Goal: Task Accomplishment & Management: Use online tool/utility

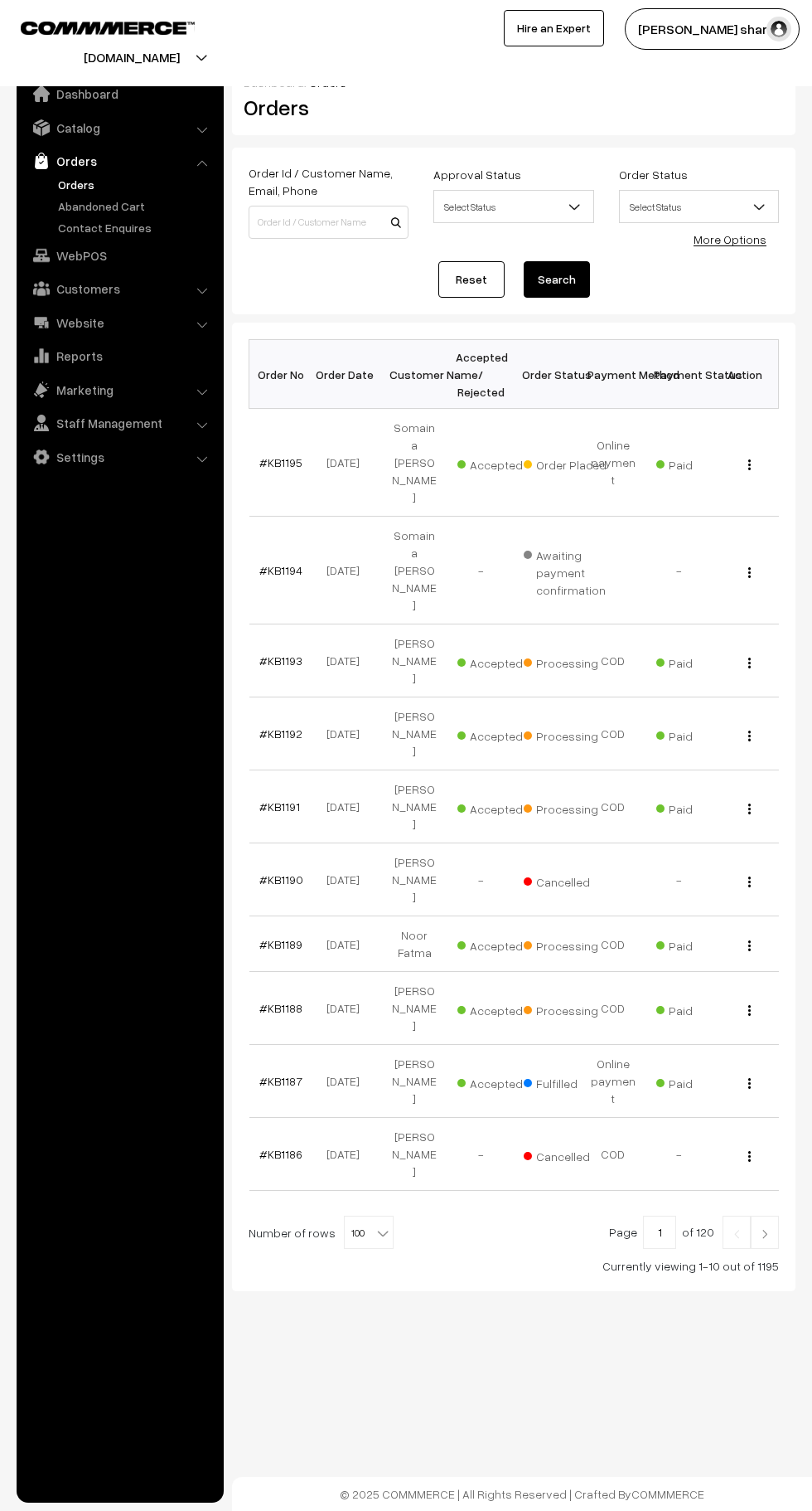
select select "100"
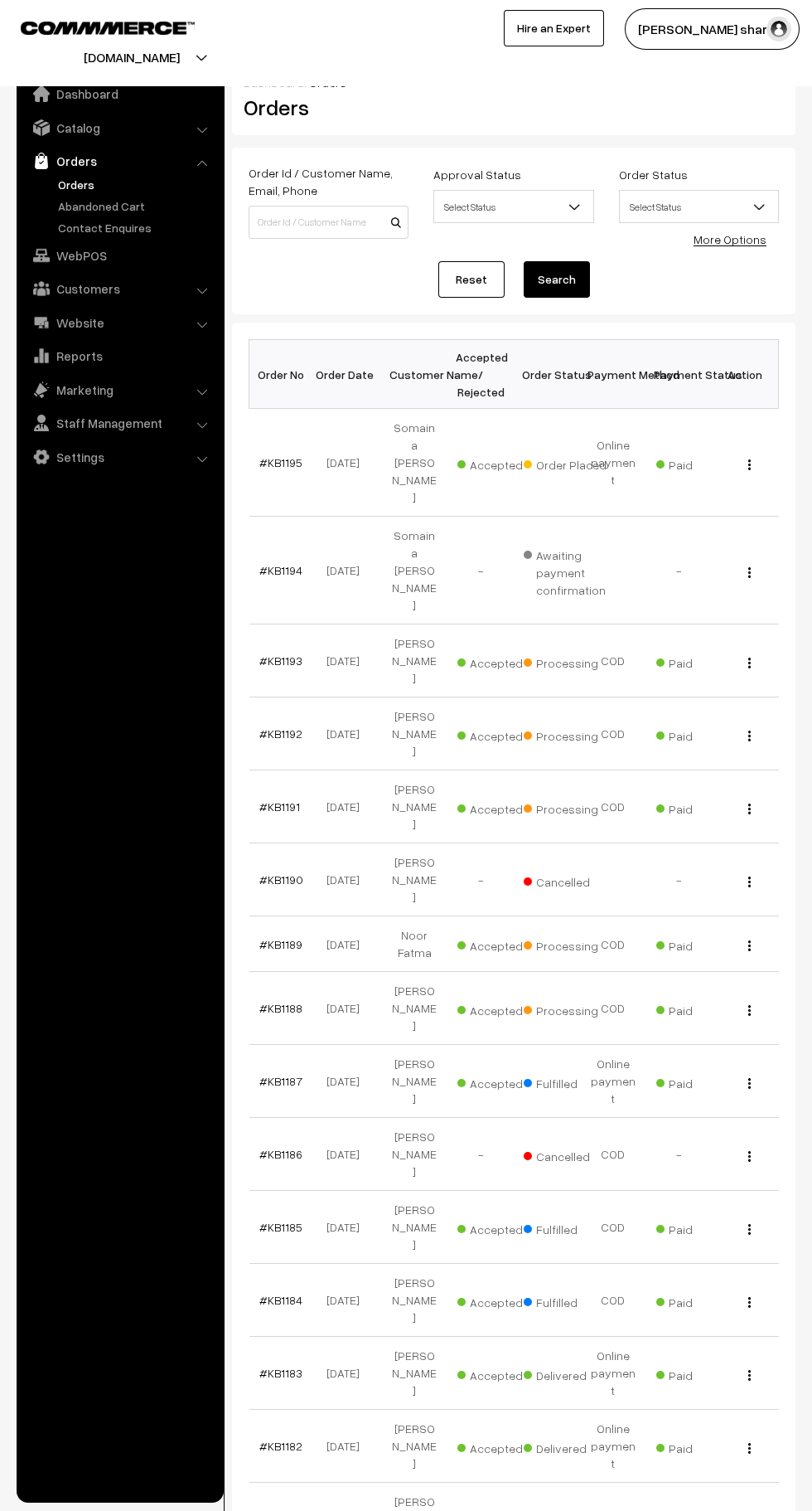
scroll to position [6, 0]
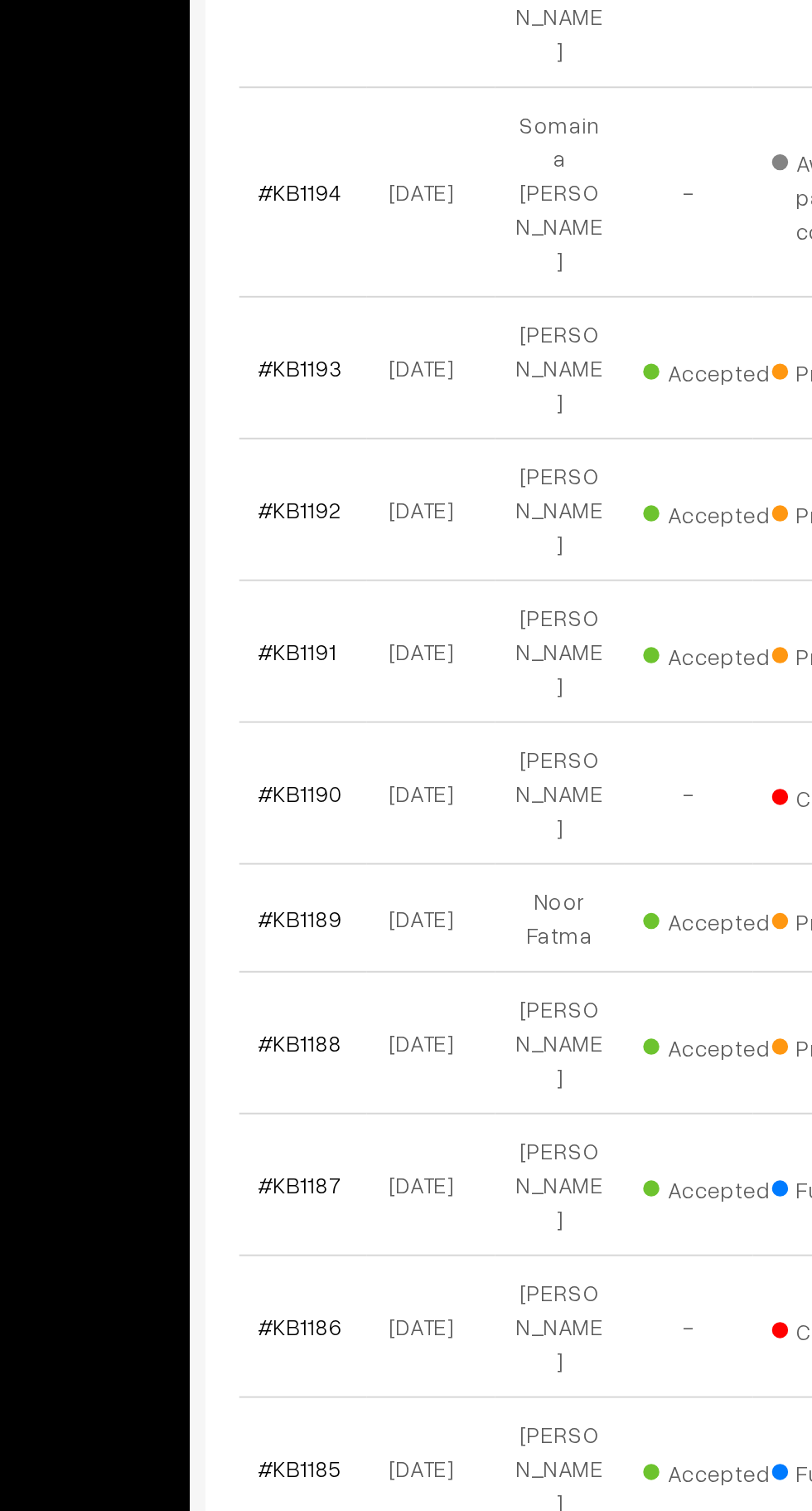
click at [288, 931] on link "#KB1189" at bounding box center [280, 938] width 43 height 14
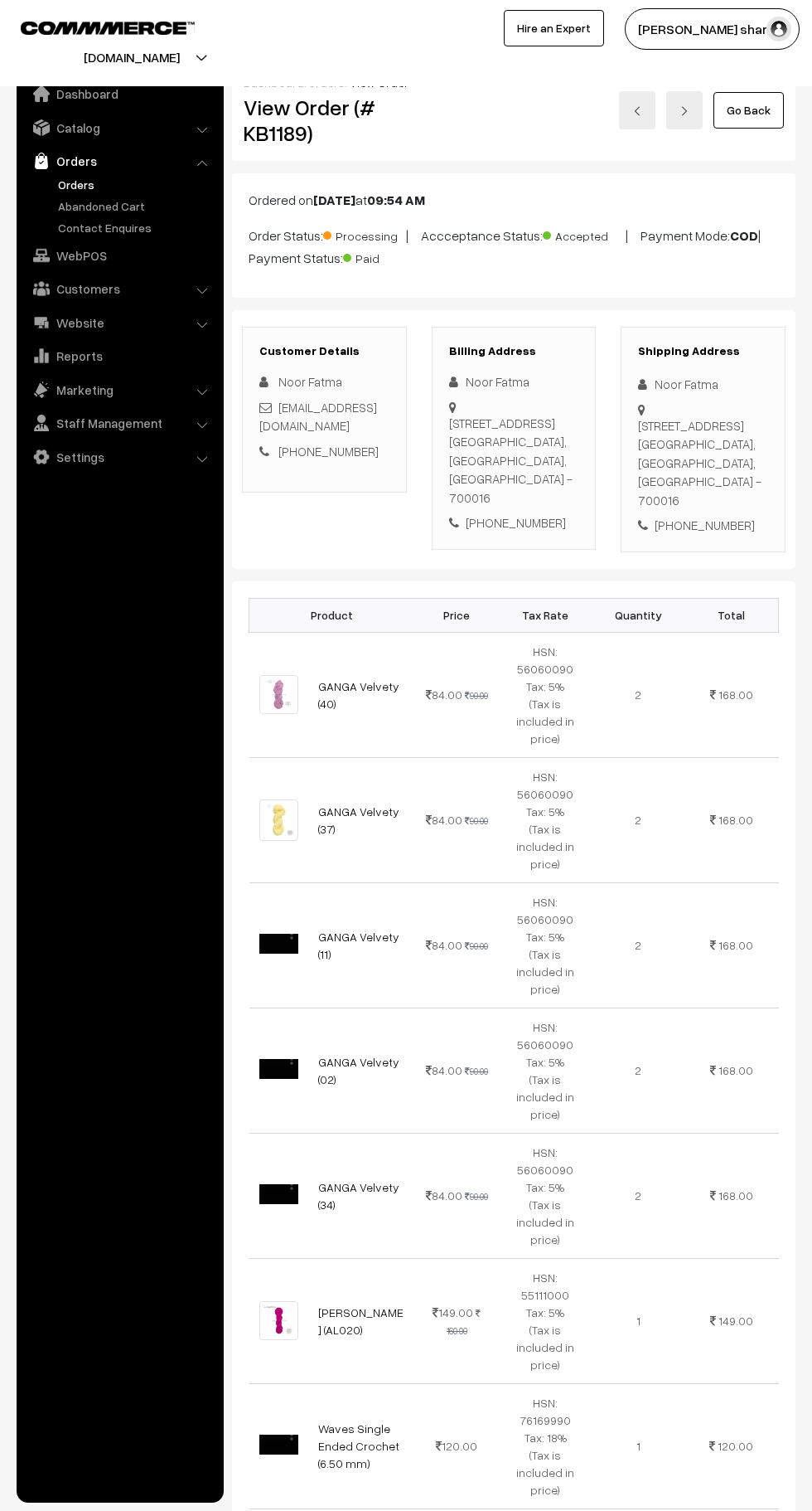
click at [767, 112] on link "Go Back" at bounding box center [748, 110] width 71 height 37
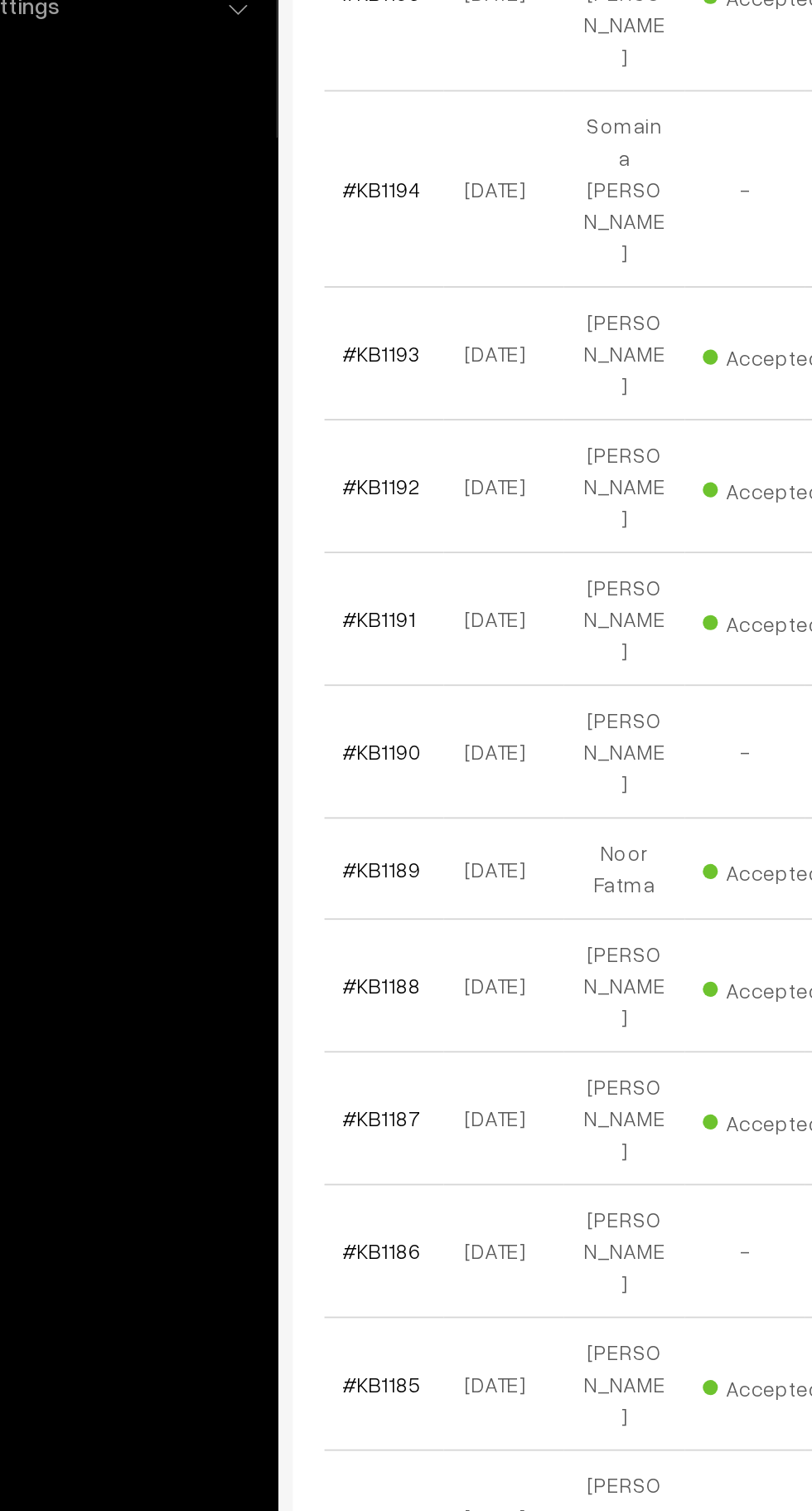
scroll to position [12, 0]
click at [292, 714] on link "#KB1192" at bounding box center [280, 721] width 43 height 14
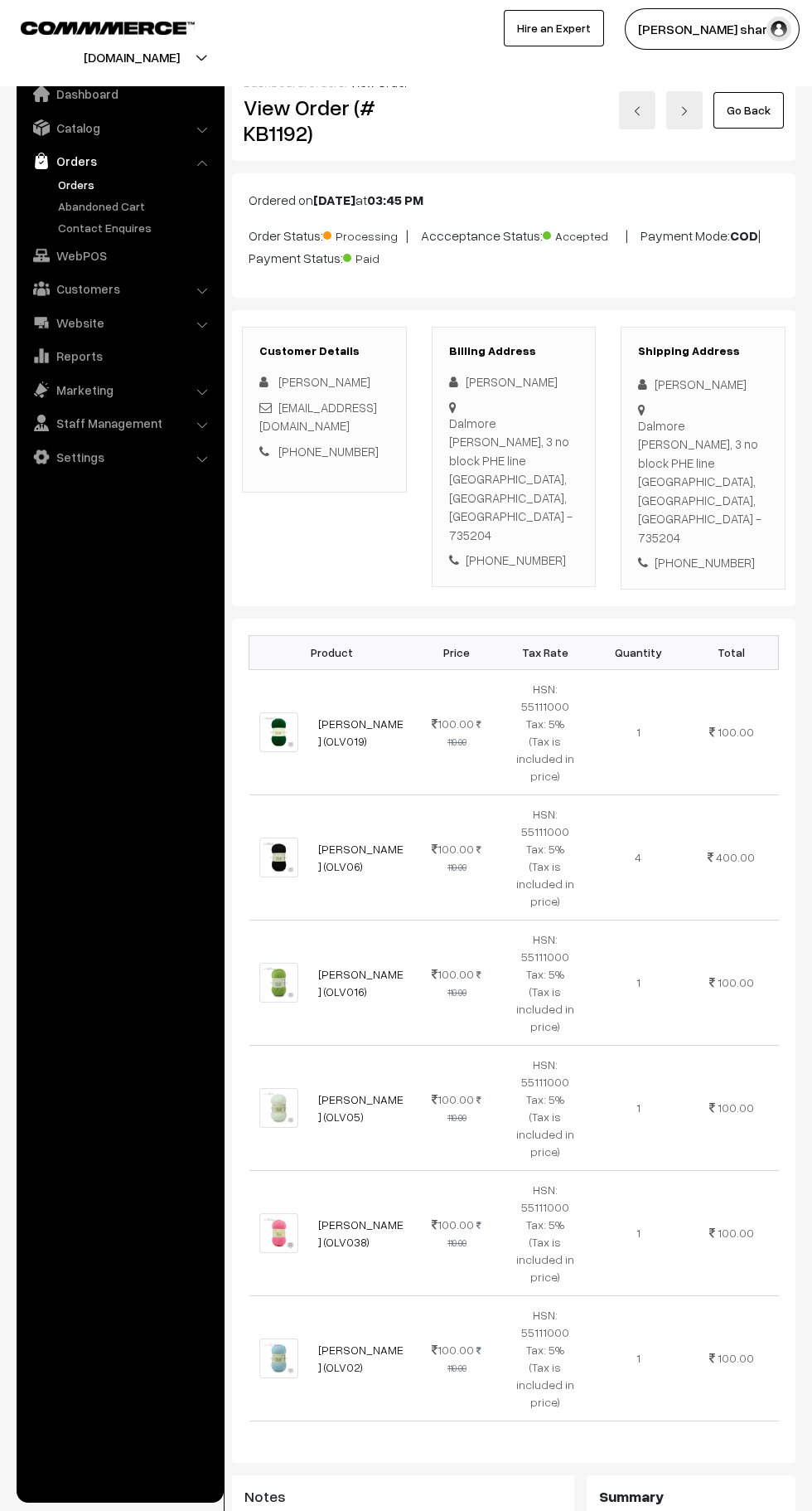
scroll to position [912, 0]
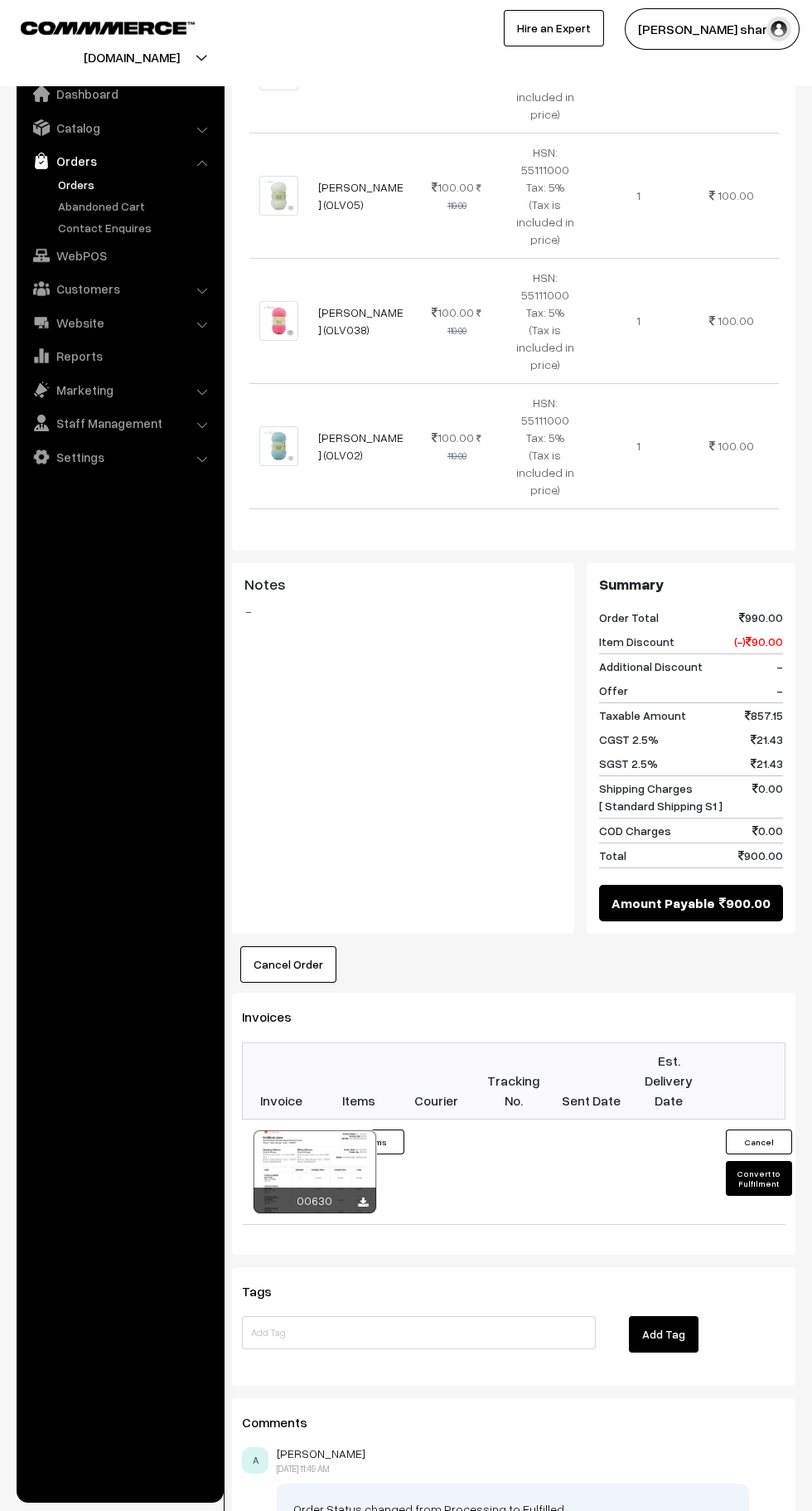
click at [760, 1161] on button "Convert to Fulfilment" at bounding box center [760, 1179] width 66 height 35
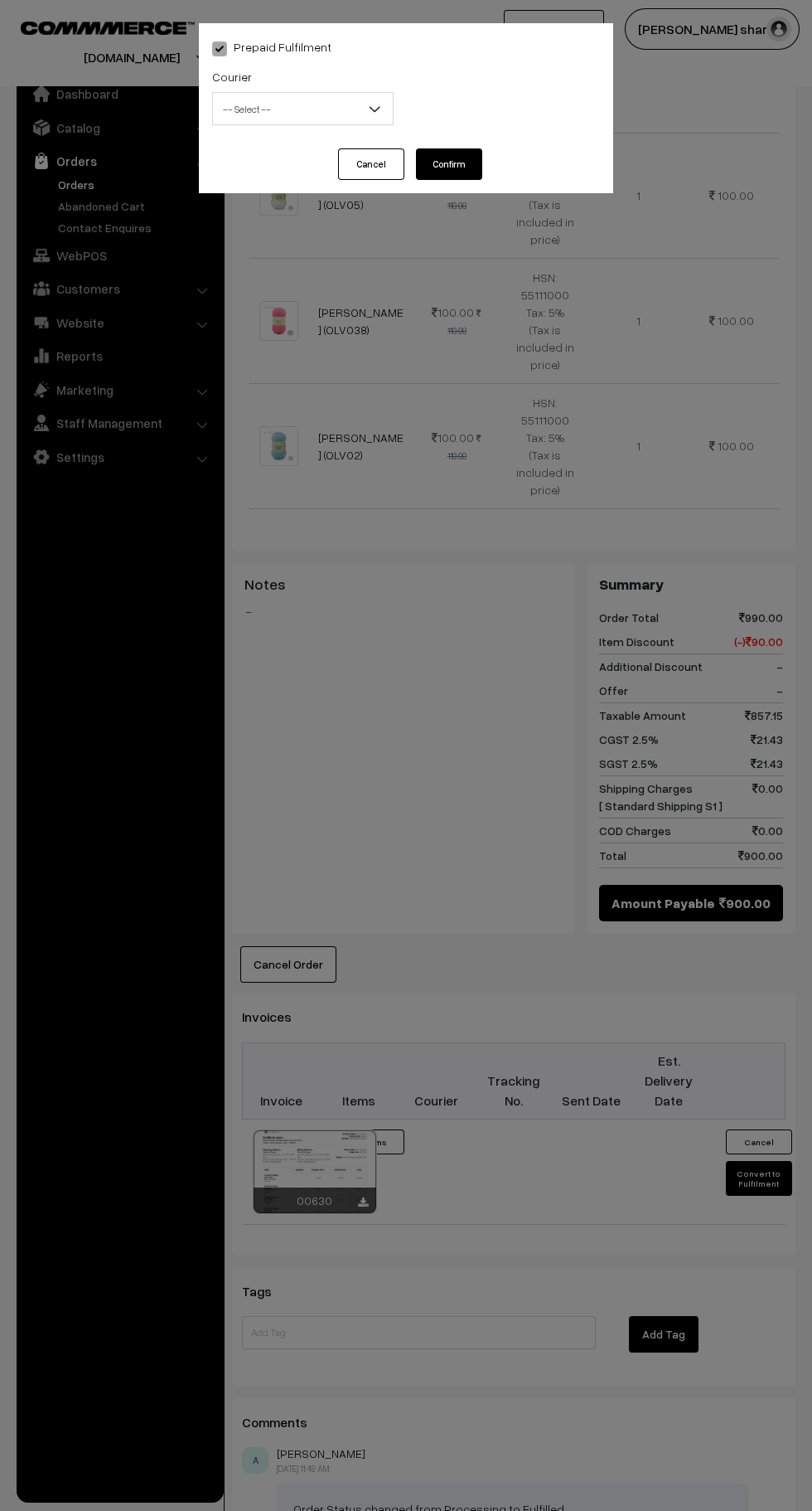
click at [354, 109] on span "-- Select --" at bounding box center [303, 108] width 180 height 29
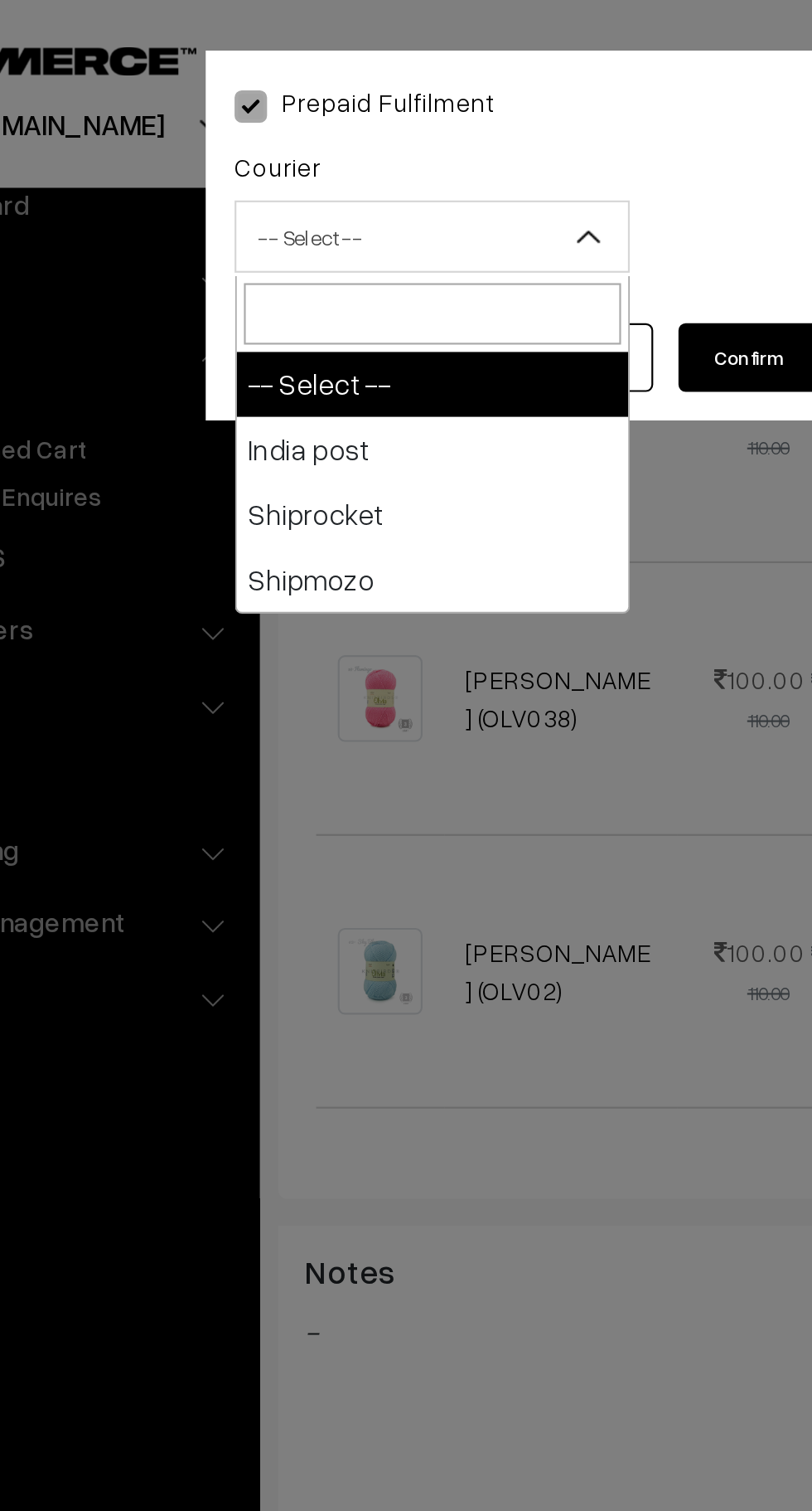
select select "1"
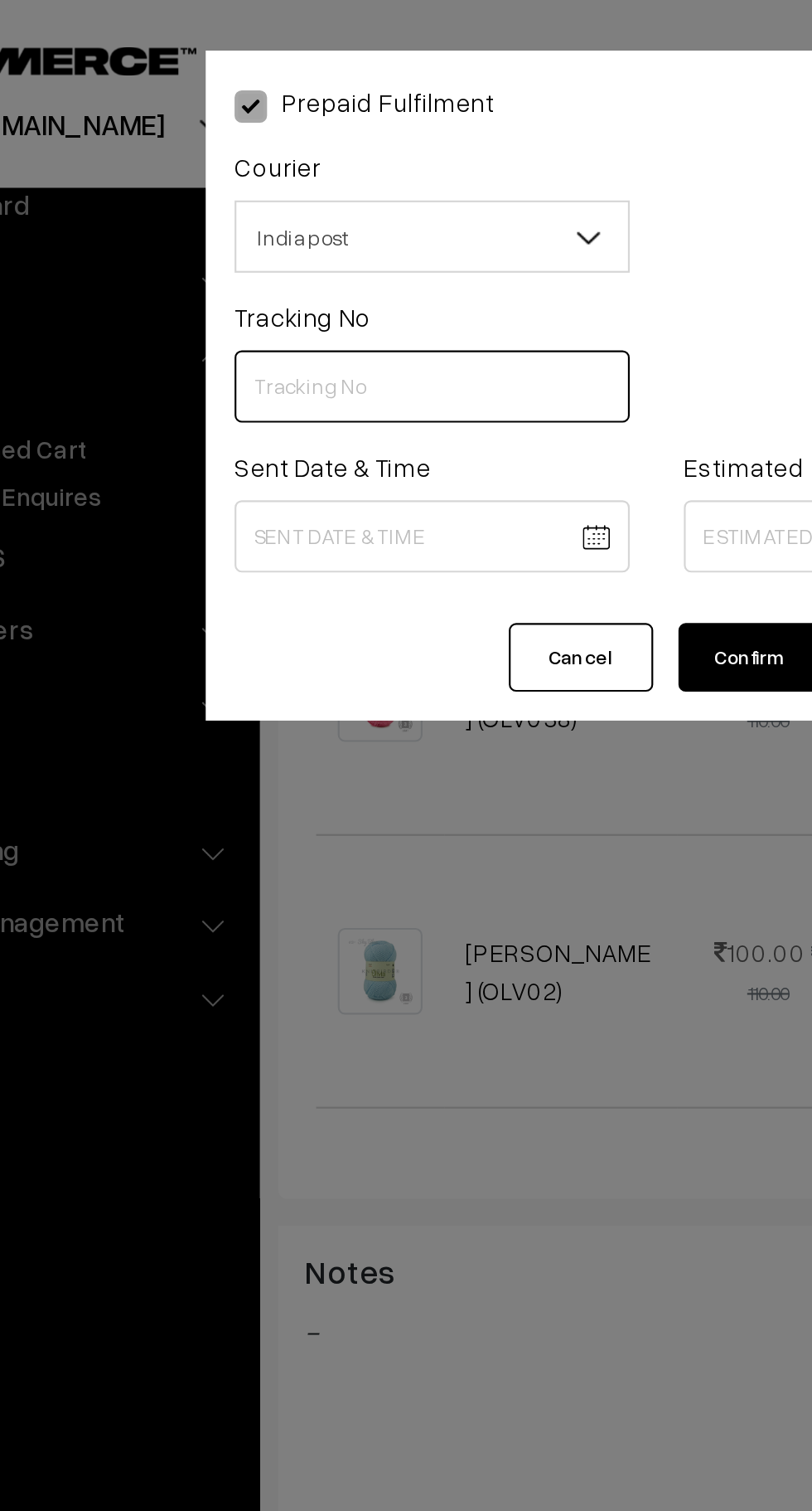
click at [280, 173] on input "text" at bounding box center [303, 177] width 181 height 33
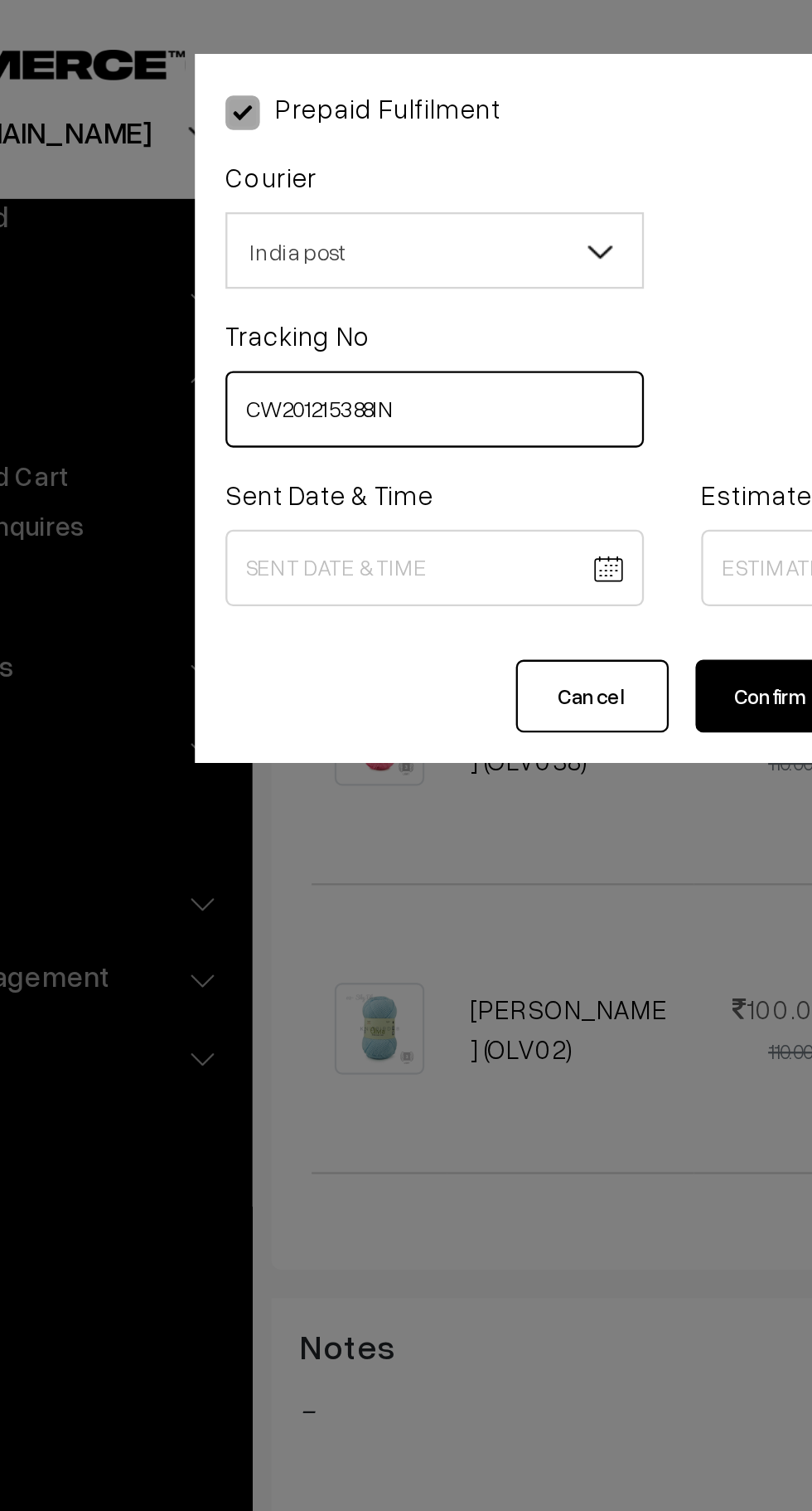
type input "CW201215388IN"
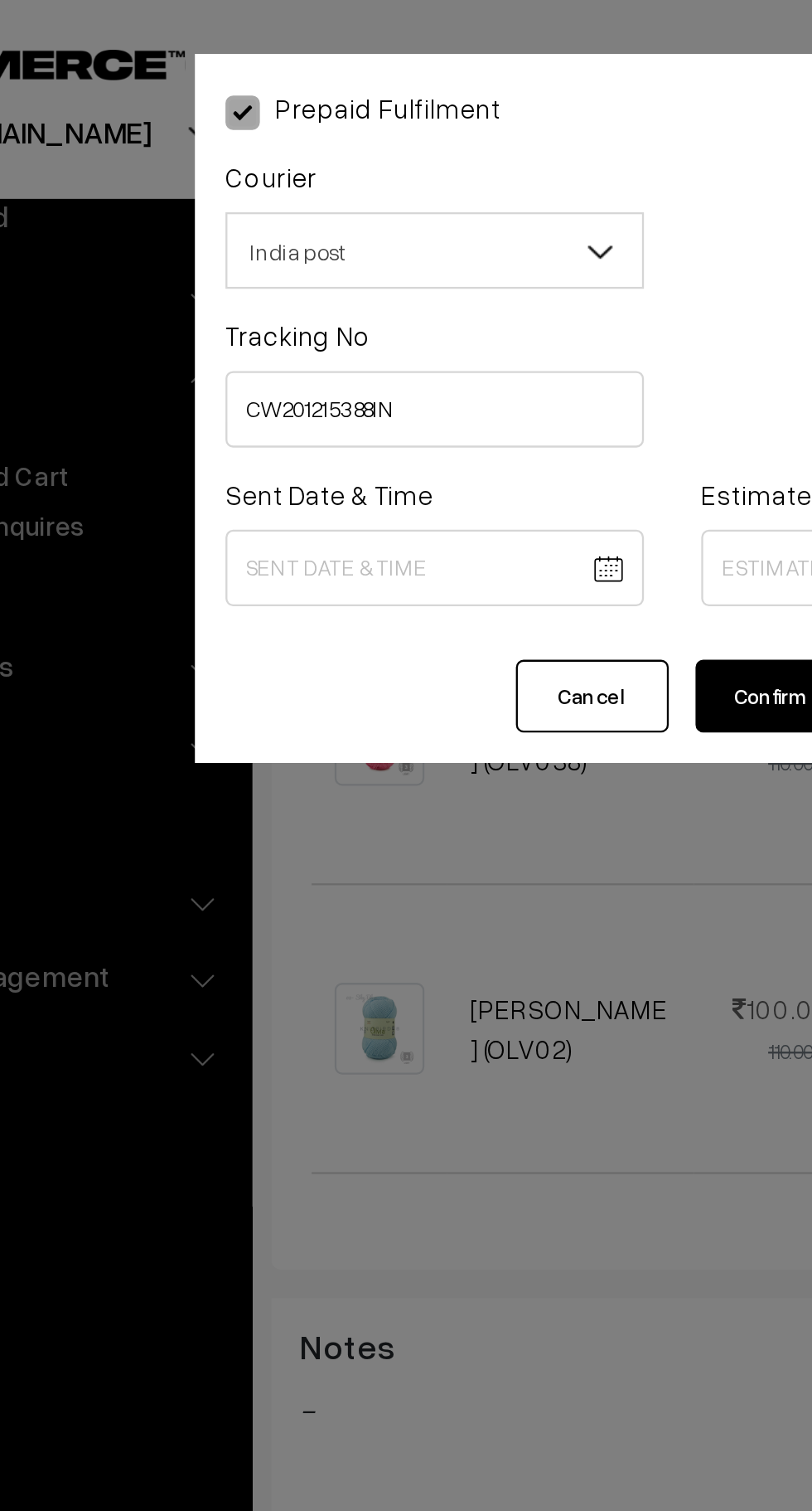
click at [324, 253] on body "Thank you for showing interest. Our team will call you shortly. Close knitbirds…" at bounding box center [406, 381] width 812 height 2587
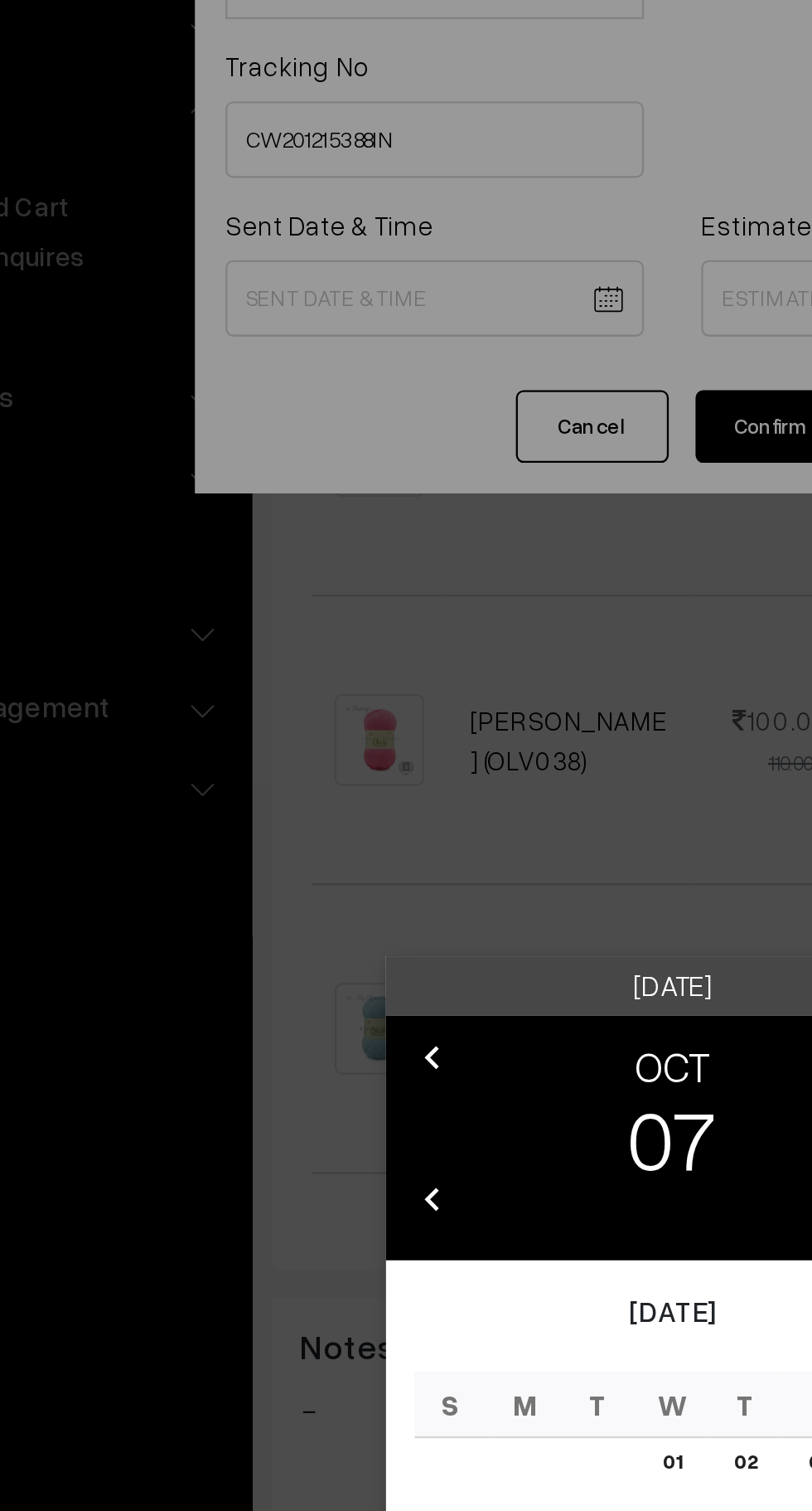
scroll to position [785, 0]
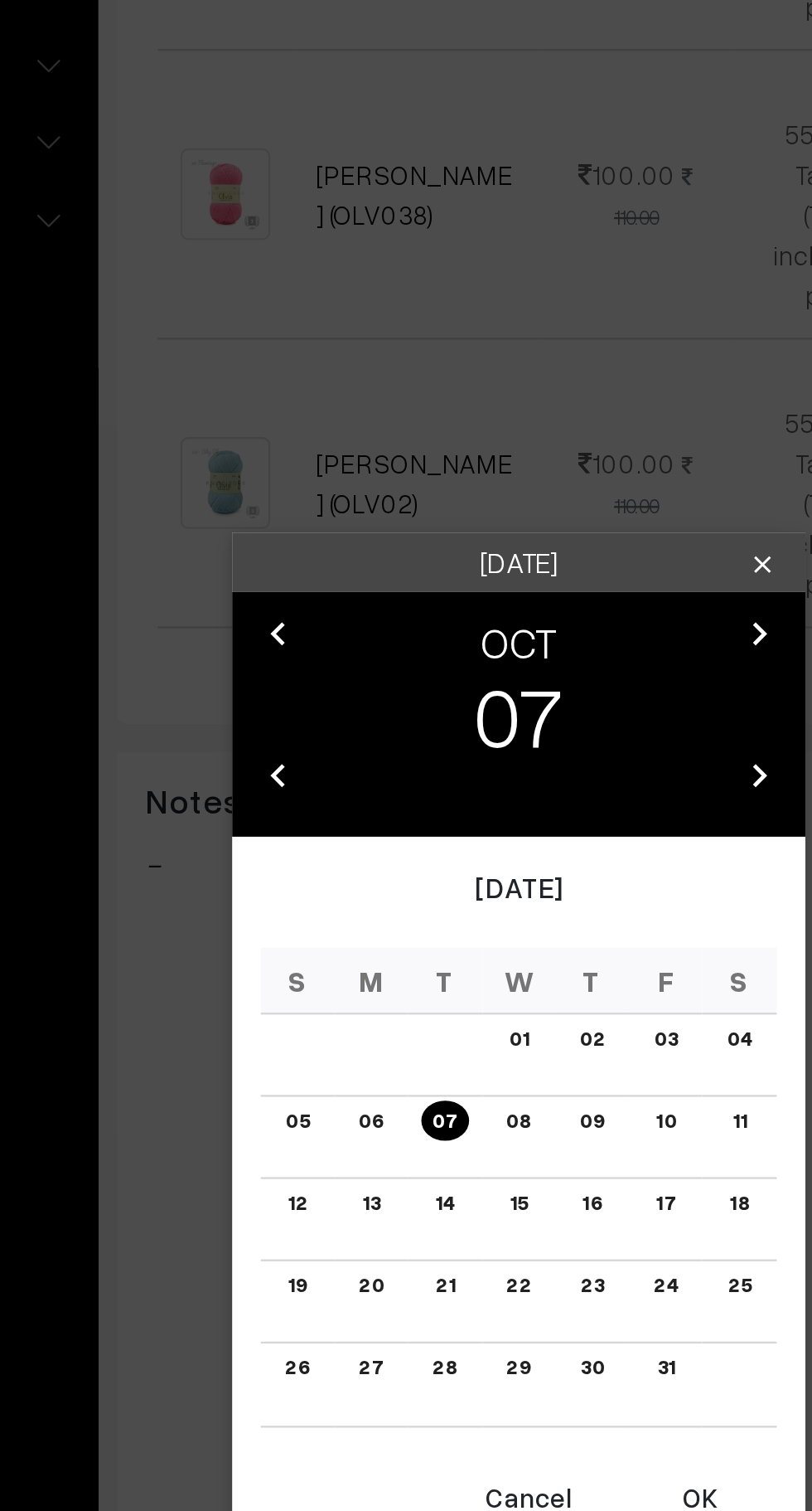
click at [496, 1018] on button "OK" at bounding box center [485, 1014] width 66 height 37
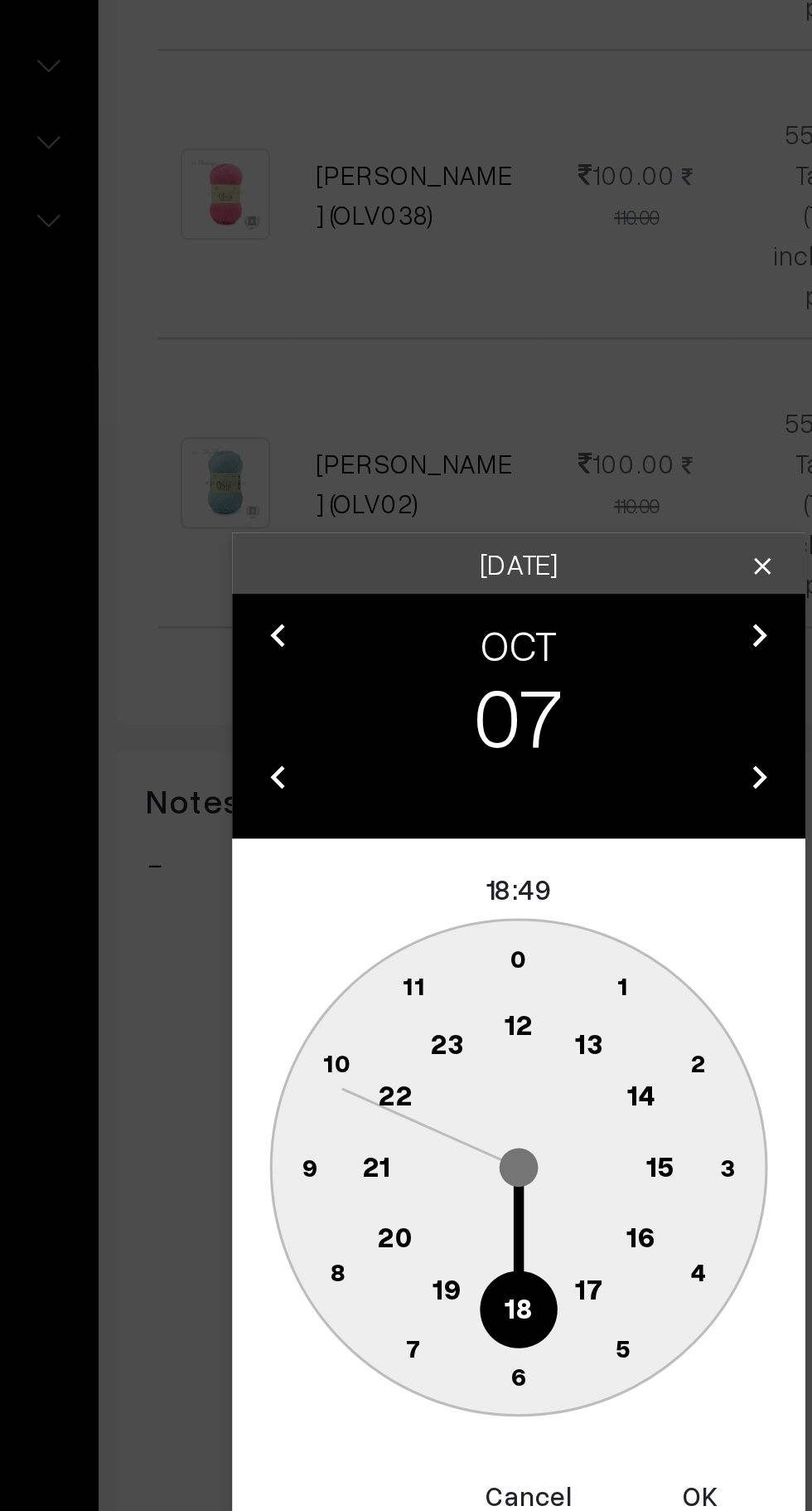
click at [326, 823] on text "10" at bounding box center [328, 824] width 12 height 14
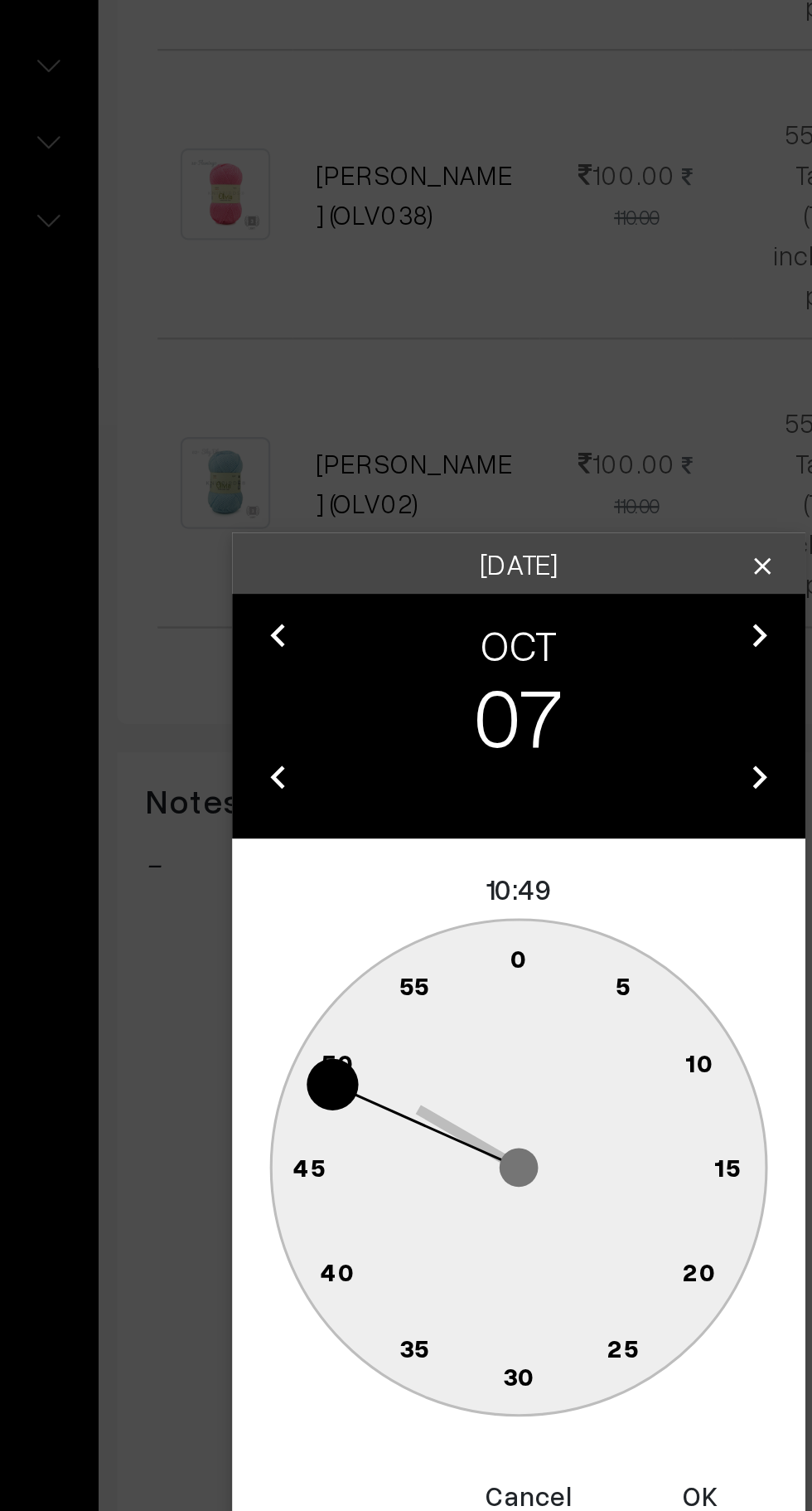
click at [406, 778] on text "0" at bounding box center [406, 778] width 8 height 14
type input "07-10-2025 10:00"
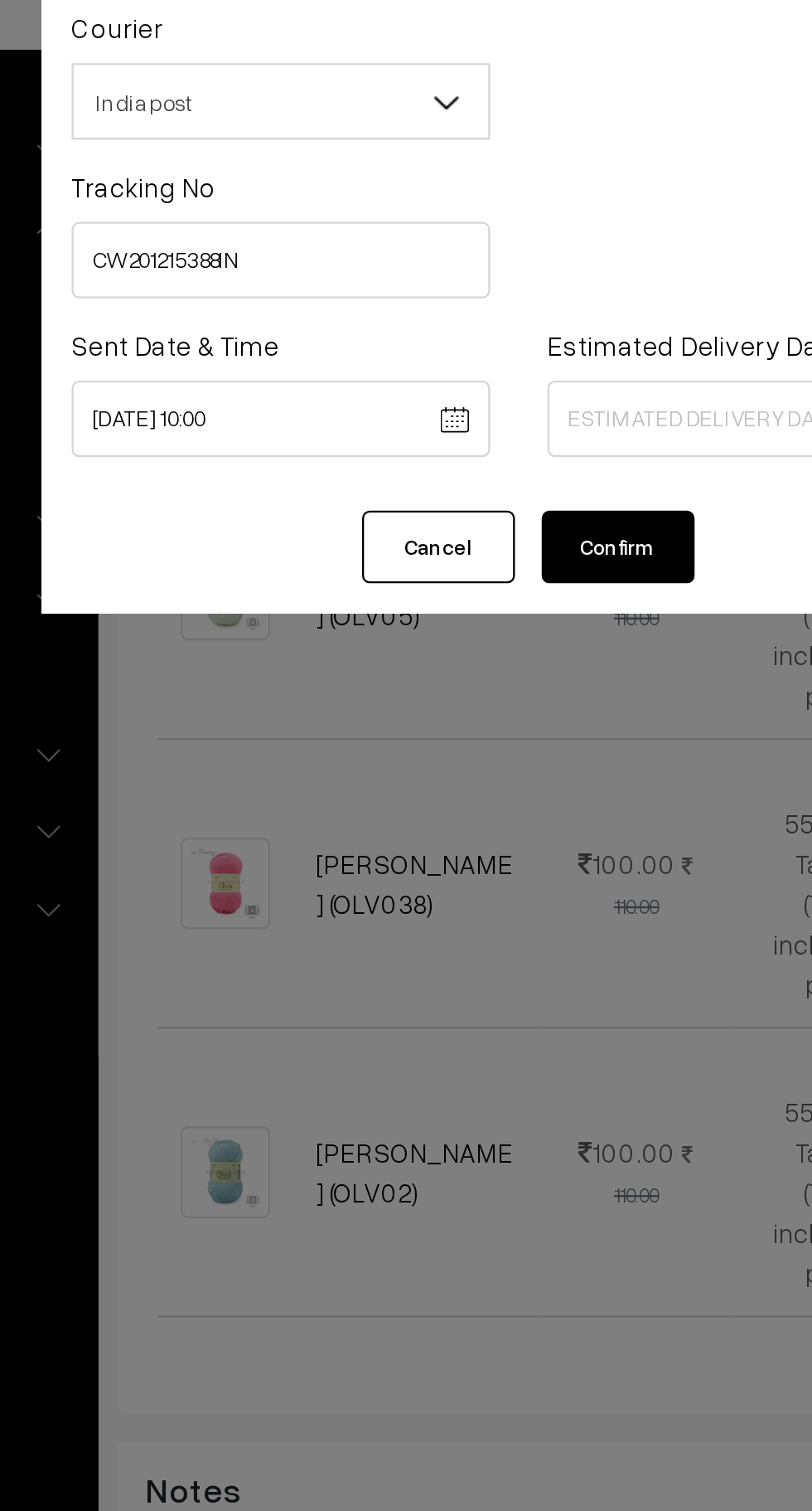
click at [457, 251] on body "Thank you for showing interest. Our team will call you shortly. Close knitbirds…" at bounding box center [406, 508] width 812 height 2587
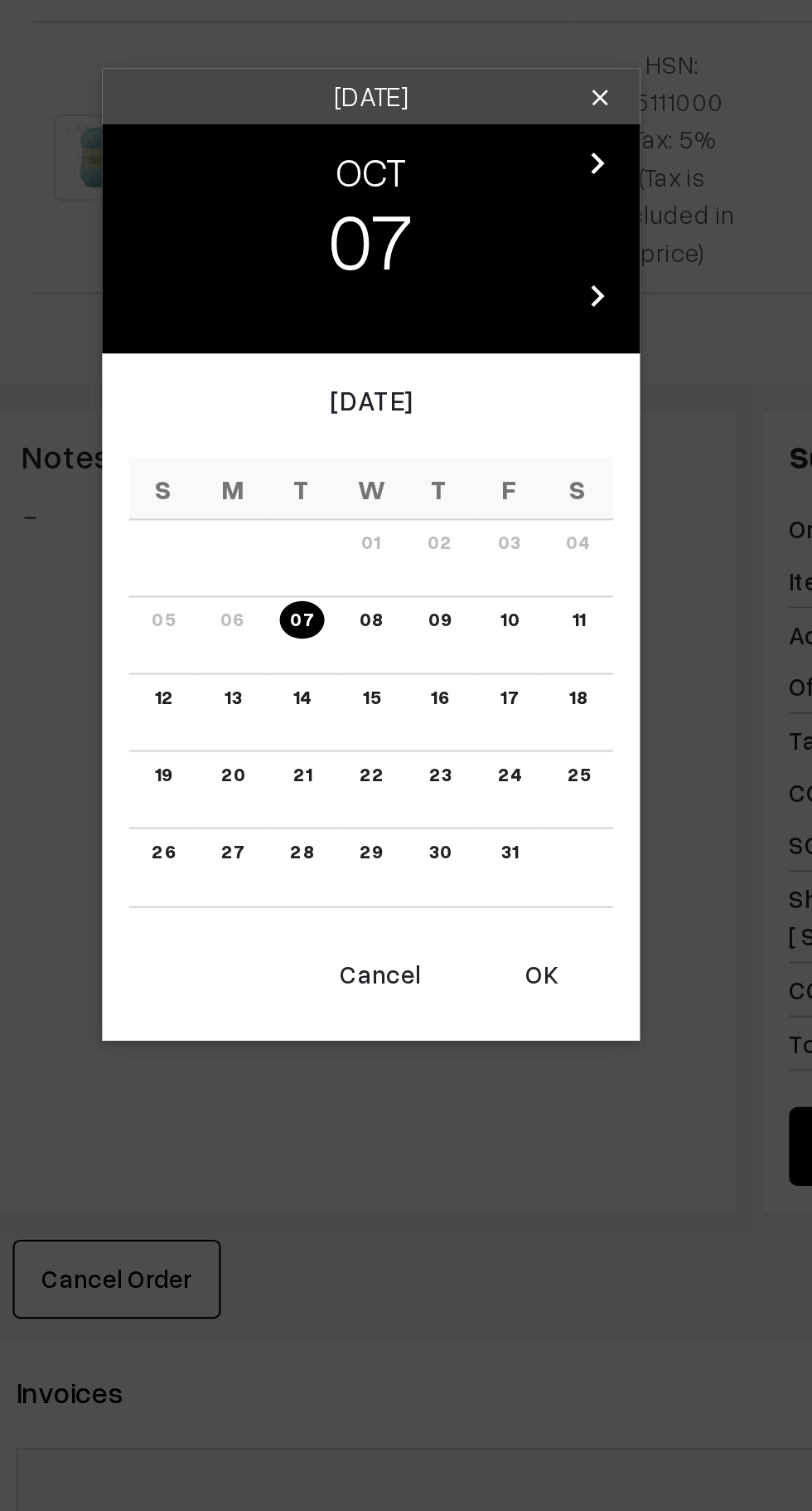
click at [467, 789] on link "10" at bounding box center [469, 787] width 18 height 17
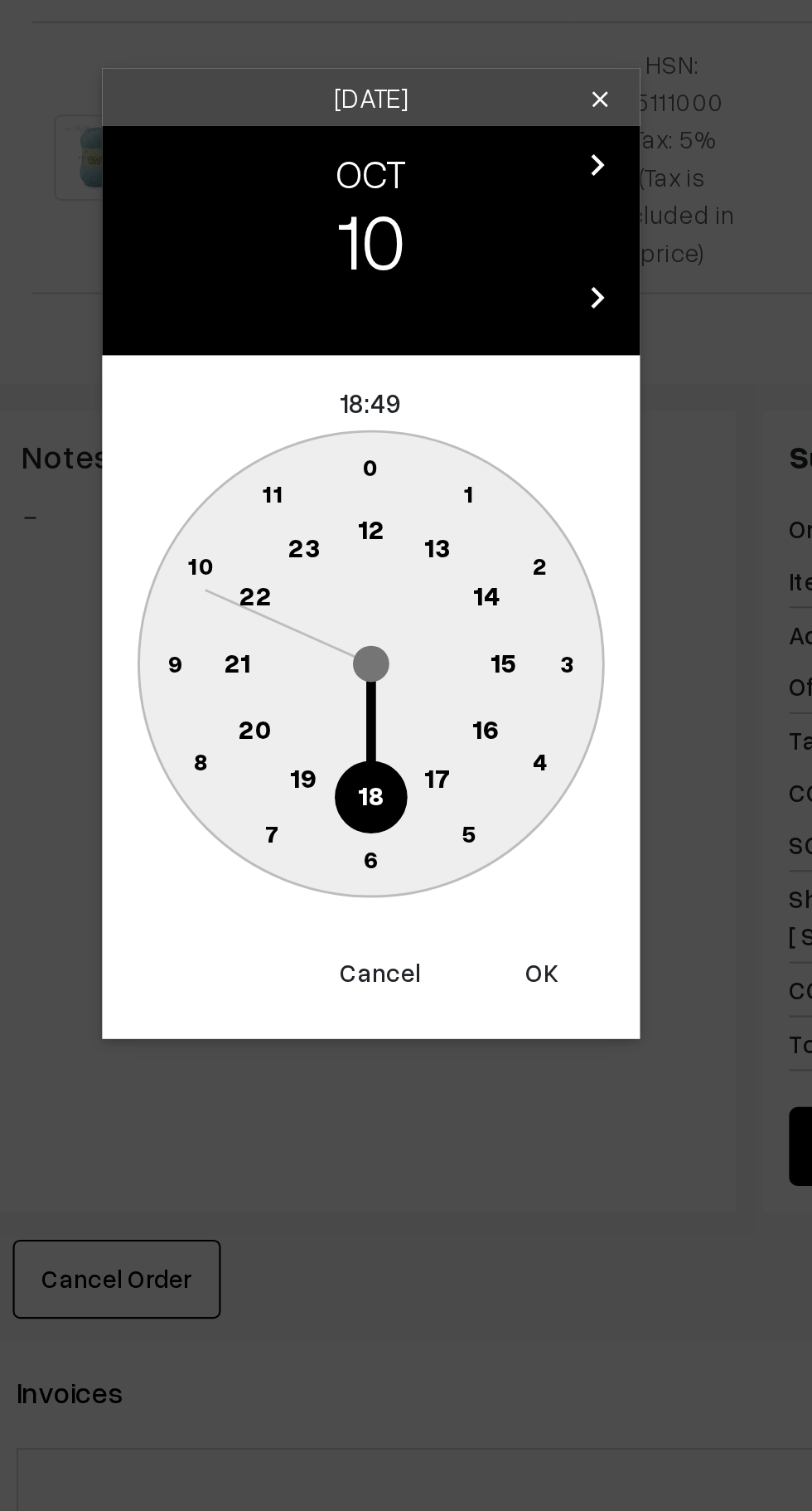
click at [461, 838] on text "16" at bounding box center [459, 836] width 13 height 15
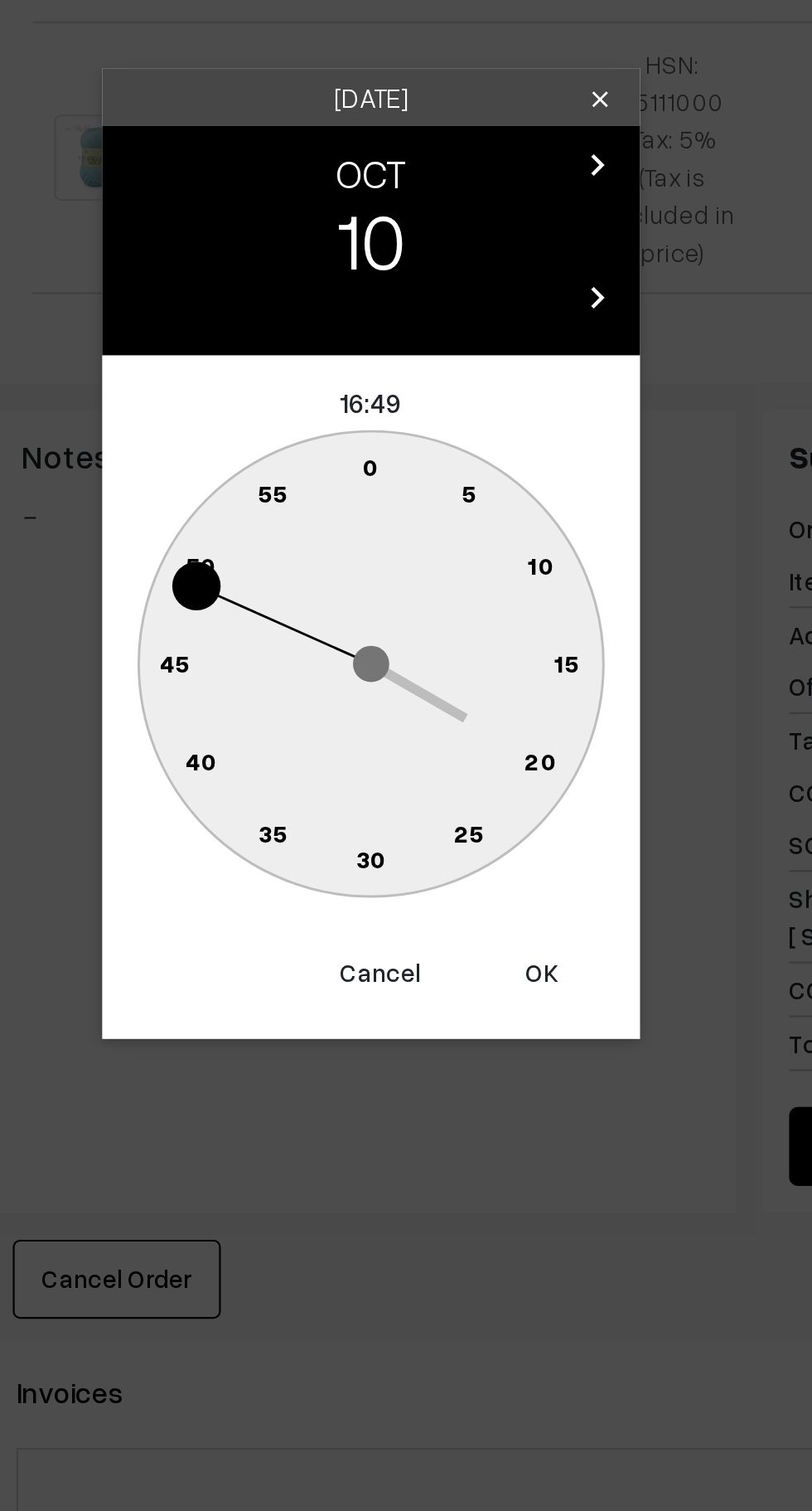
click at [405, 713] on text "0" at bounding box center [406, 715] width 8 height 14
type input "10-10-2025 16:00"
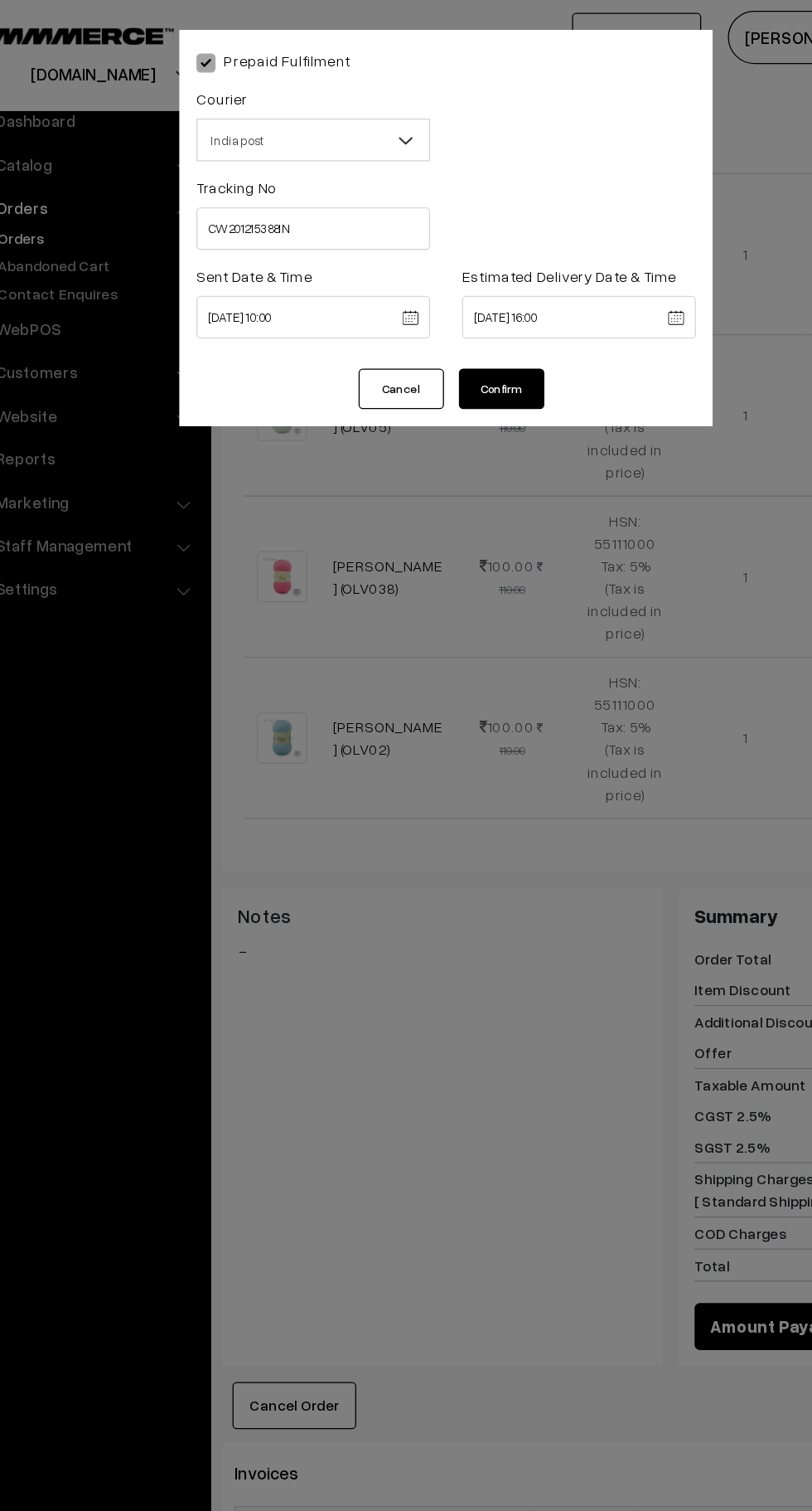
click at [454, 303] on button "Confirm" at bounding box center [449, 302] width 66 height 31
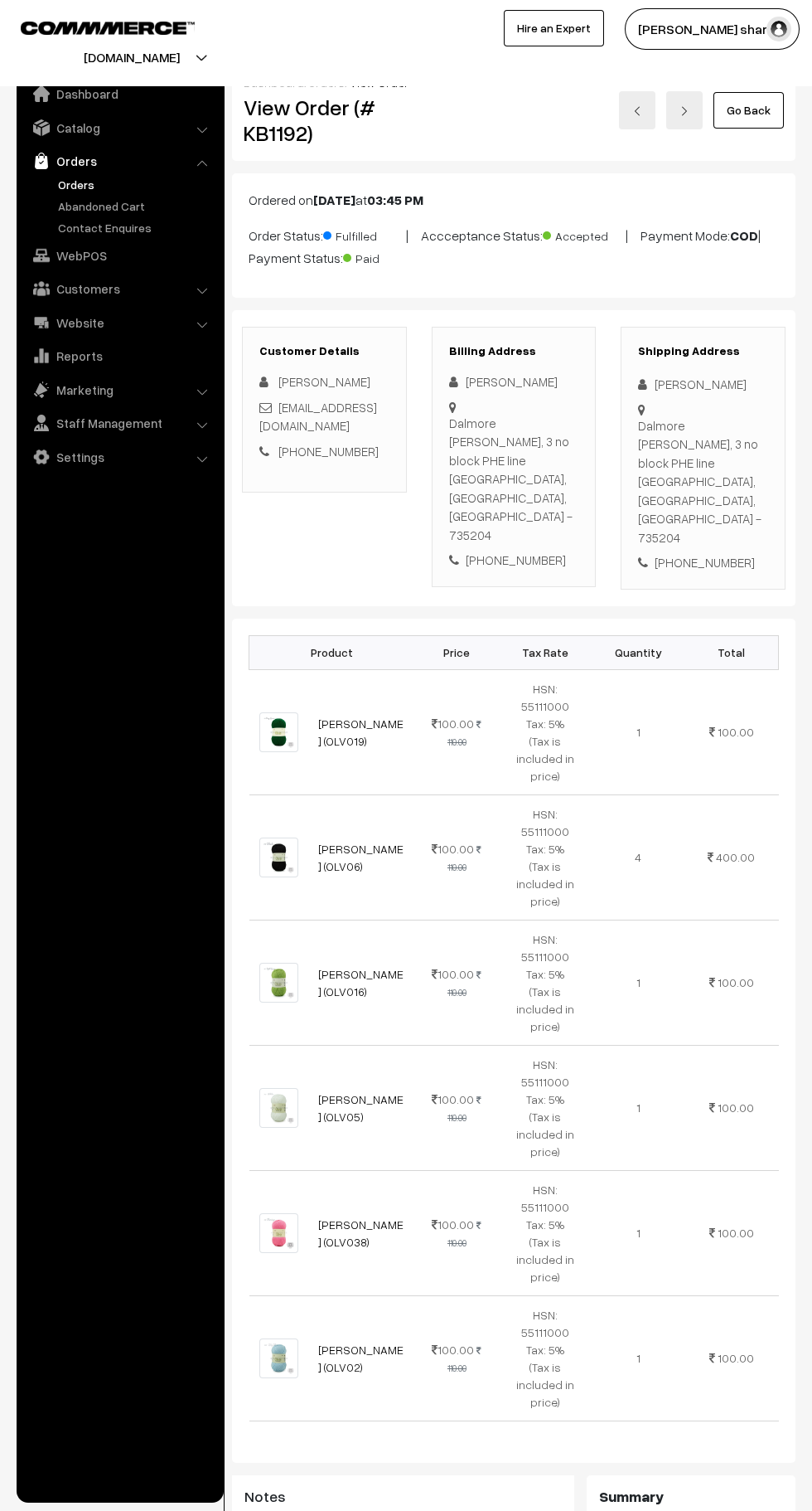
click at [768, 113] on link "Go Back" at bounding box center [748, 110] width 71 height 37
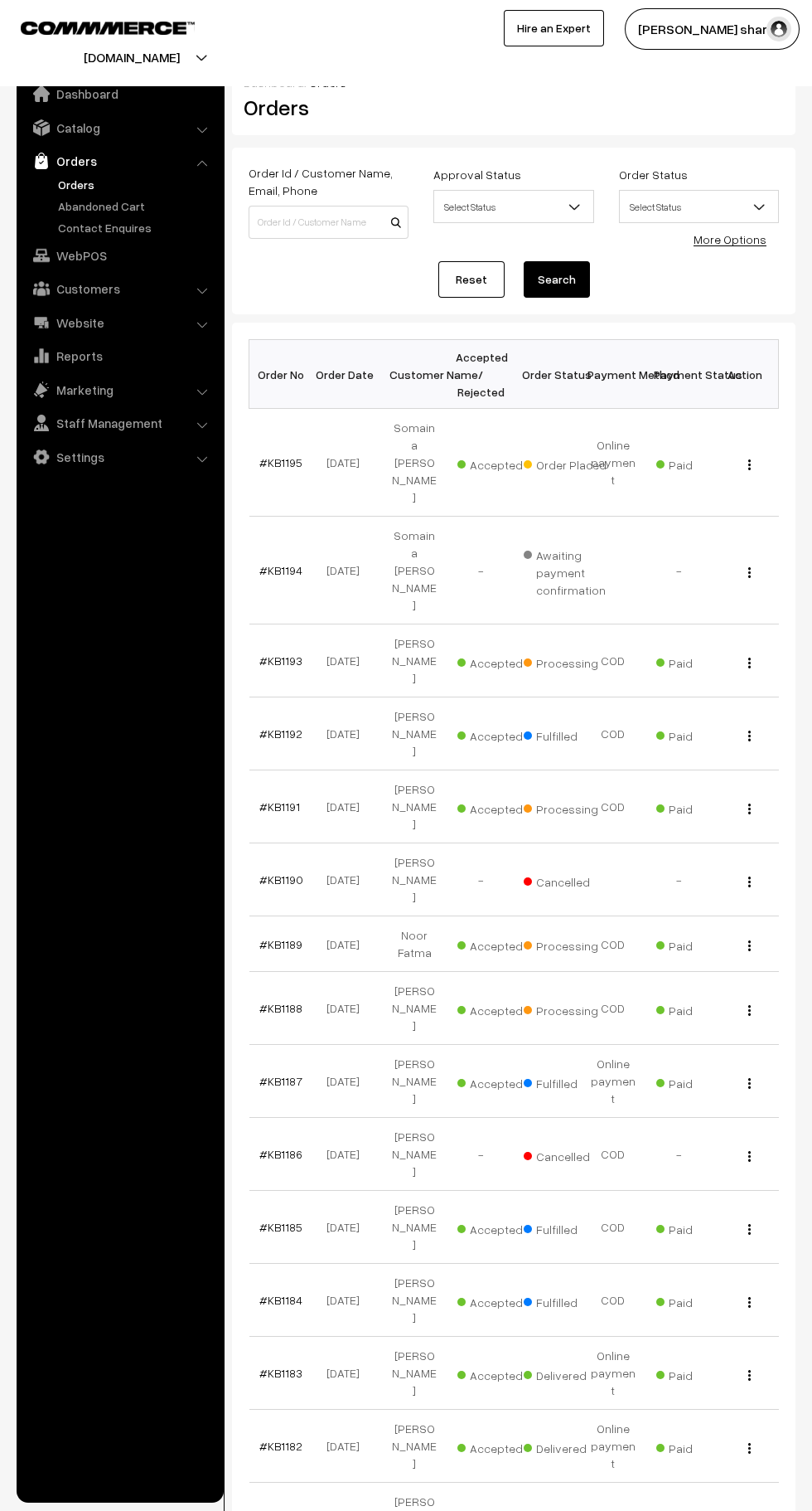
scroll to position [14, 0]
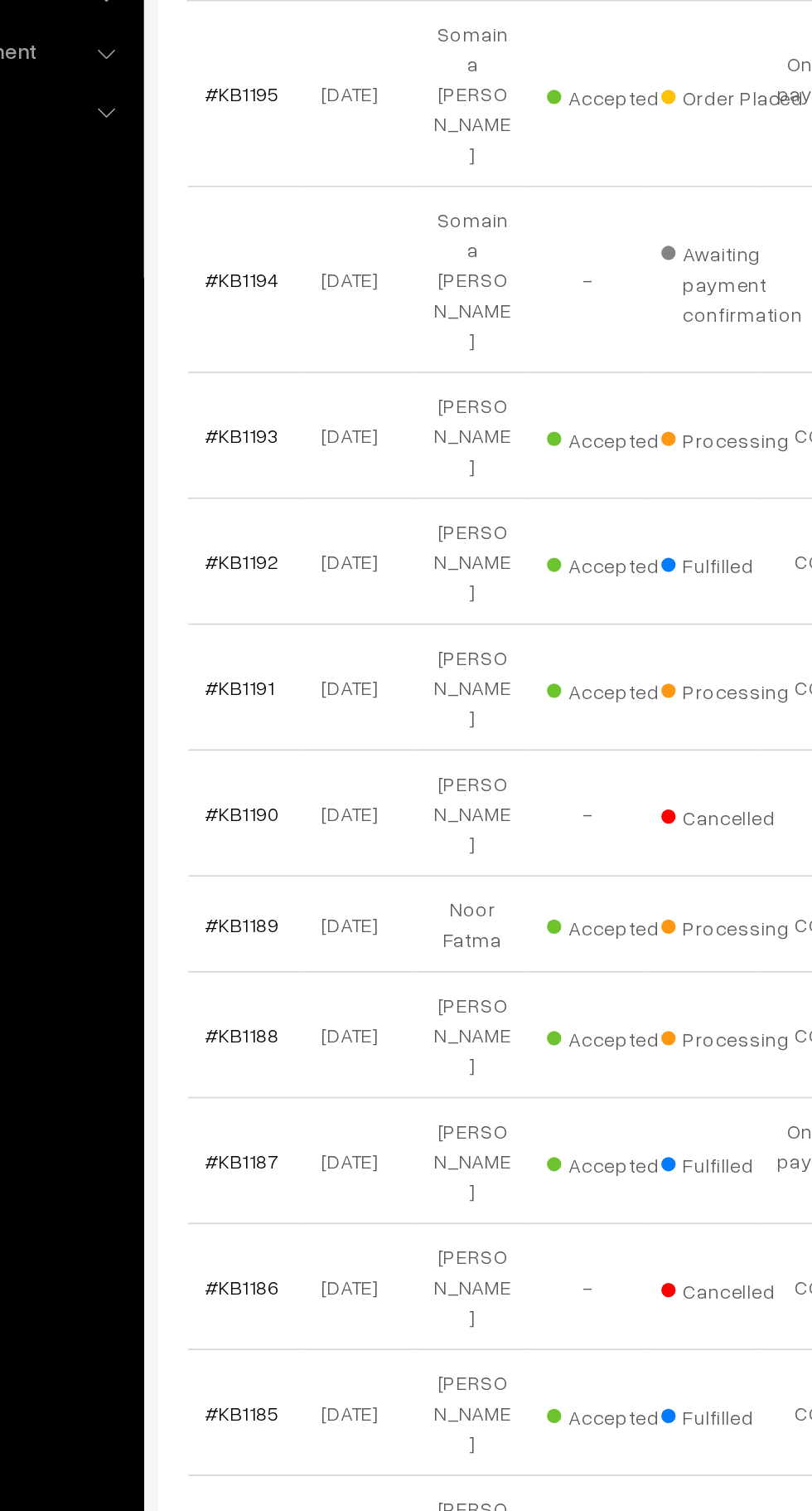
click at [283, 639] on link "#KB1193" at bounding box center [280, 646] width 43 height 14
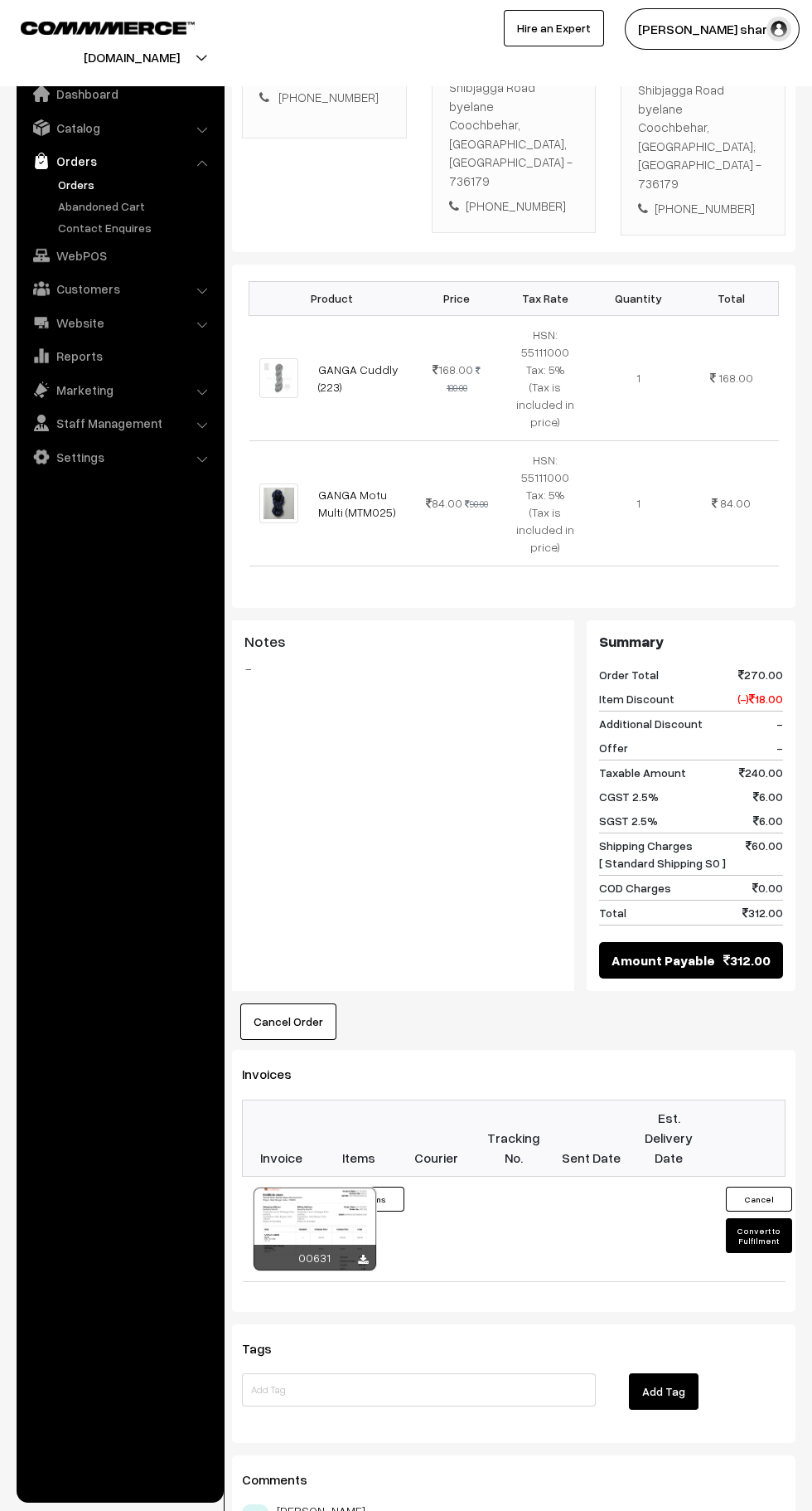
scroll to position [355, 0]
click at [758, 1217] on button "Convert to Fulfilment" at bounding box center [760, 1234] width 66 height 35
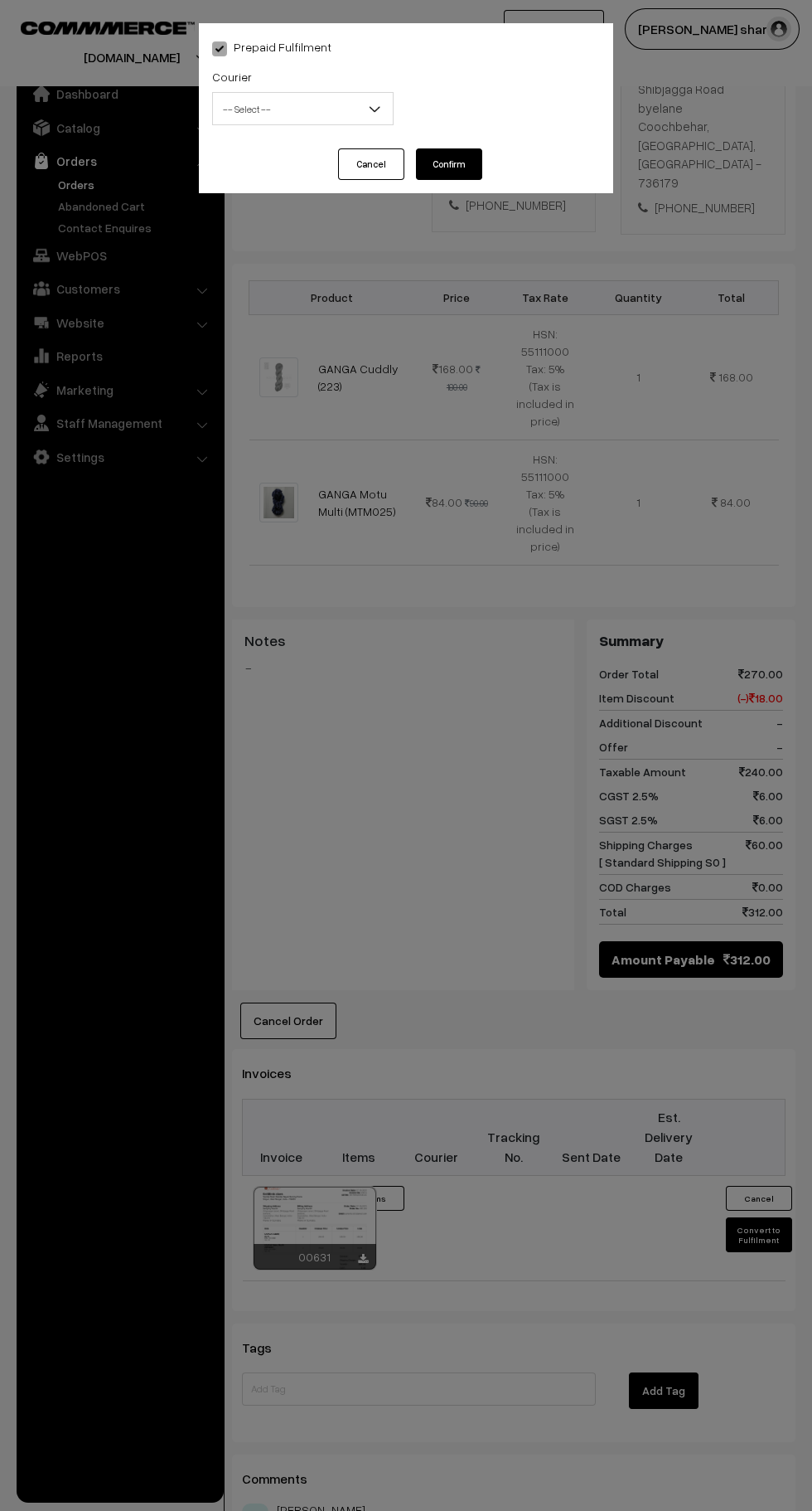
click at [372, 111] on b at bounding box center [374, 108] width 17 height 17
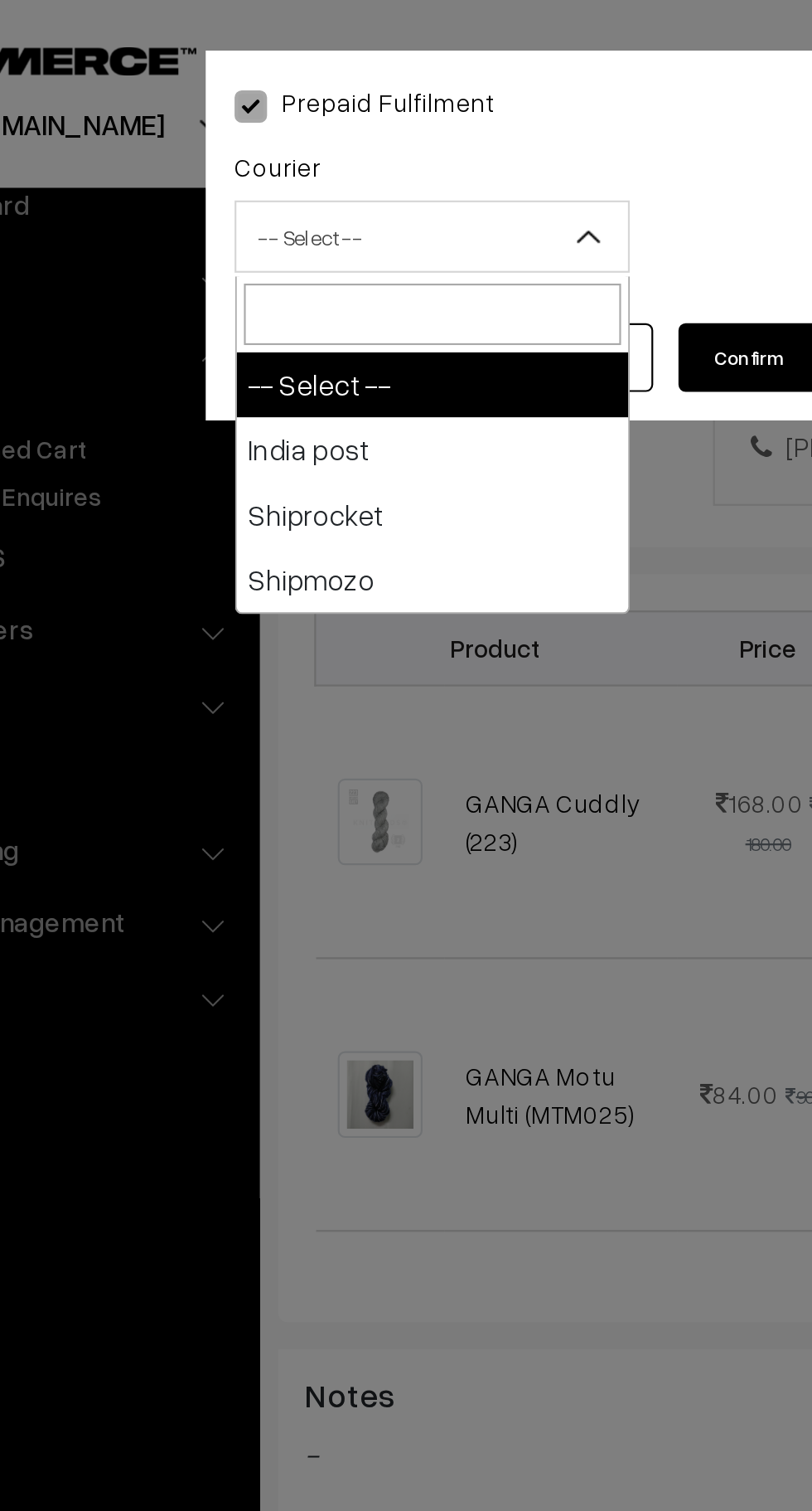
select select "1"
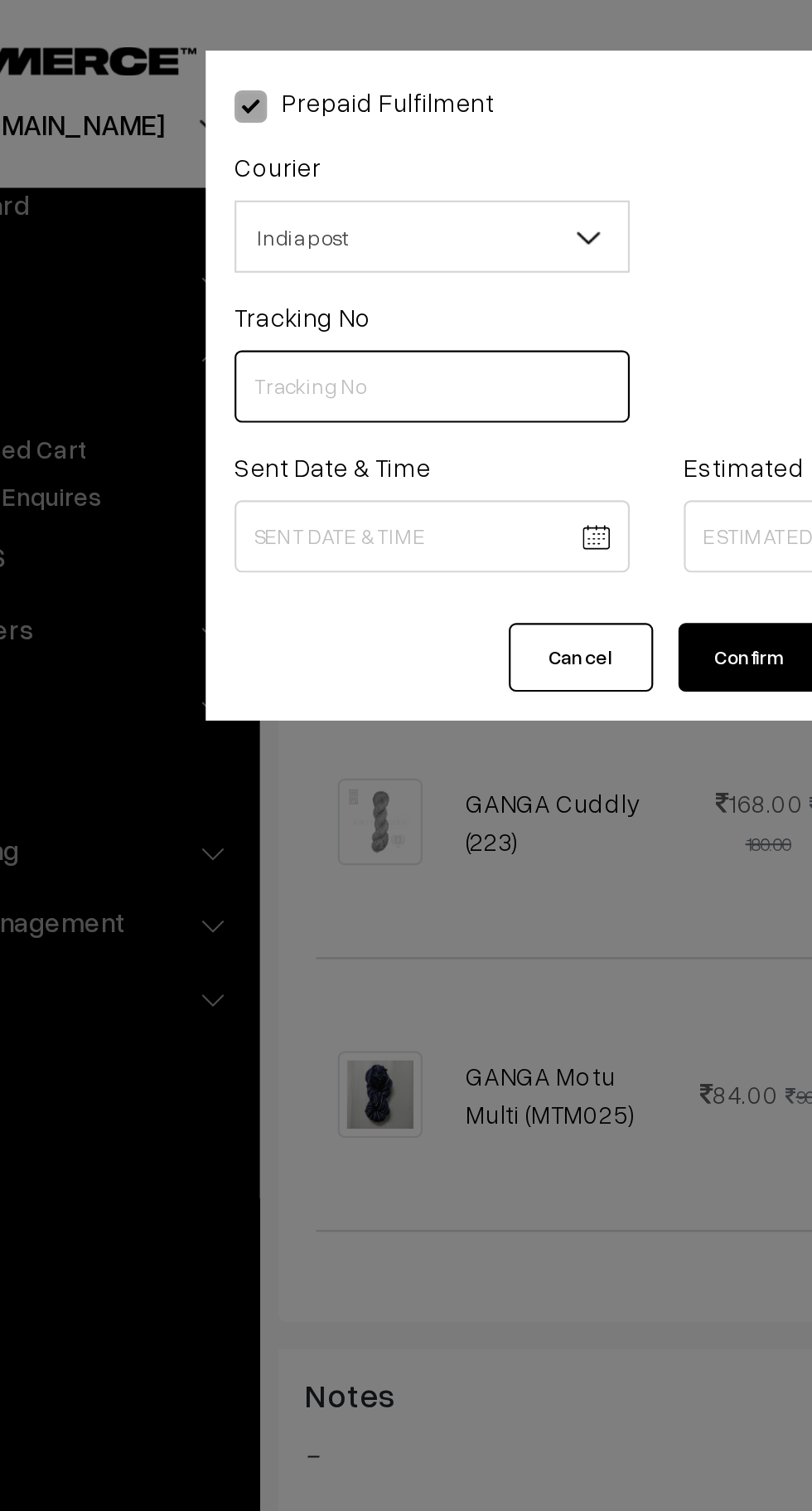
click at [238, 176] on input "text" at bounding box center [303, 177] width 181 height 33
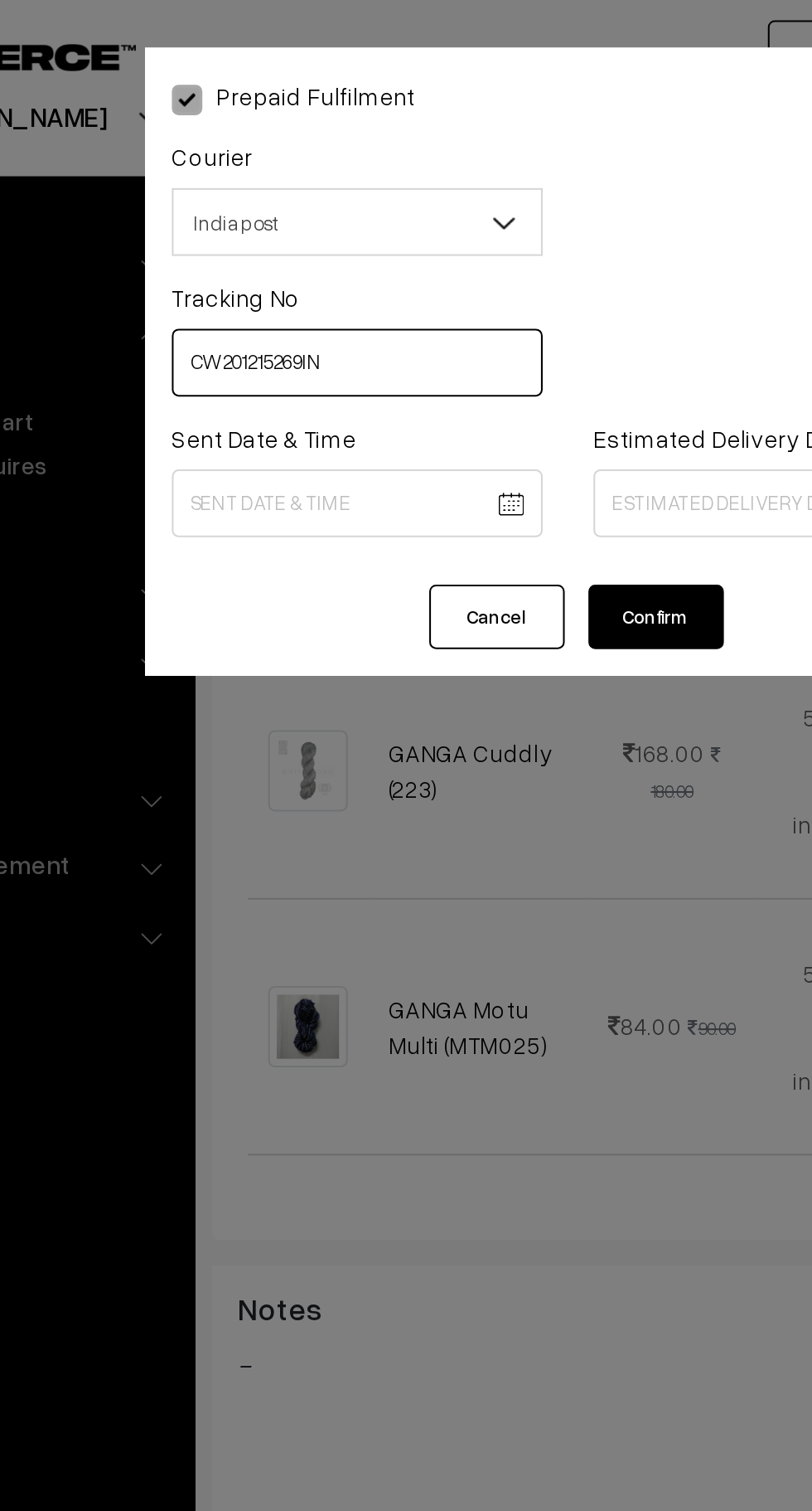
type input "CW201215269IN"
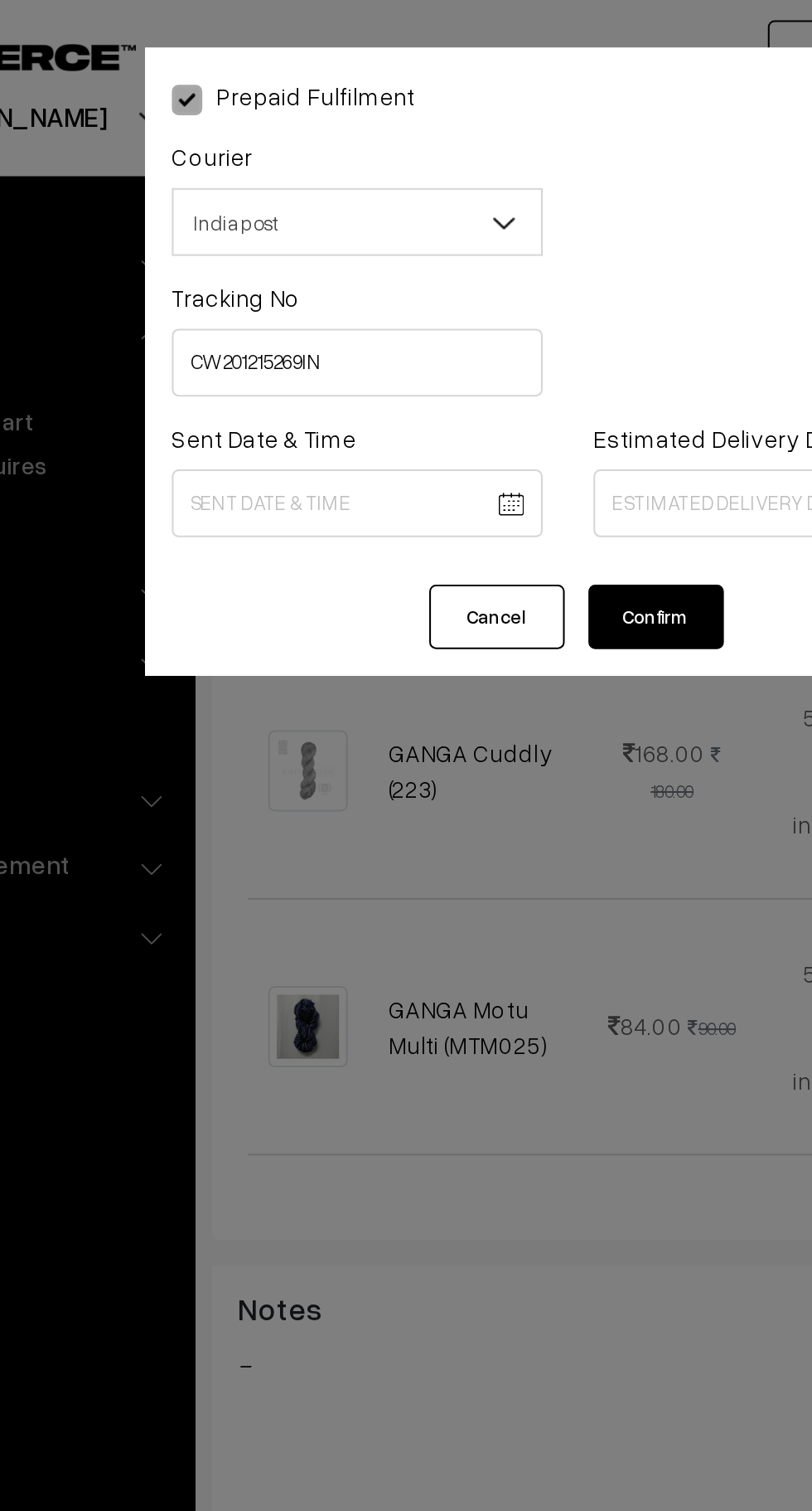
click at [332, 243] on body "Thank you for showing interest. Our team will call you shortly. Close knitbirds…" at bounding box center [406, 687] width 812 height 2086
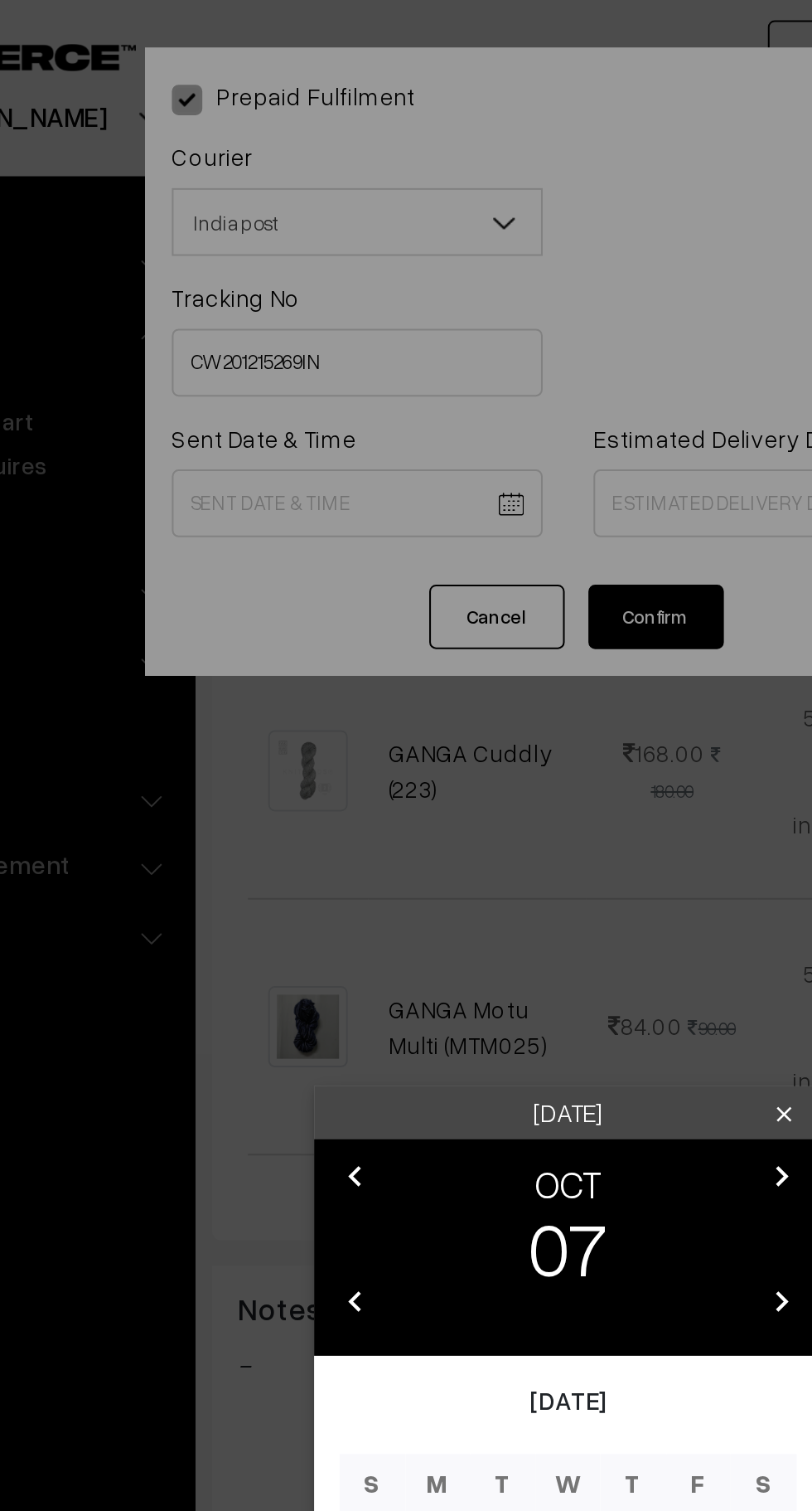
scroll to position [354, 0]
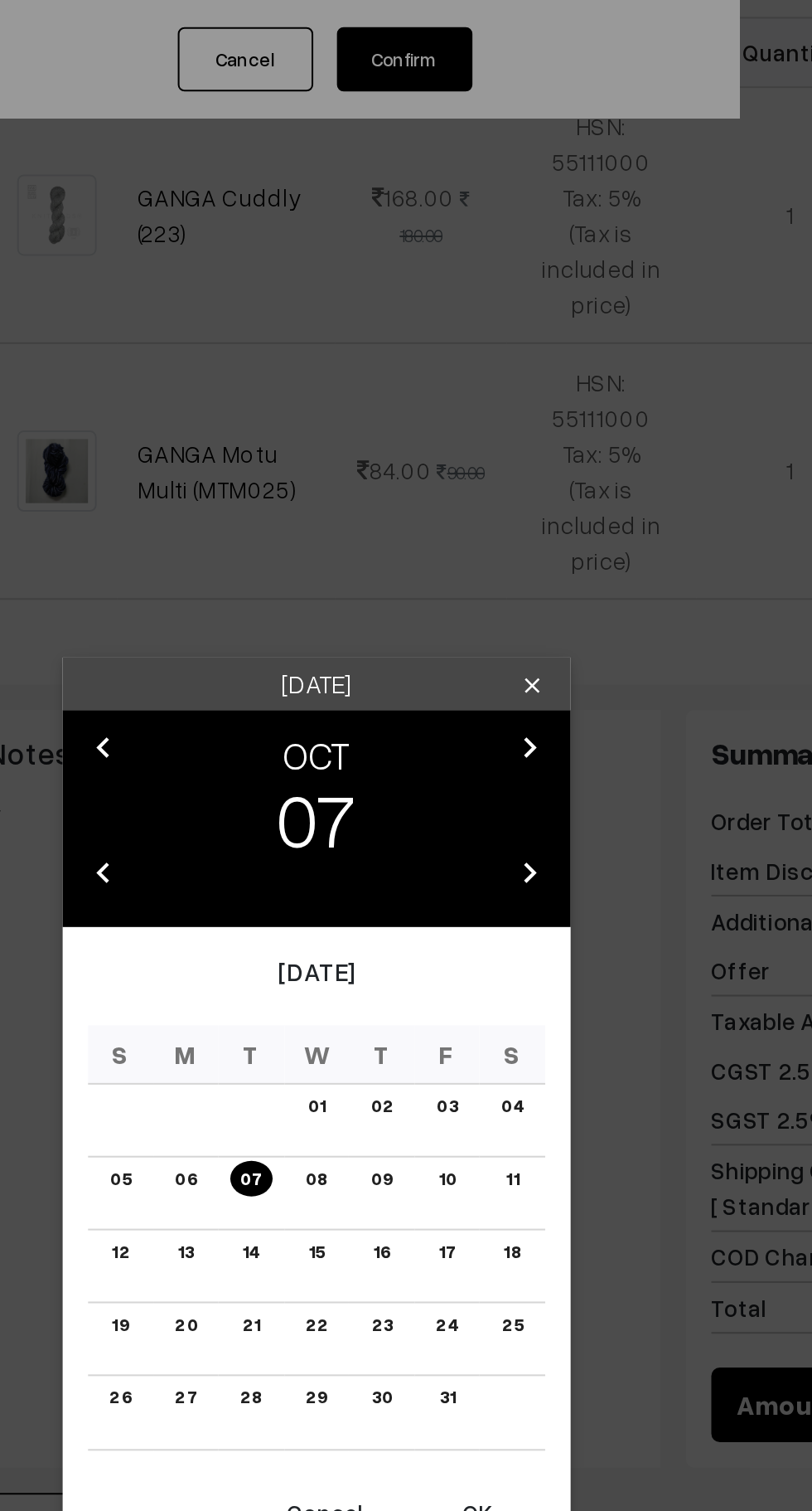
click at [482, 956] on td "31" at bounding box center [470, 963] width 32 height 36
click at [374, 848] on link "07" at bounding box center [374, 850] width 21 height 17
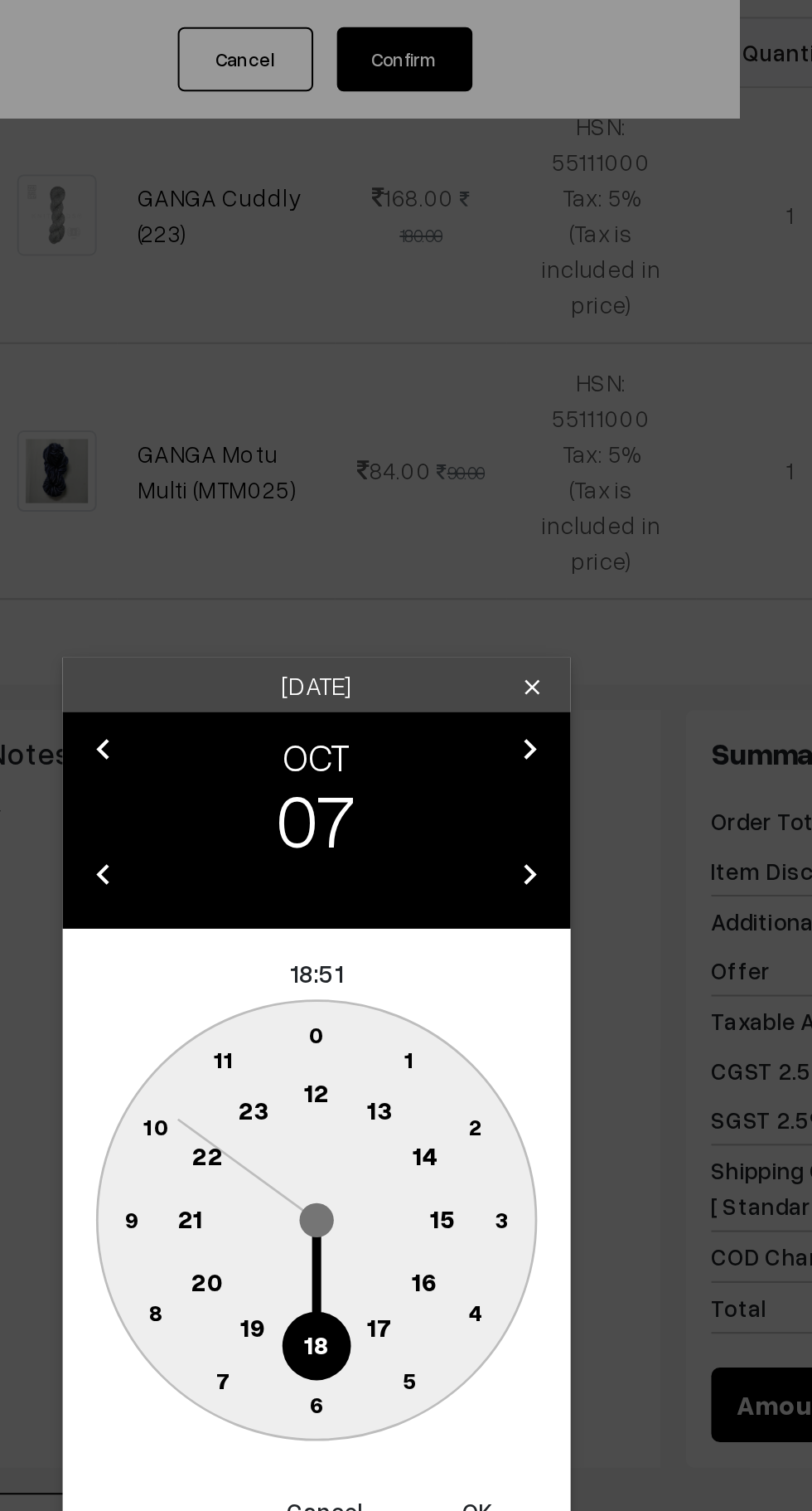
click at [418, 1012] on button "Cancel" at bounding box center [410, 1013] width 66 height 37
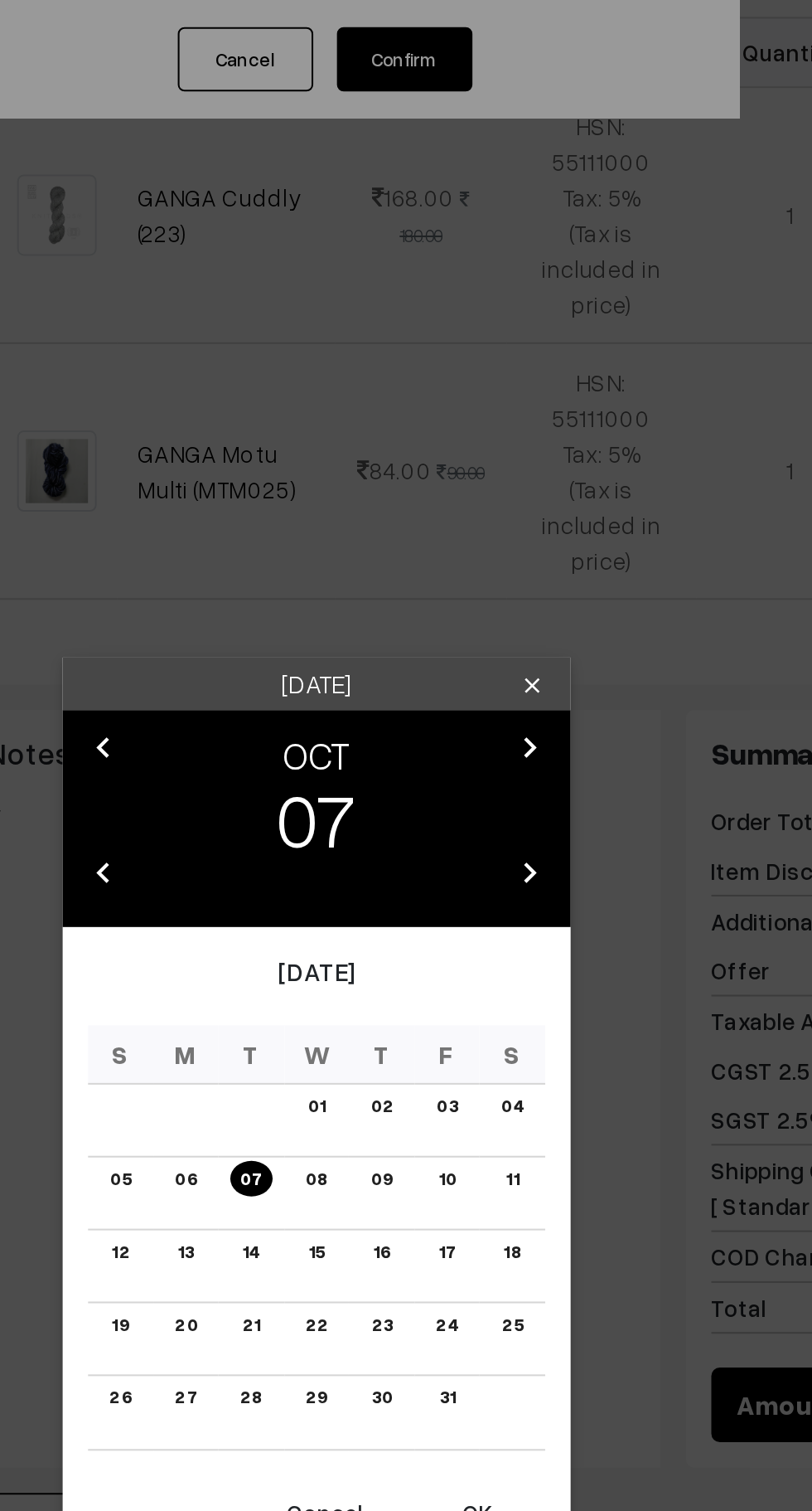
click at [490, 1010] on button "OK" at bounding box center [485, 1014] width 66 height 37
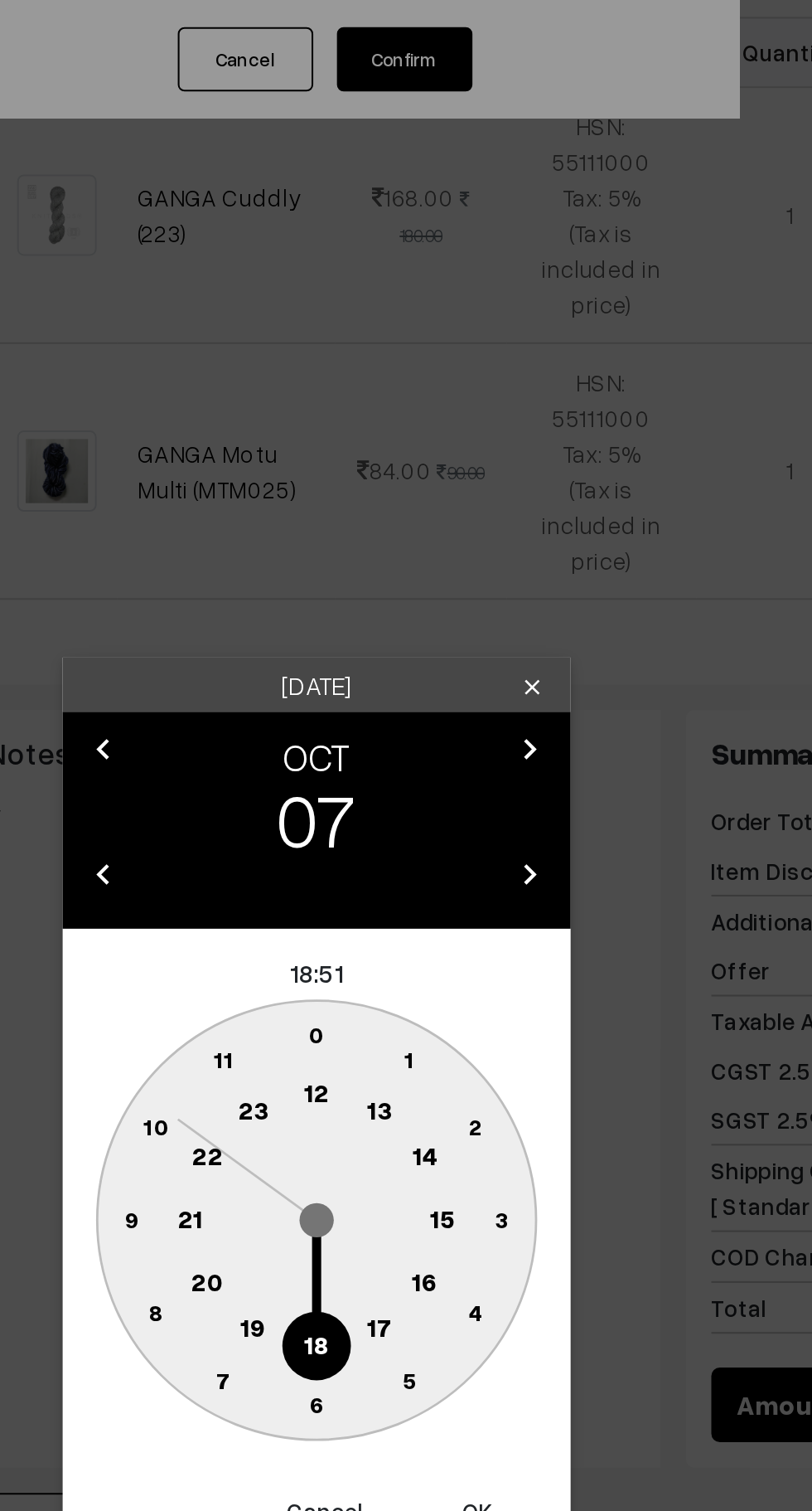
click at [331, 824] on text "10" at bounding box center [328, 824] width 12 height 14
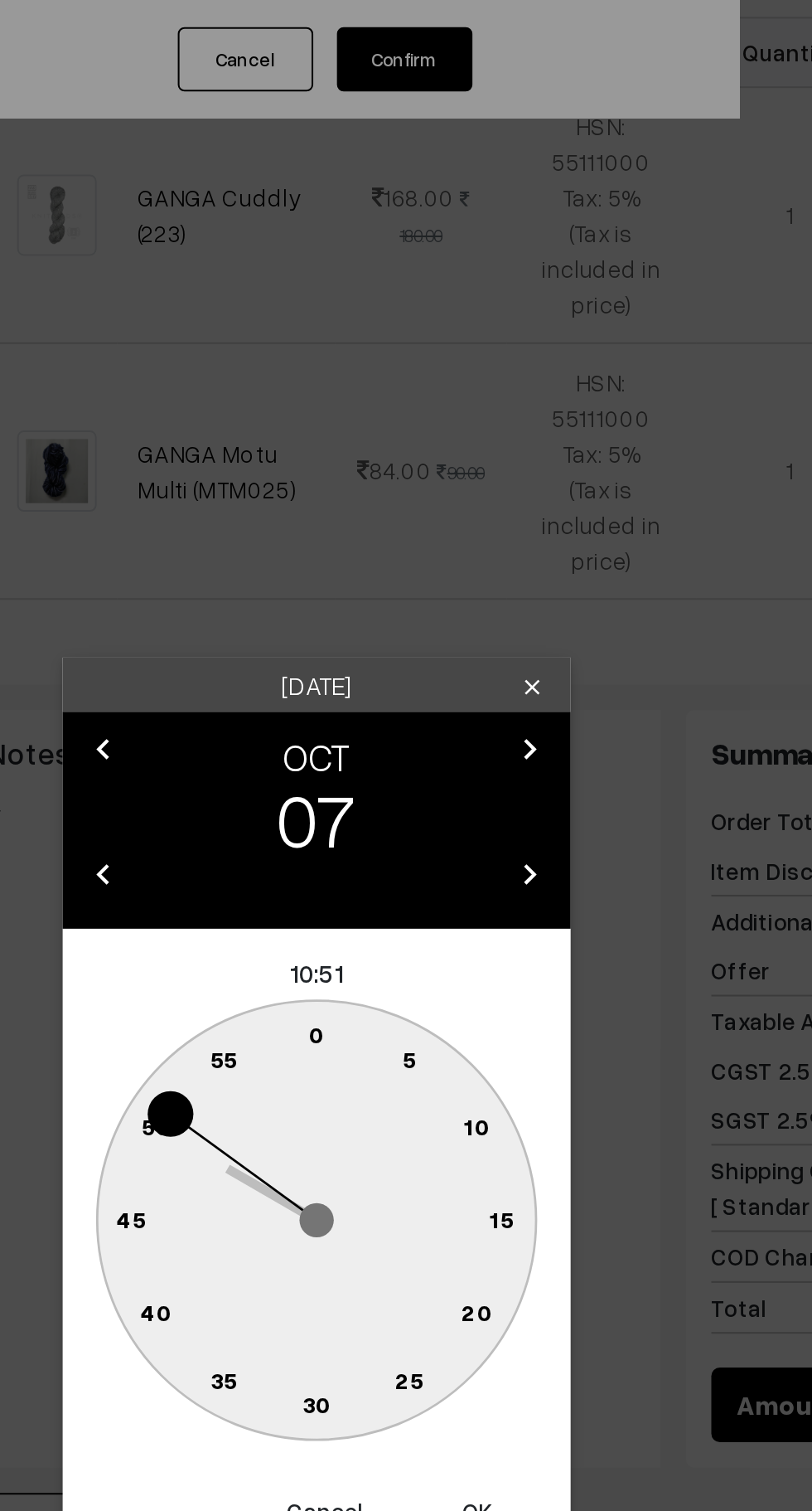
click at [402, 778] on circle at bounding box center [397, 782] width 23 height 23
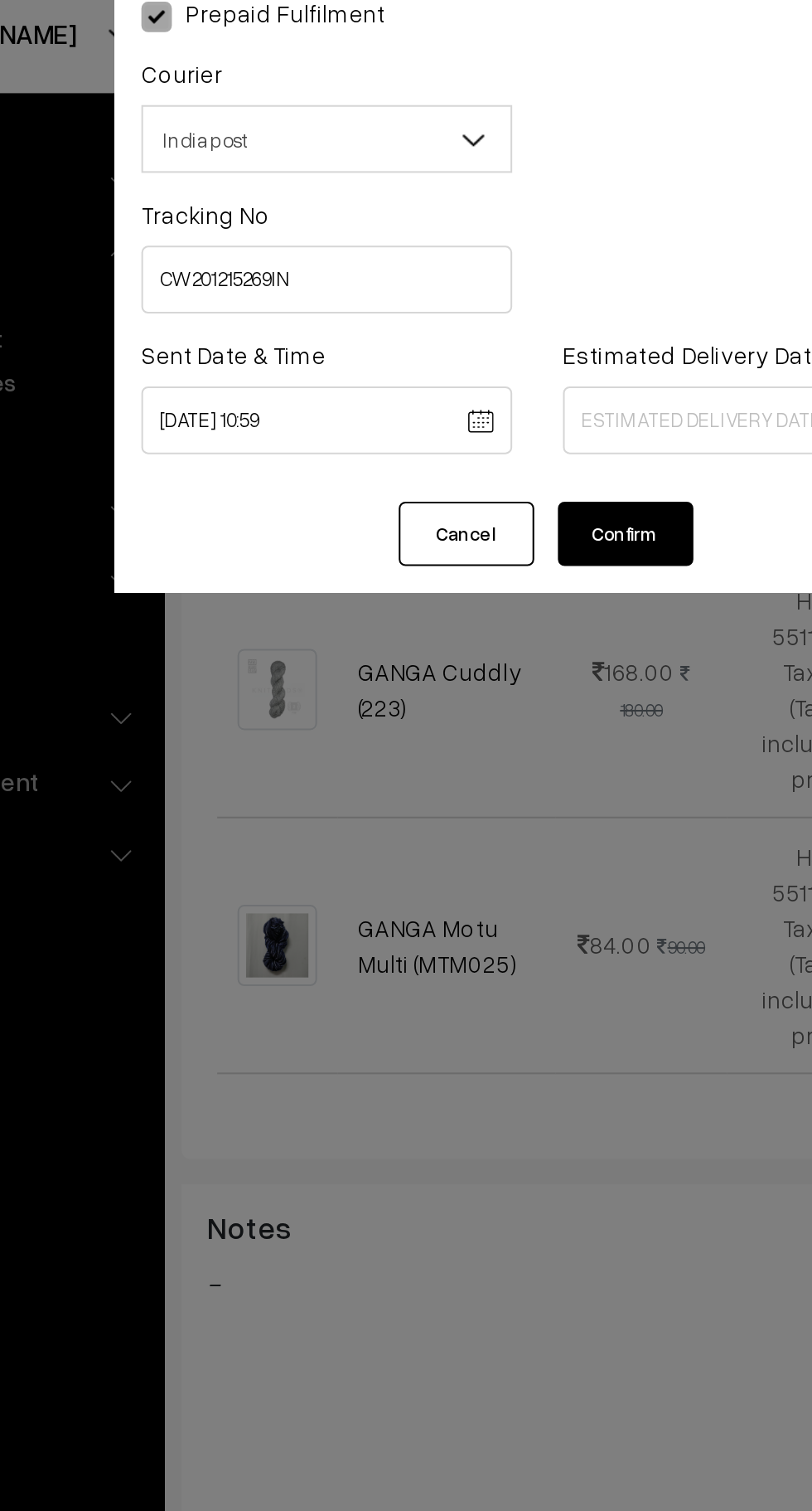
click at [293, 242] on body "Thank you for showing interest. Our team will call you shortly. Close knitbirds…" at bounding box center [406, 688] width 812 height 2086
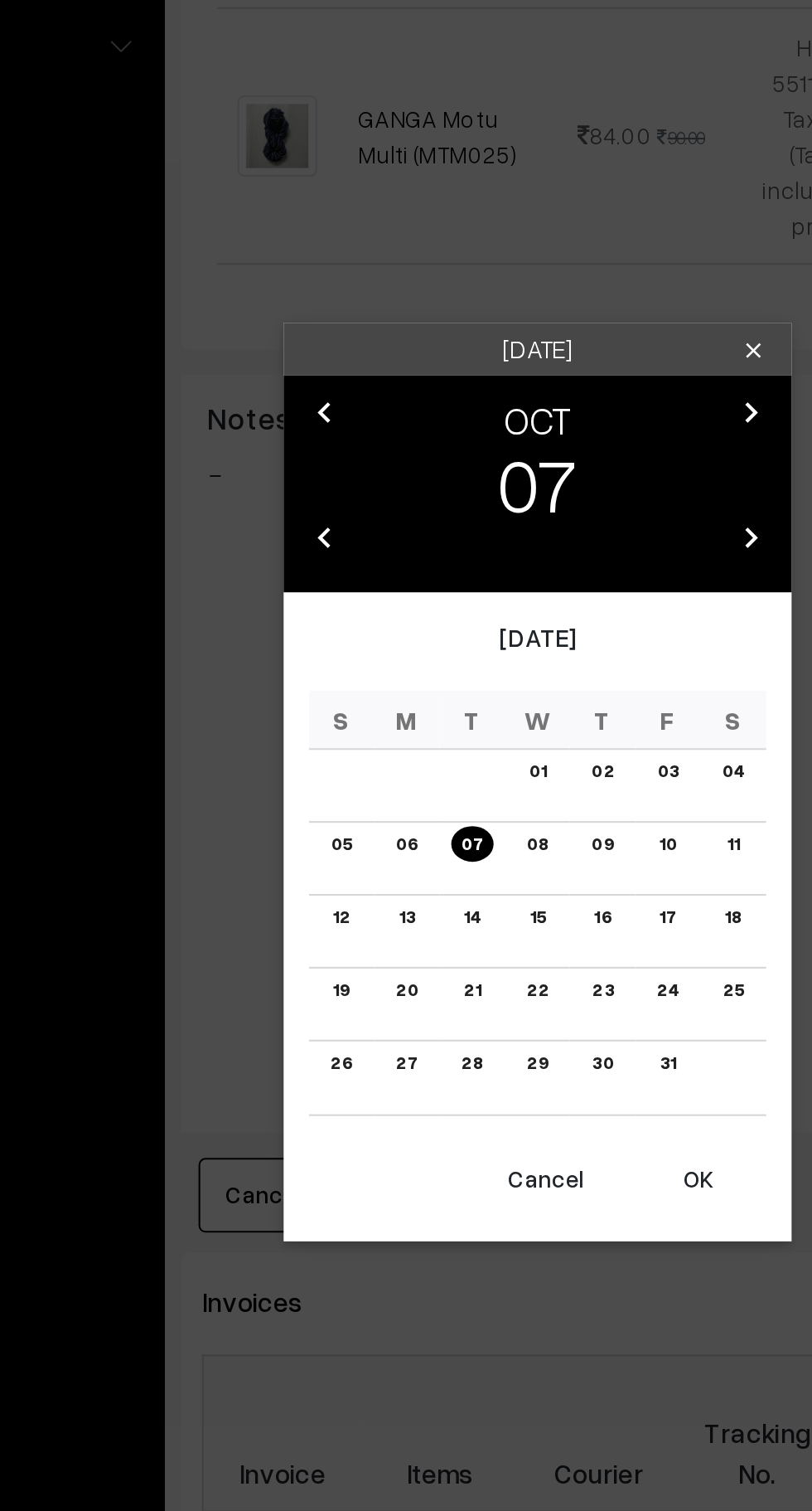
click at [499, 1016] on button "OK" at bounding box center [485, 1014] width 66 height 37
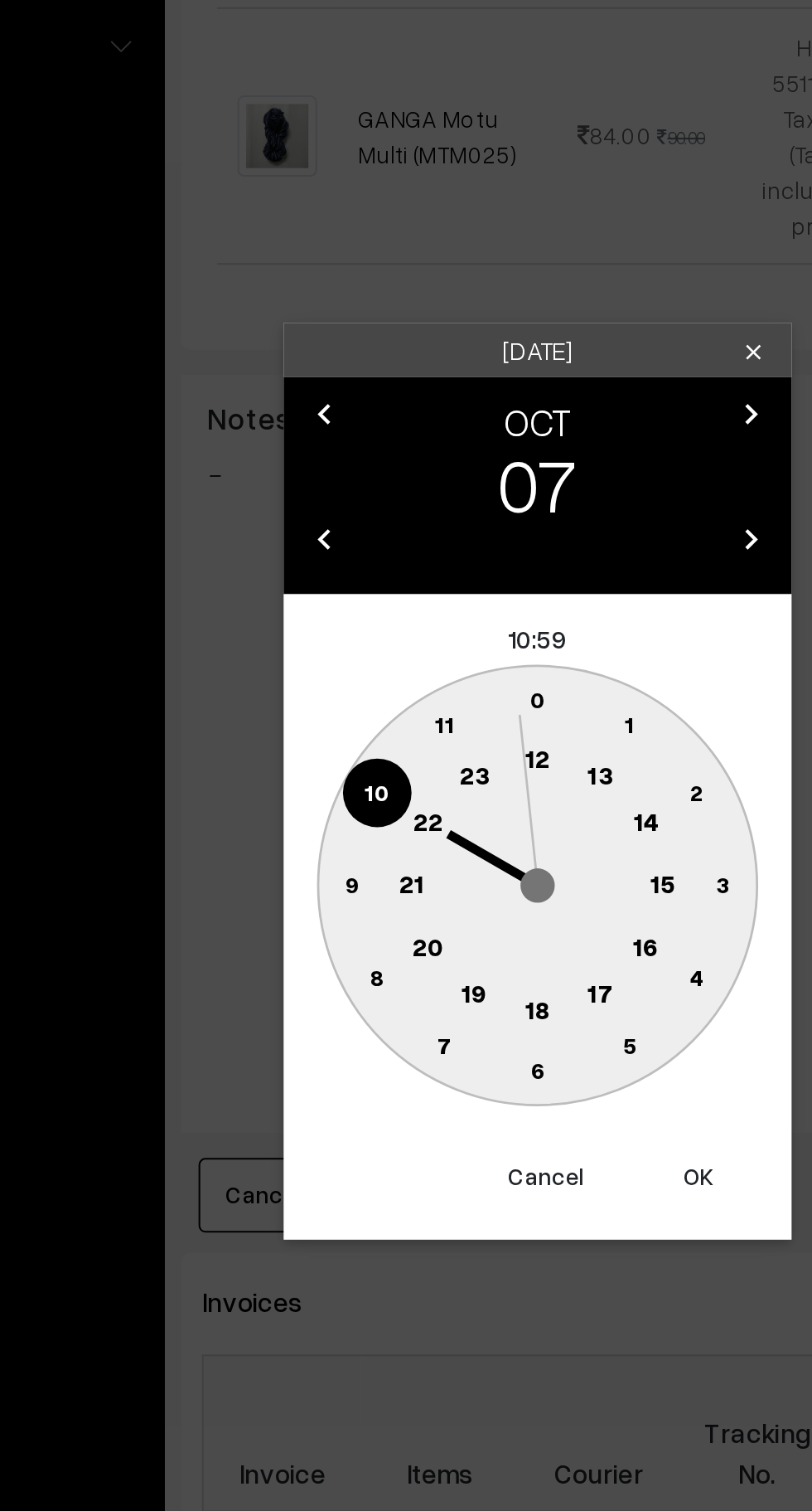
click at [328, 823] on text "10" at bounding box center [328, 824] width 12 height 14
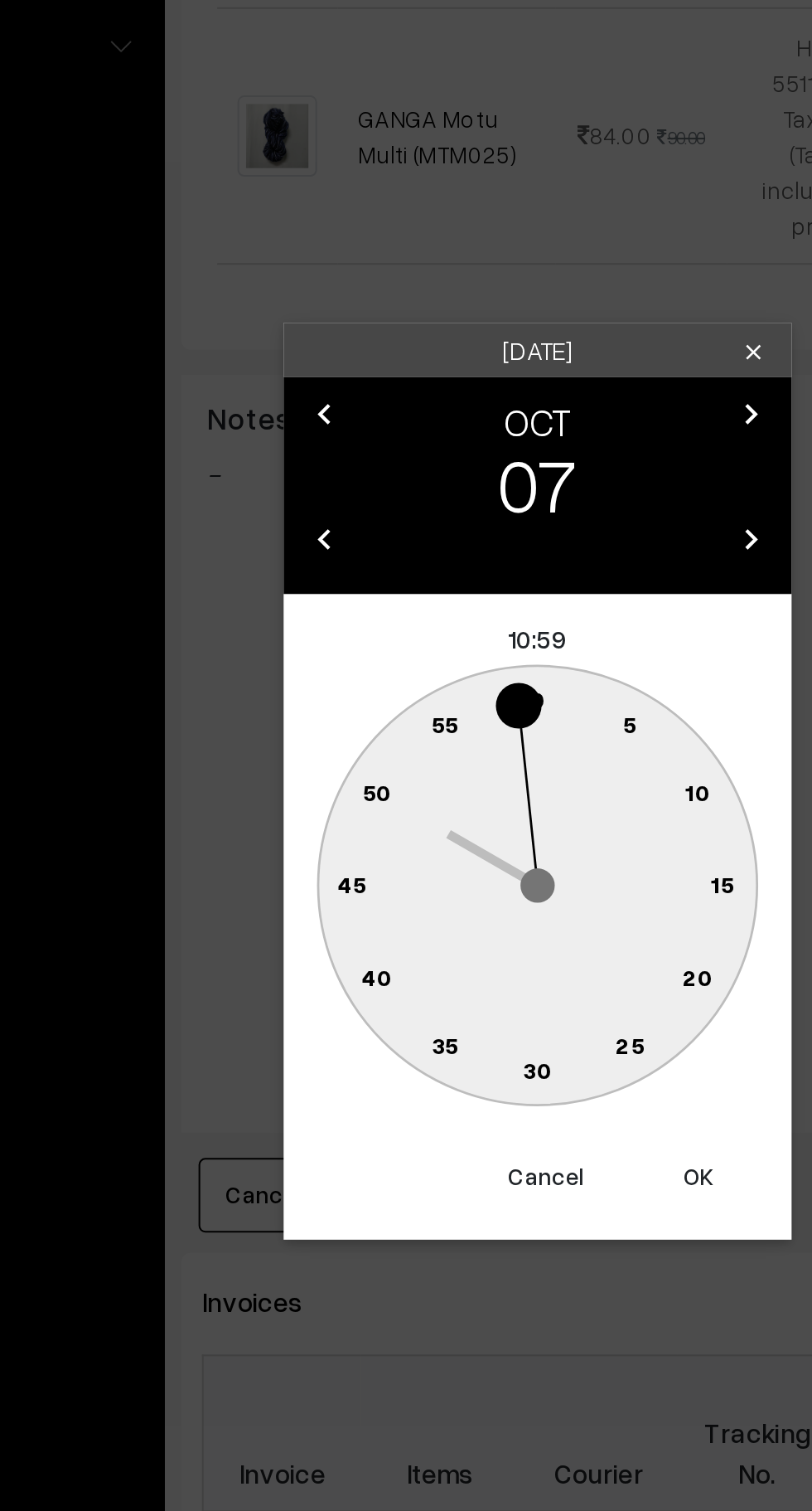
click at [414, 776] on circle at bounding box center [416, 782] width 23 height 23
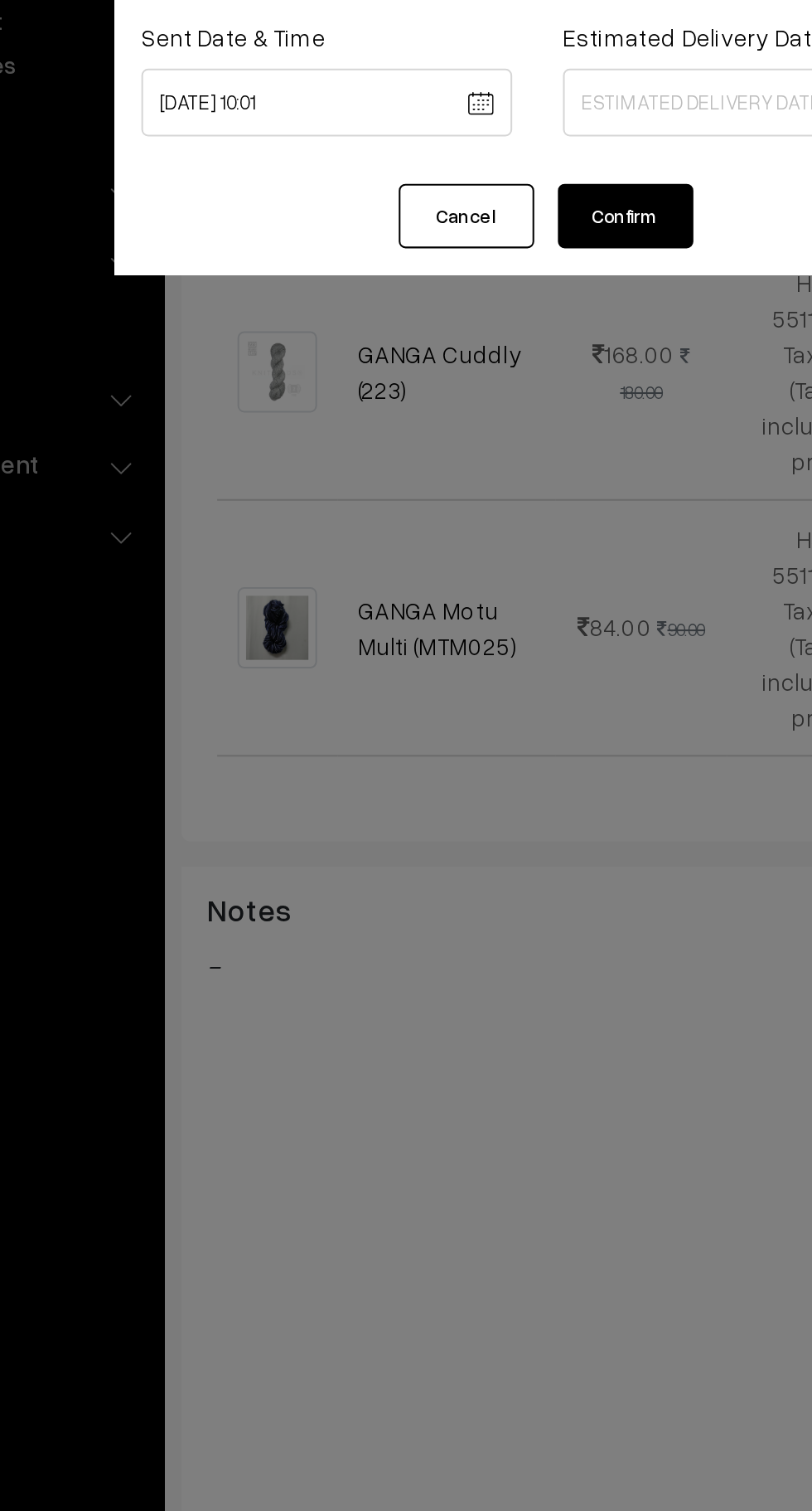
click at [329, 248] on body "Thank you for showing interest. Our team will call you shortly. Close knitbirds…" at bounding box center [406, 688] width 812 height 2086
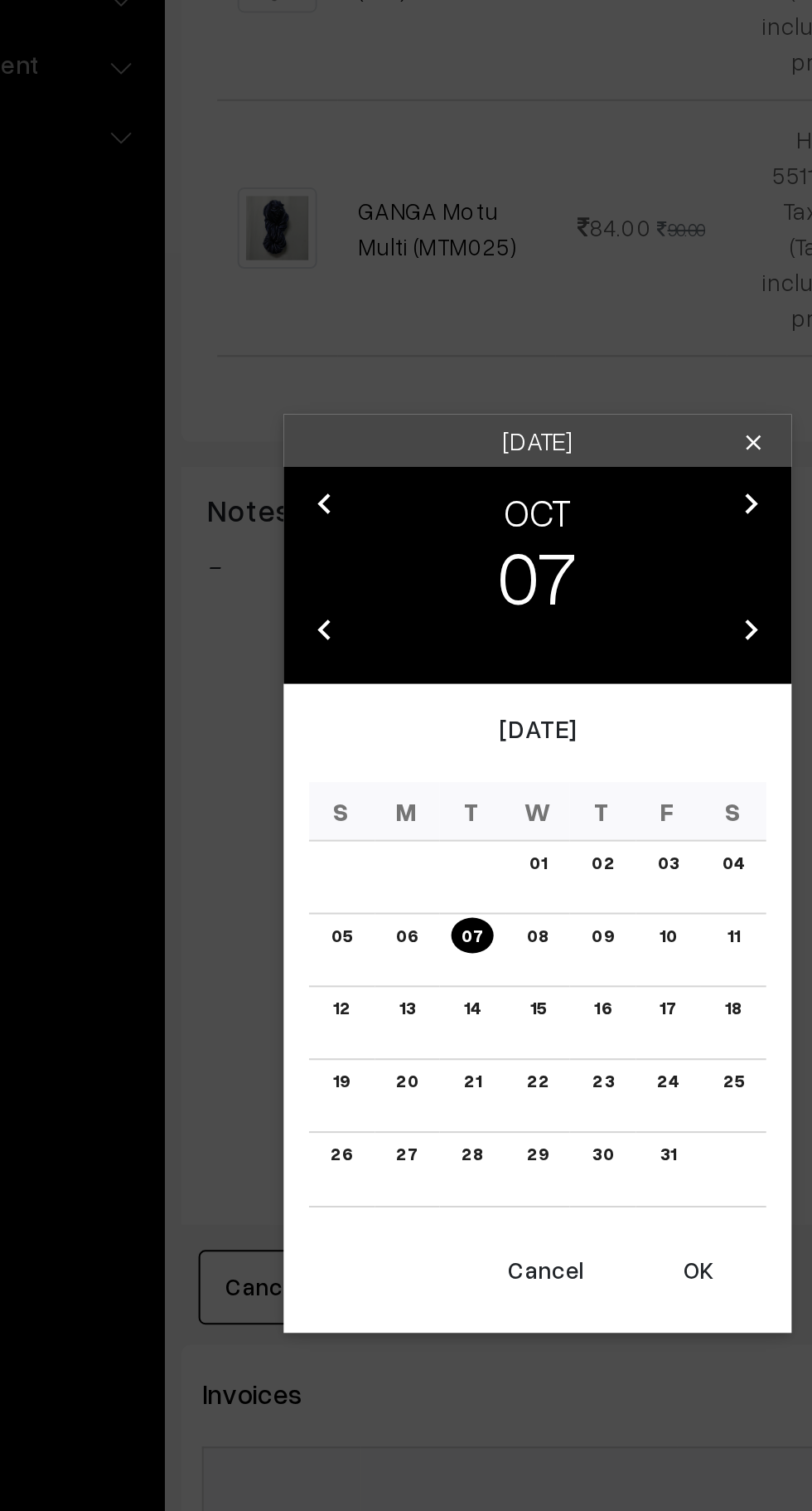
click at [501, 1022] on button "OK" at bounding box center [485, 1014] width 66 height 37
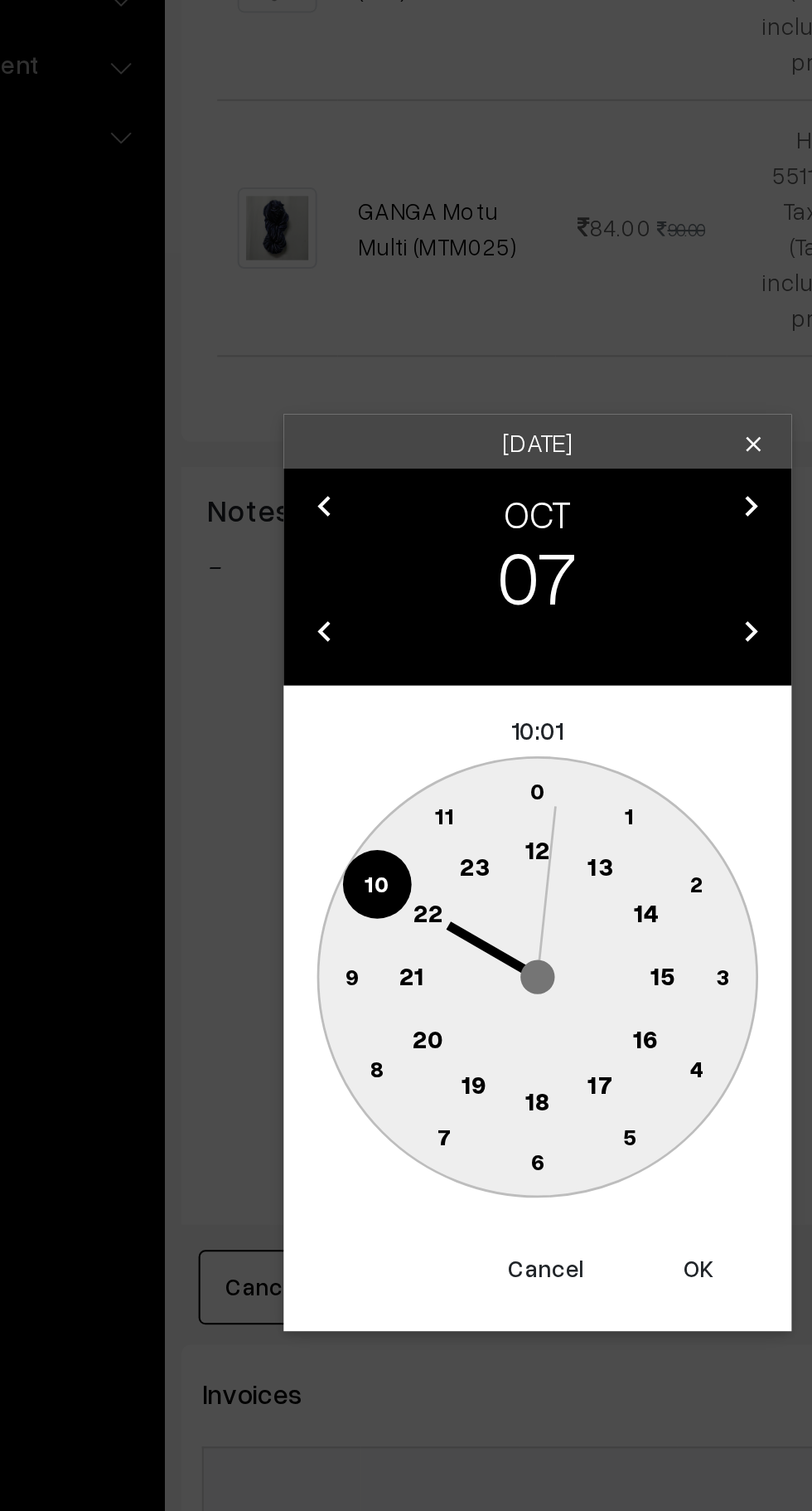
click at [329, 830] on text "10" at bounding box center [328, 824] width 12 height 14
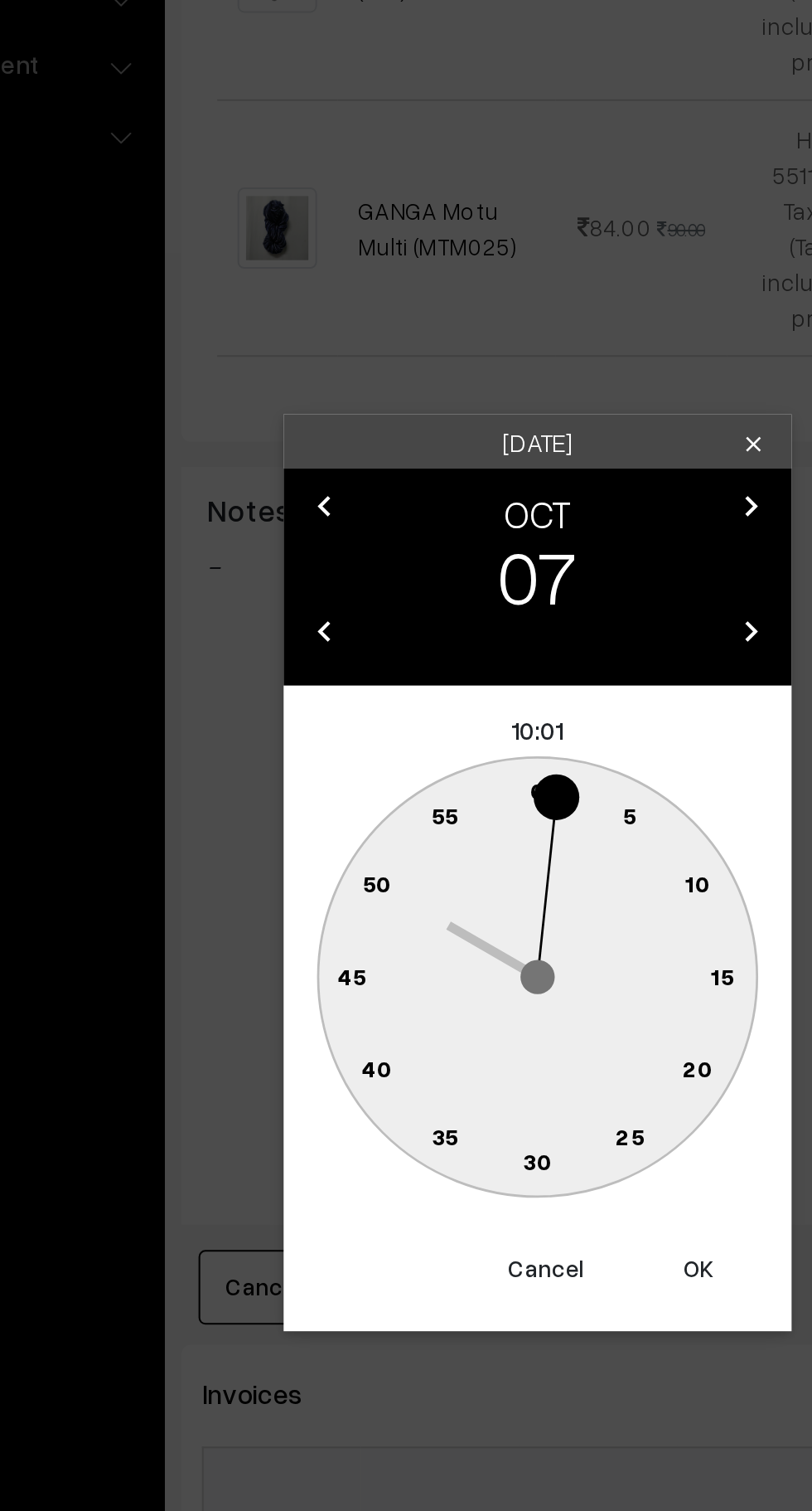
click at [410, 779] on text "0" at bounding box center [406, 778] width 8 height 14
type input "07-10-2025 10:00"
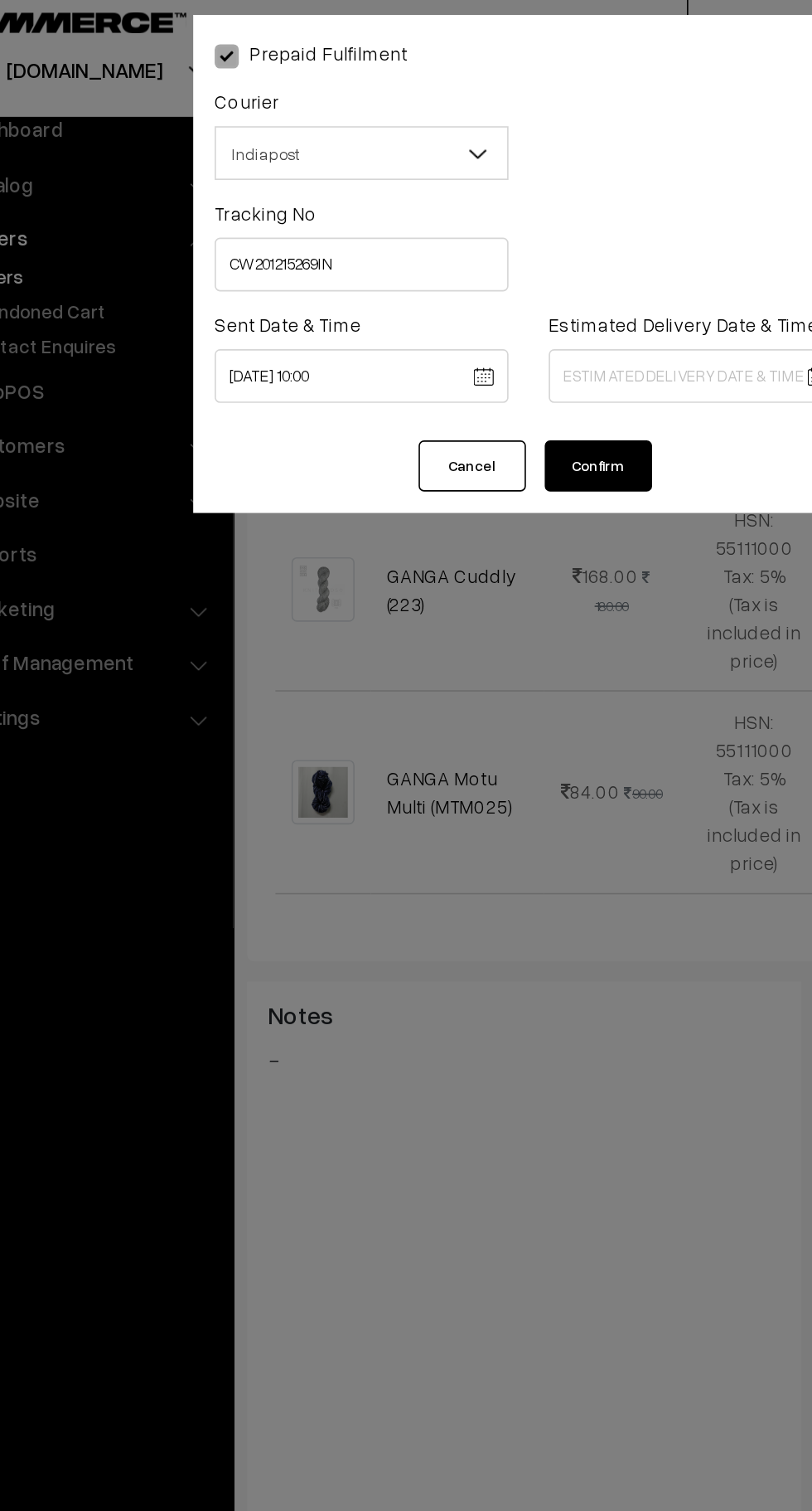
click at [477, 243] on body "Thank you for showing interest. Our team will call you shortly. Close knitbirds…" at bounding box center [406, 688] width 812 height 2086
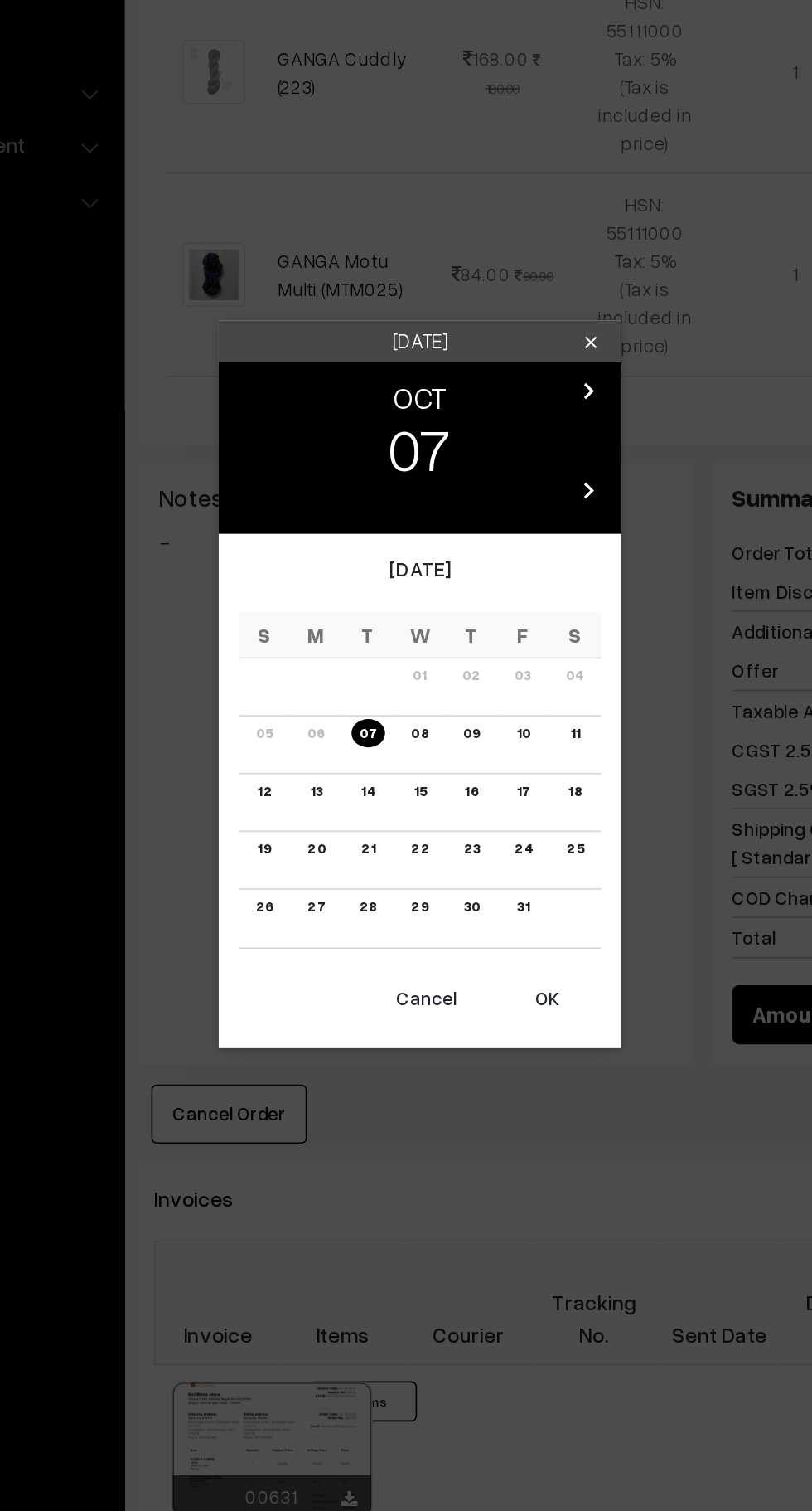
click at [470, 786] on link "10" at bounding box center [469, 787] width 18 height 17
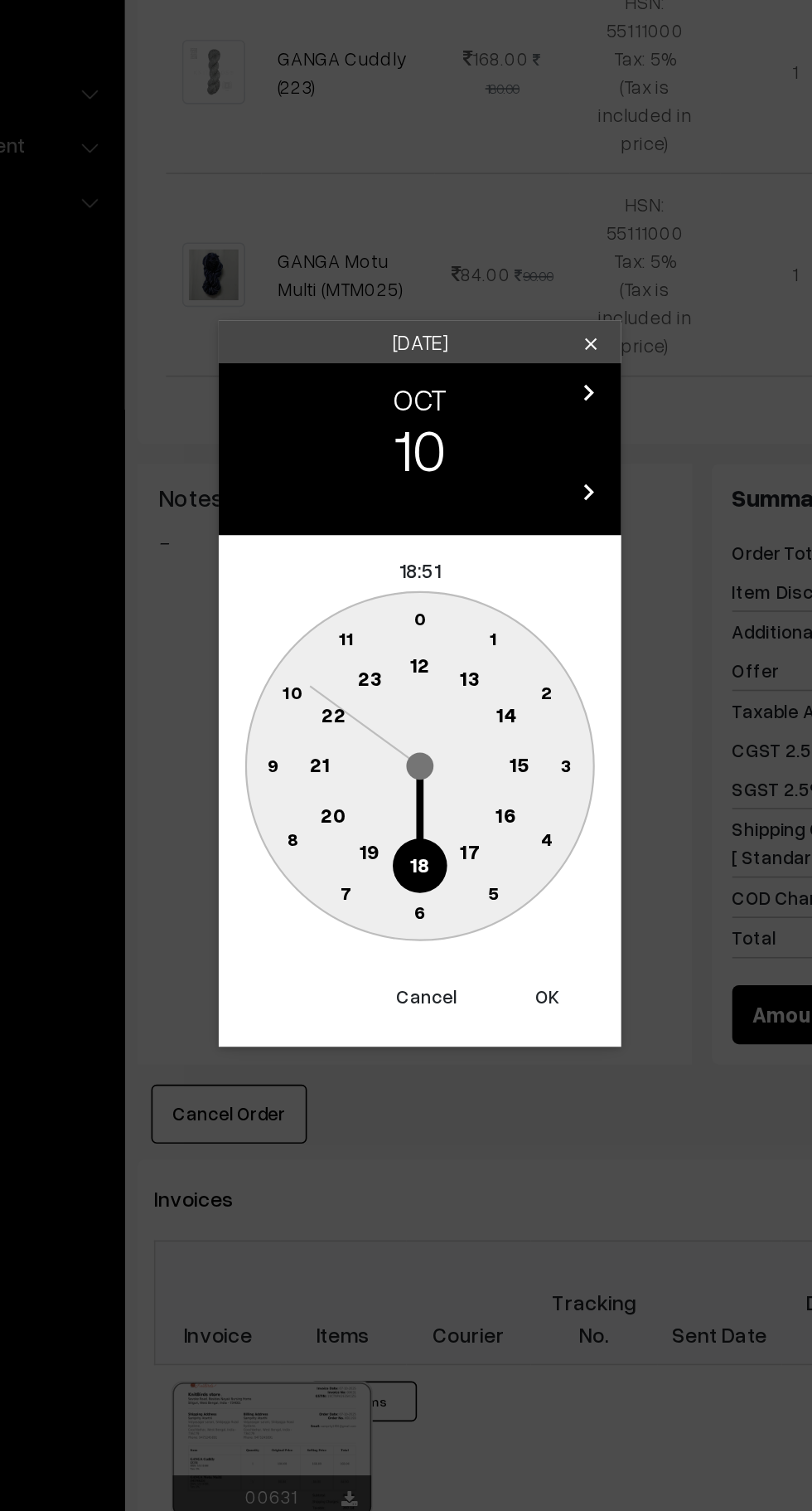
click at [460, 838] on text "16" at bounding box center [459, 836] width 13 height 15
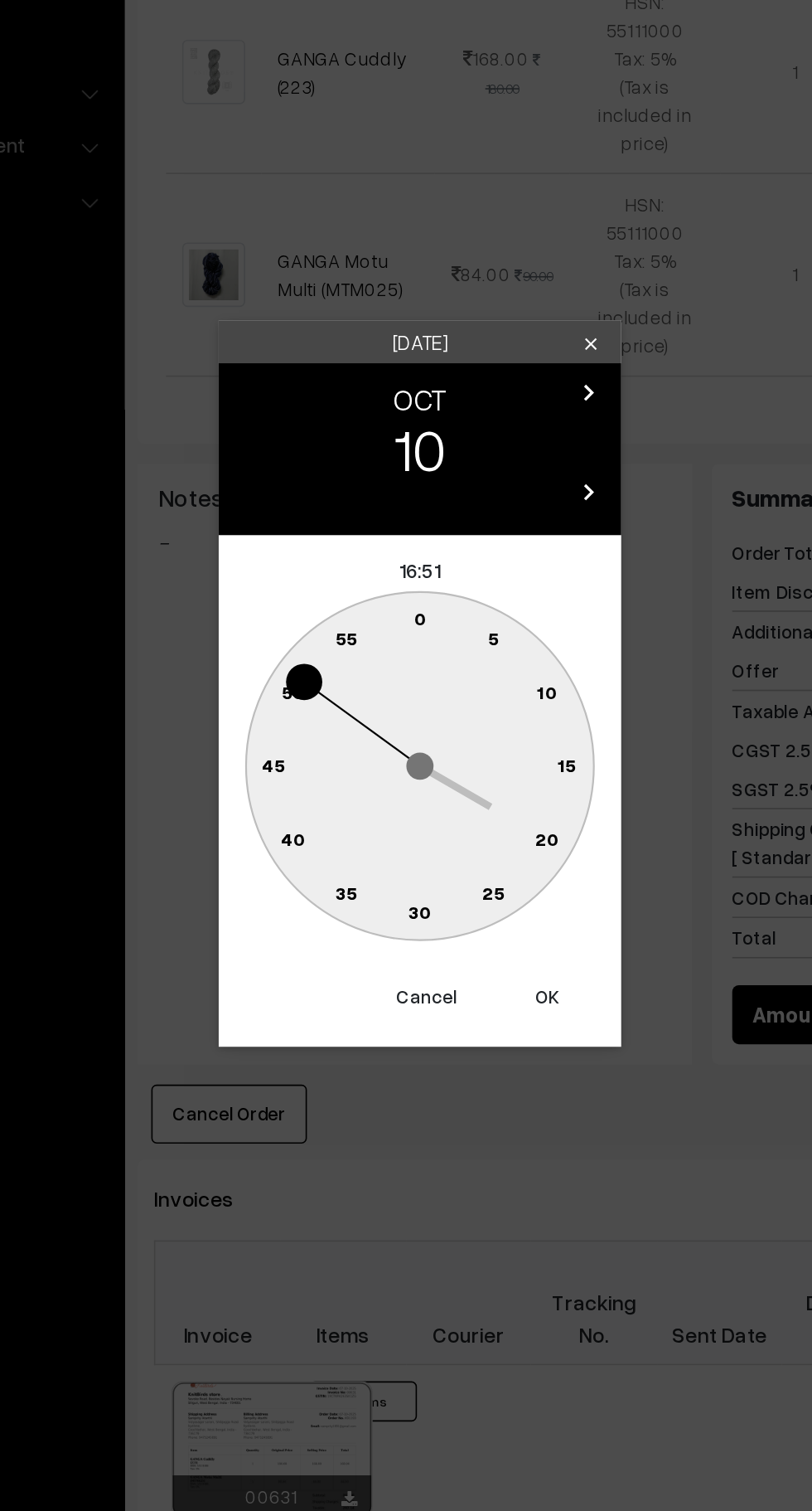
click at [410, 716] on text "0" at bounding box center [406, 715] width 8 height 14
type input "10-10-2025 16:00"
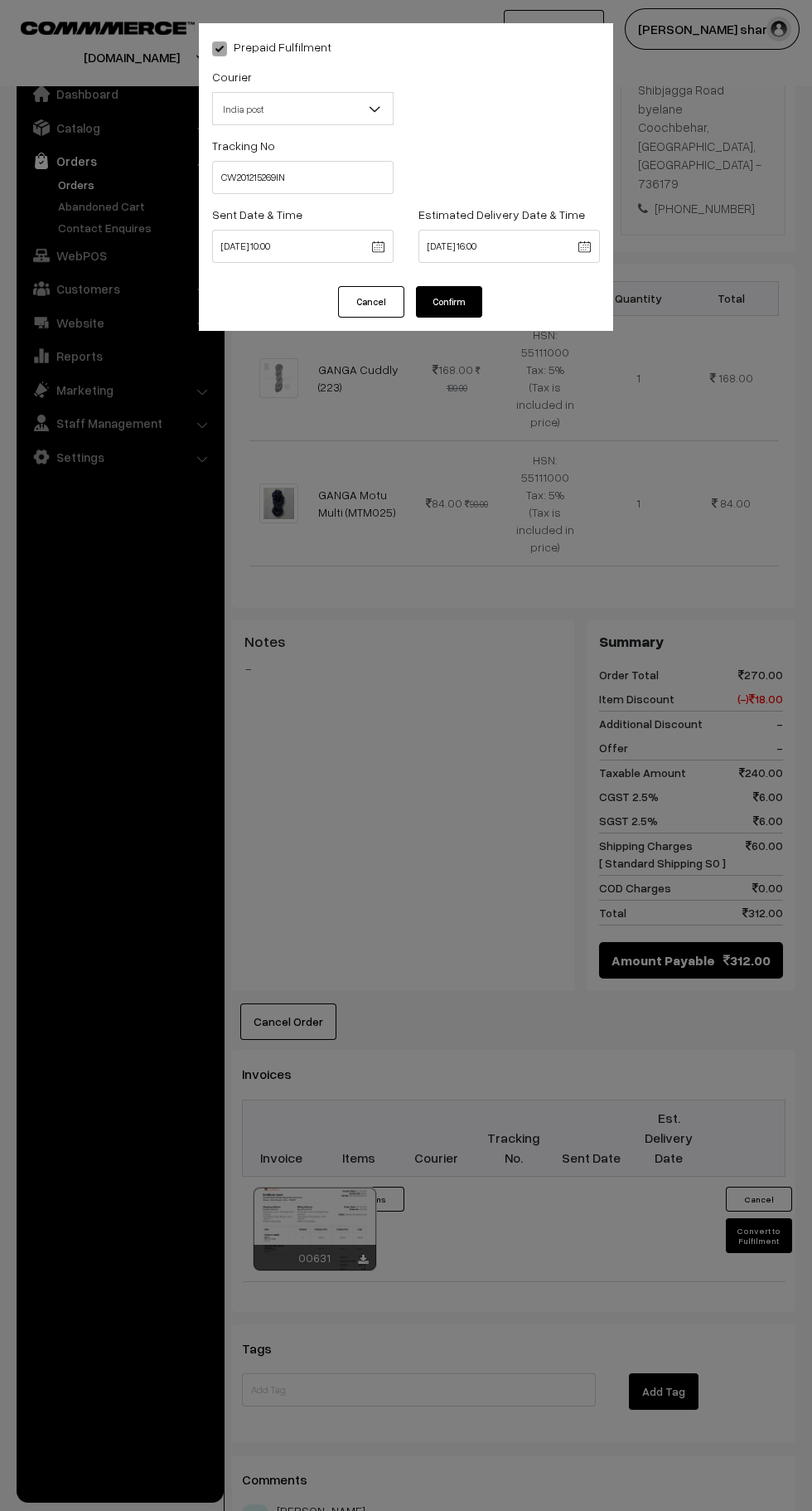
click at [471, 294] on button "Confirm" at bounding box center [449, 302] width 66 height 31
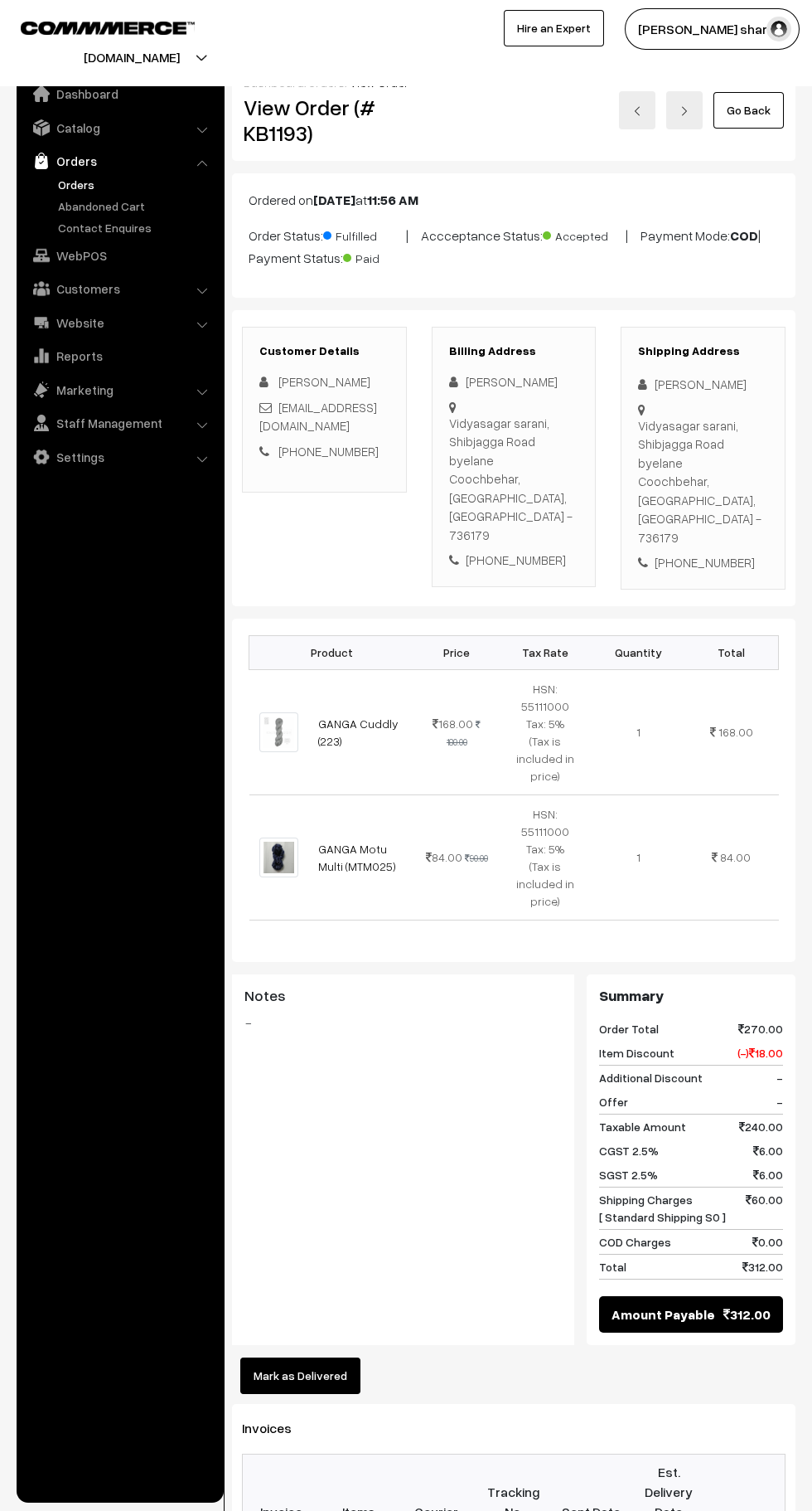
click at [761, 127] on link "Go Back" at bounding box center [748, 110] width 71 height 37
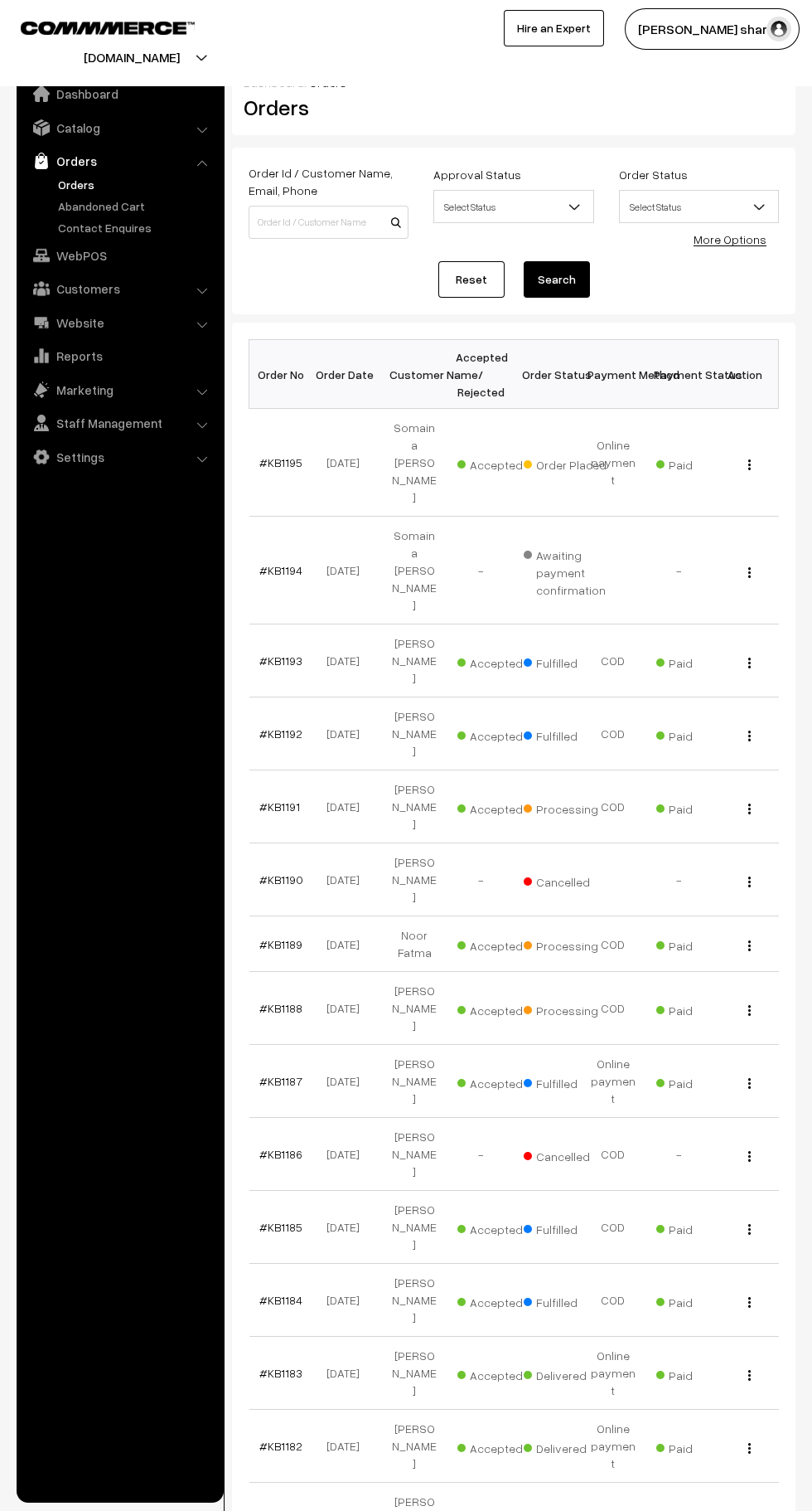
scroll to position [10, 0]
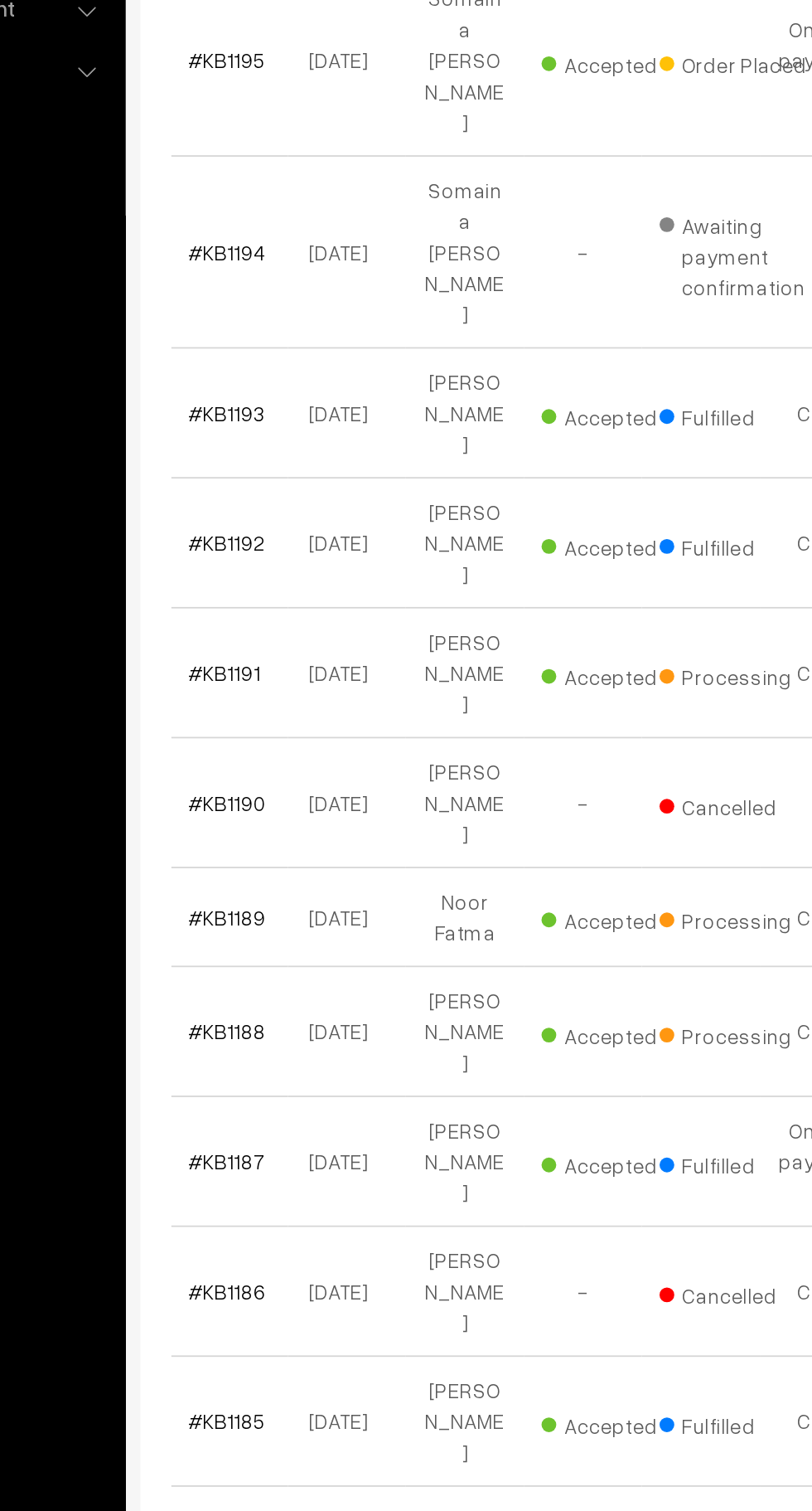
click at [283, 991] on link "#KB1188" at bounding box center [280, 998] width 43 height 14
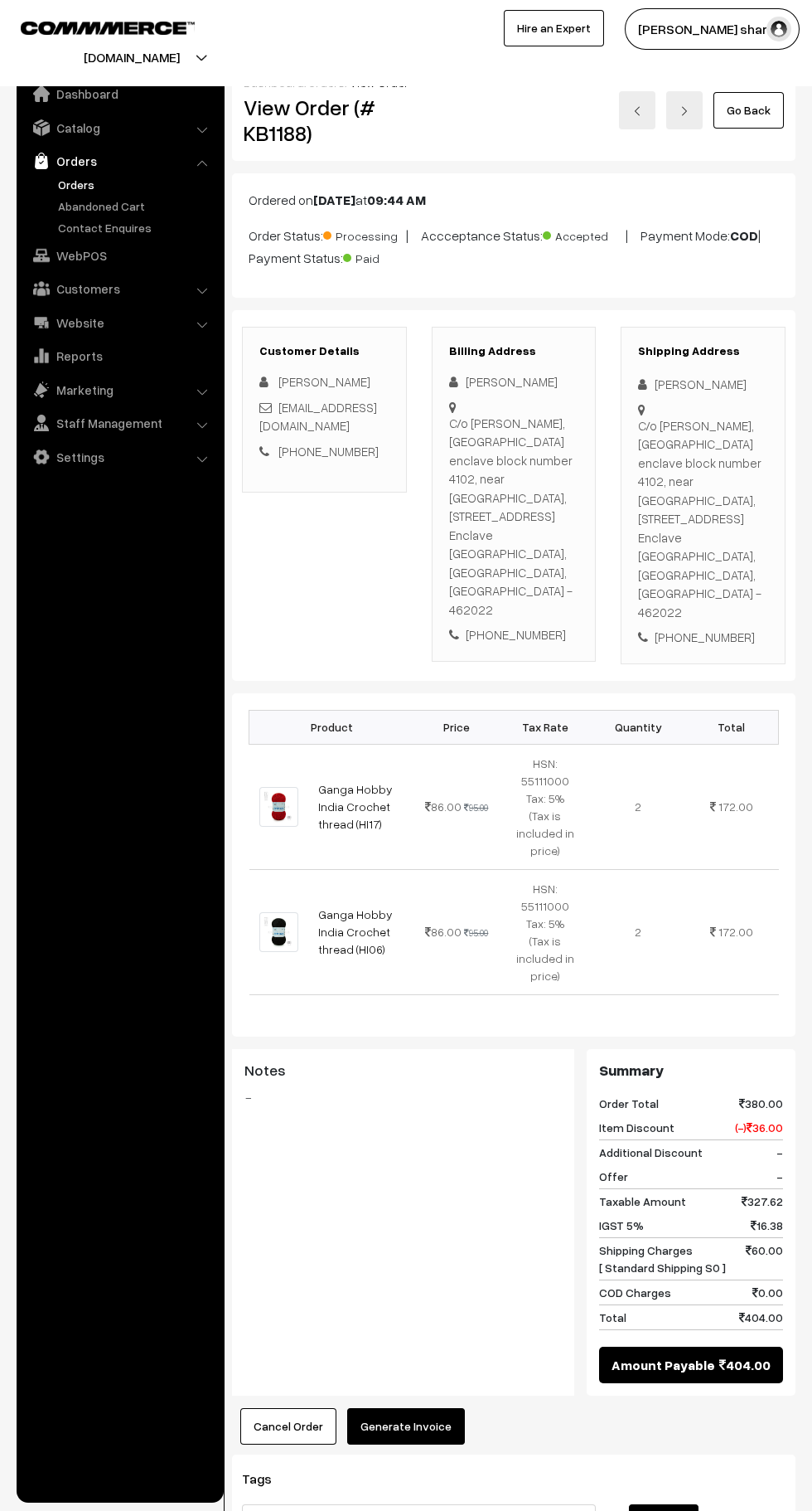
click at [760, 109] on link "Go Back" at bounding box center [748, 110] width 71 height 37
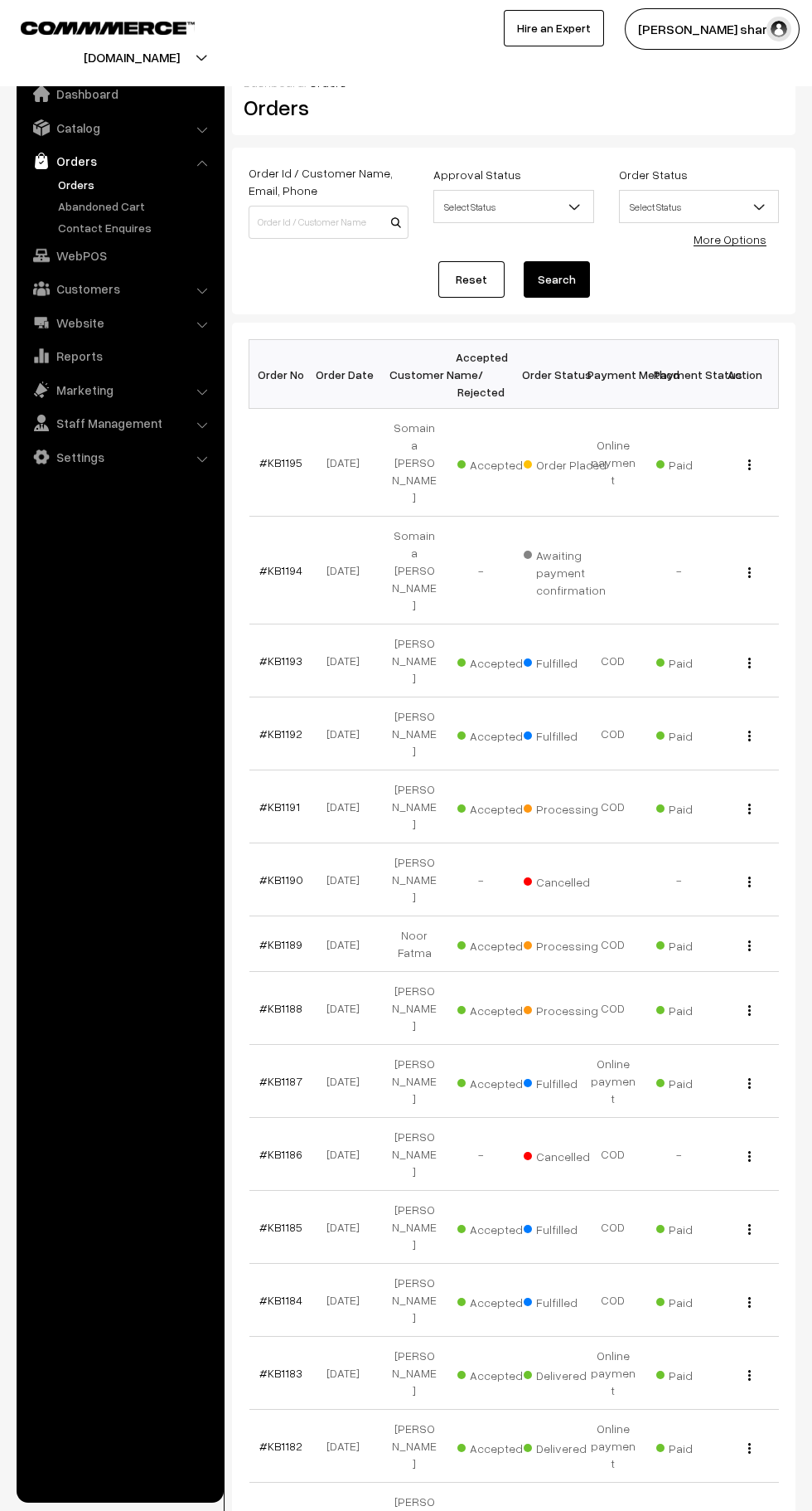
scroll to position [9, 0]
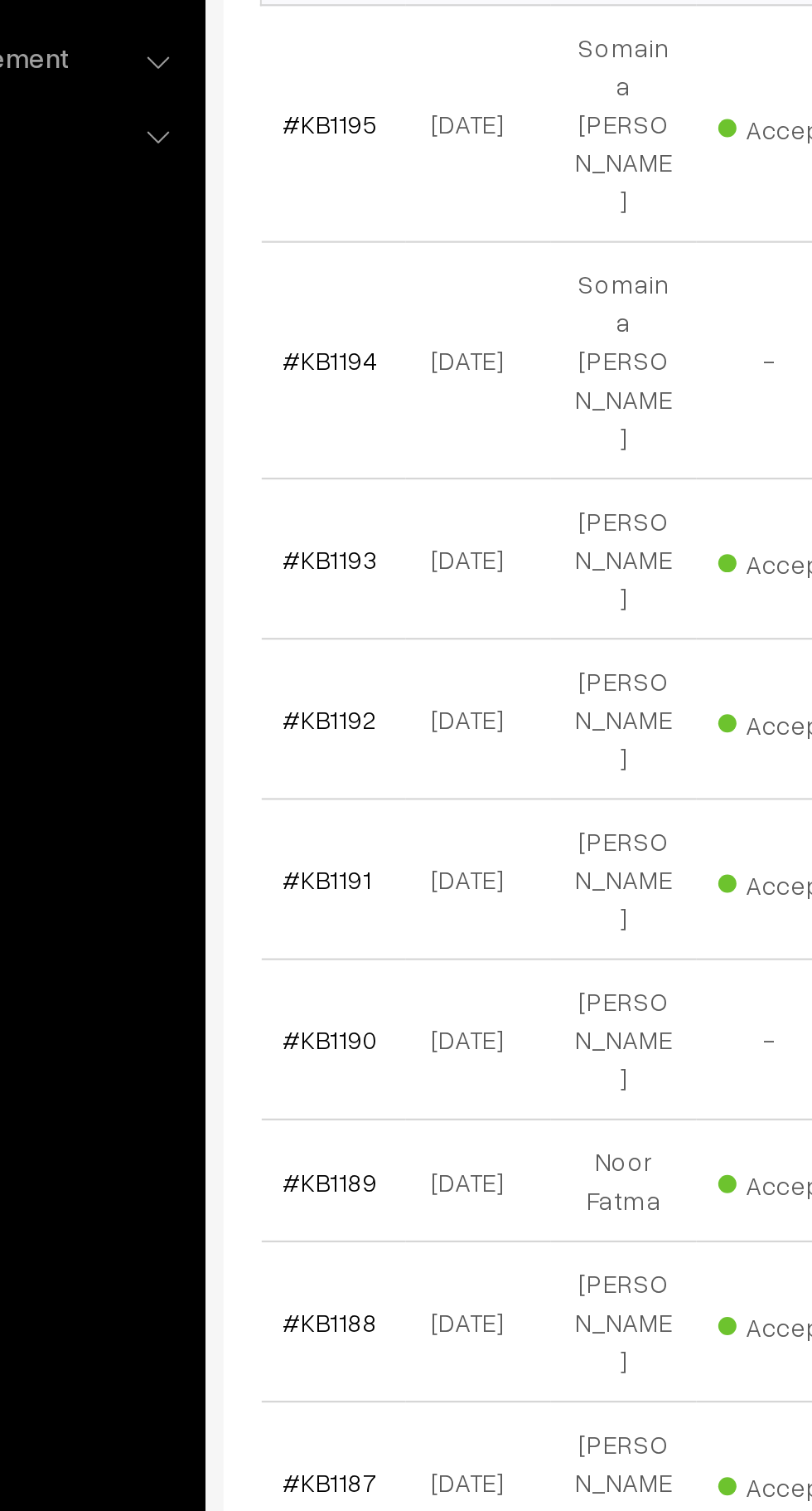
click at [276, 790] on link "#KB1191" at bounding box center [279, 797] width 41 height 14
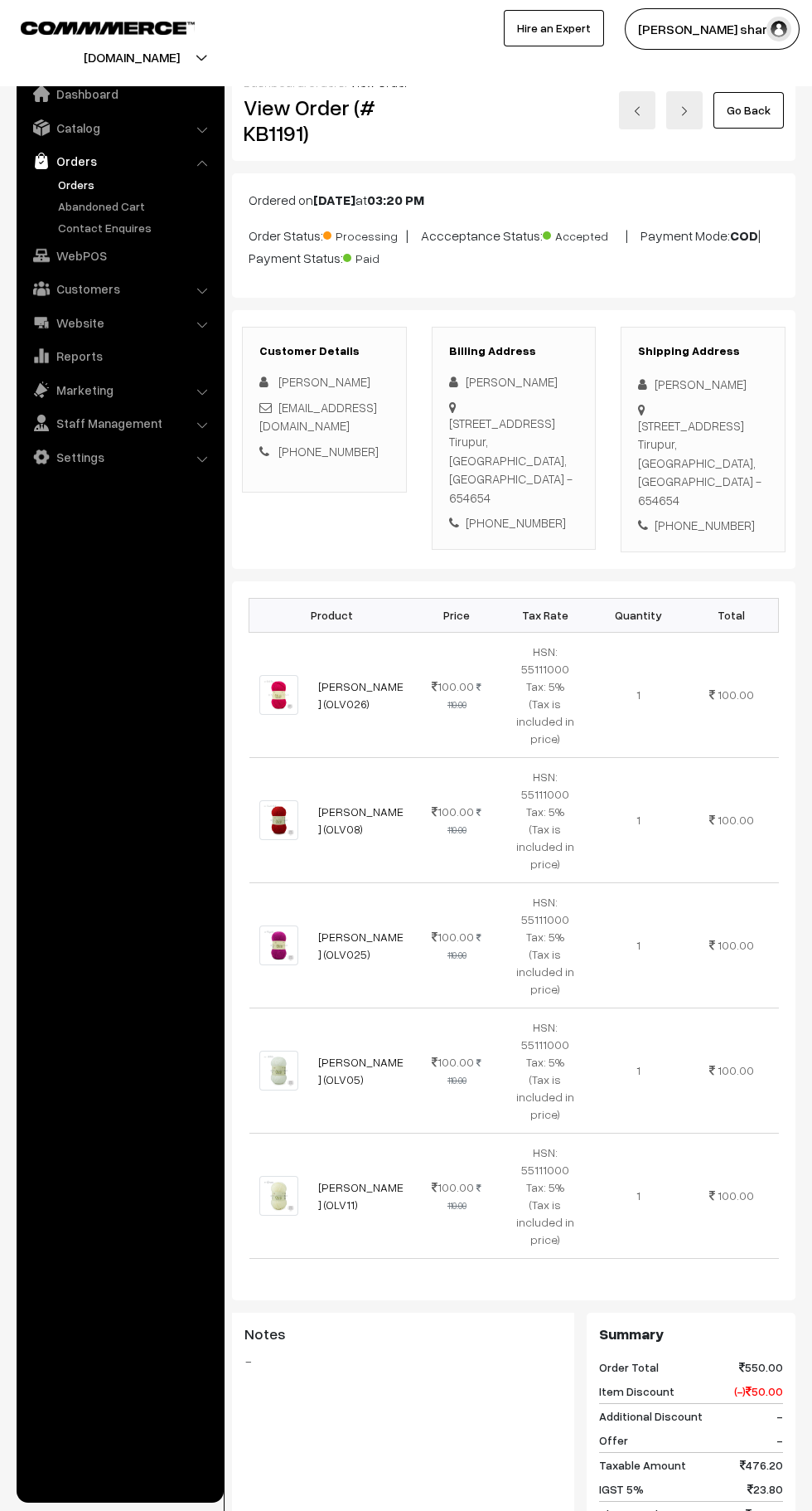
scroll to position [13, 0]
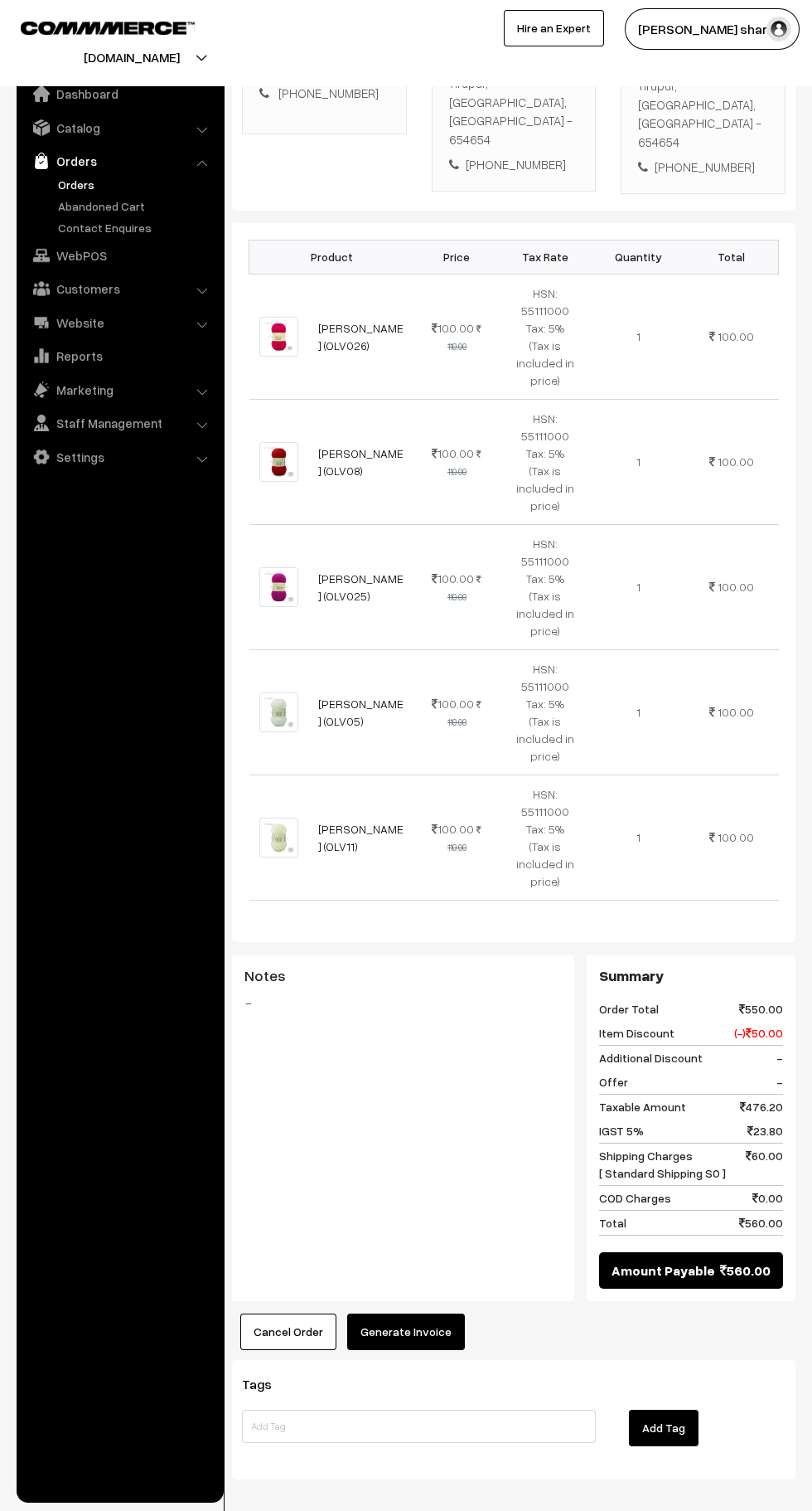
scroll to position [362, 0]
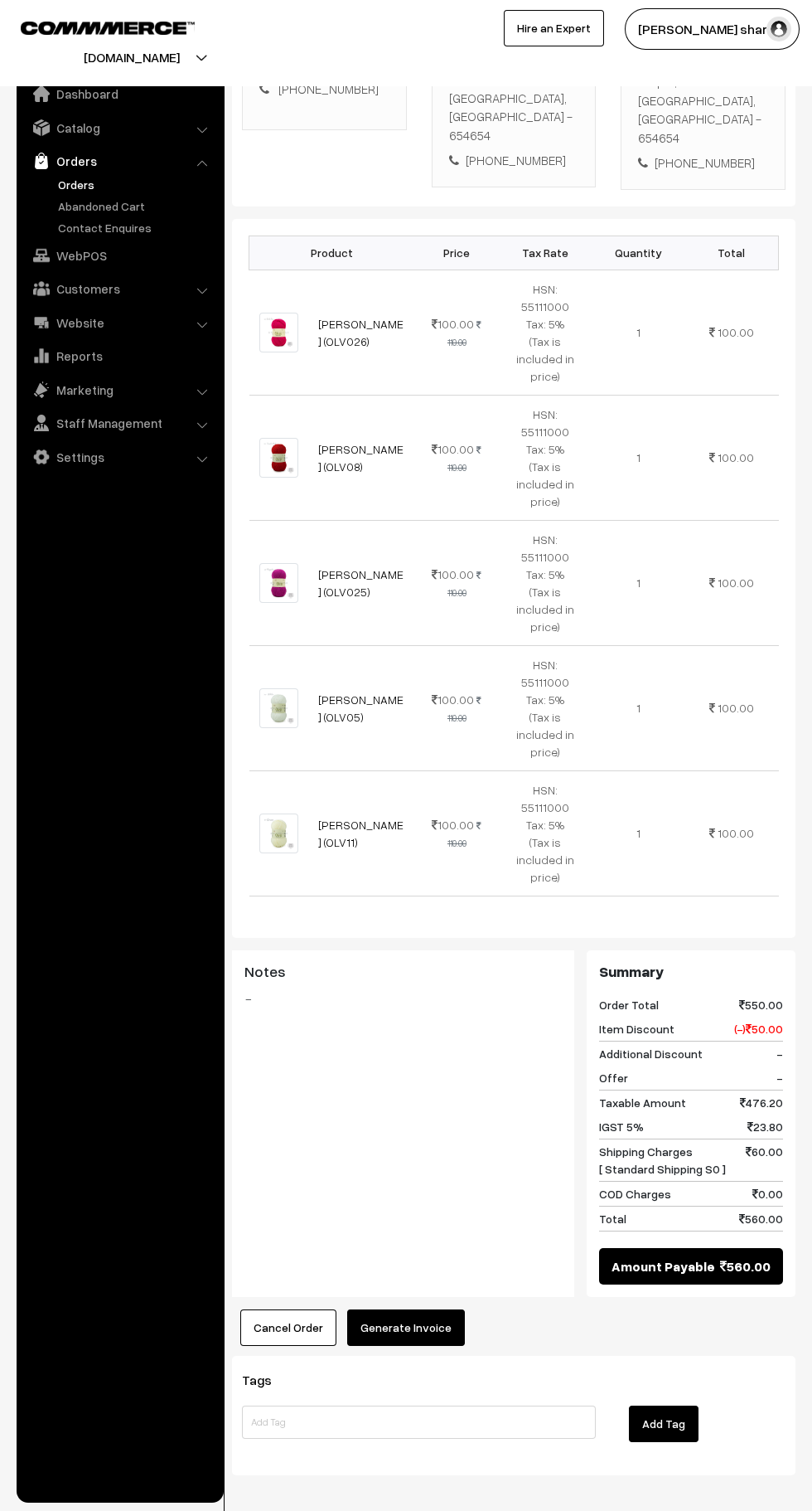
click at [422, 1309] on button "Generate Invoice" at bounding box center [406, 1328] width 118 height 37
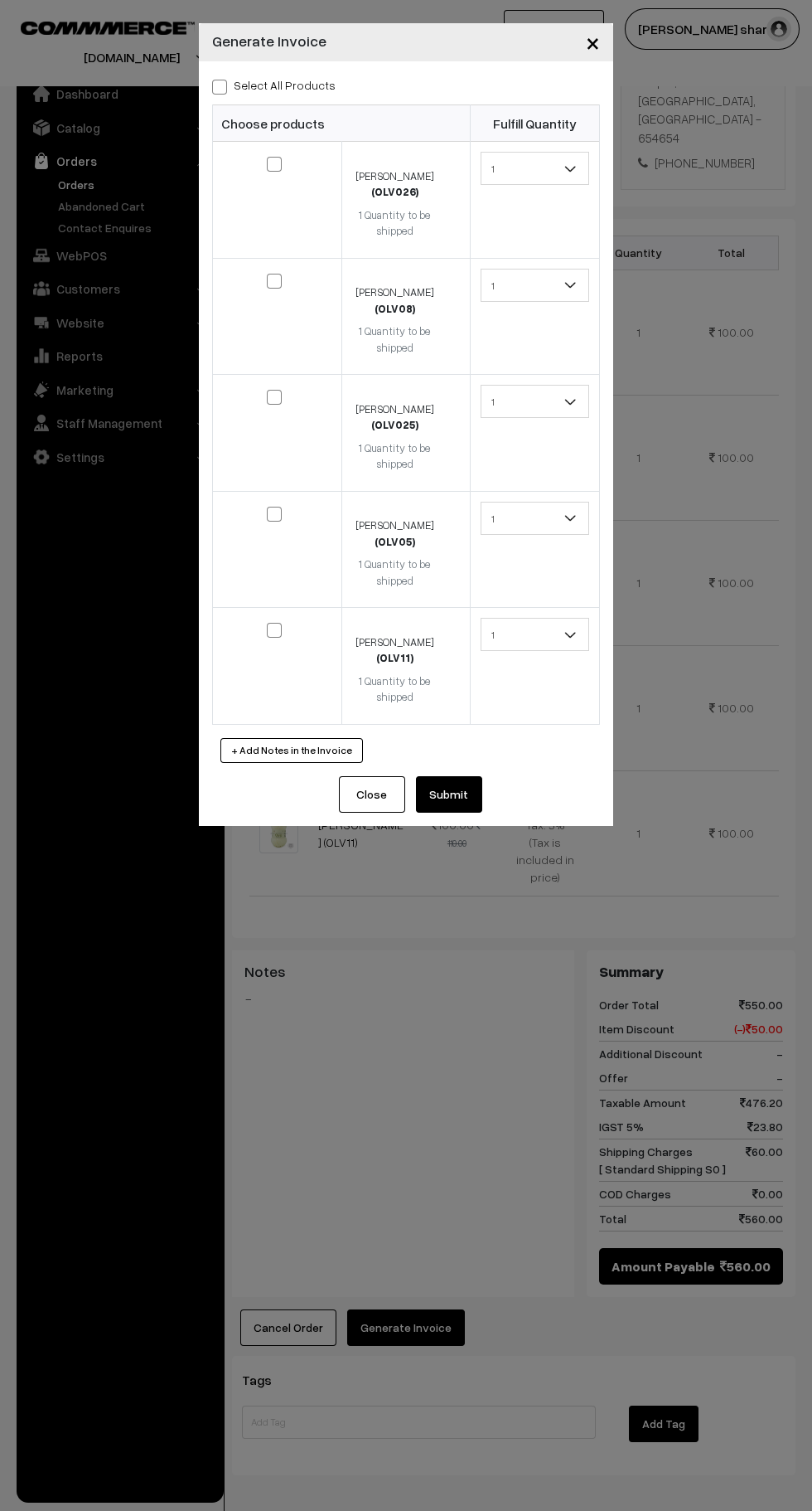
click at [271, 160] on span at bounding box center [274, 164] width 15 height 15
click at [270, 159] on input "checkbox" at bounding box center [264, 153] width 10 height 10
checkbox input "true"
click at [265, 272] on input "checkbox" at bounding box center [264, 270] width 10 height 10
checkbox input "true"
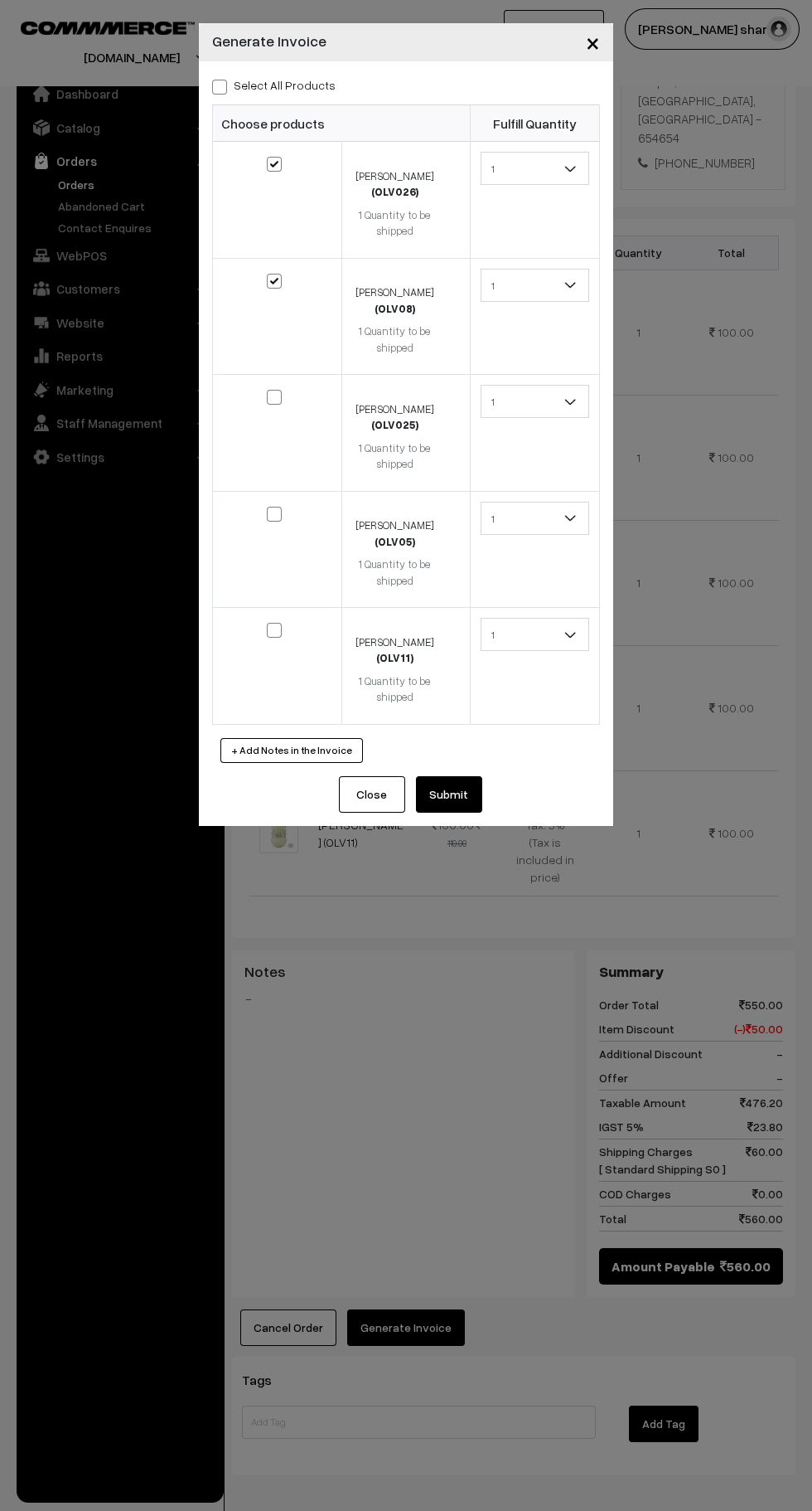
click at [276, 404] on span at bounding box center [274, 397] width 15 height 15
click at [270, 392] on input "checkbox" at bounding box center [264, 386] width 10 height 10
checkbox input "true"
click at [269, 505] on input "checkbox" at bounding box center [264, 503] width 10 height 10
checkbox input "true"
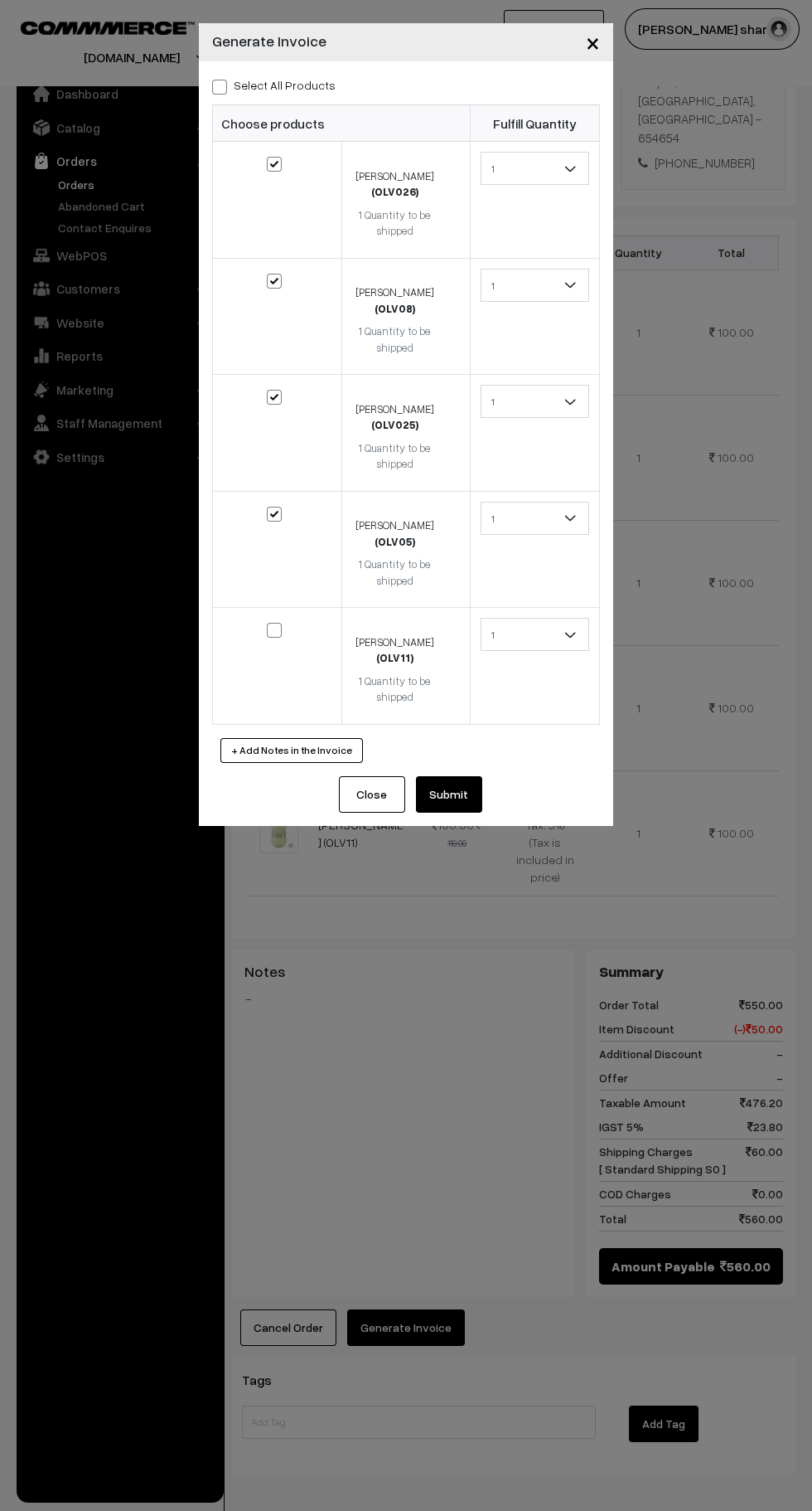
click at [266, 621] on input "checkbox" at bounding box center [264, 619] width 10 height 10
checkbox input "true"
click at [448, 795] on button "Submit" at bounding box center [449, 795] width 66 height 37
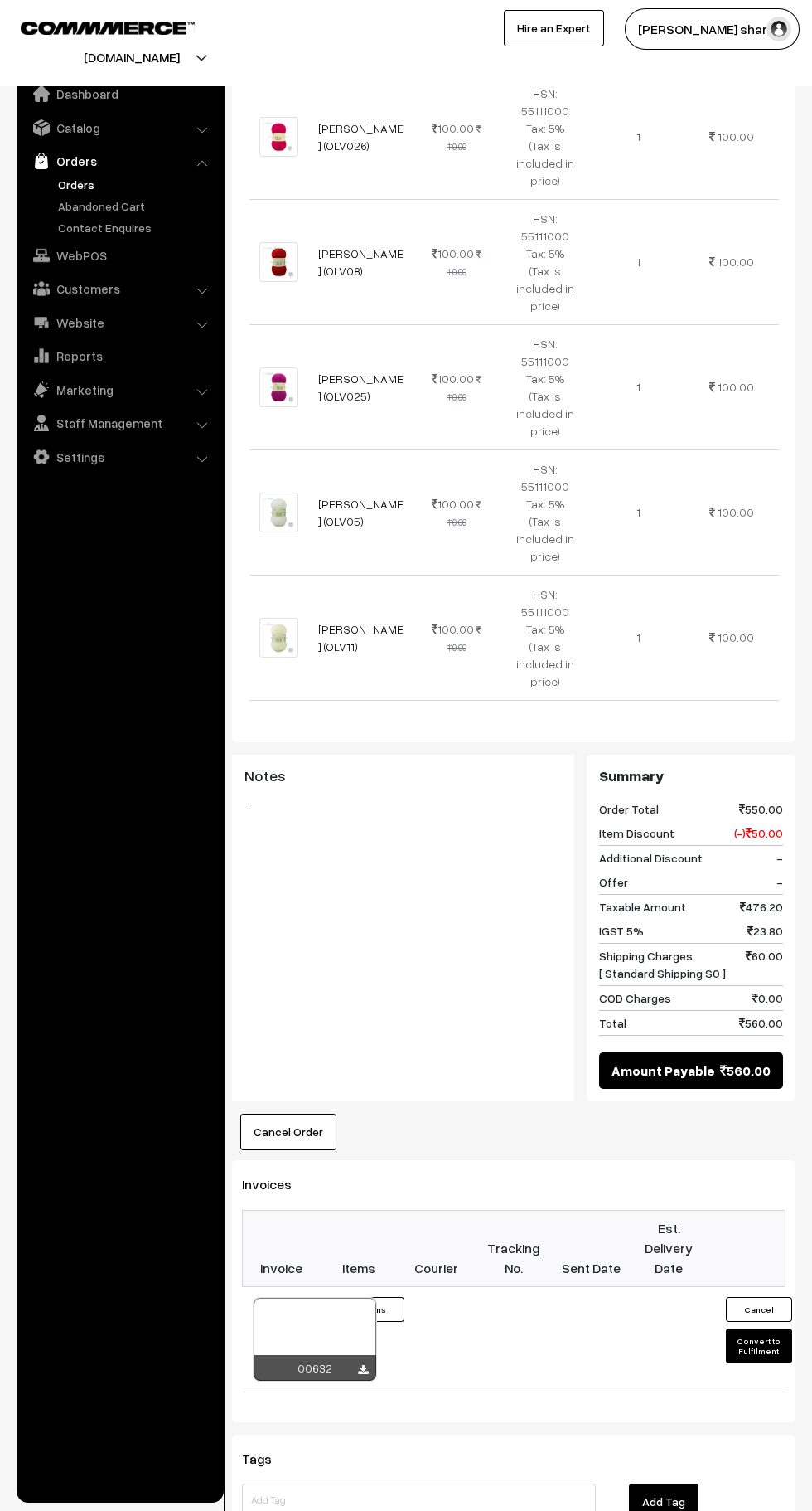
scroll to position [558, 0]
click at [760, 1329] on button "Convert to Fulfilment" at bounding box center [760, 1346] width 66 height 35
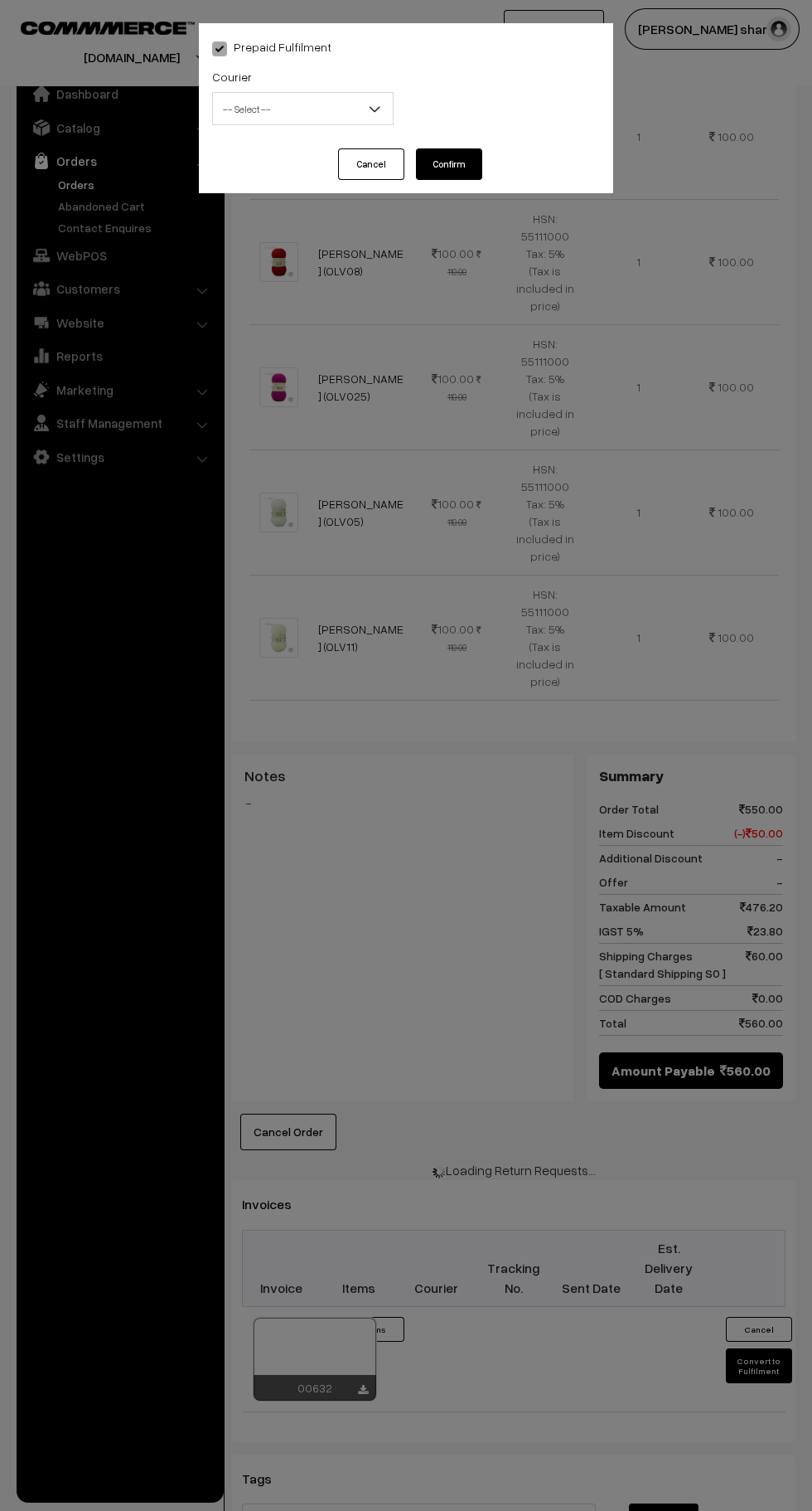
click at [379, 101] on b at bounding box center [374, 108] width 17 height 17
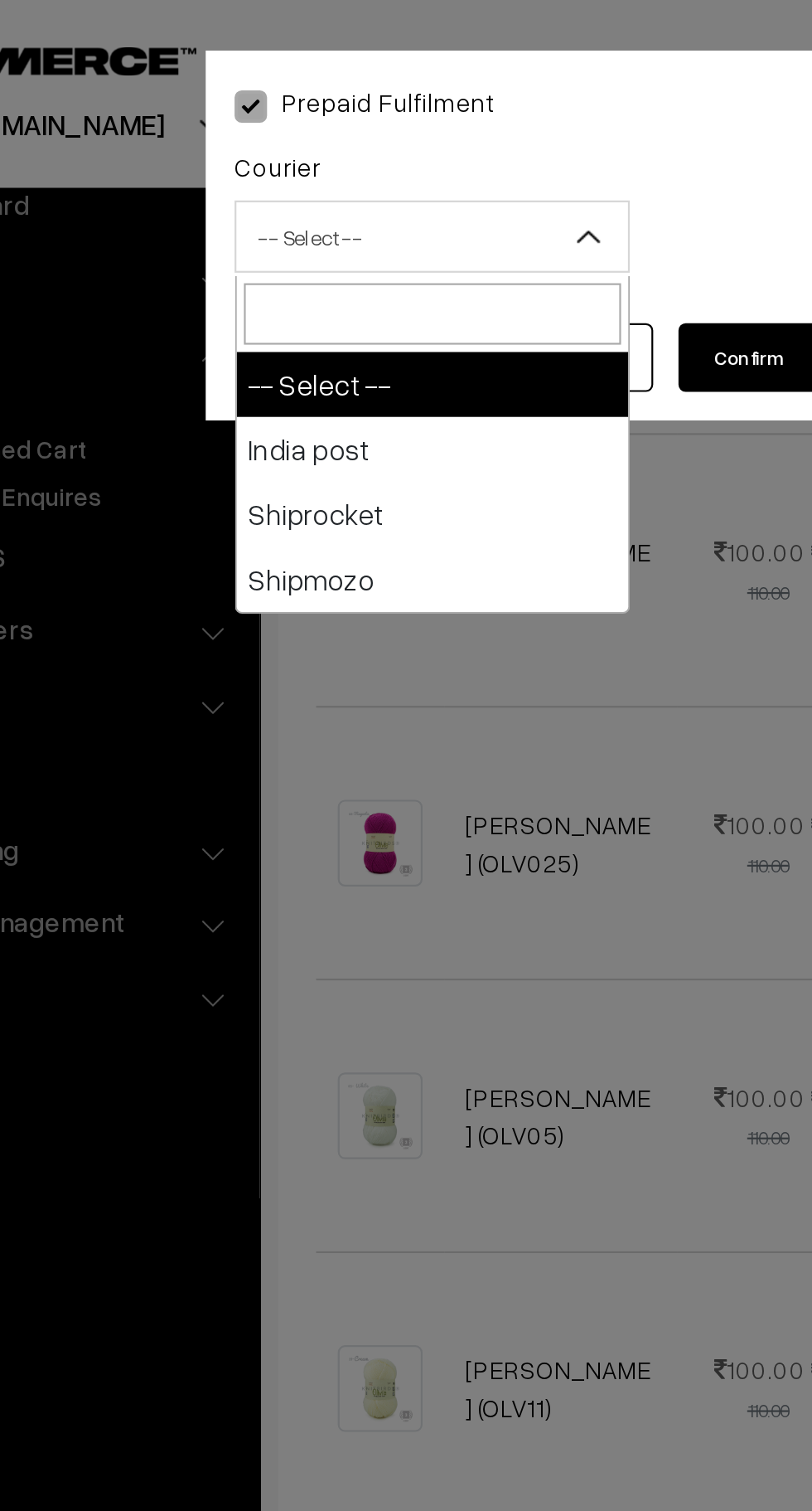
select select "1"
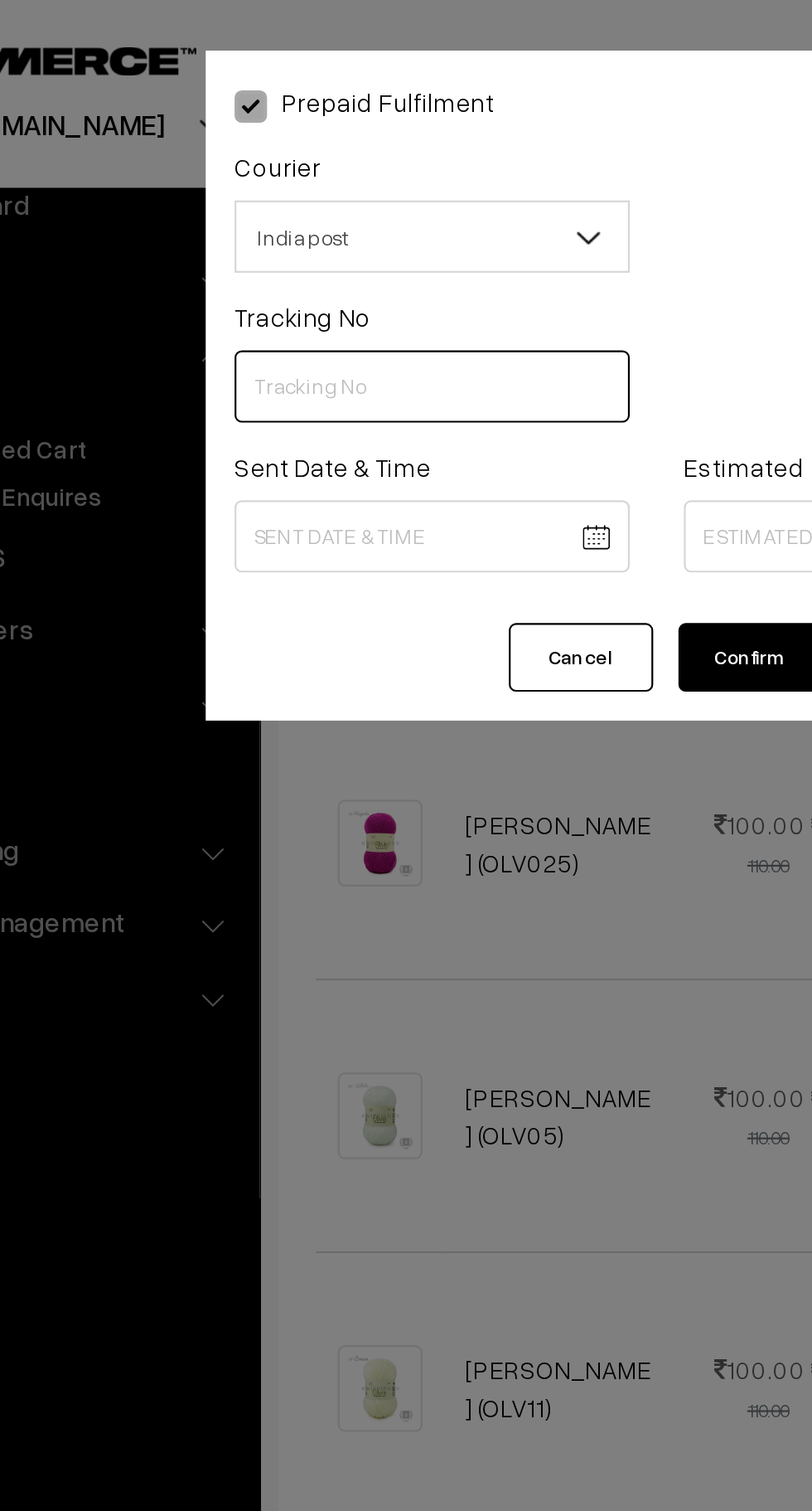
click at [283, 180] on input "text" at bounding box center [303, 177] width 181 height 33
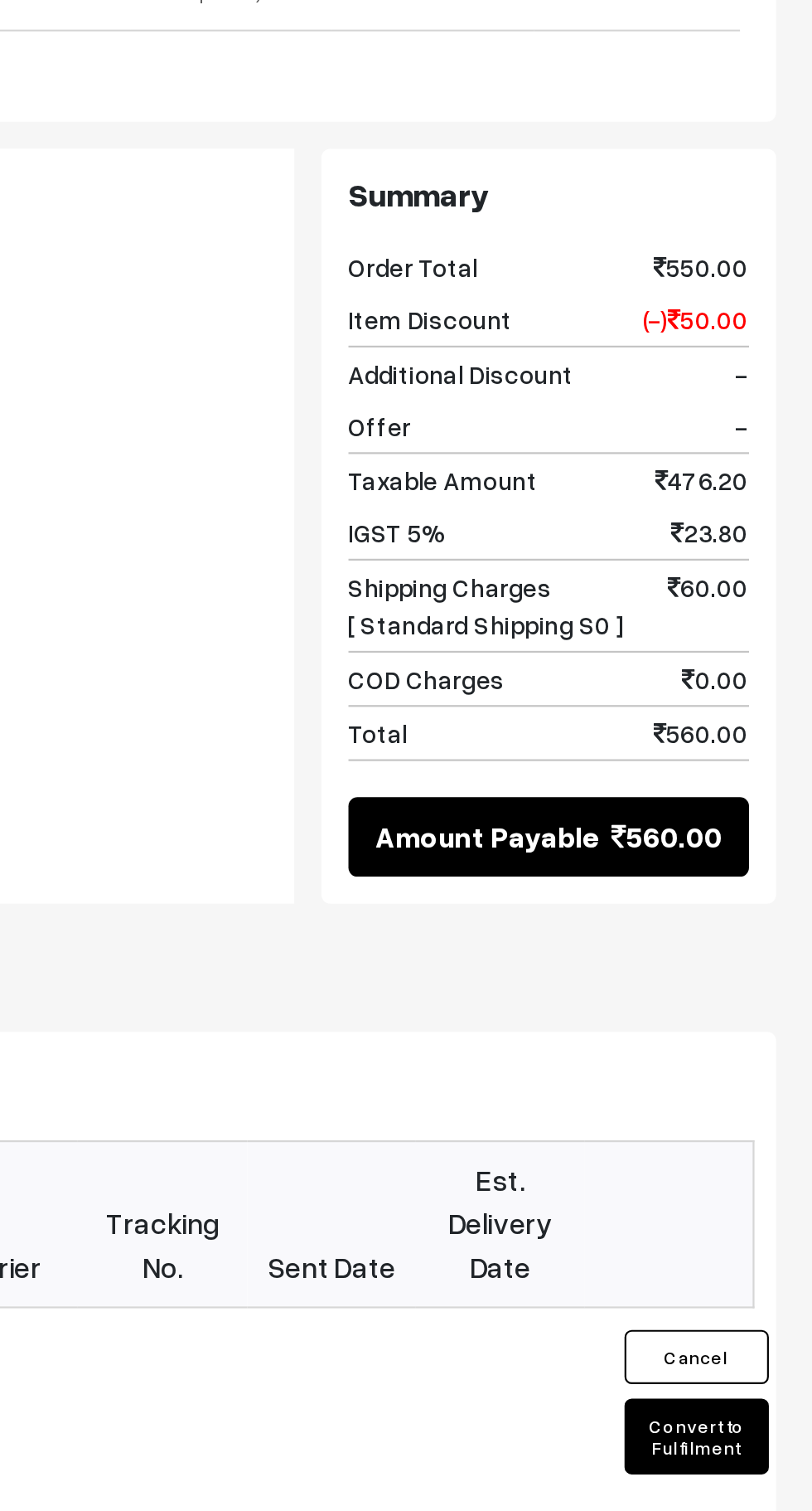
scroll to position [442, 0]
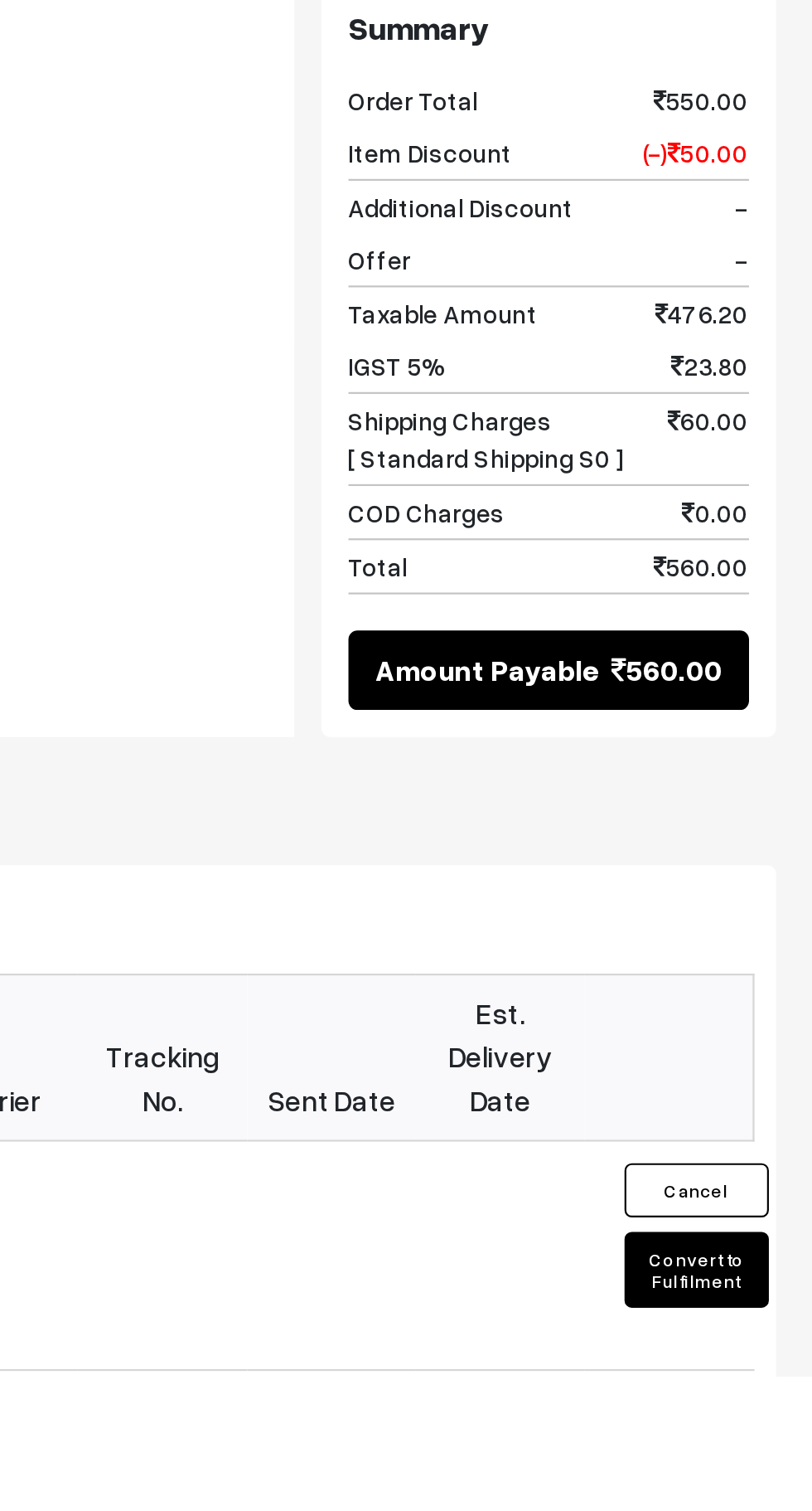
click at [760, 1445] on button "Convert to Fulfilment" at bounding box center [760, 1462] width 66 height 35
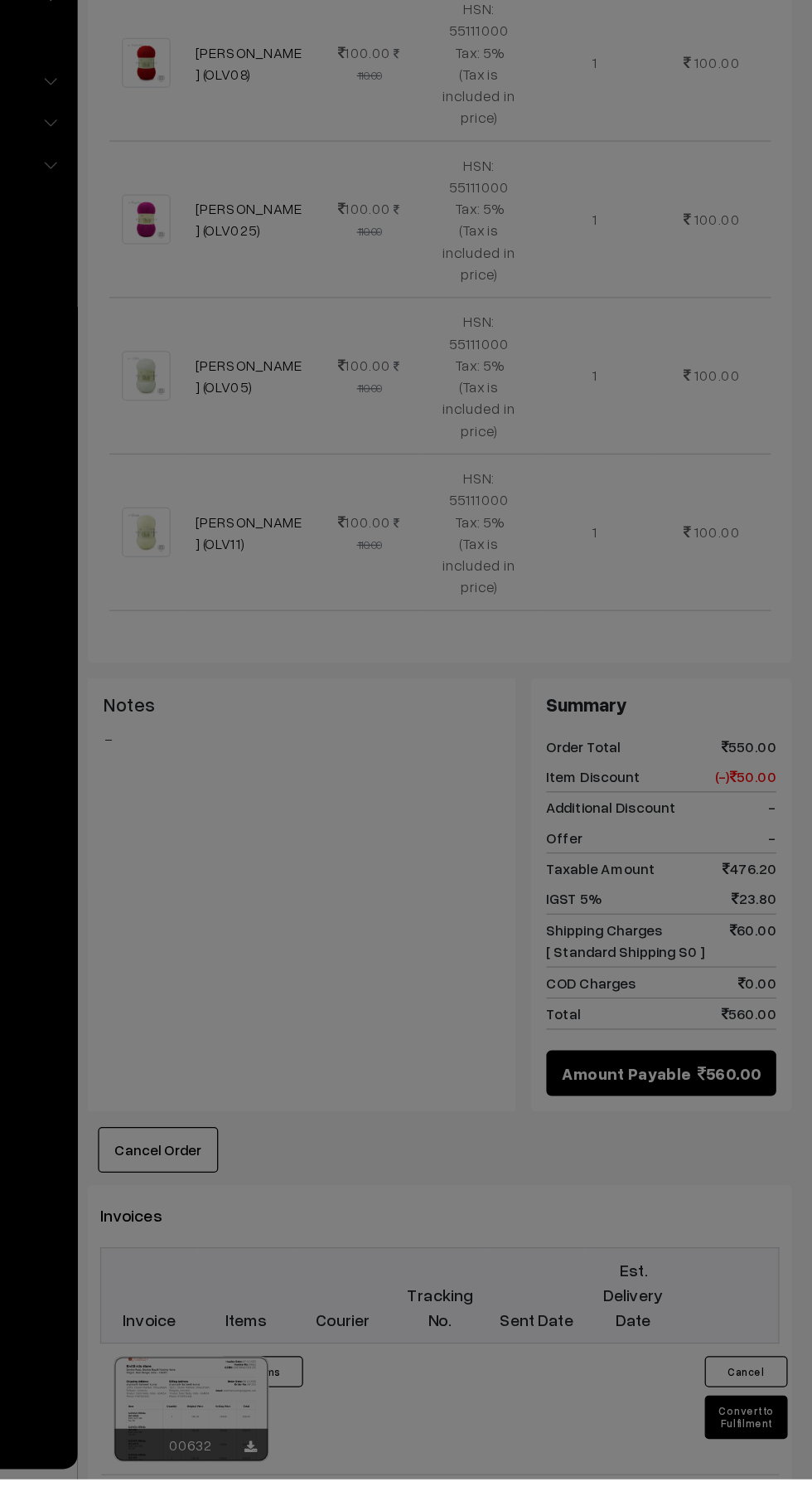
scroll to position [443, 0]
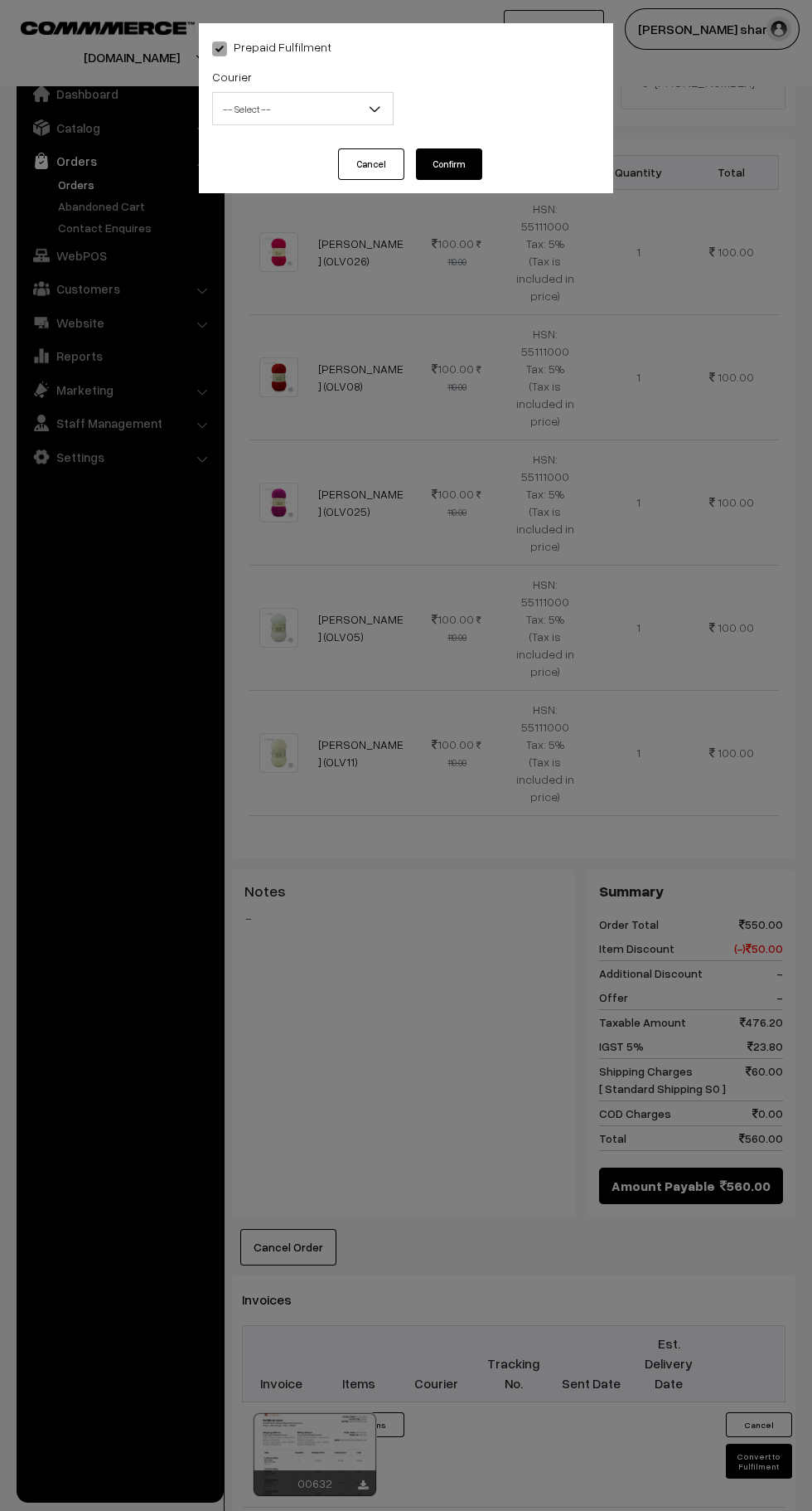
click at [326, 123] on span "-- Select --" at bounding box center [303, 108] width 180 height 29
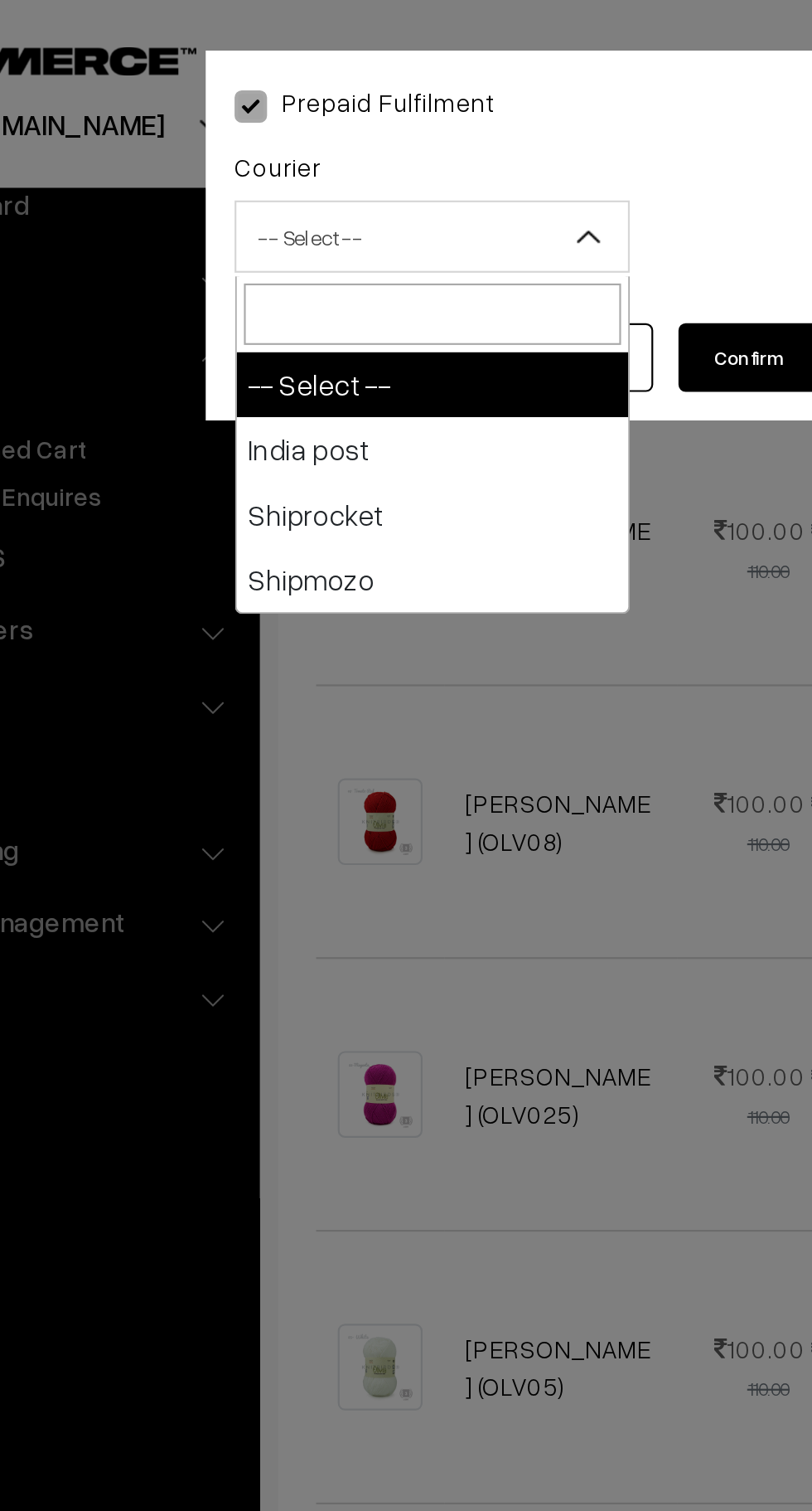
select select "1"
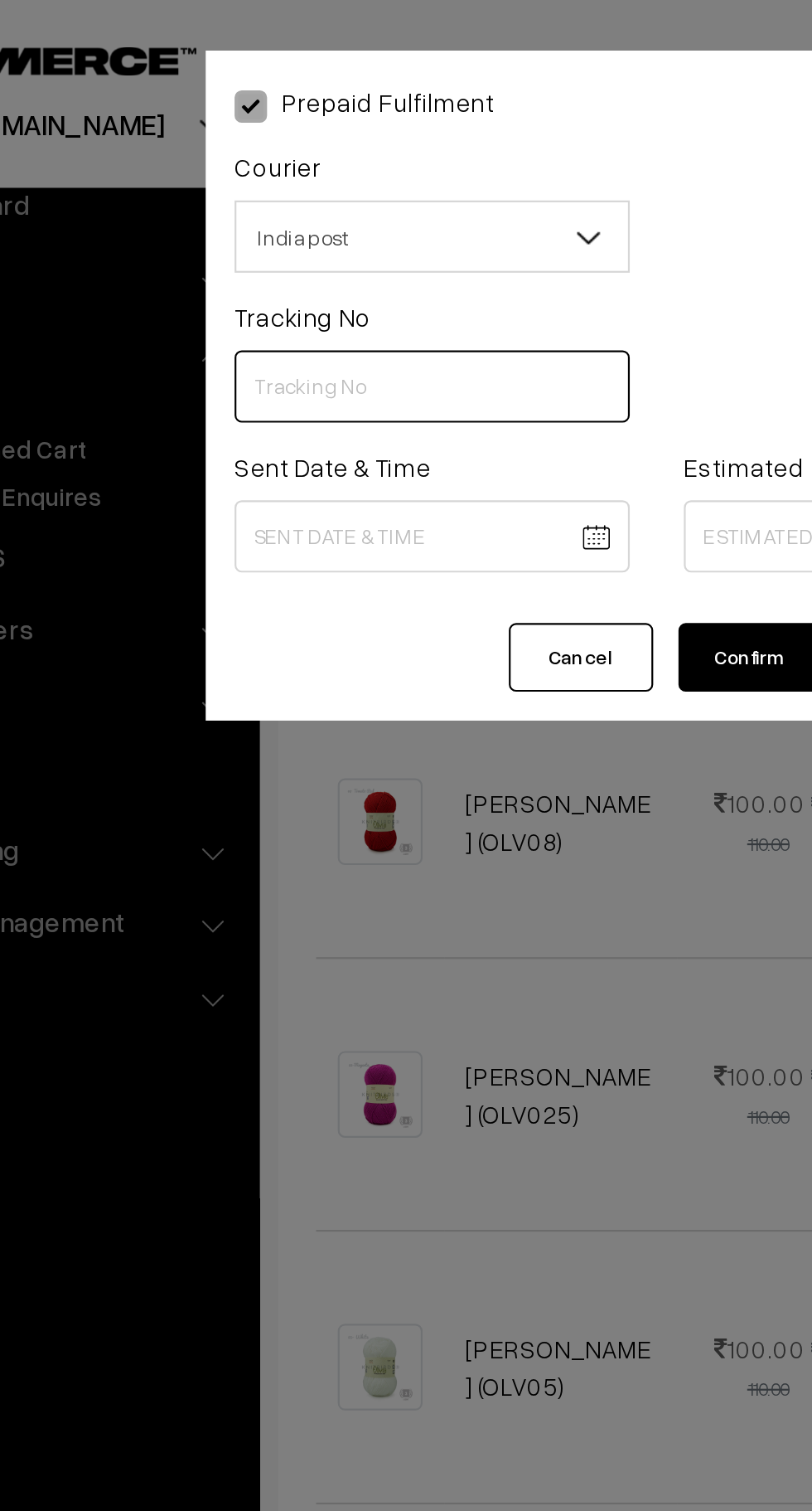
click at [270, 184] on input "text" at bounding box center [303, 177] width 181 height 33
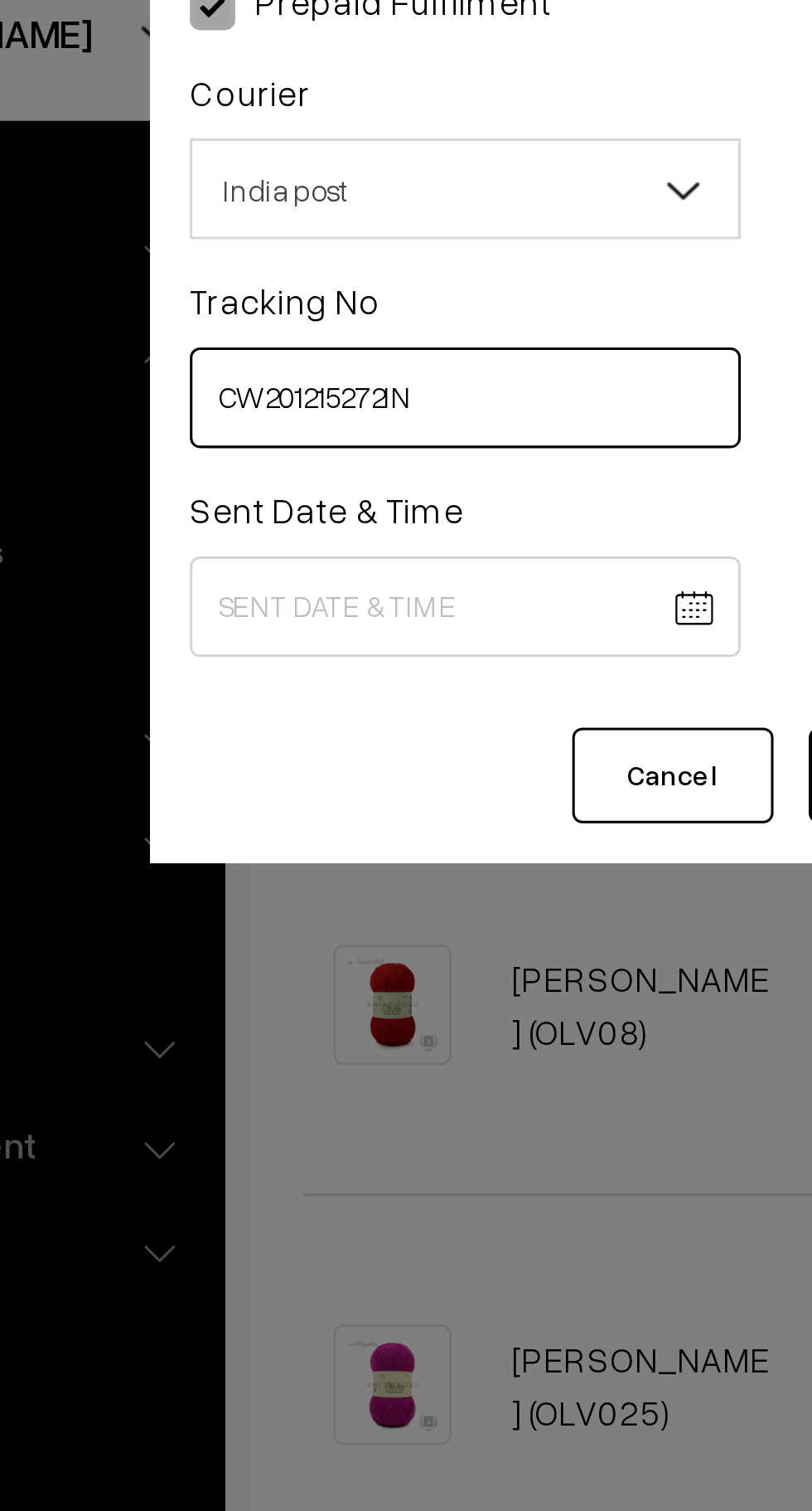
type input "CW201215272IN"
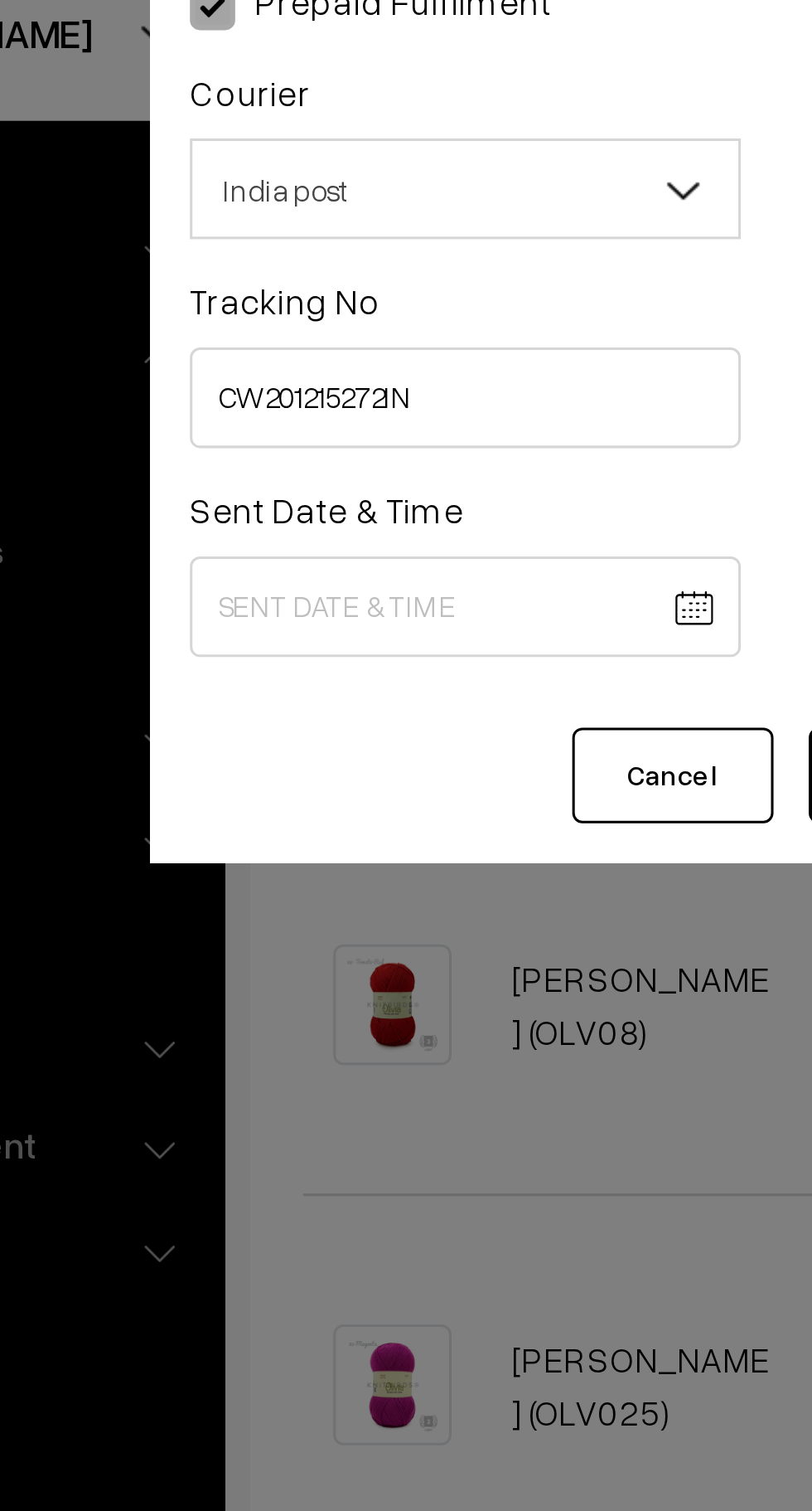
click at [323, 243] on body "Thank you for showing interest. Our team will call you shortly. Close knitbirds…" at bounding box center [406, 757] width 812 height 2401
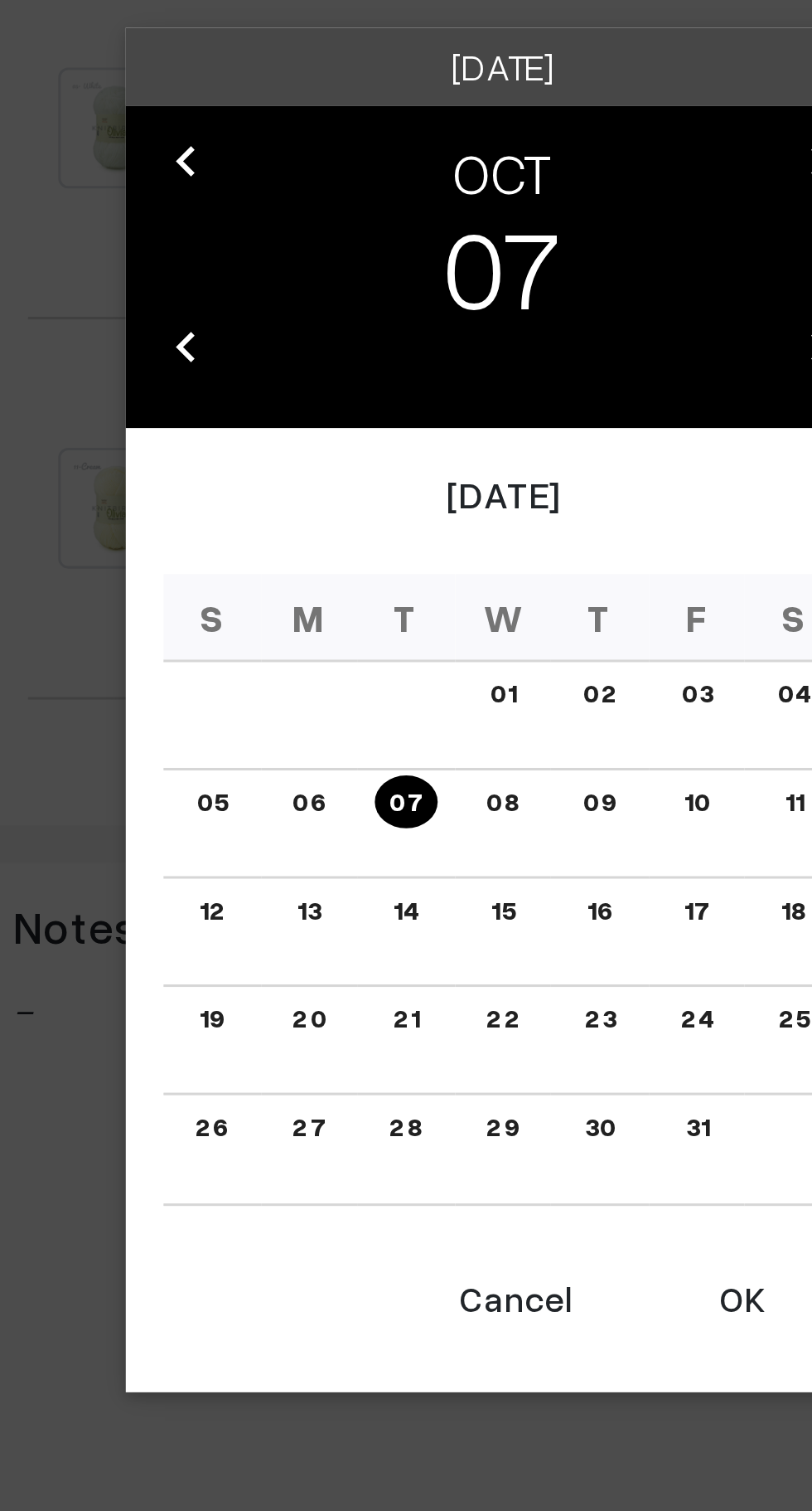
click at [487, 1022] on button "OK" at bounding box center [485, 1014] width 66 height 37
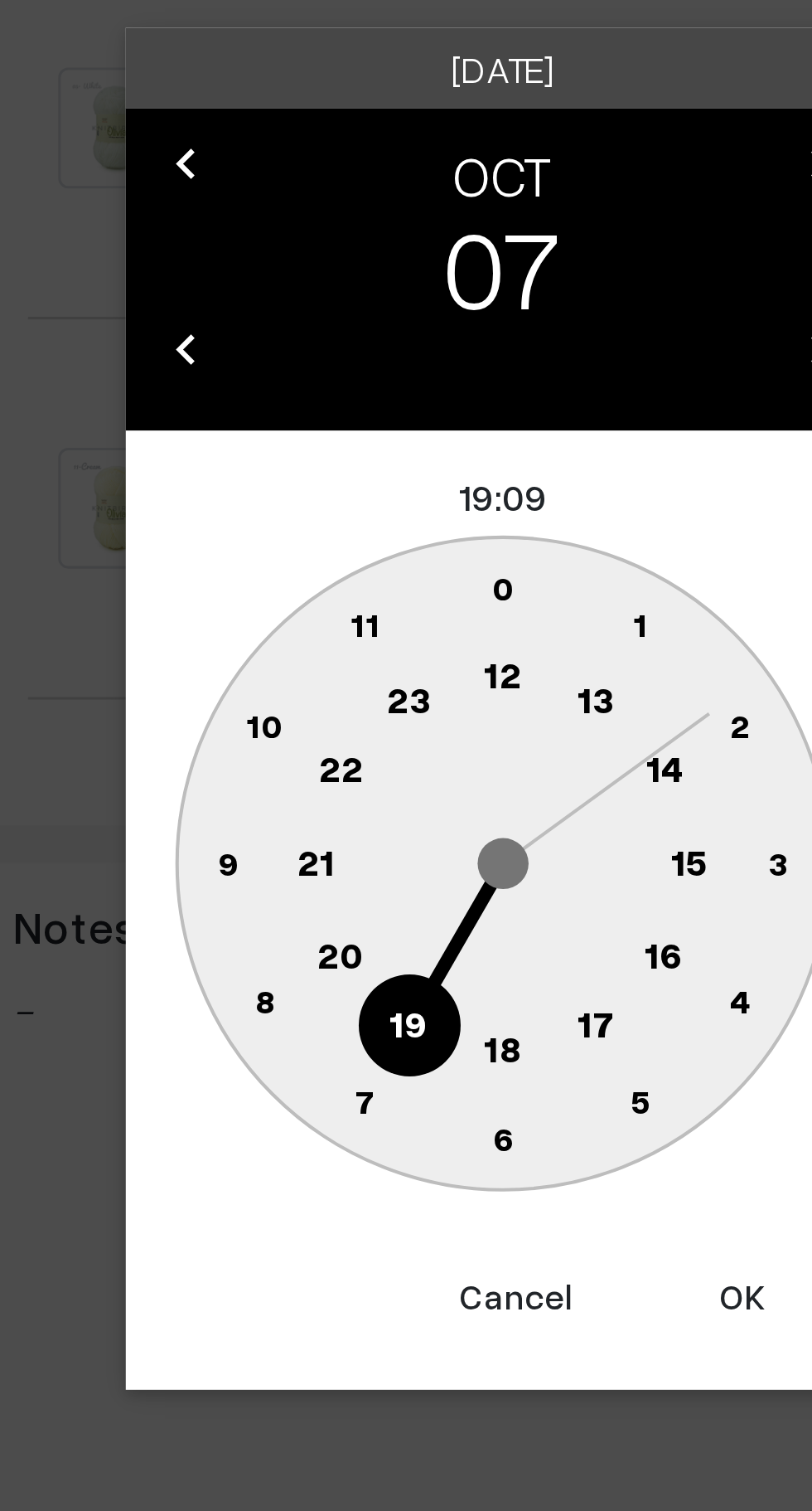
click at [328, 820] on text "10" at bounding box center [328, 824] width 12 height 14
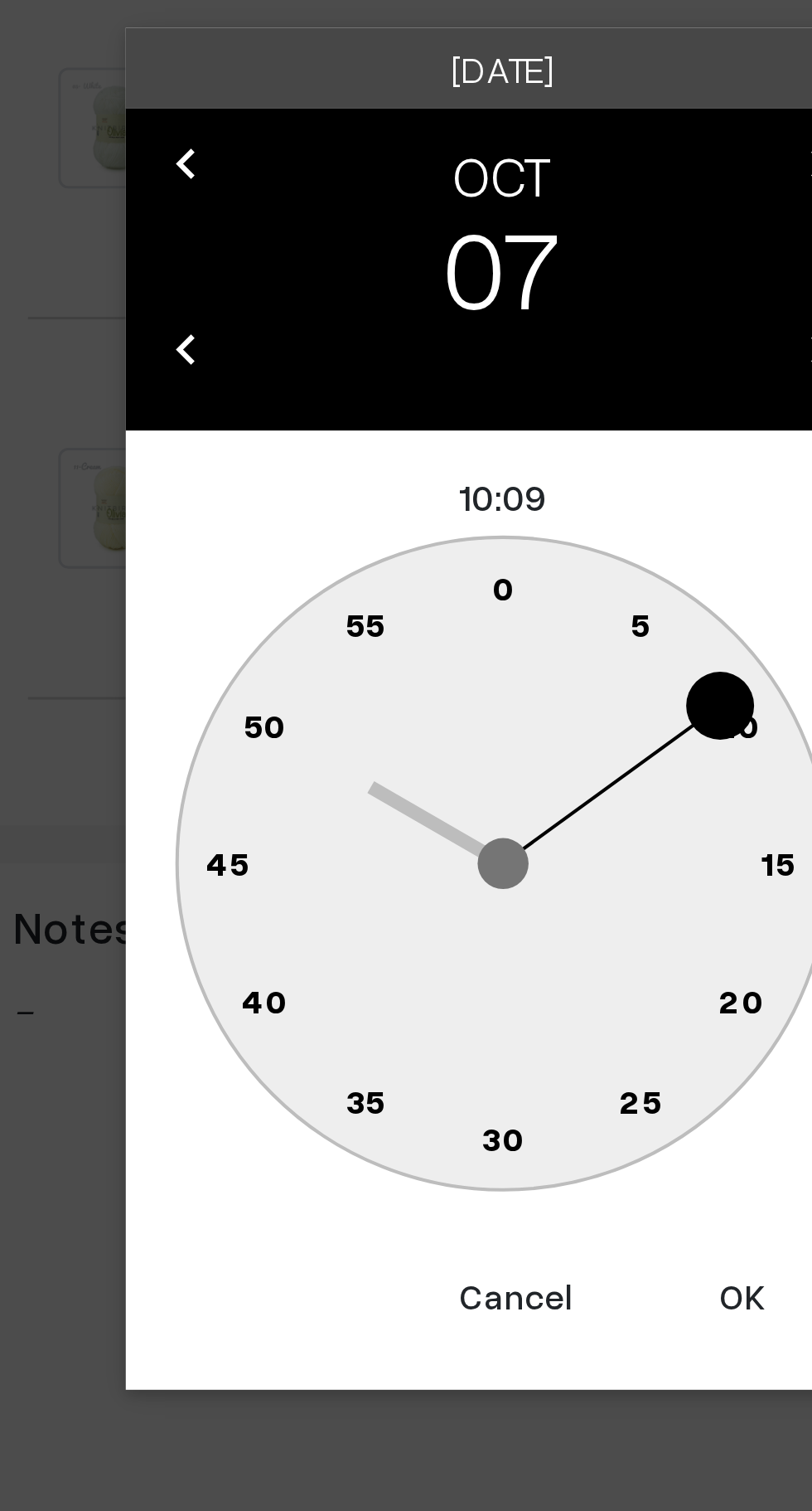
click at [406, 773] on text "0" at bounding box center [406, 778] width 8 height 14
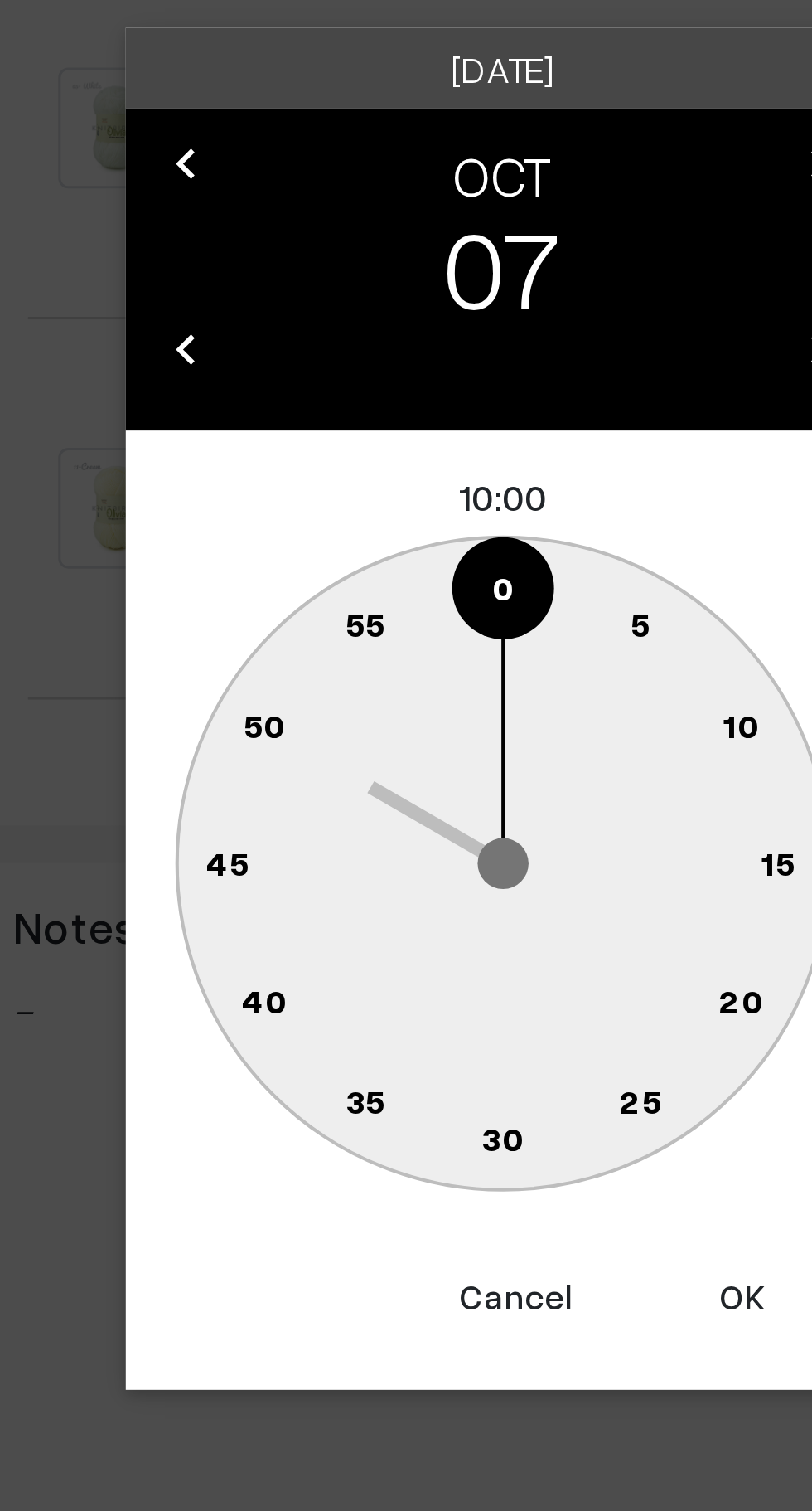
type input "07-10-2025 10:00"
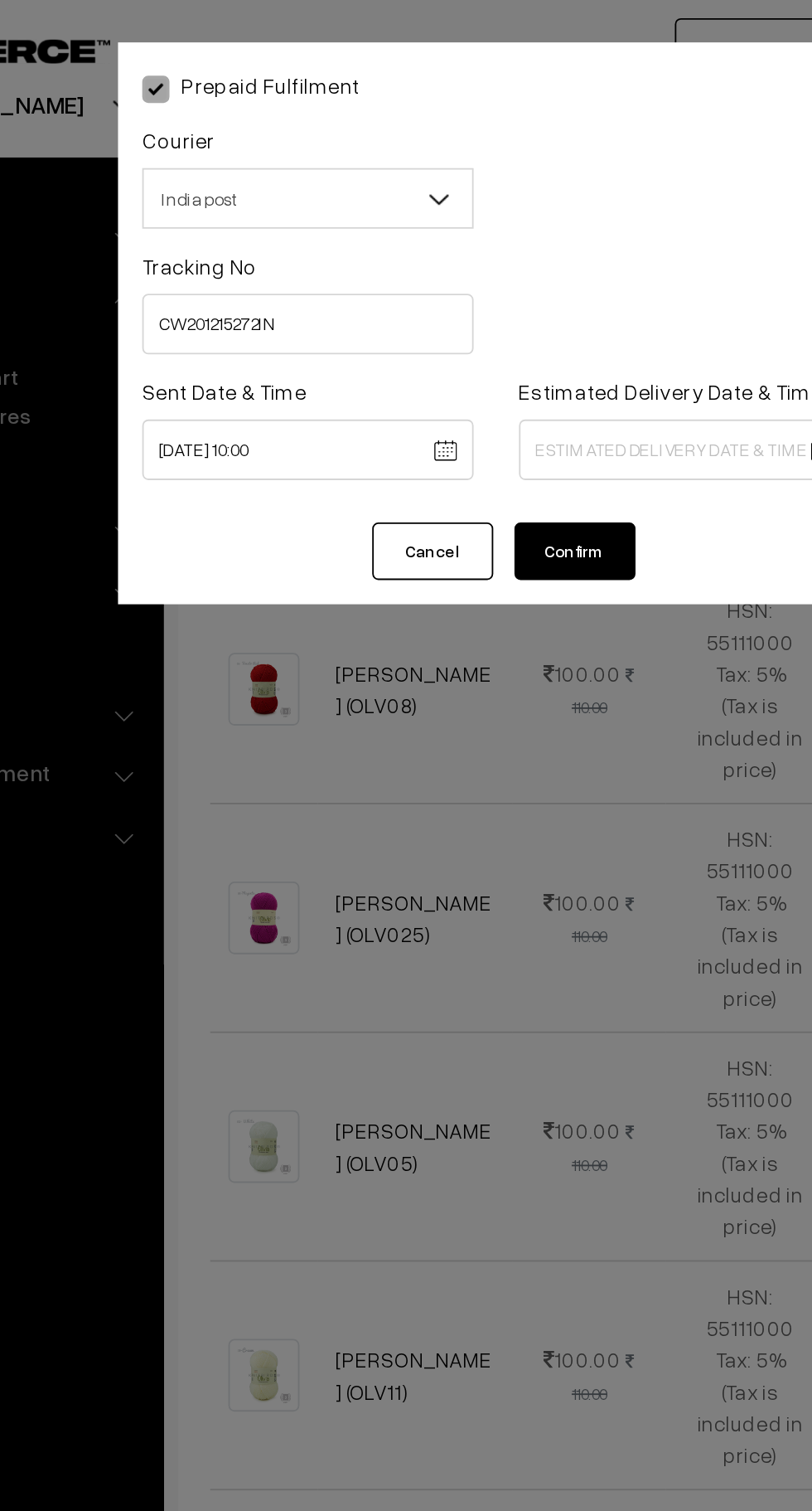
click at [482, 242] on body "Thank you for showing interest. Our team will call you shortly. Close knitbirds…" at bounding box center [406, 757] width 812 height 2401
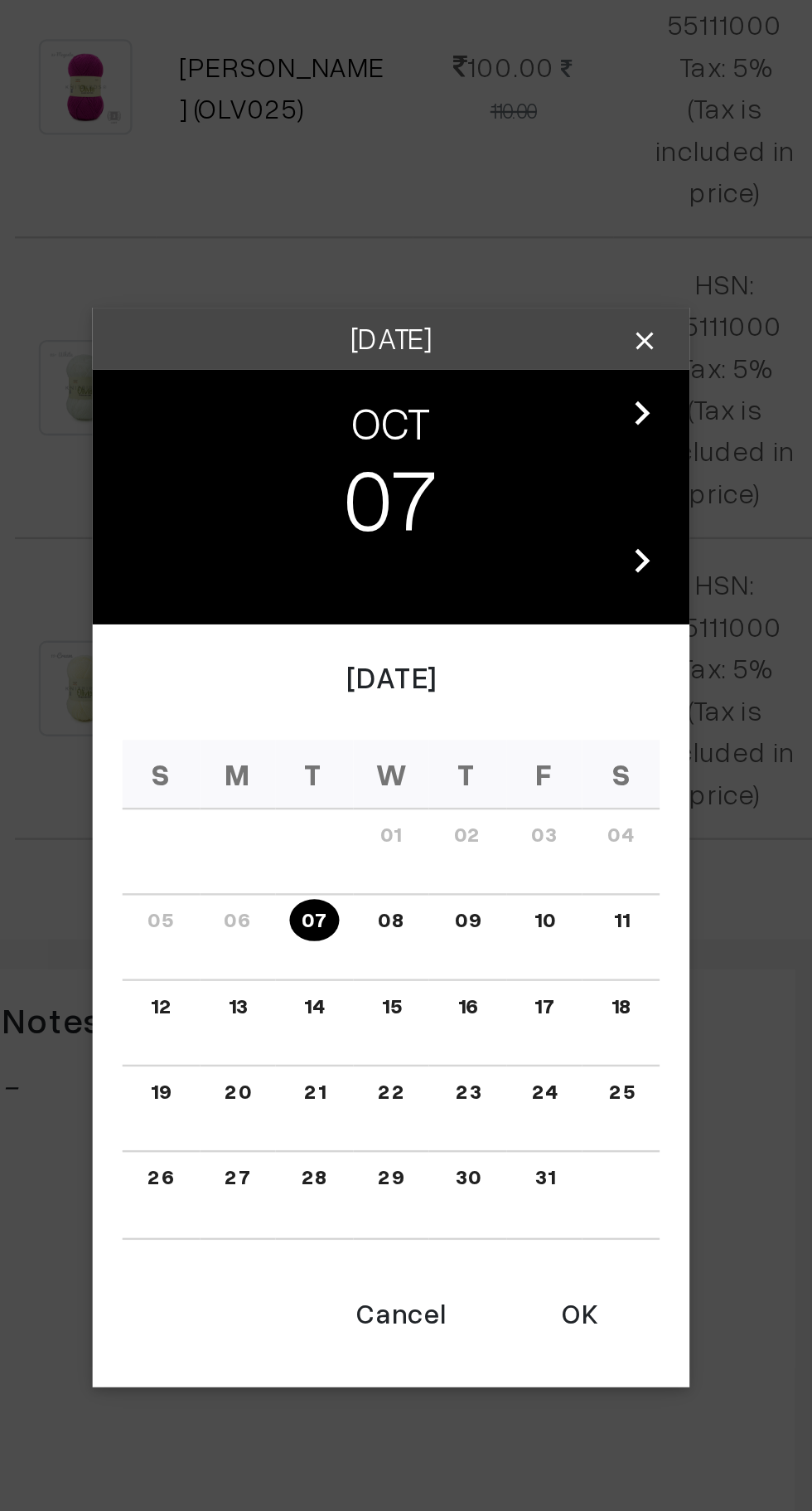
click at [374, 885] on link "14" at bounding box center [373, 885] width 18 height 17
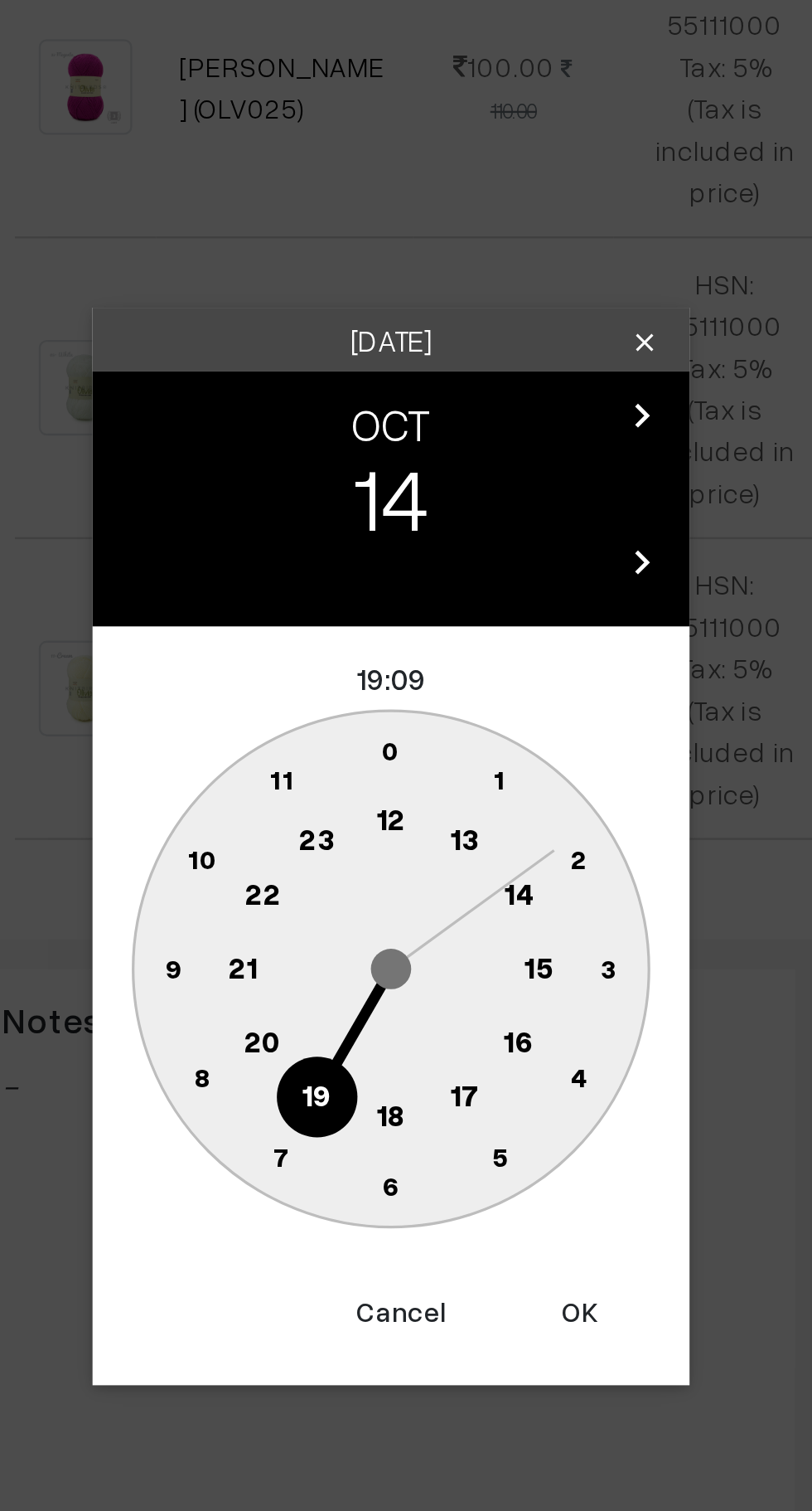
click at [461, 901] on text "16" at bounding box center [459, 899] width 13 height 15
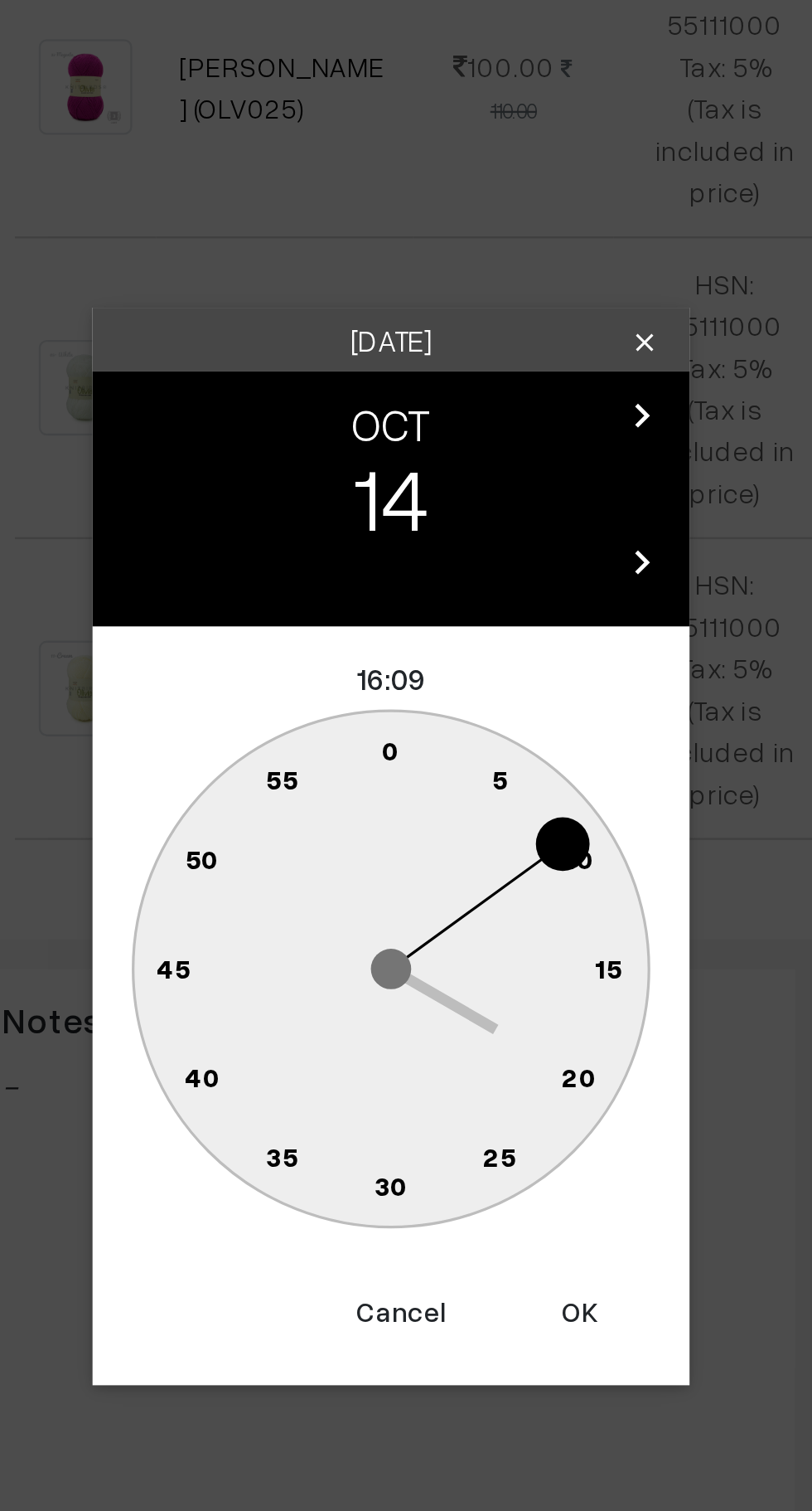
click at [402, 773] on circle at bounding box center [397, 782] width 23 height 23
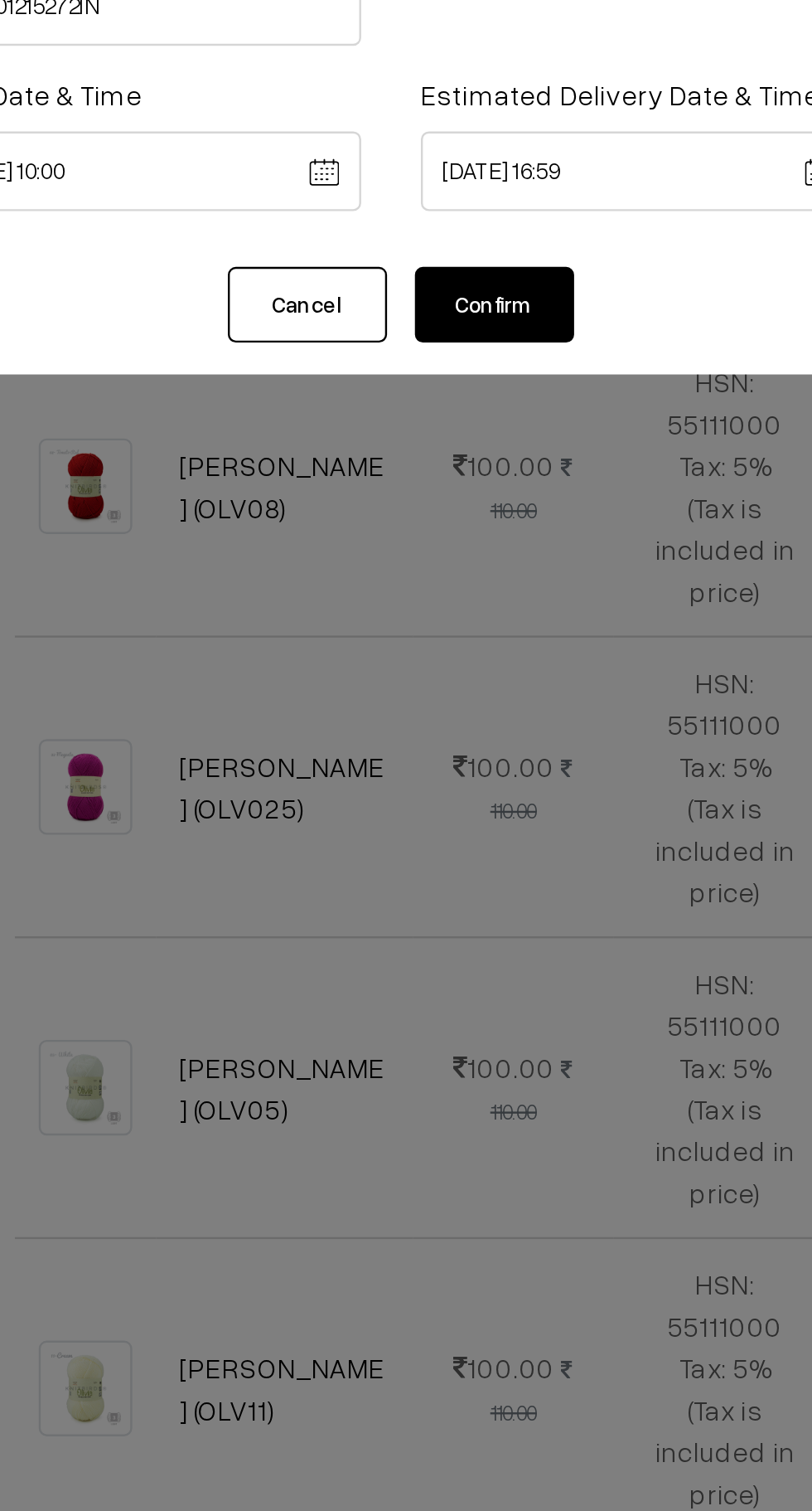
click at [502, 248] on body "Thank you for showing interest. Our team will call you shortly. Close knitbirds…" at bounding box center [406, 757] width 812 height 2401
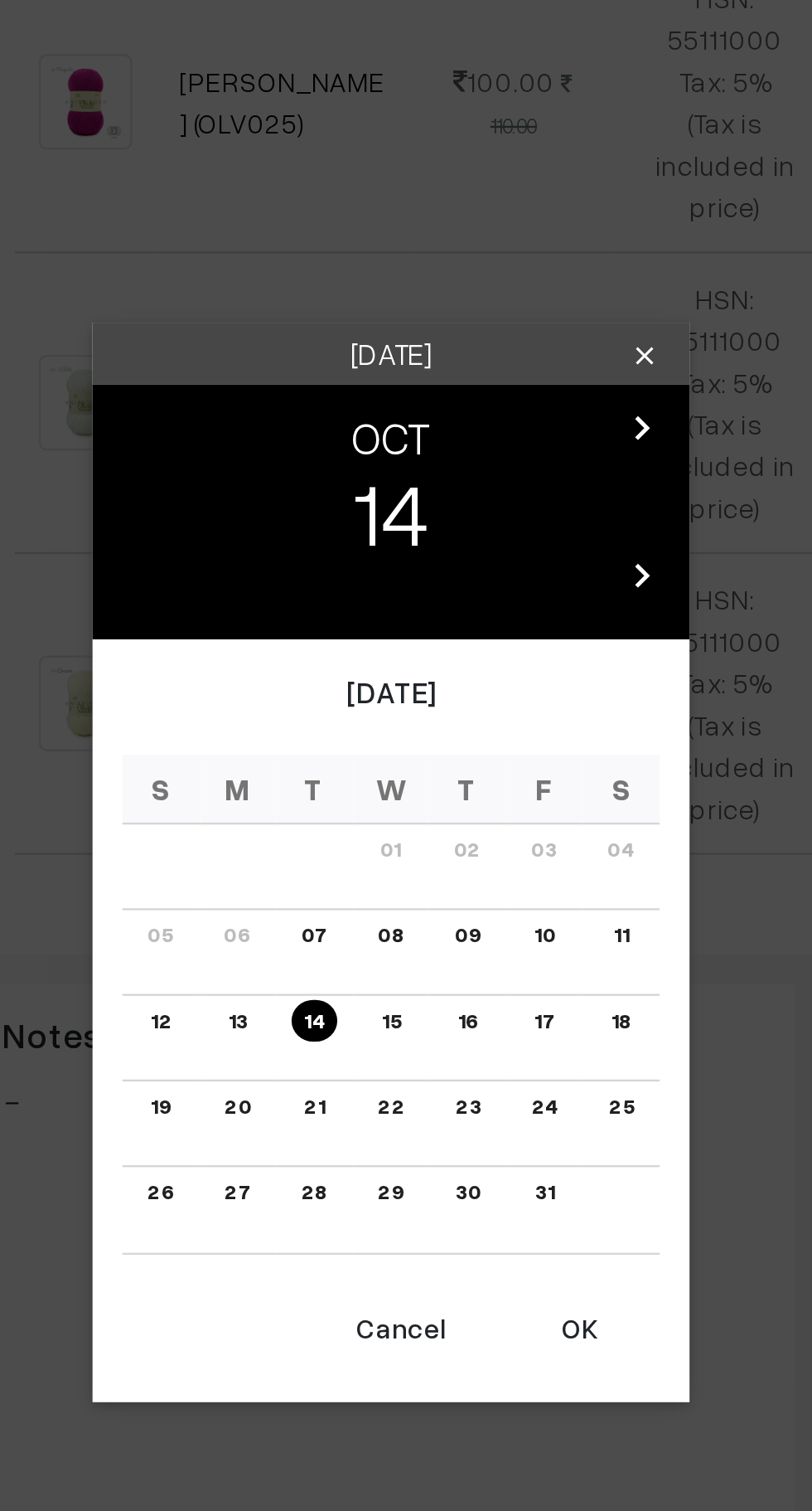
click at [489, 1017] on button "OK" at bounding box center [485, 1014] width 66 height 37
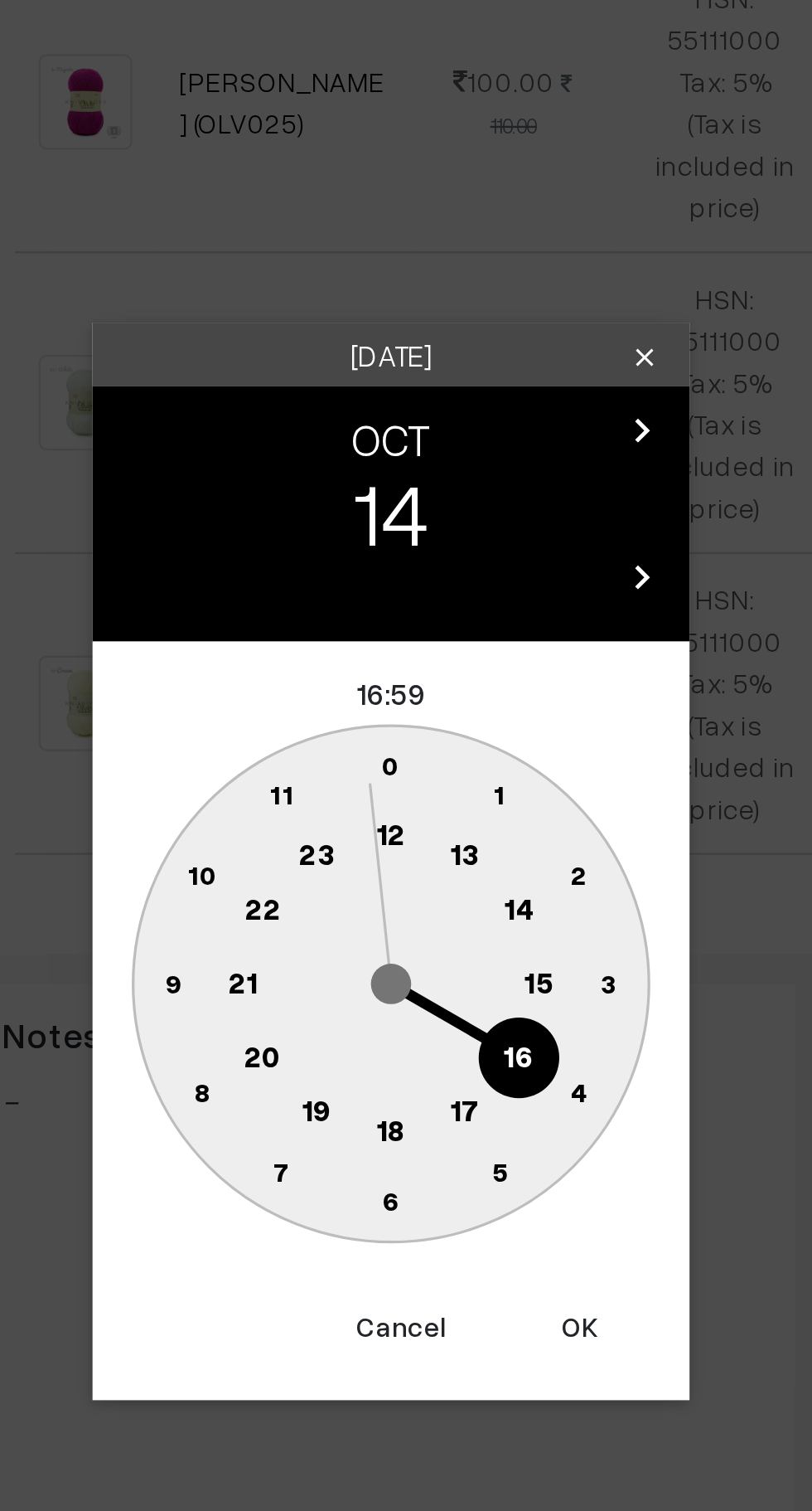
click at [460, 902] on text "16" at bounding box center [459, 899] width 13 height 15
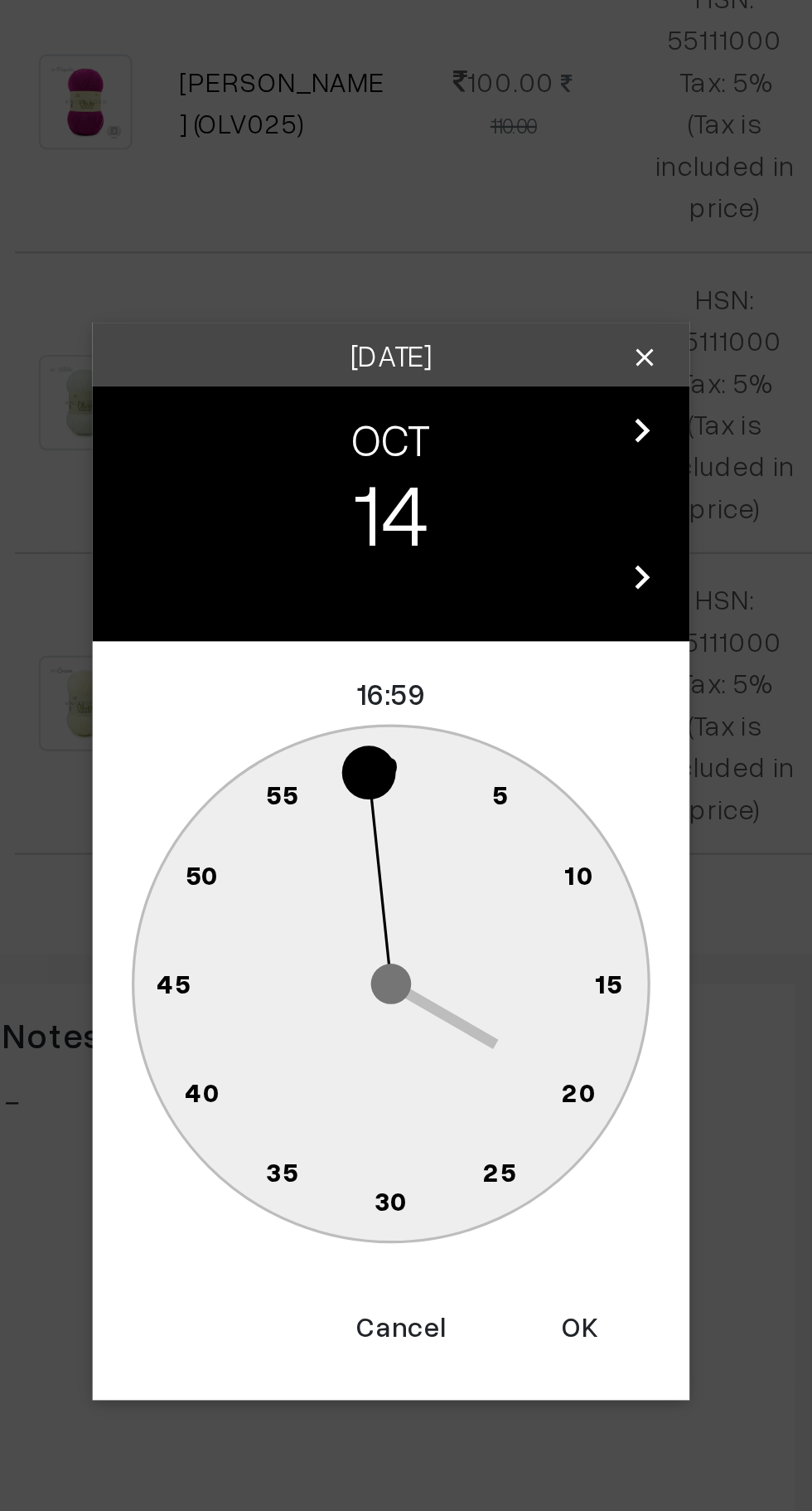
click at [406, 776] on text "0" at bounding box center [406, 778] width 8 height 14
type input "14-10-2025 16:00"
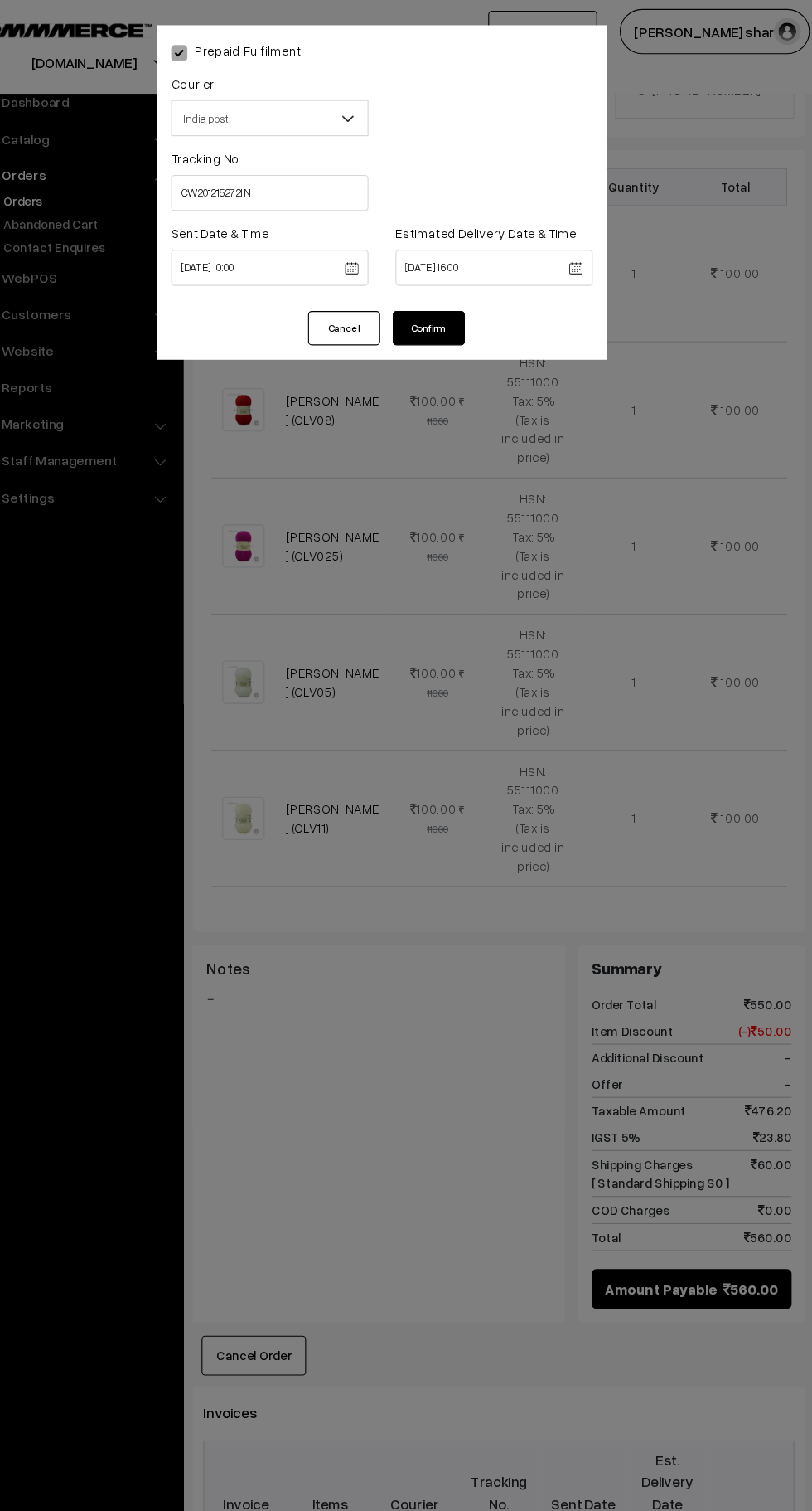
click at [449, 303] on button "Confirm" at bounding box center [449, 302] width 66 height 31
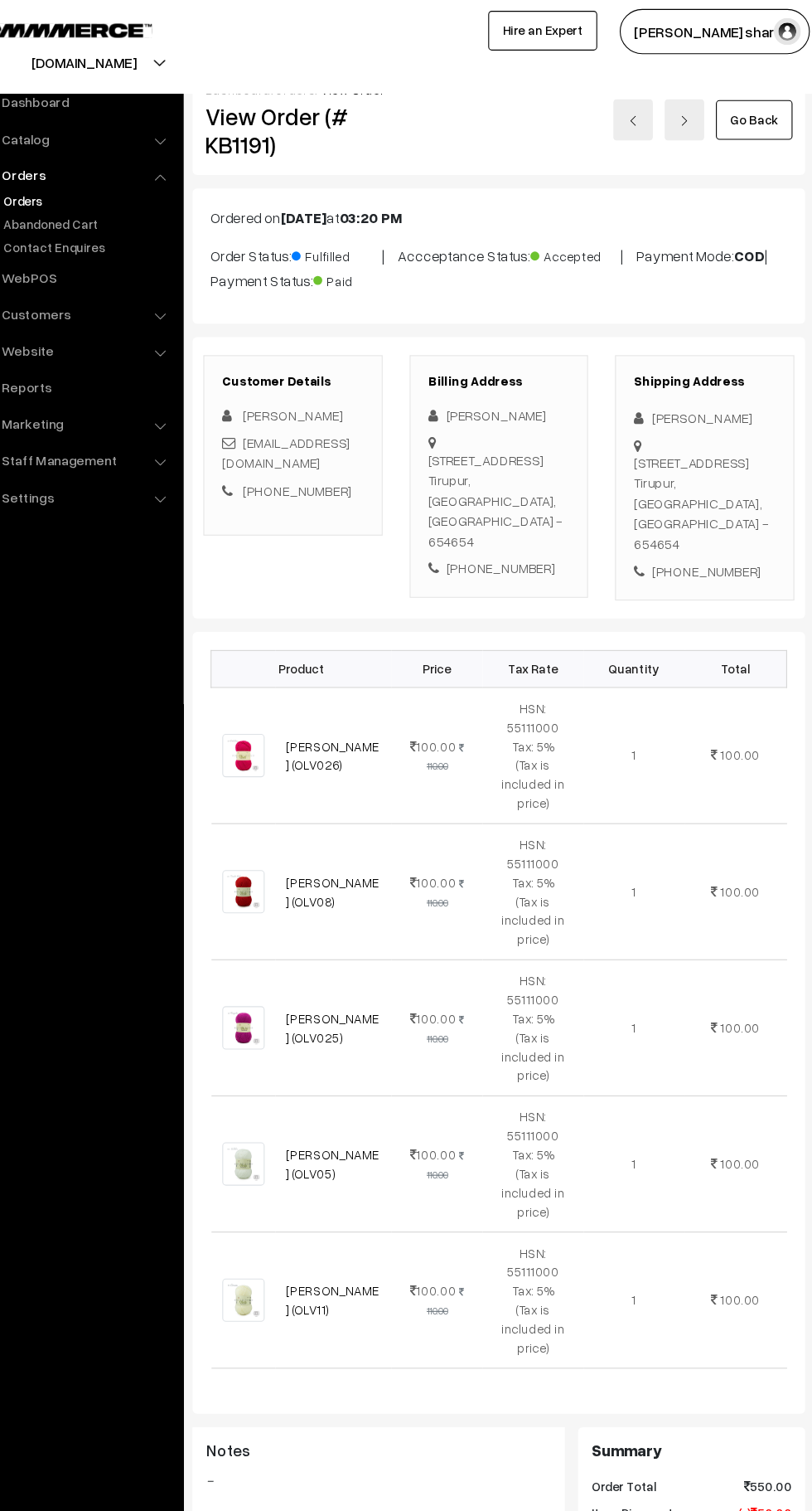
click at [747, 110] on link "Go Back" at bounding box center [748, 110] width 71 height 37
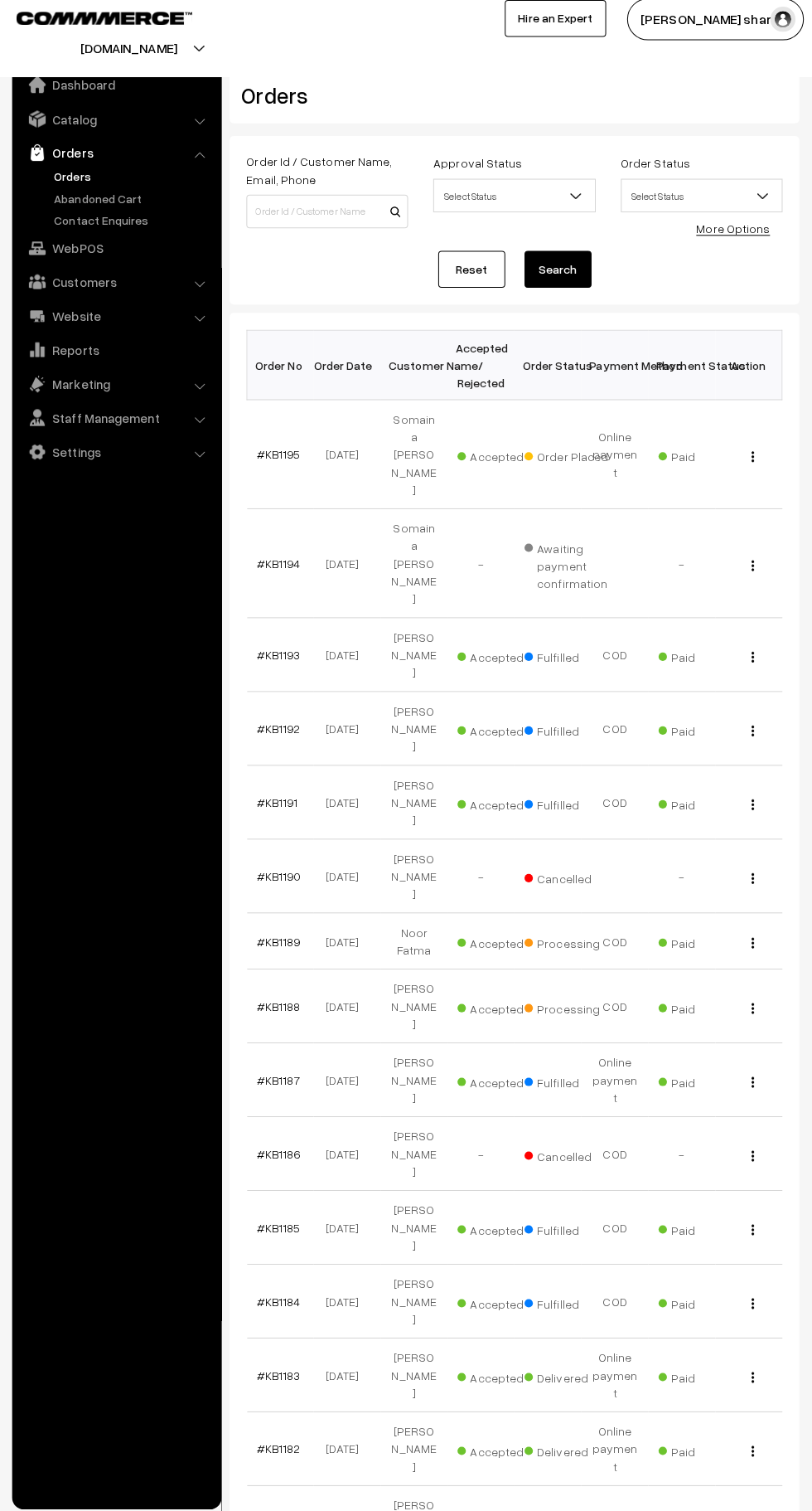
scroll to position [10, 0]
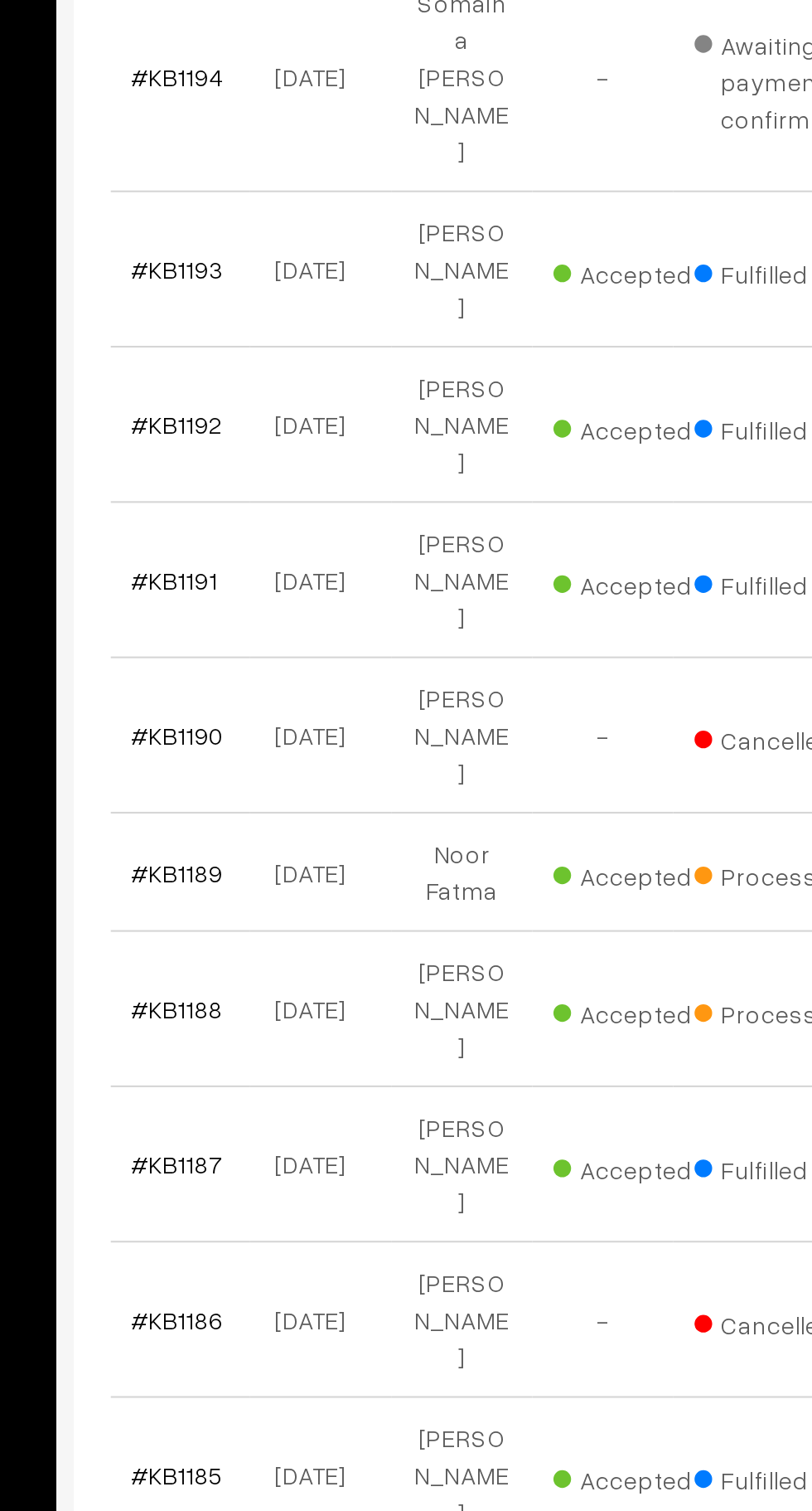
click at [271, 991] on link "#KB1188" at bounding box center [280, 998] width 43 height 14
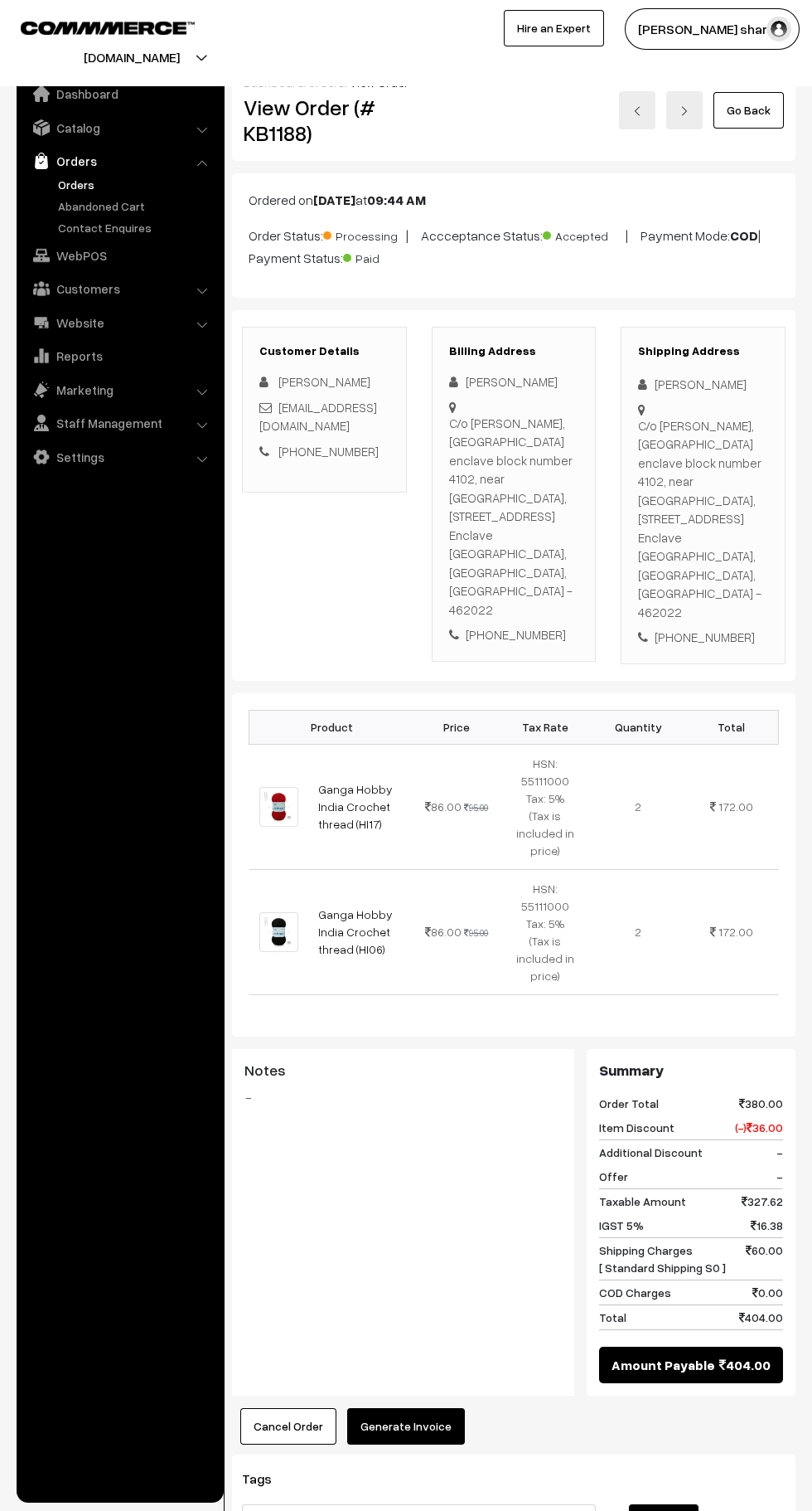
click at [429, 1408] on button "Generate Invoice" at bounding box center [406, 1426] width 118 height 37
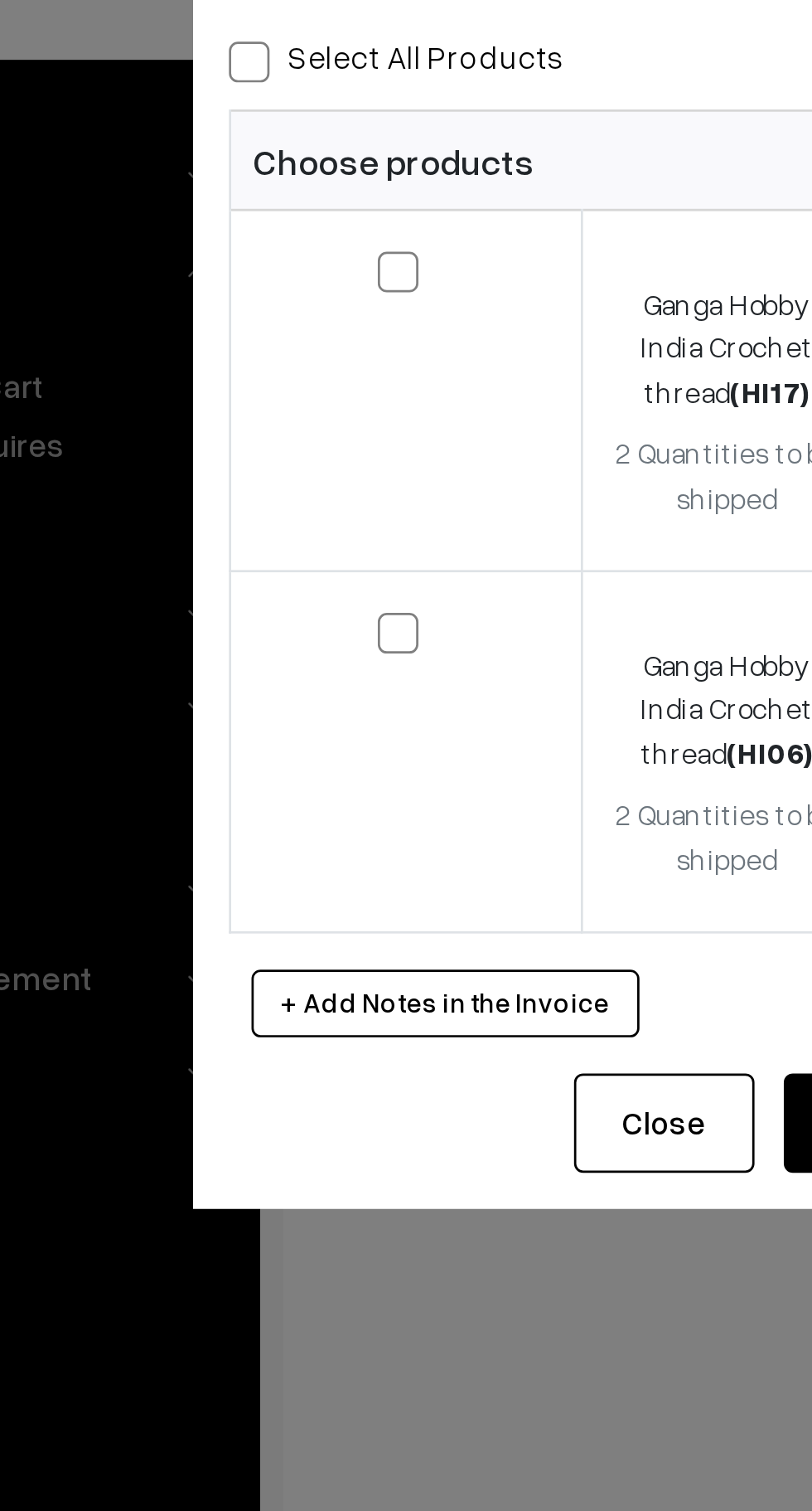
click at [282, 162] on label at bounding box center [276, 163] width 20 height 20
click at [270, 159] on input "checkbox" at bounding box center [264, 153] width 10 height 10
checkbox input "true"
click at [280, 276] on td at bounding box center [277, 341] width 129 height 133
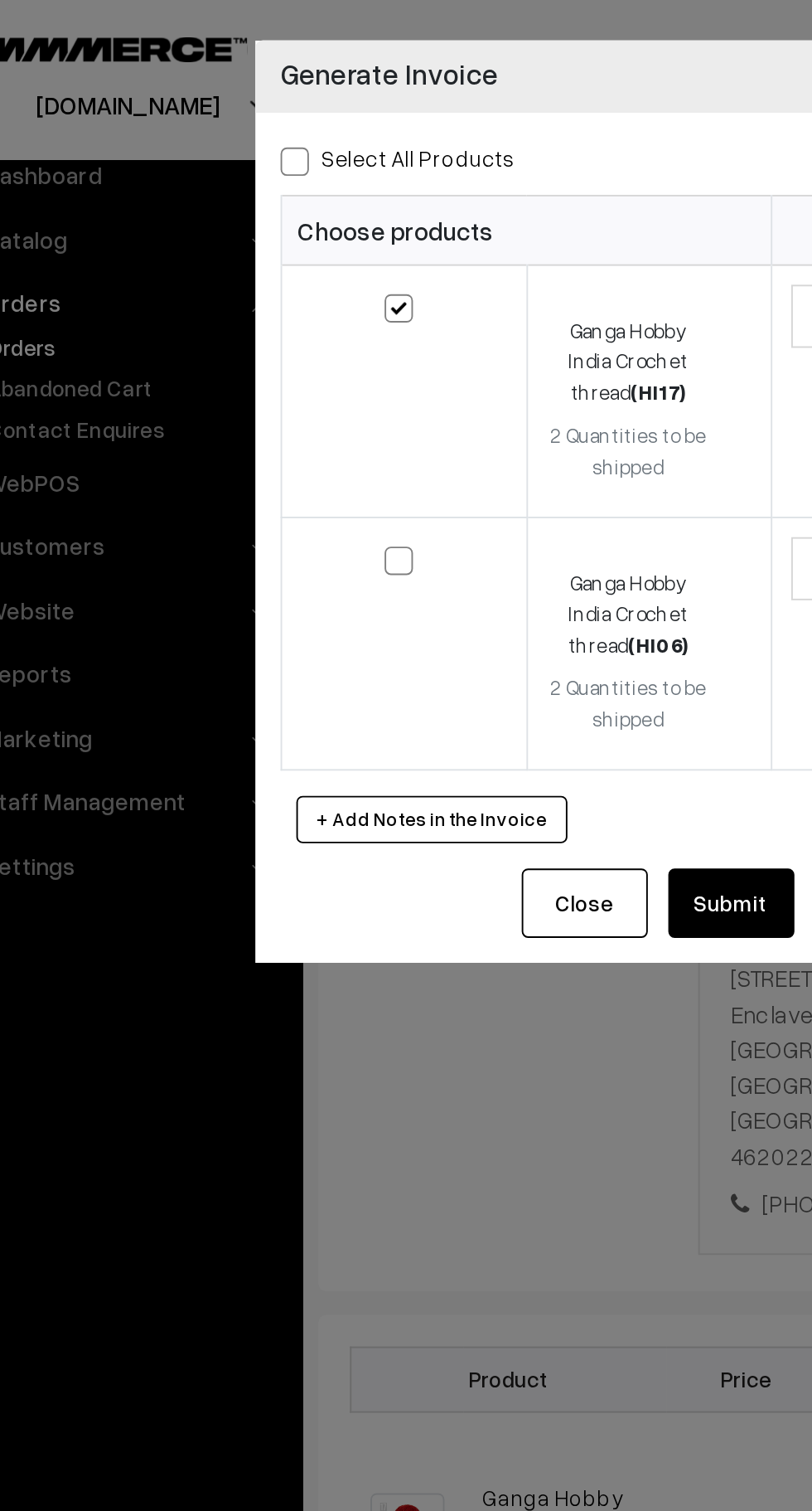
click at [275, 300] on span at bounding box center [274, 297] width 15 height 15
click at [270, 291] on input "checkbox" at bounding box center [264, 285] width 10 height 10
checkbox input "true"
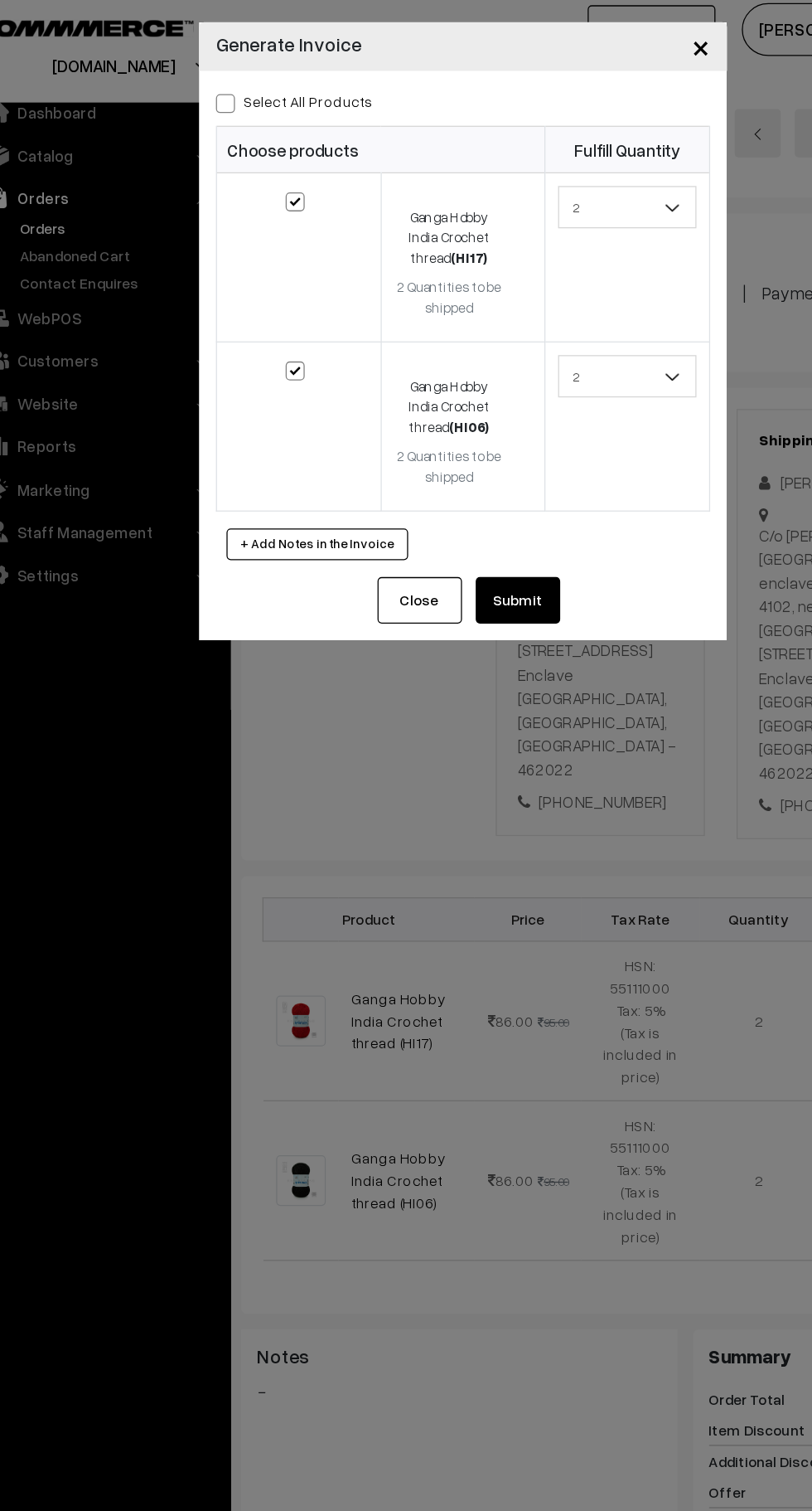
click at [476, 469] on button "Submit" at bounding box center [449, 477] width 66 height 37
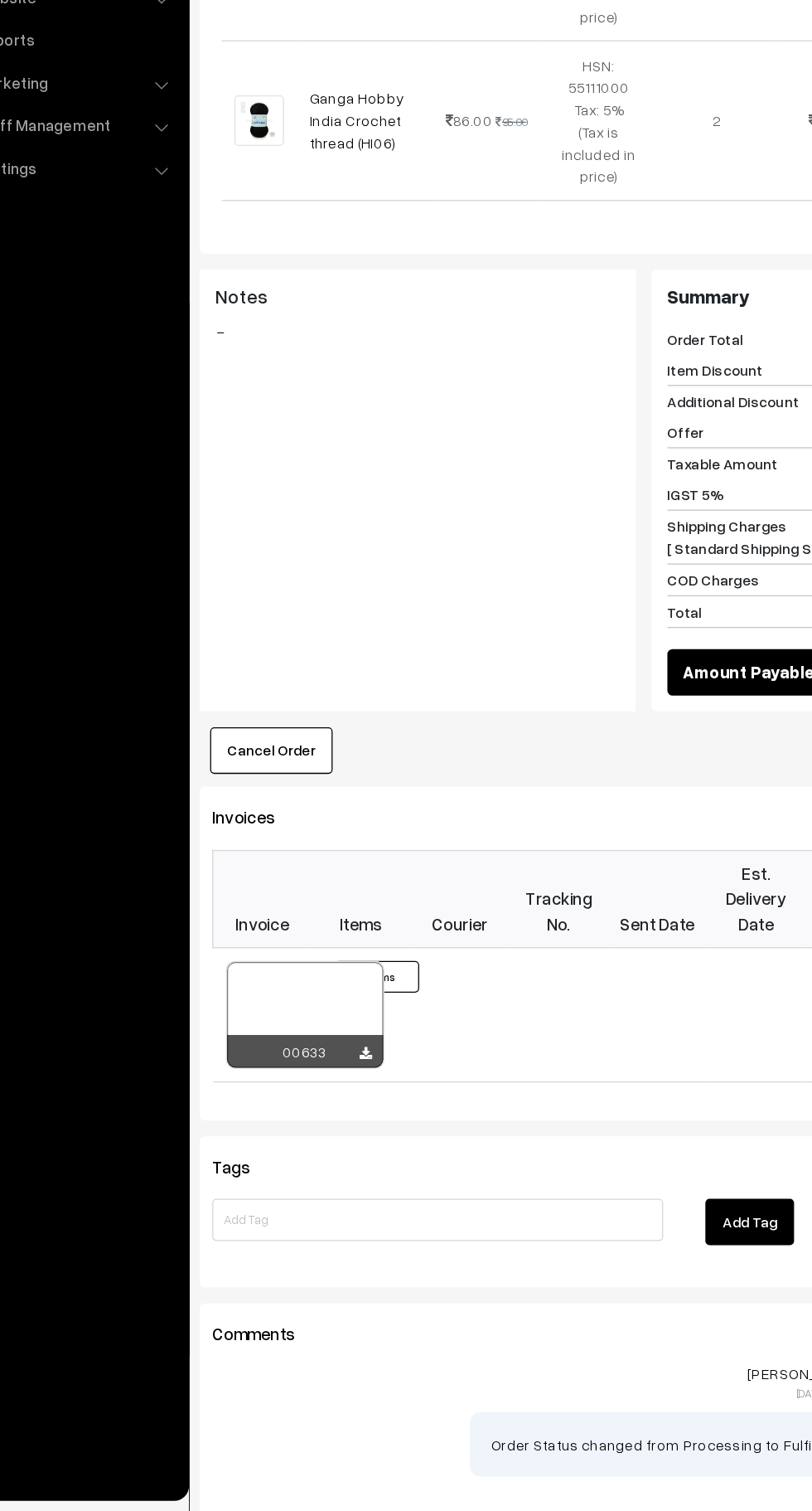
scroll to position [512, 0]
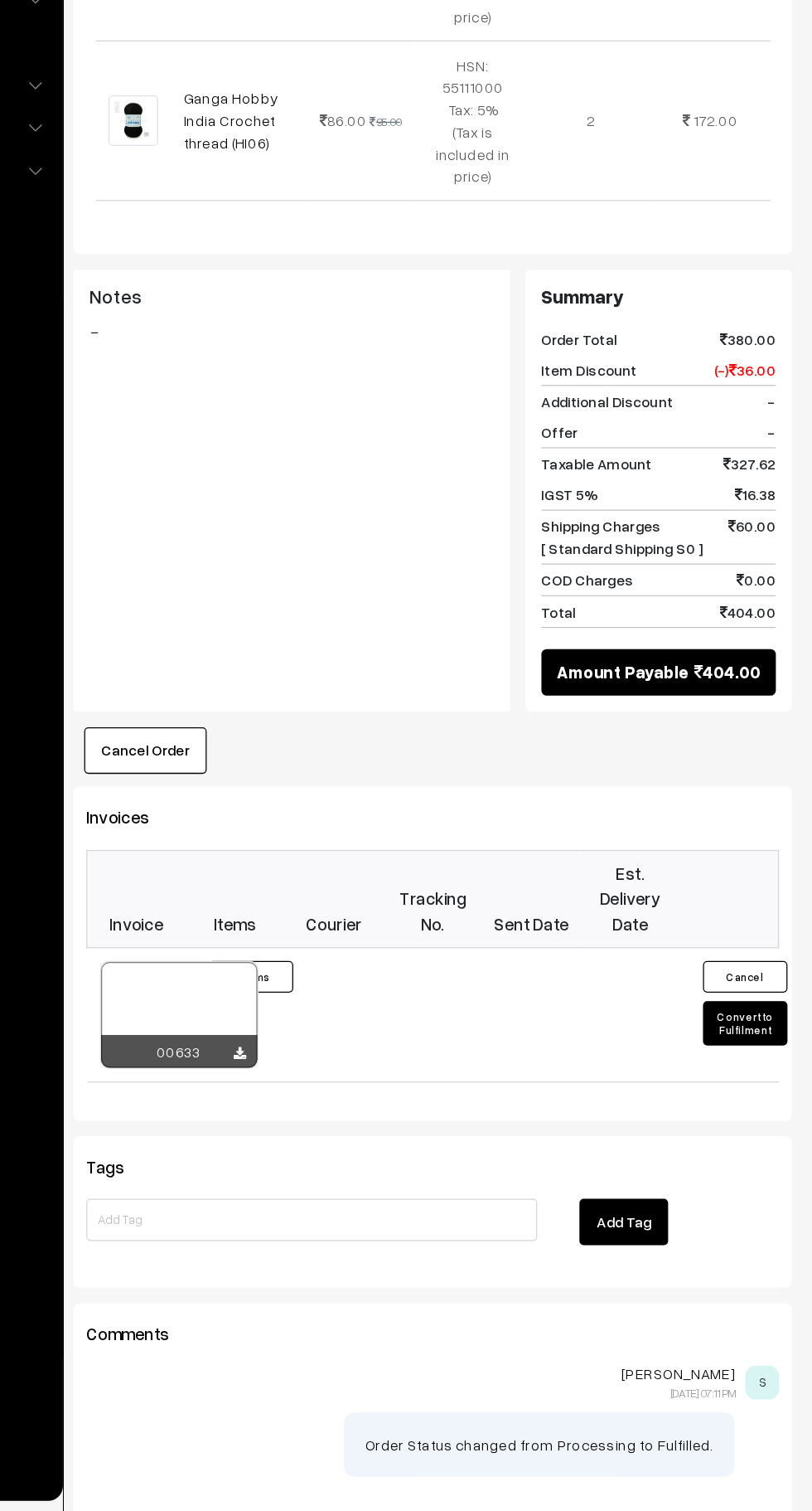
click at [757, 1111] on button "Convert to Fulfilment" at bounding box center [760, 1128] width 66 height 35
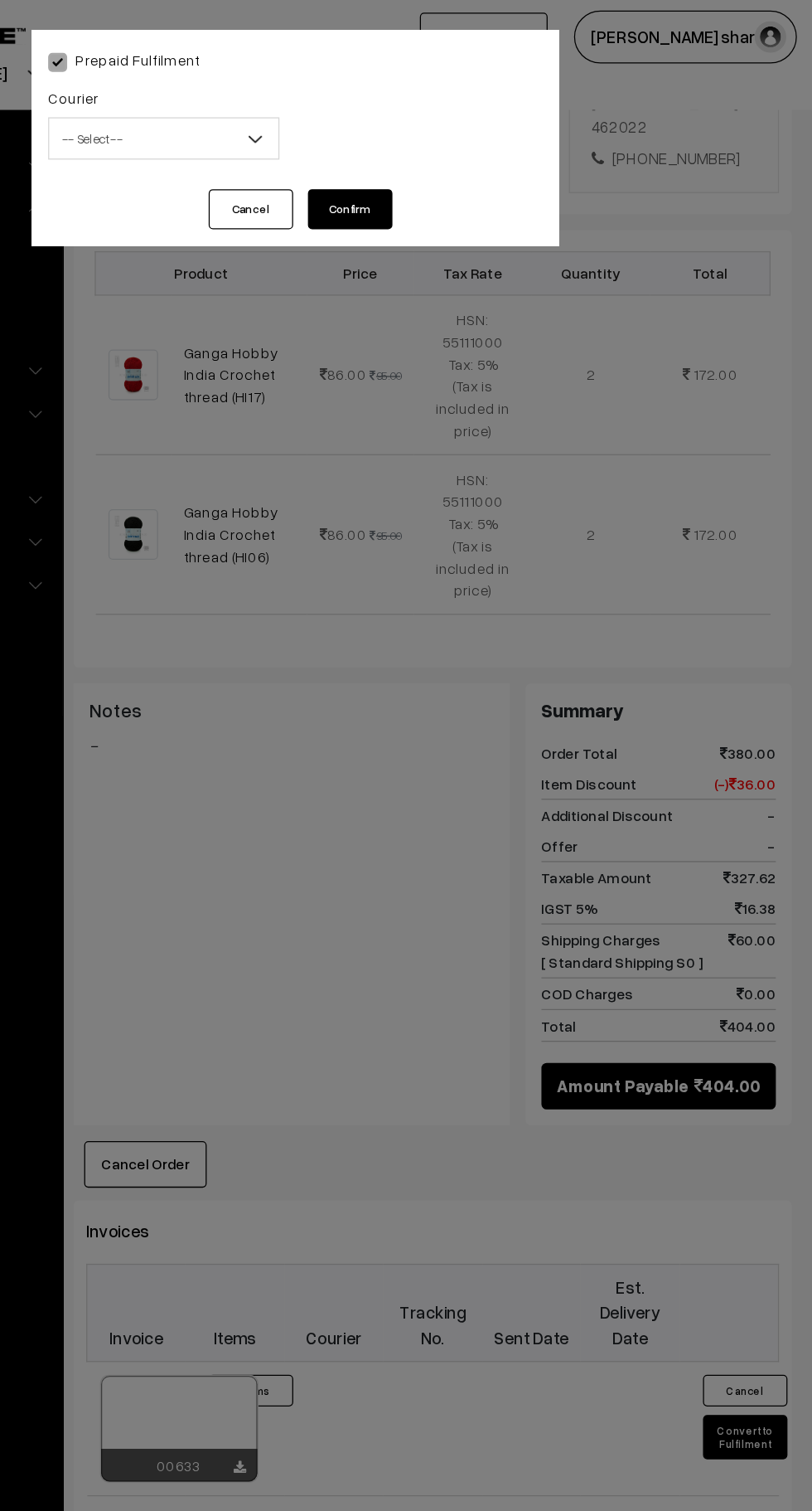
click at [359, 176] on button "Cancel" at bounding box center [372, 164] width 66 height 31
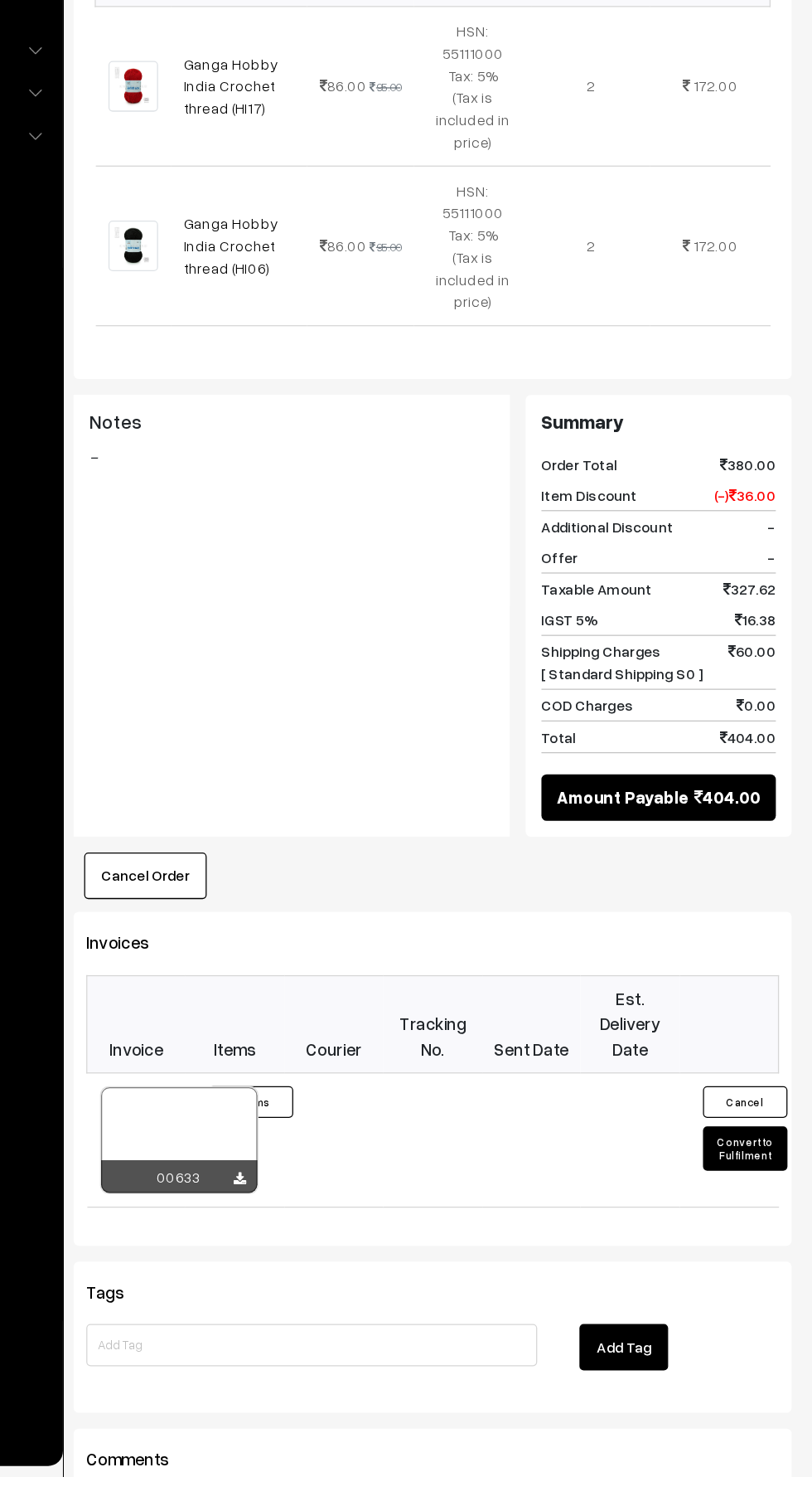
scroll to position [386, 0]
click at [761, 1236] on button "Convert to Fulfilment" at bounding box center [760, 1254] width 66 height 35
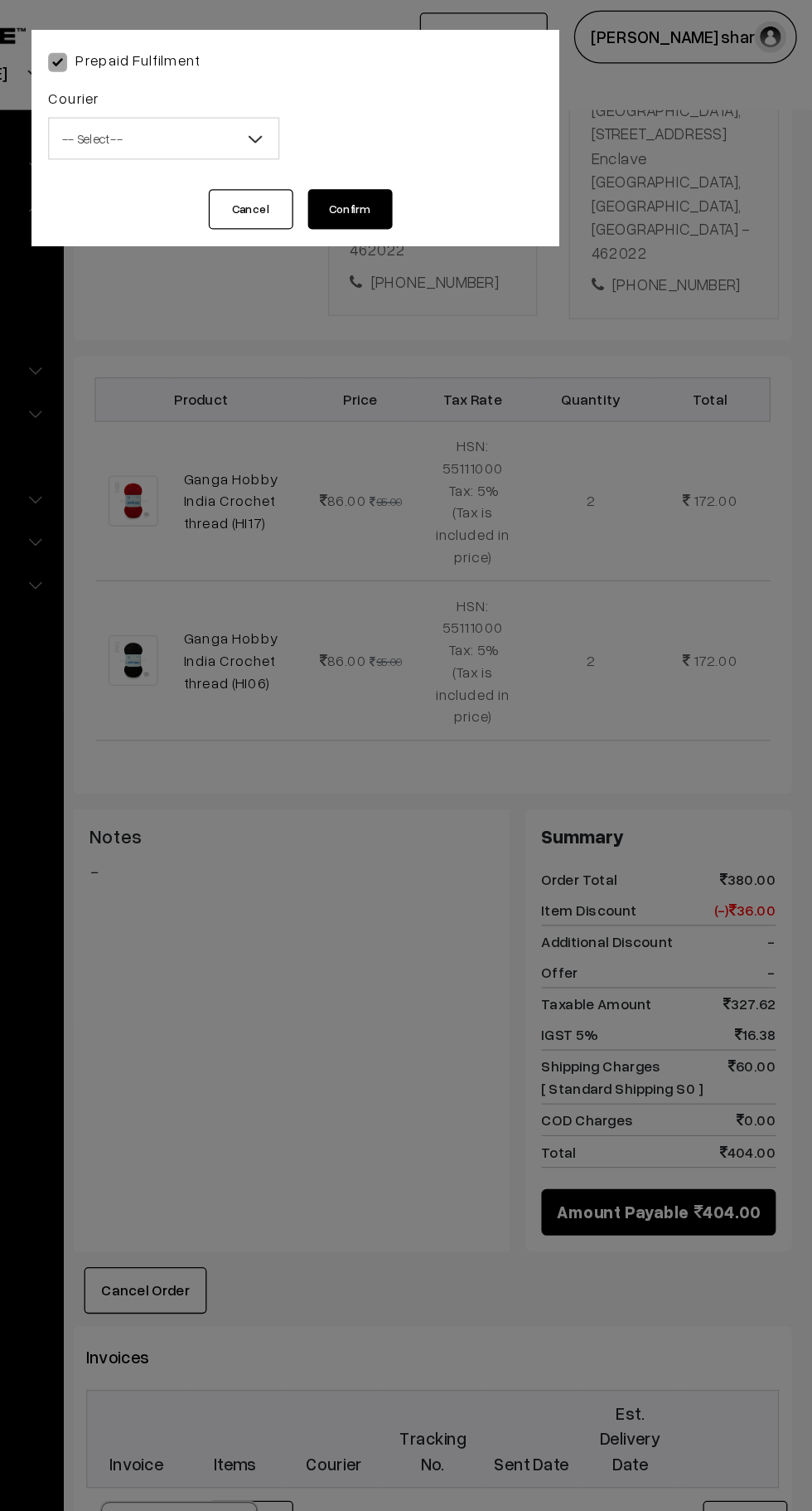
scroll to position [414, 0]
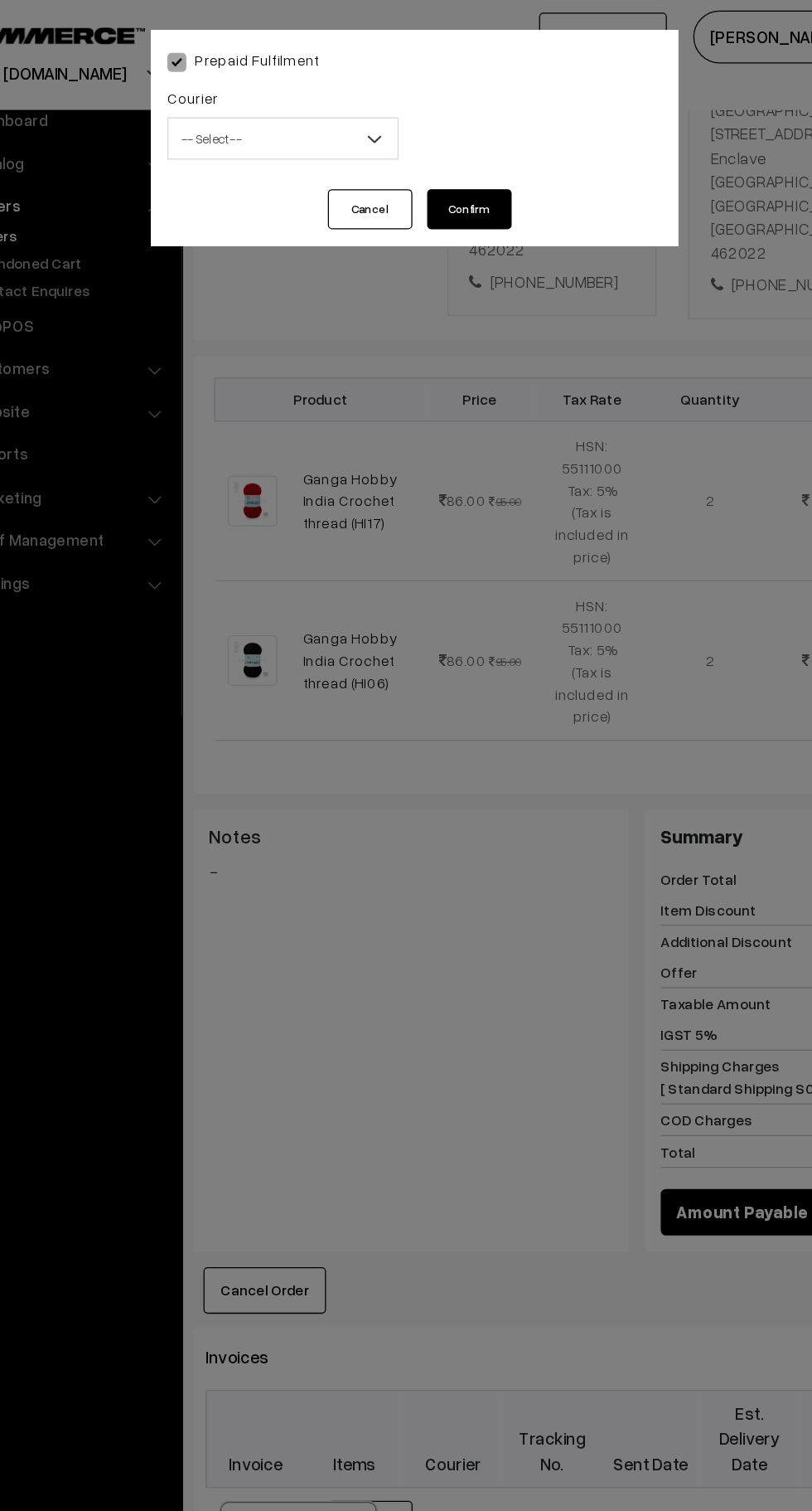
click at [320, 121] on span "-- Select --" at bounding box center [303, 108] width 180 height 29
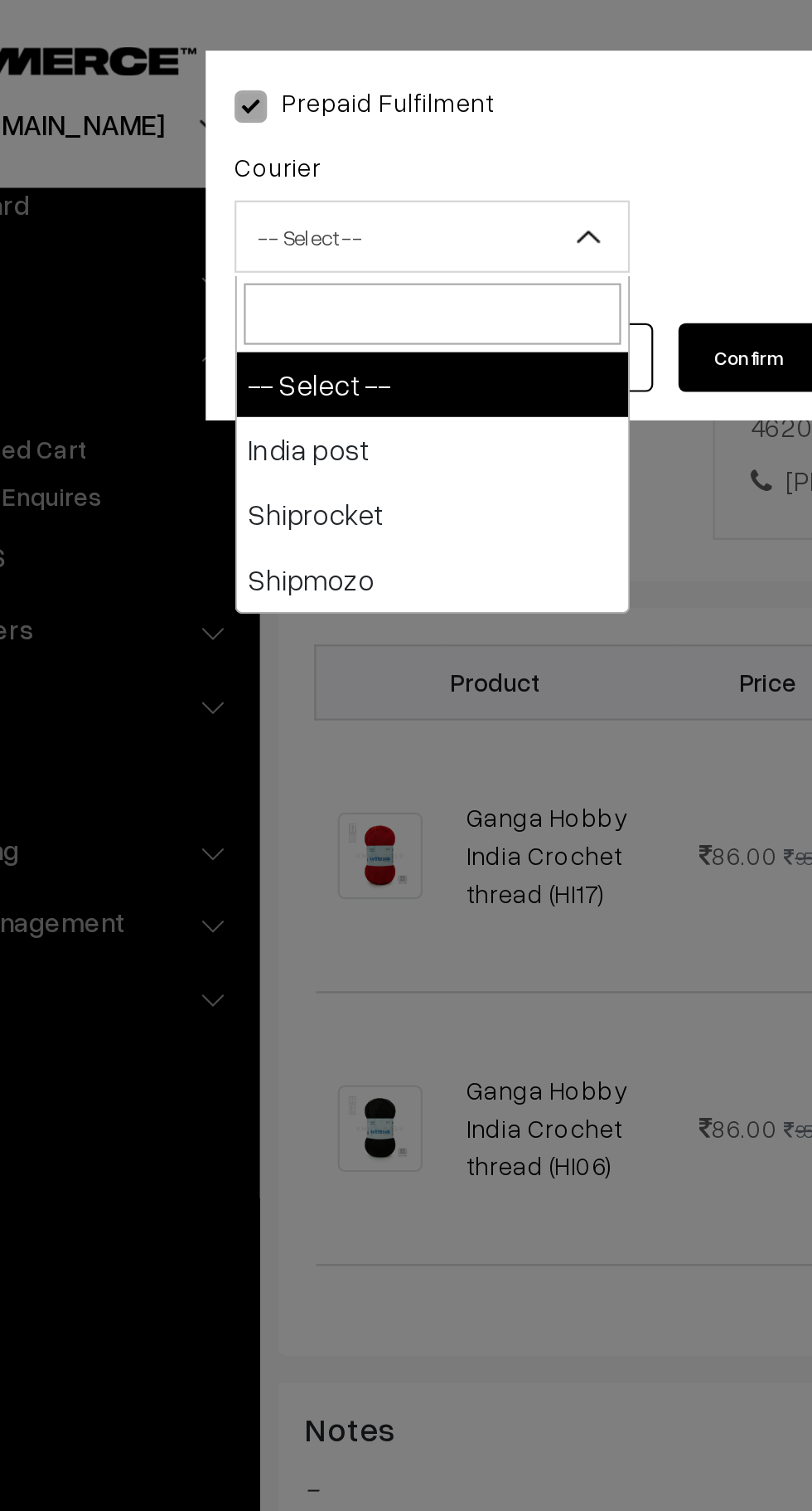
select select "1"
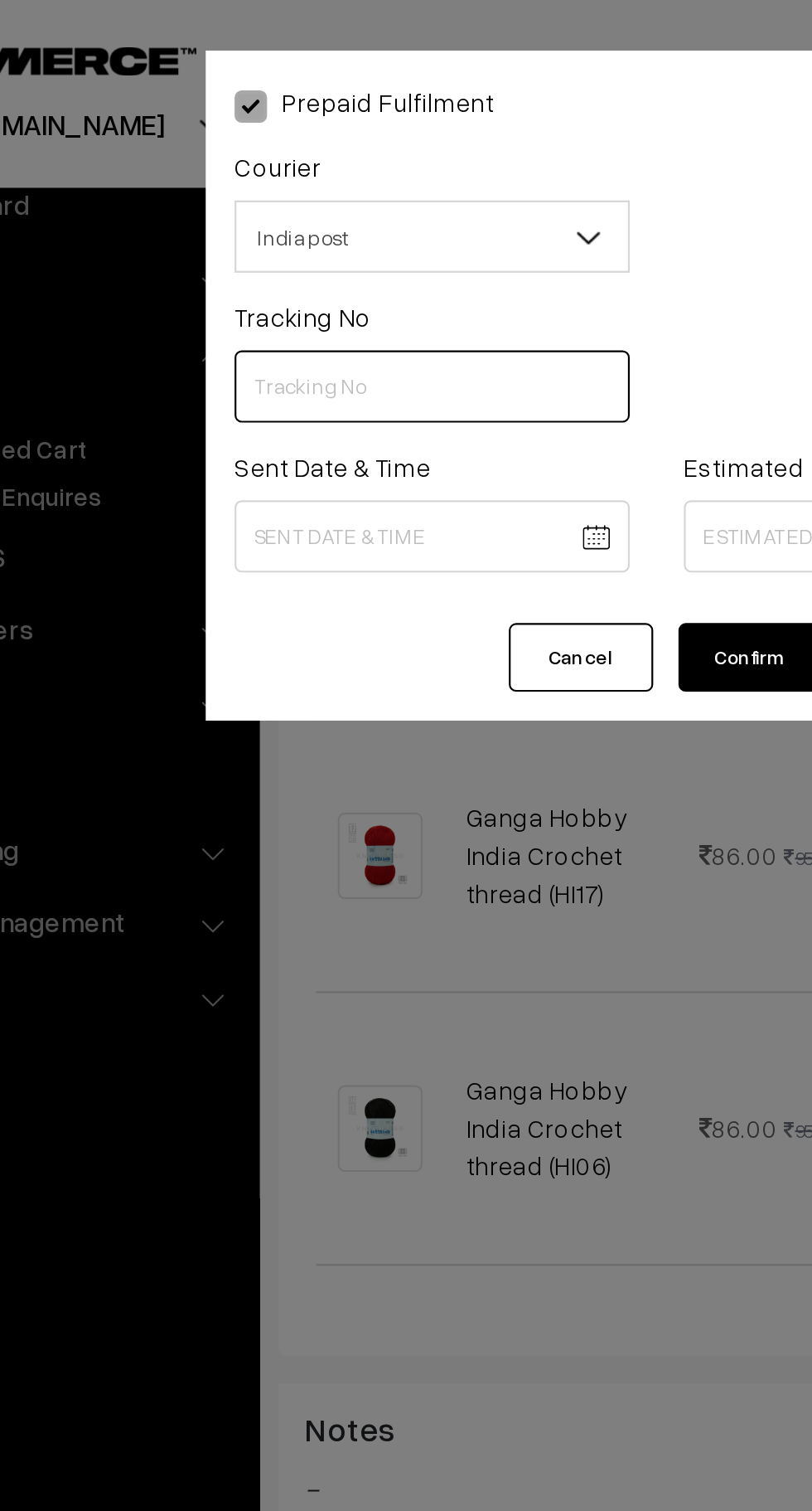
click at [257, 176] on input "text" at bounding box center [303, 177] width 181 height 33
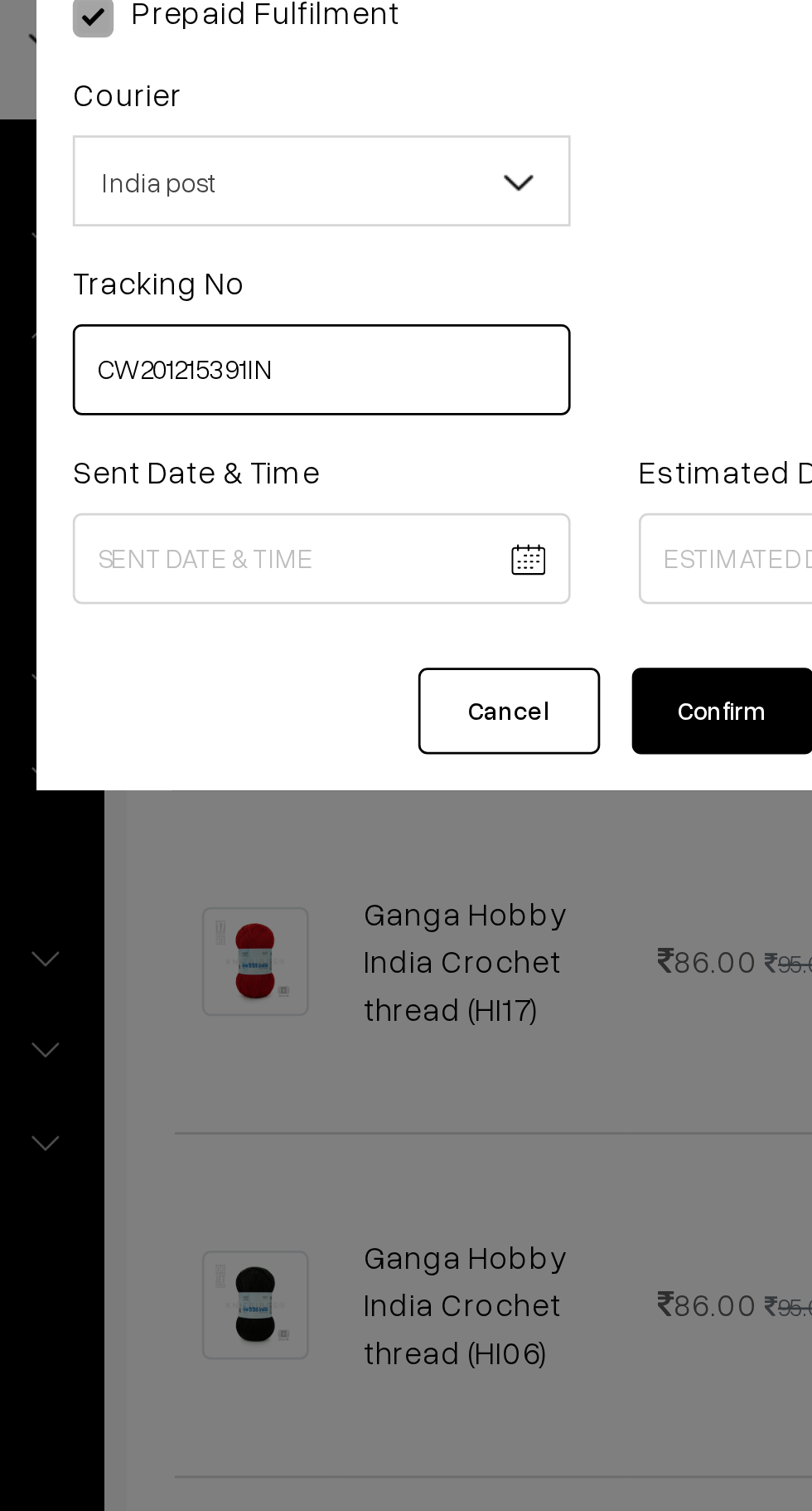
type input "CW201215391IN"
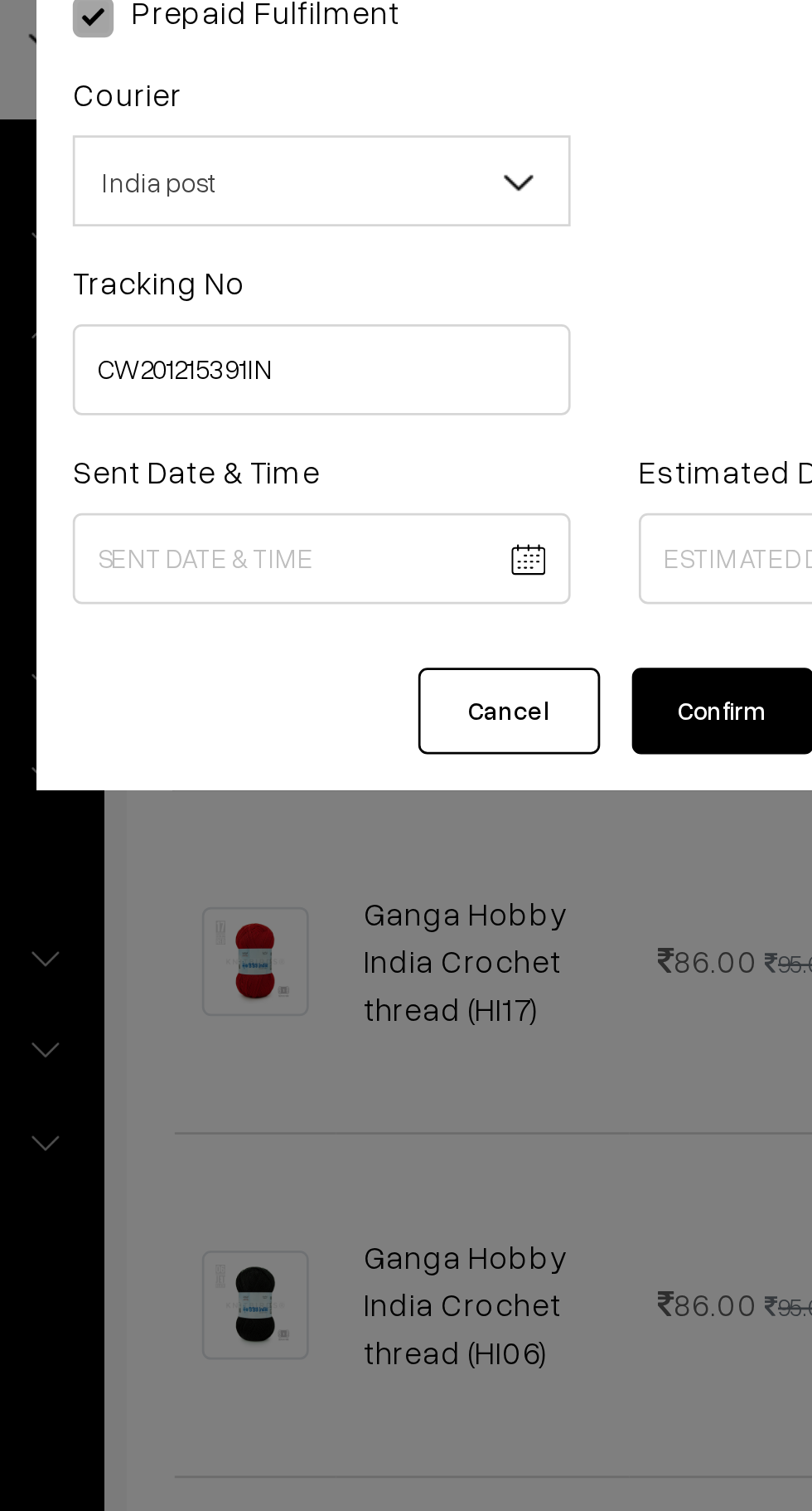
click at [330, 243] on body "Thank you for showing interest. Our team will call you shortly. Close knitbirds…" at bounding box center [406, 654] width 812 height 2137
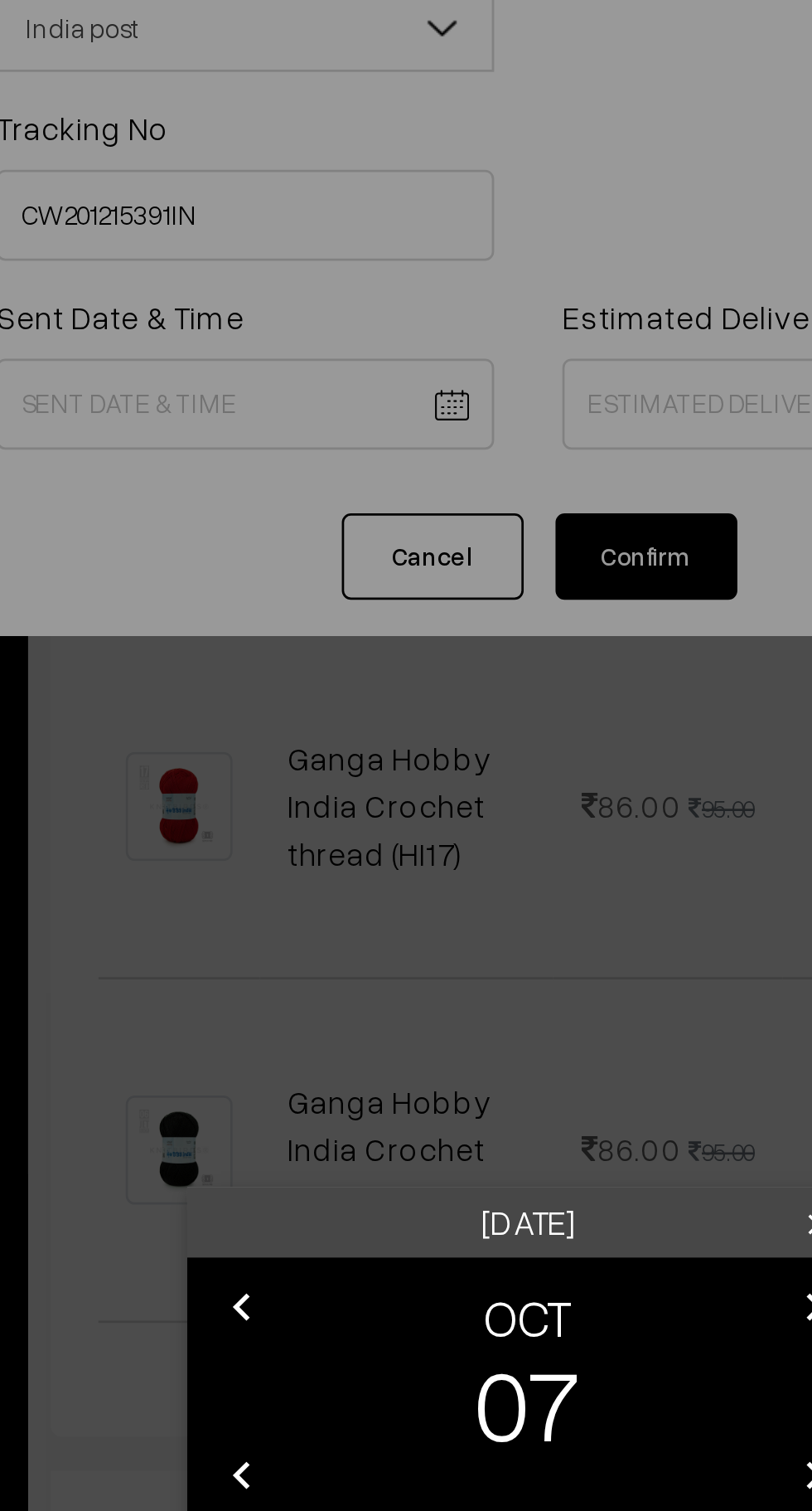
scroll to position [386, 0]
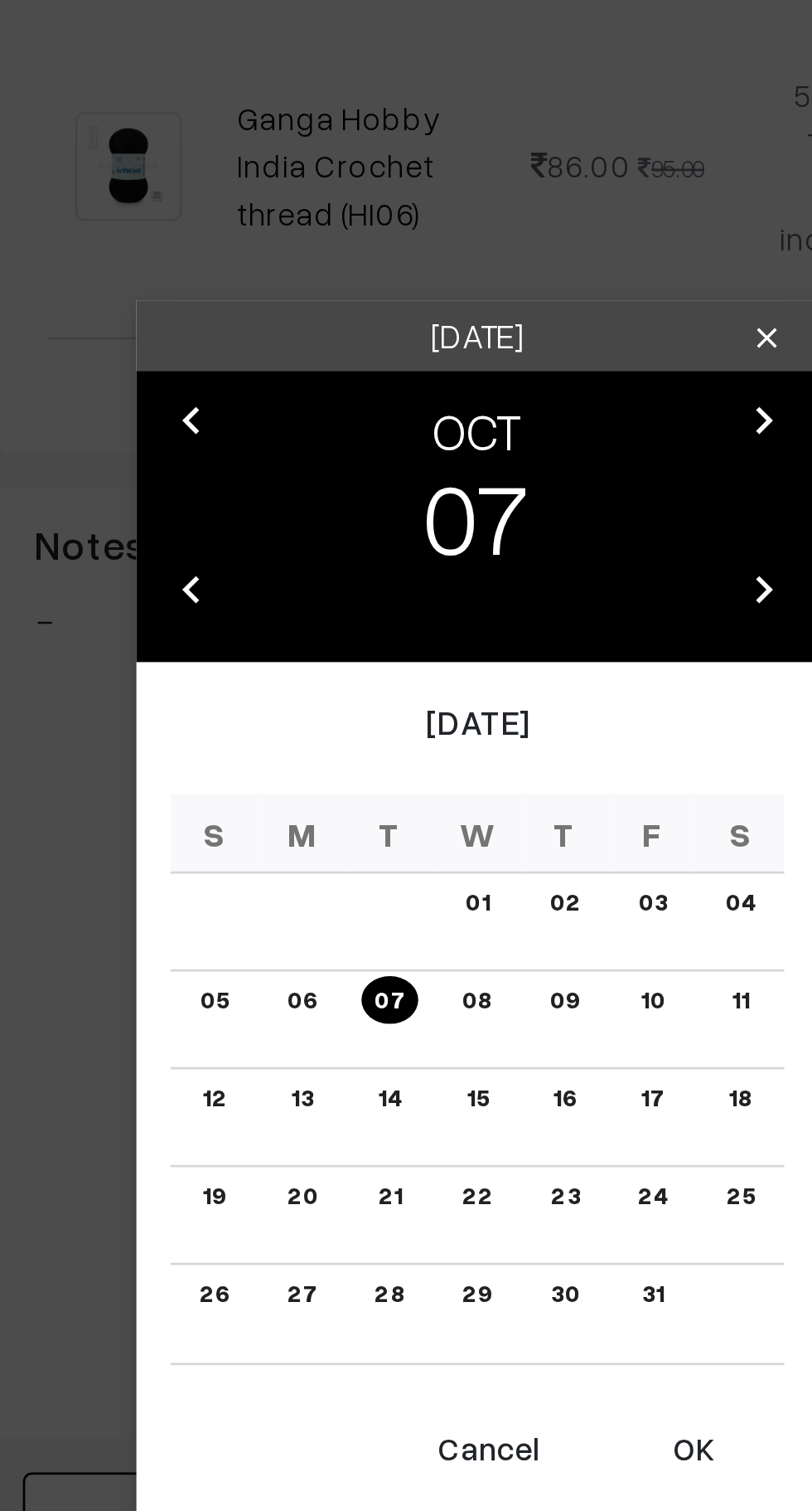
click at [495, 1021] on button "OK" at bounding box center [485, 1014] width 66 height 37
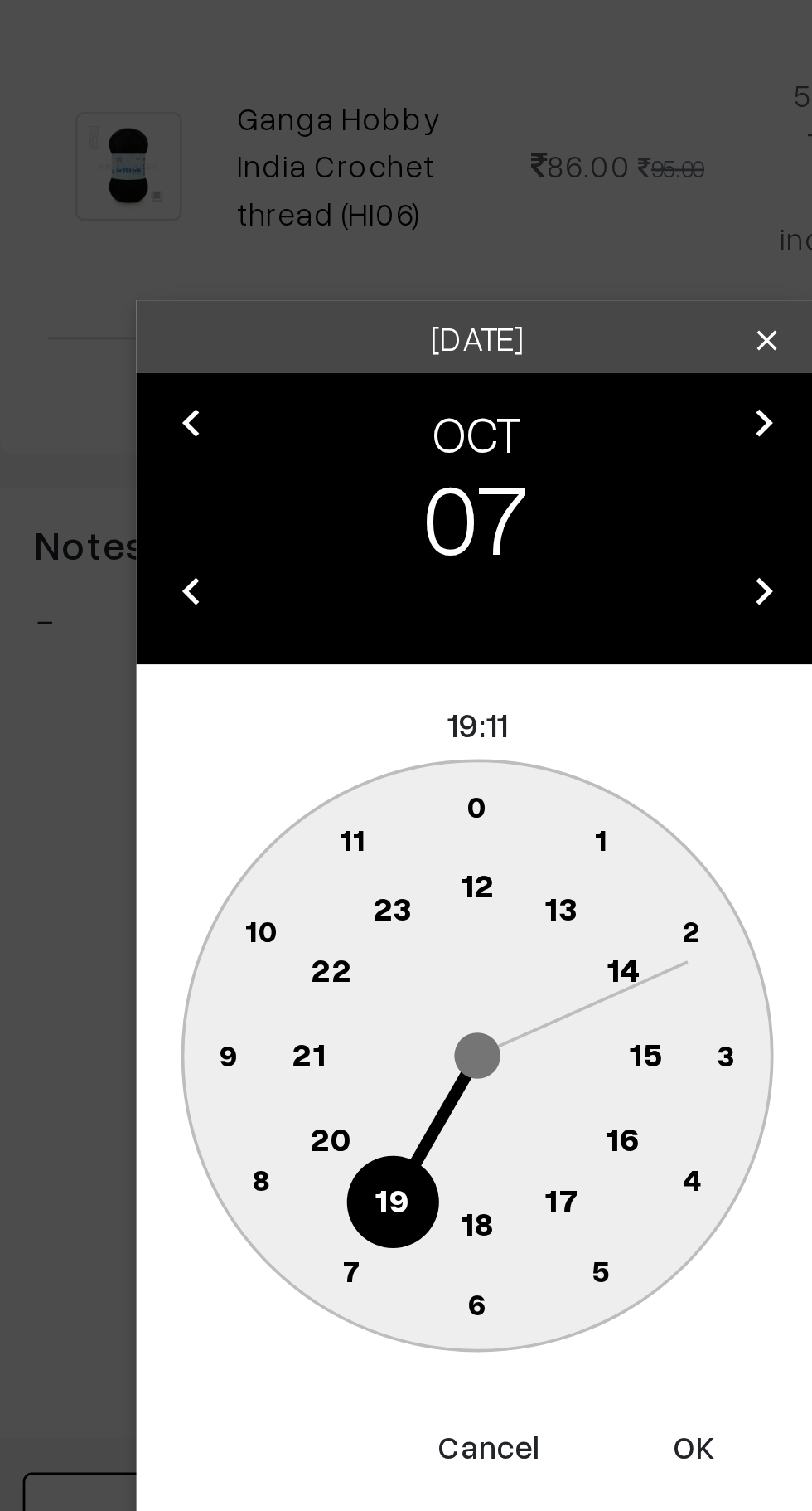
click at [331, 828] on text "10" at bounding box center [328, 824] width 12 height 14
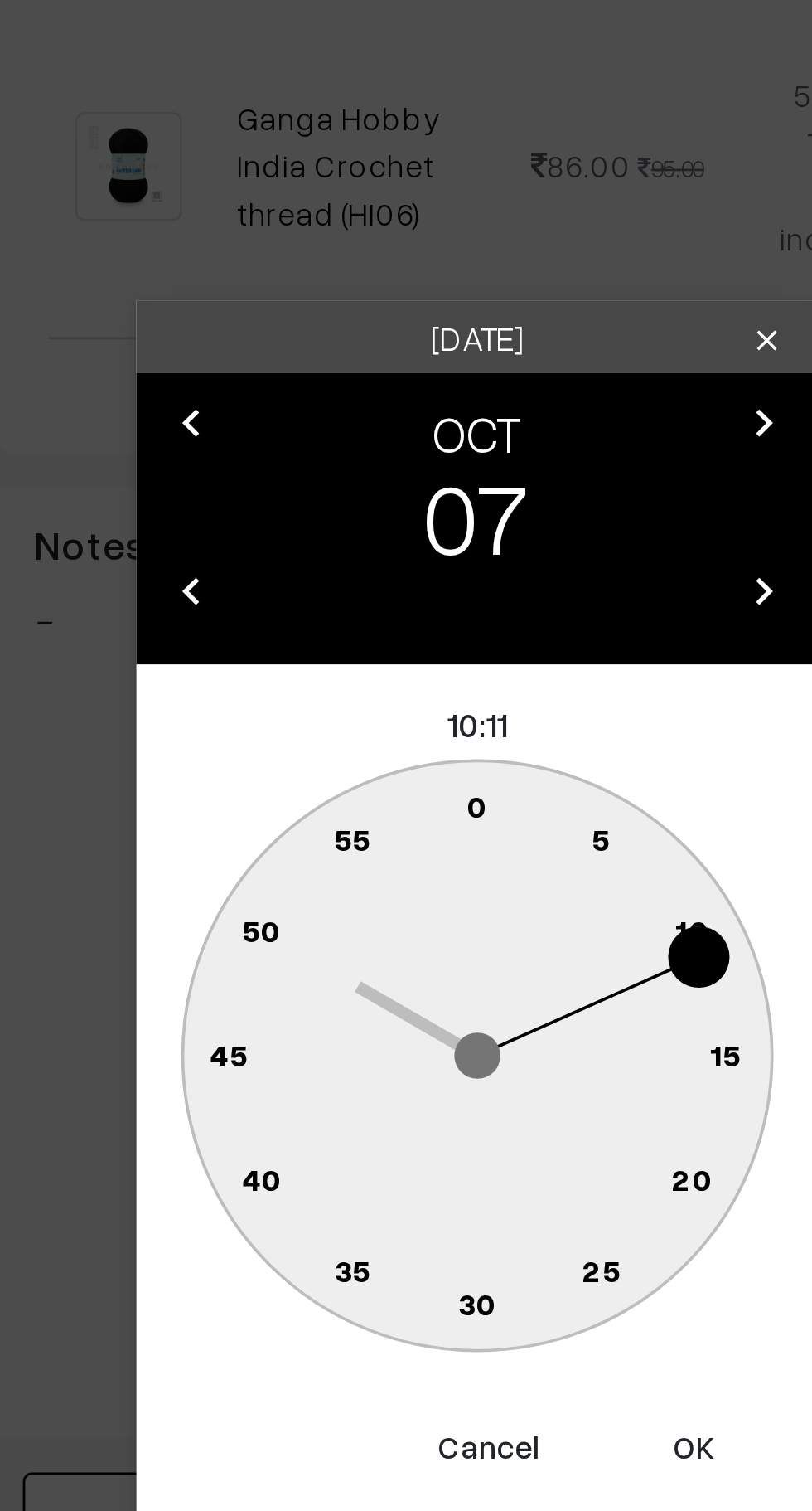
click at [407, 776] on text "0" at bounding box center [406, 778] width 8 height 14
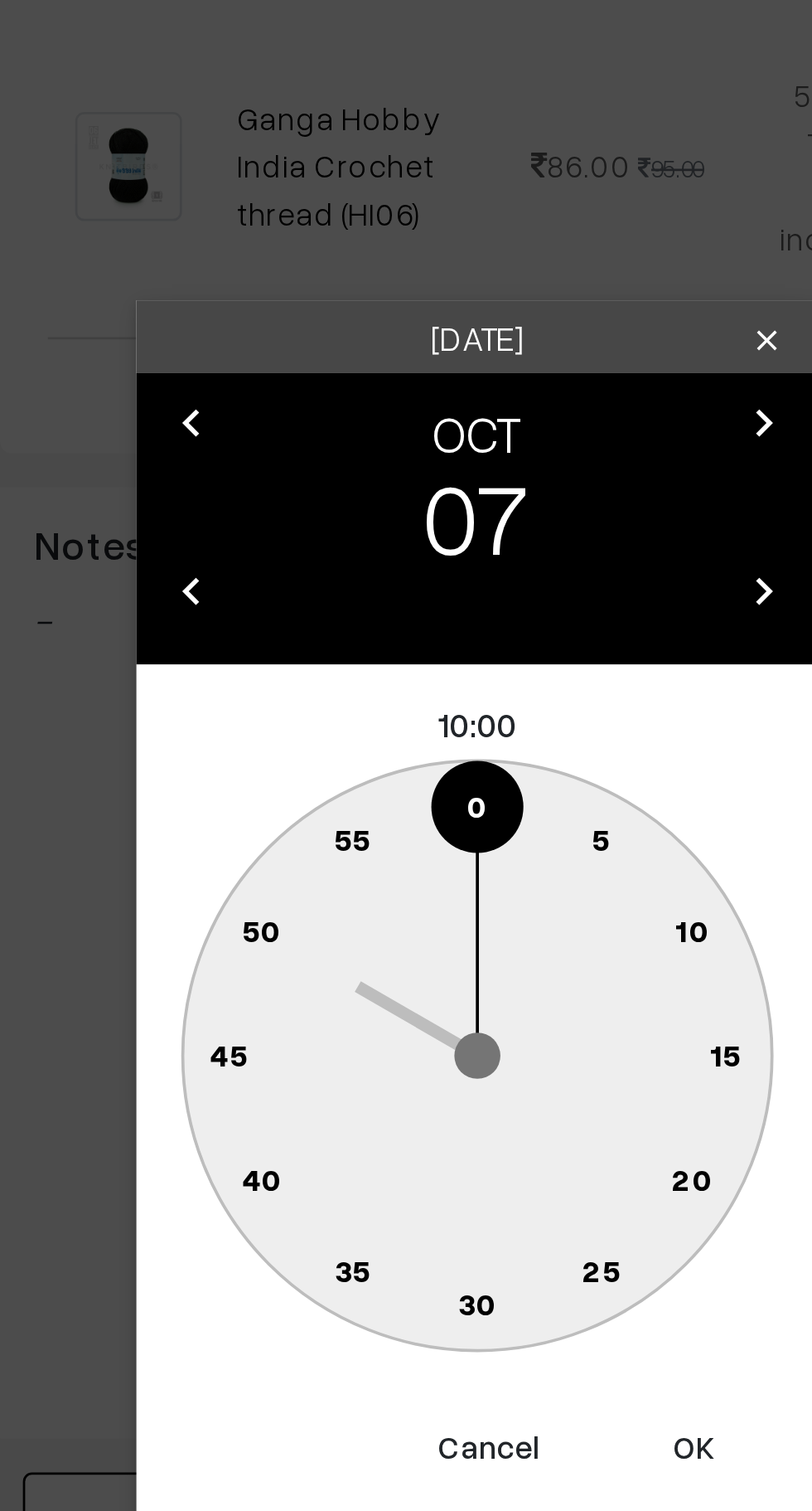
type input "07-10-2025 10:00"
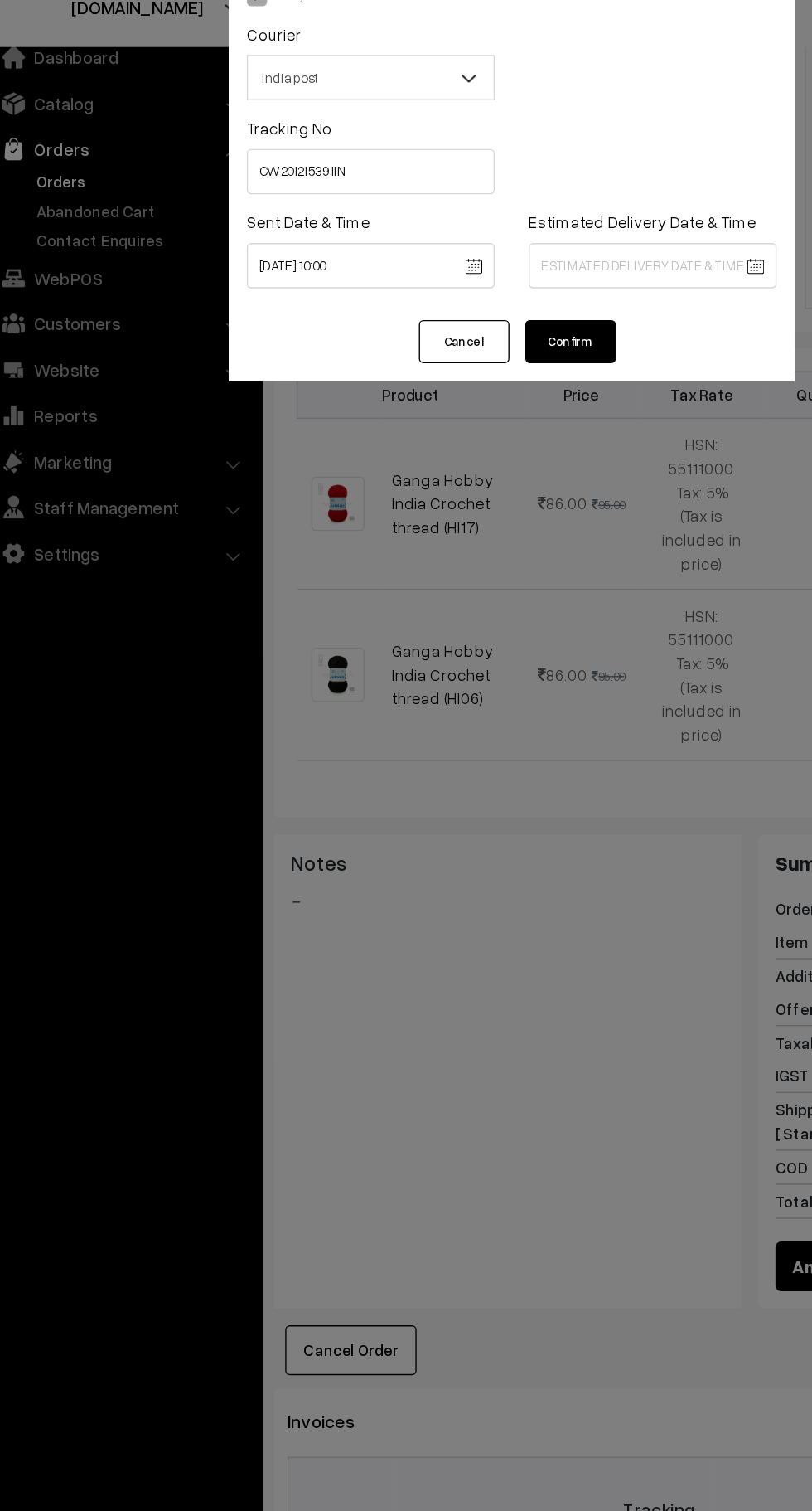
click at [480, 253] on body "Thank you for showing interest. Our team will call you shortly. Close [DOMAIN_N…" at bounding box center [406, 681] width 812 height 2137
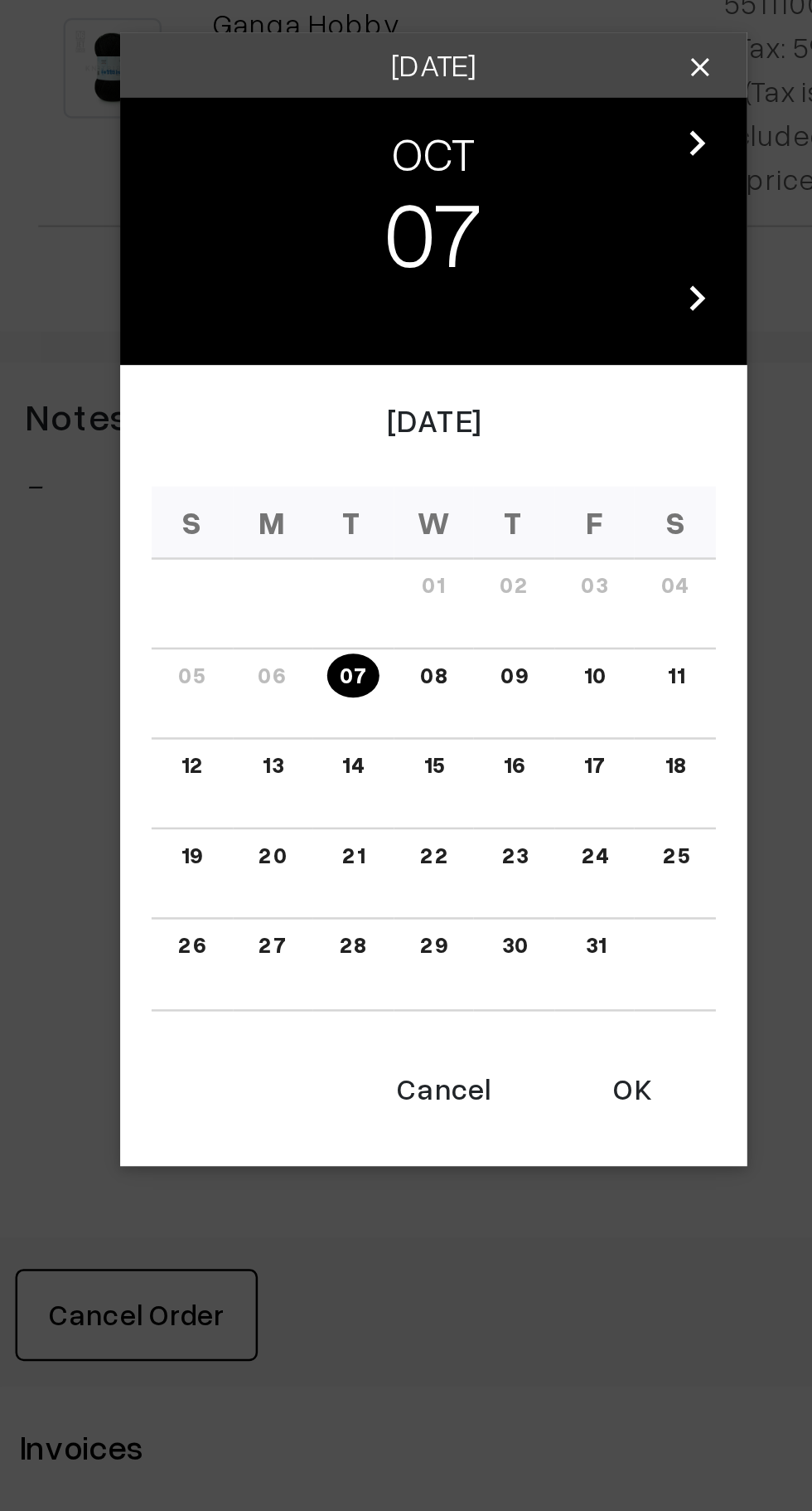
click at [372, 818] on link "14" at bounding box center [373, 822] width 18 height 17
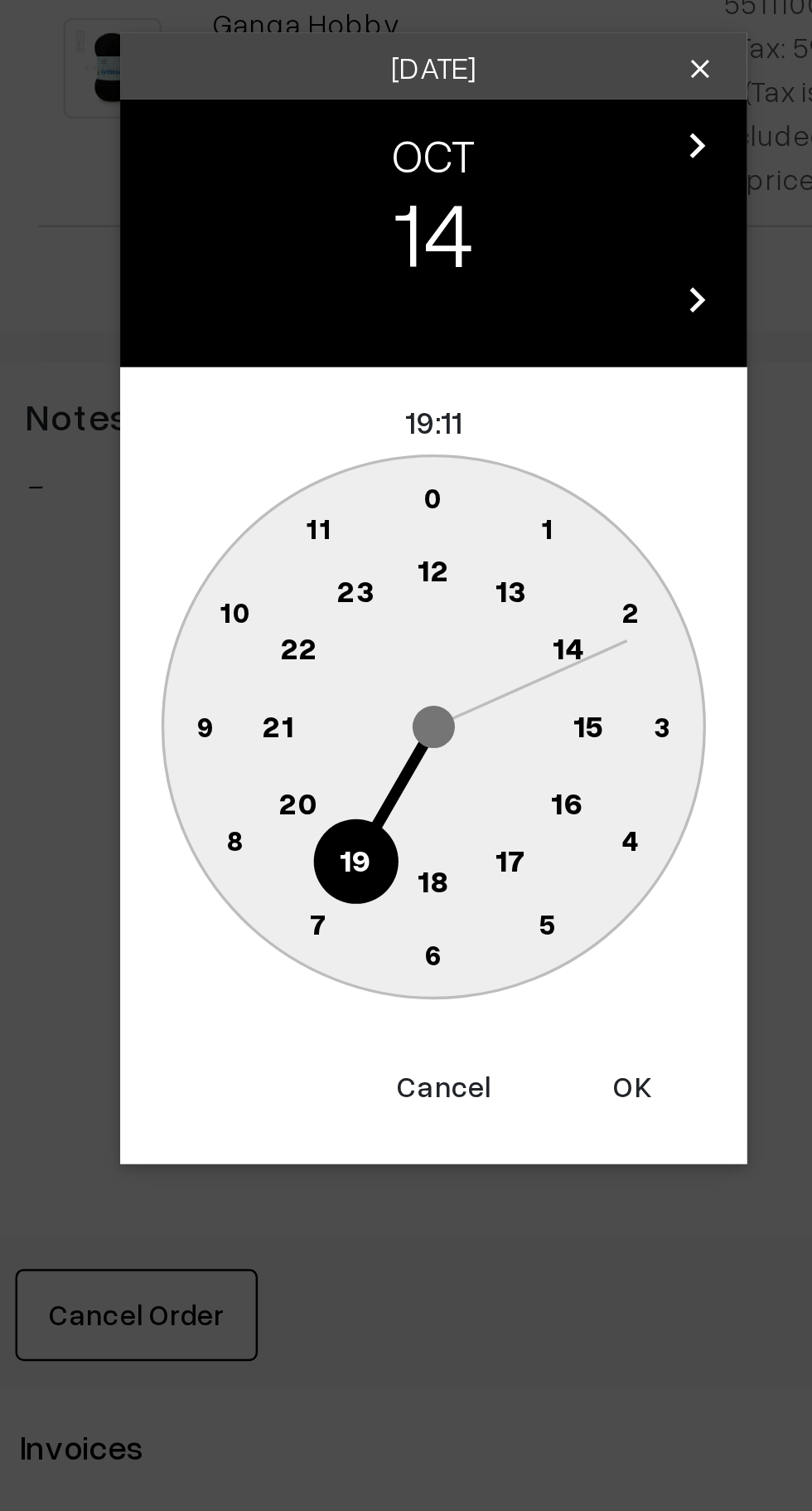
click at [461, 843] on text "16" at bounding box center [459, 836] width 13 height 15
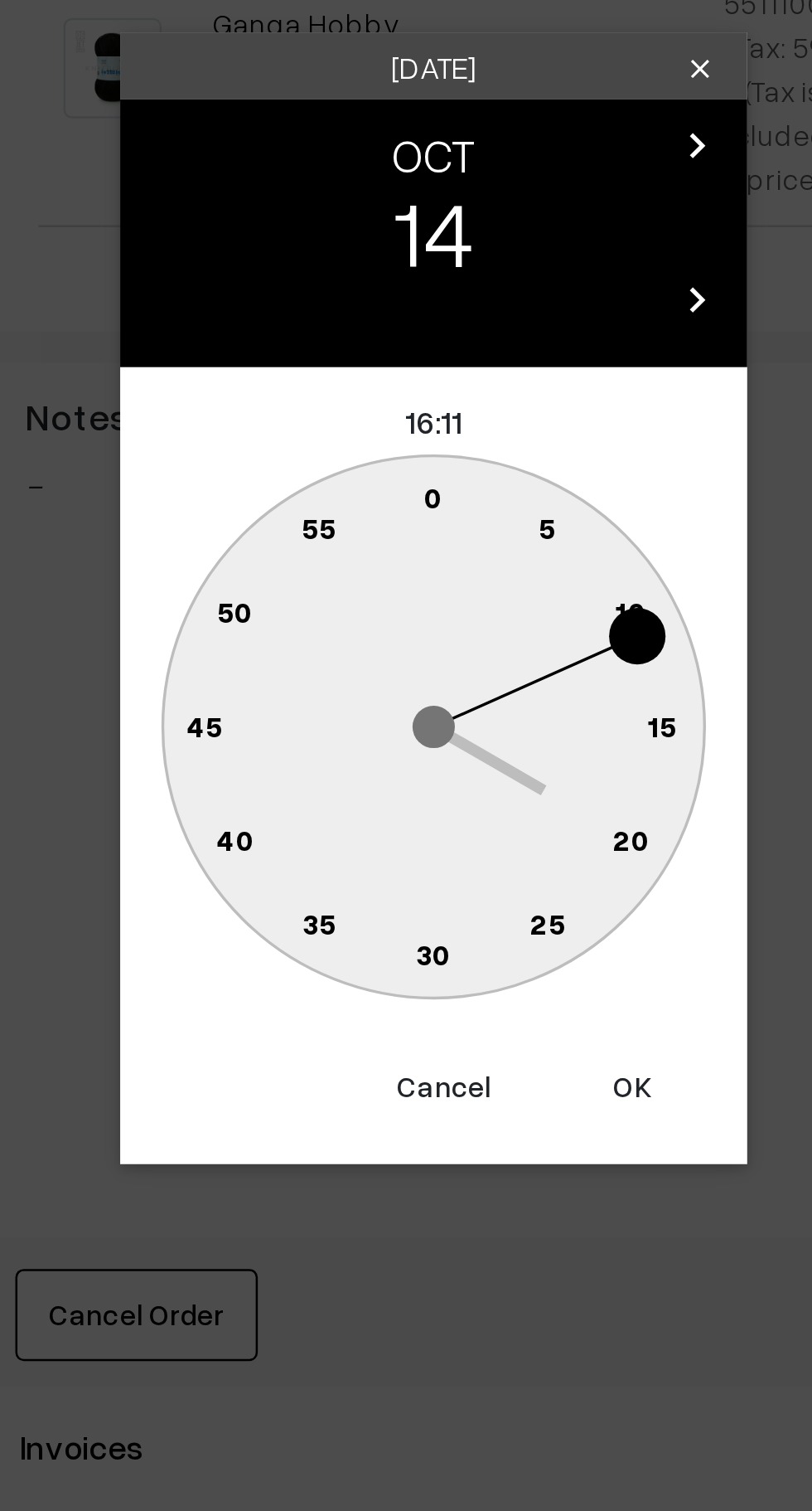
click at [401, 712] on circle at bounding box center [397, 719] width 23 height 23
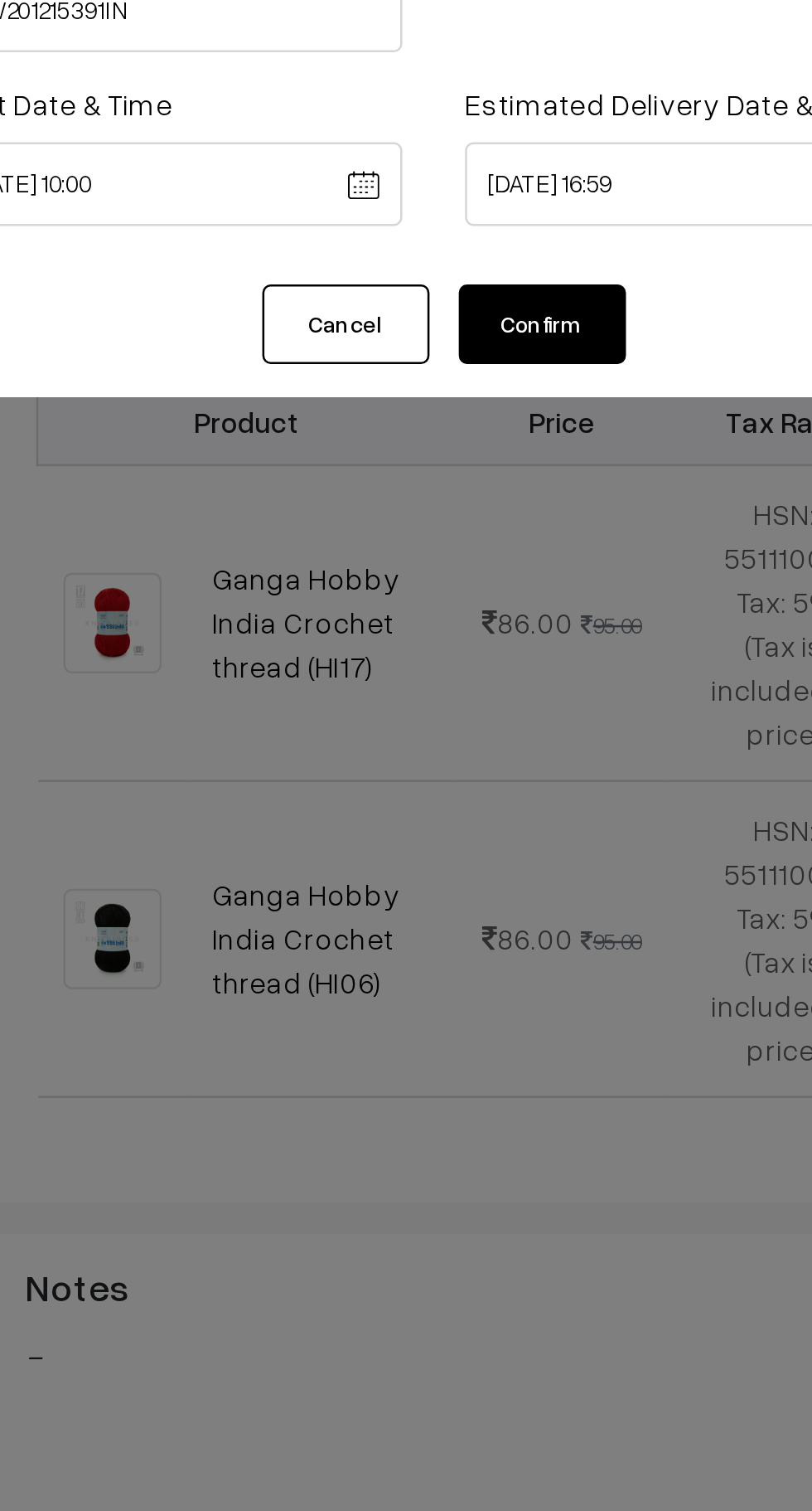
click at [493, 243] on body "Thank you for showing interest. Our team will call you shortly. Close [DOMAIN_N…" at bounding box center [406, 681] width 812 height 2137
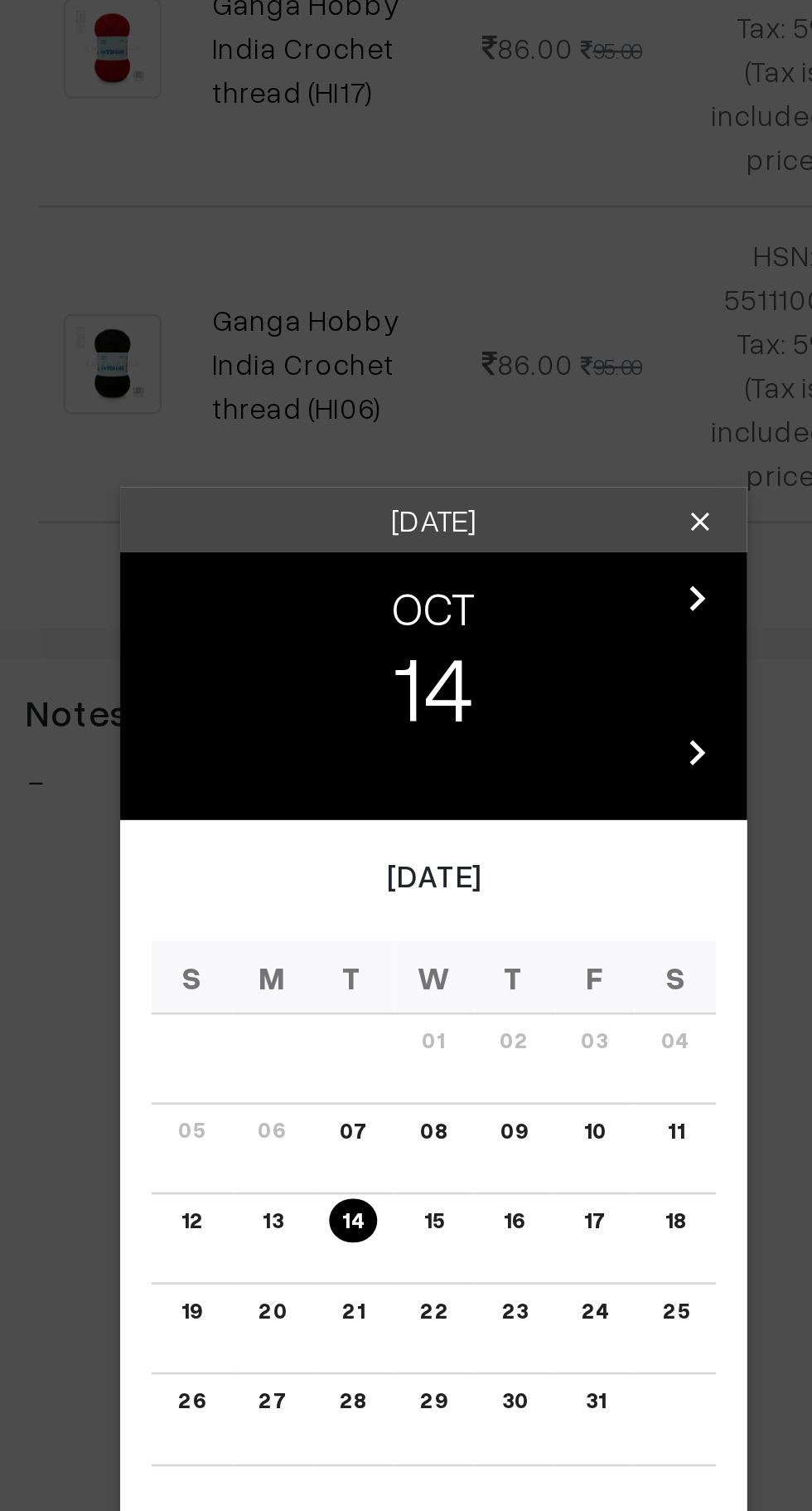
click at [488, 1015] on button "OK" at bounding box center [485, 1014] width 66 height 37
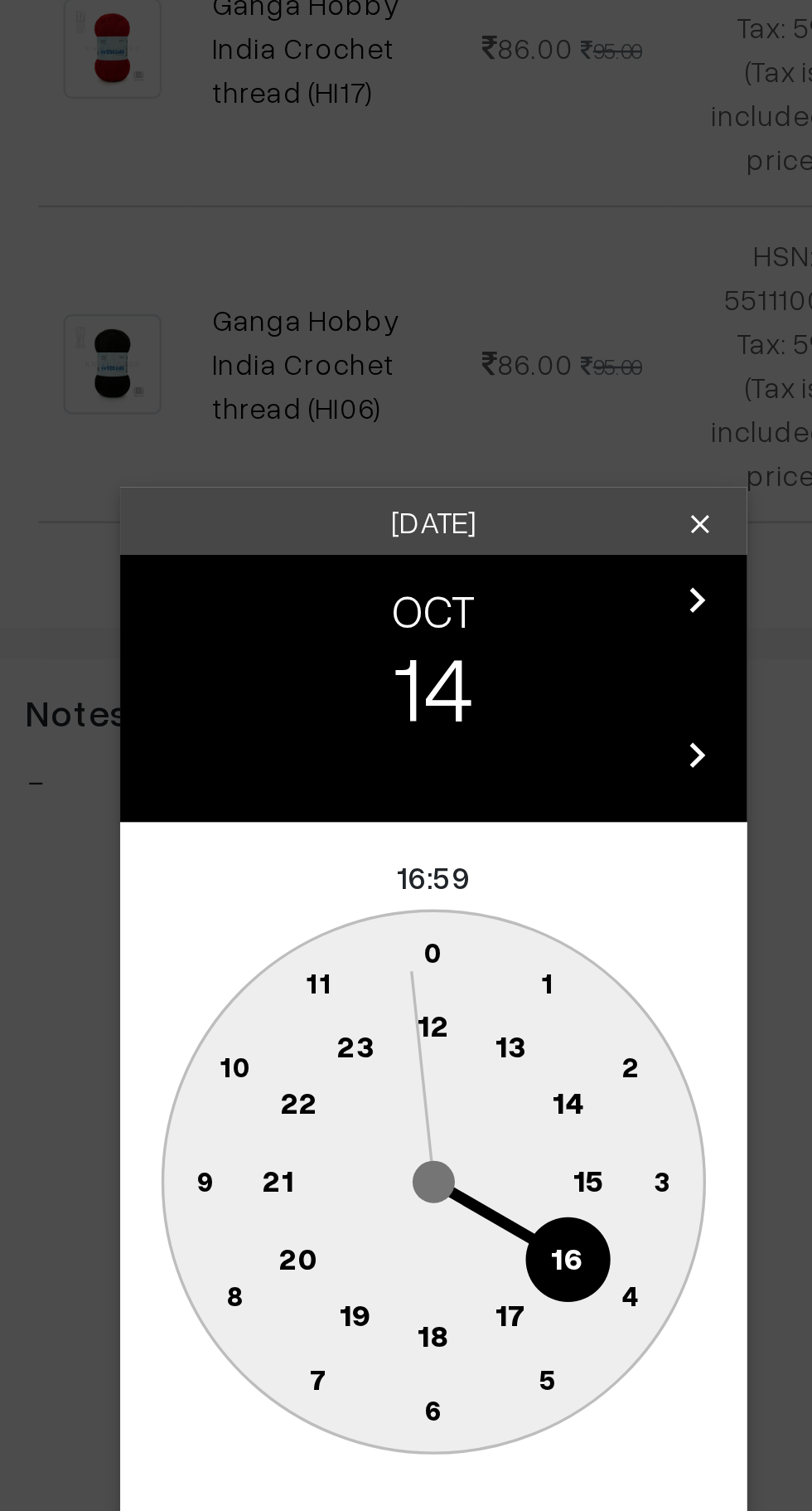
click at [458, 901] on text "16" at bounding box center [459, 899] width 13 height 15
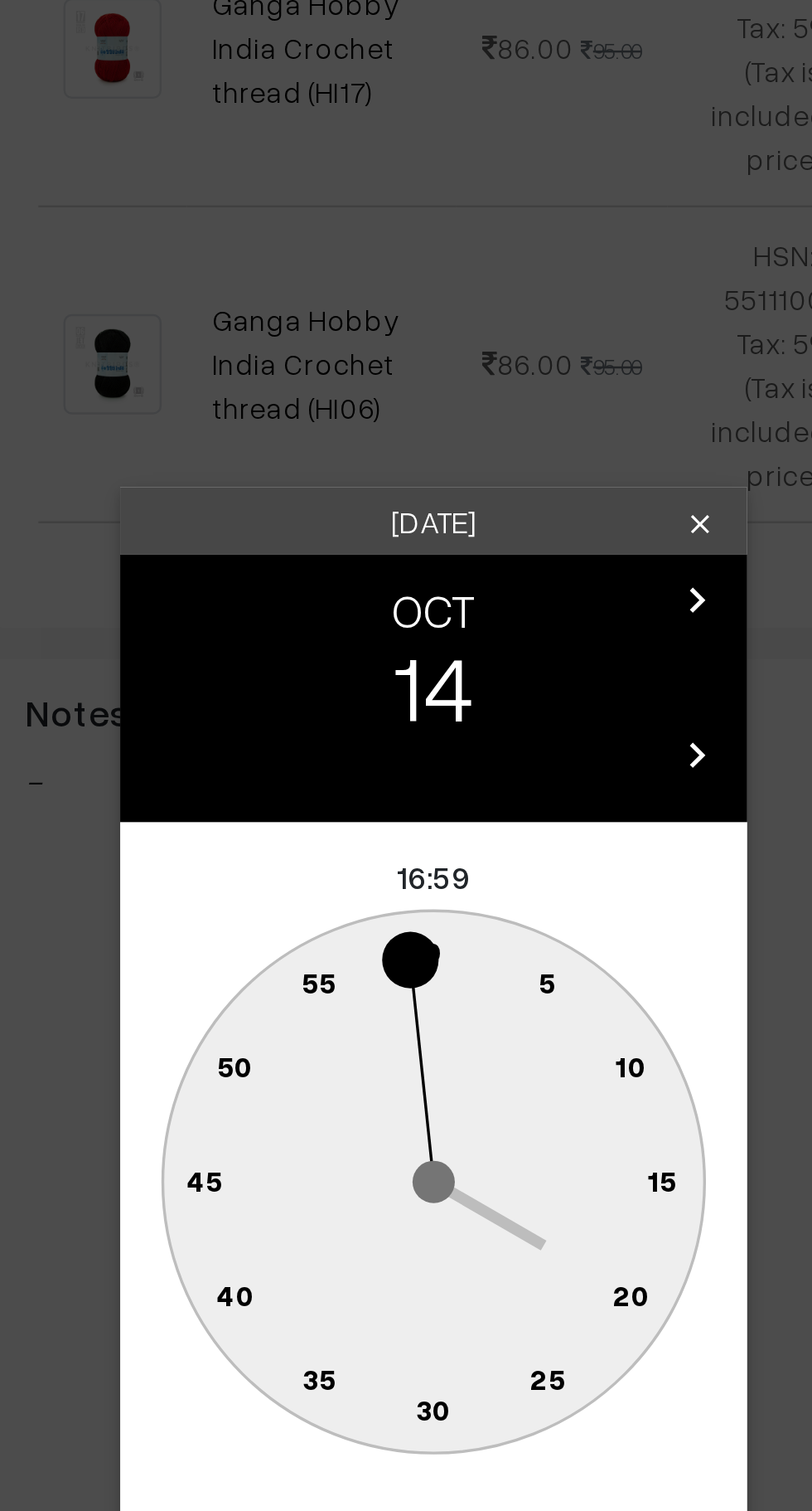
click at [408, 776] on text "0" at bounding box center [406, 778] width 8 height 14
type input "14-10-2025 16:00"
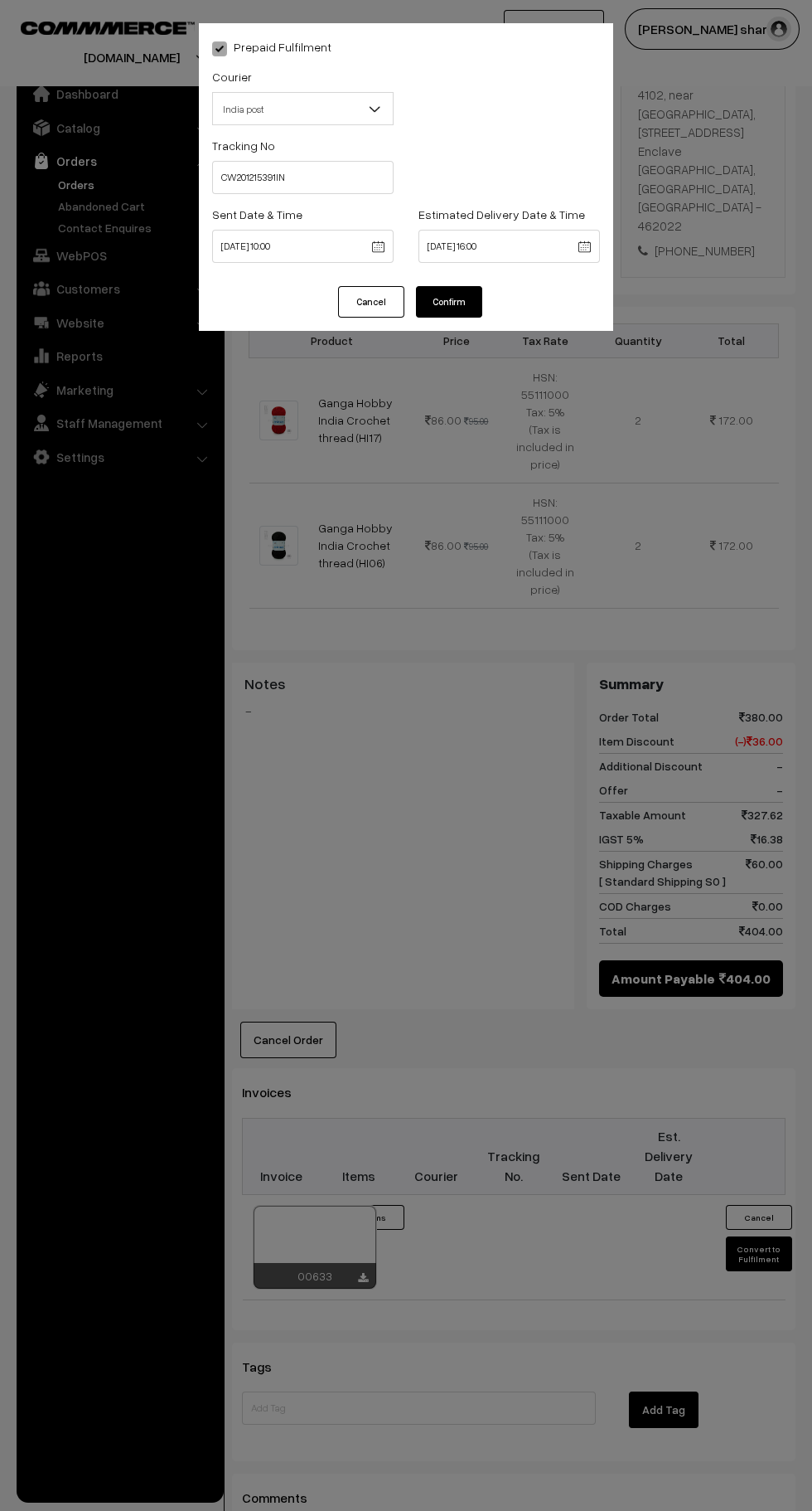
click at [468, 292] on button "Confirm" at bounding box center [449, 302] width 66 height 31
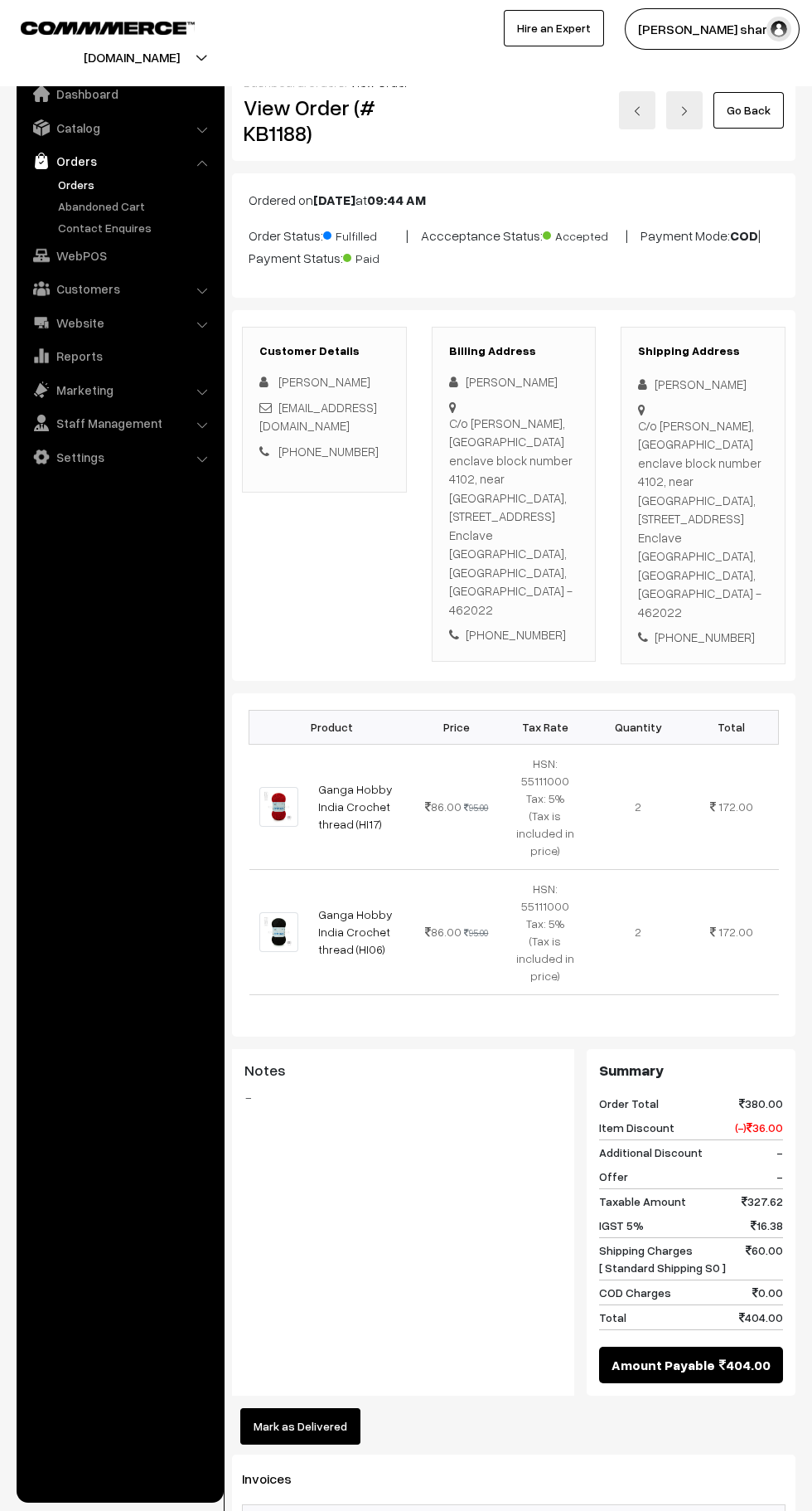
click at [761, 120] on link "Go Back" at bounding box center [748, 110] width 71 height 37
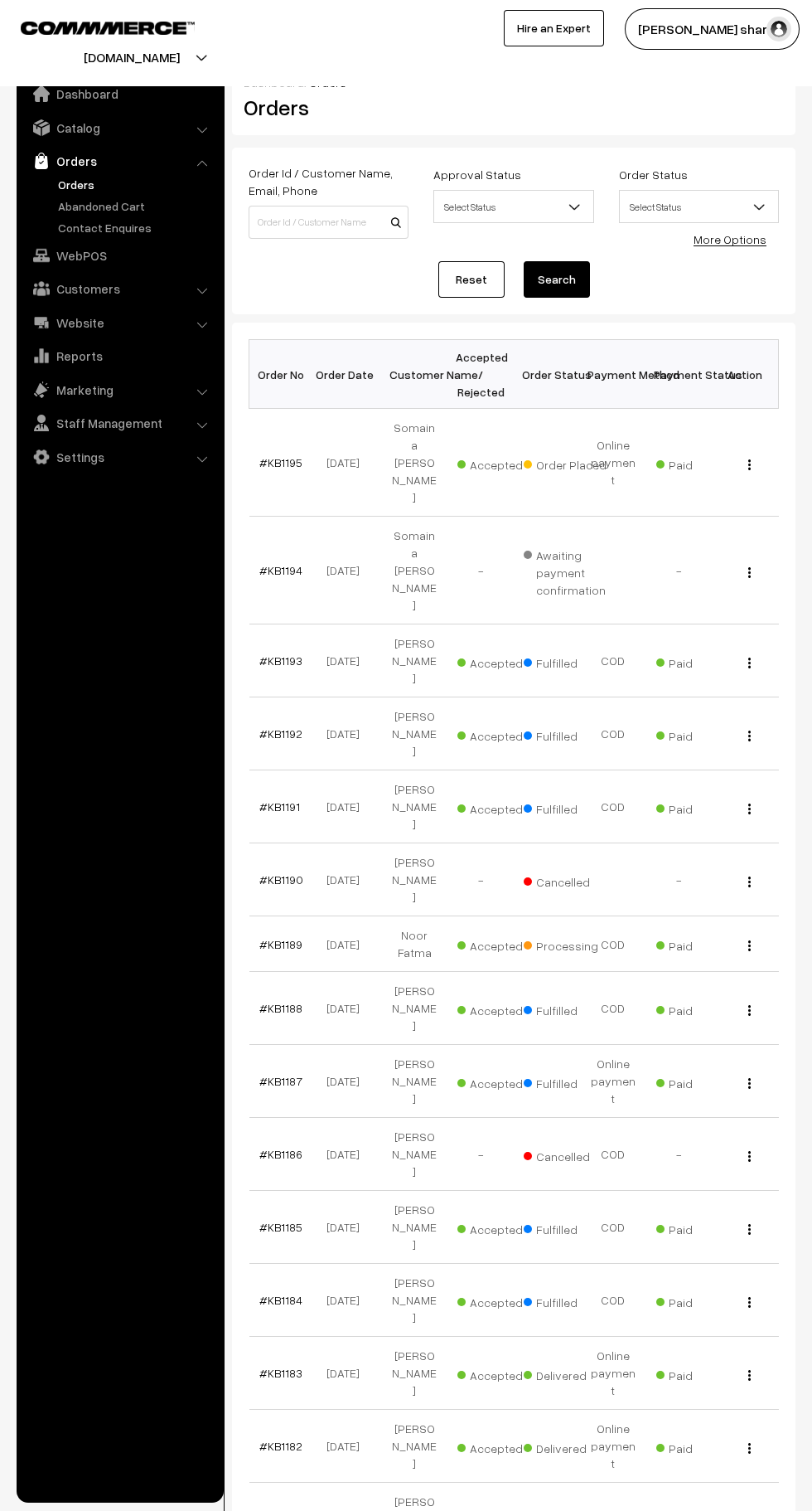
scroll to position [6, 0]
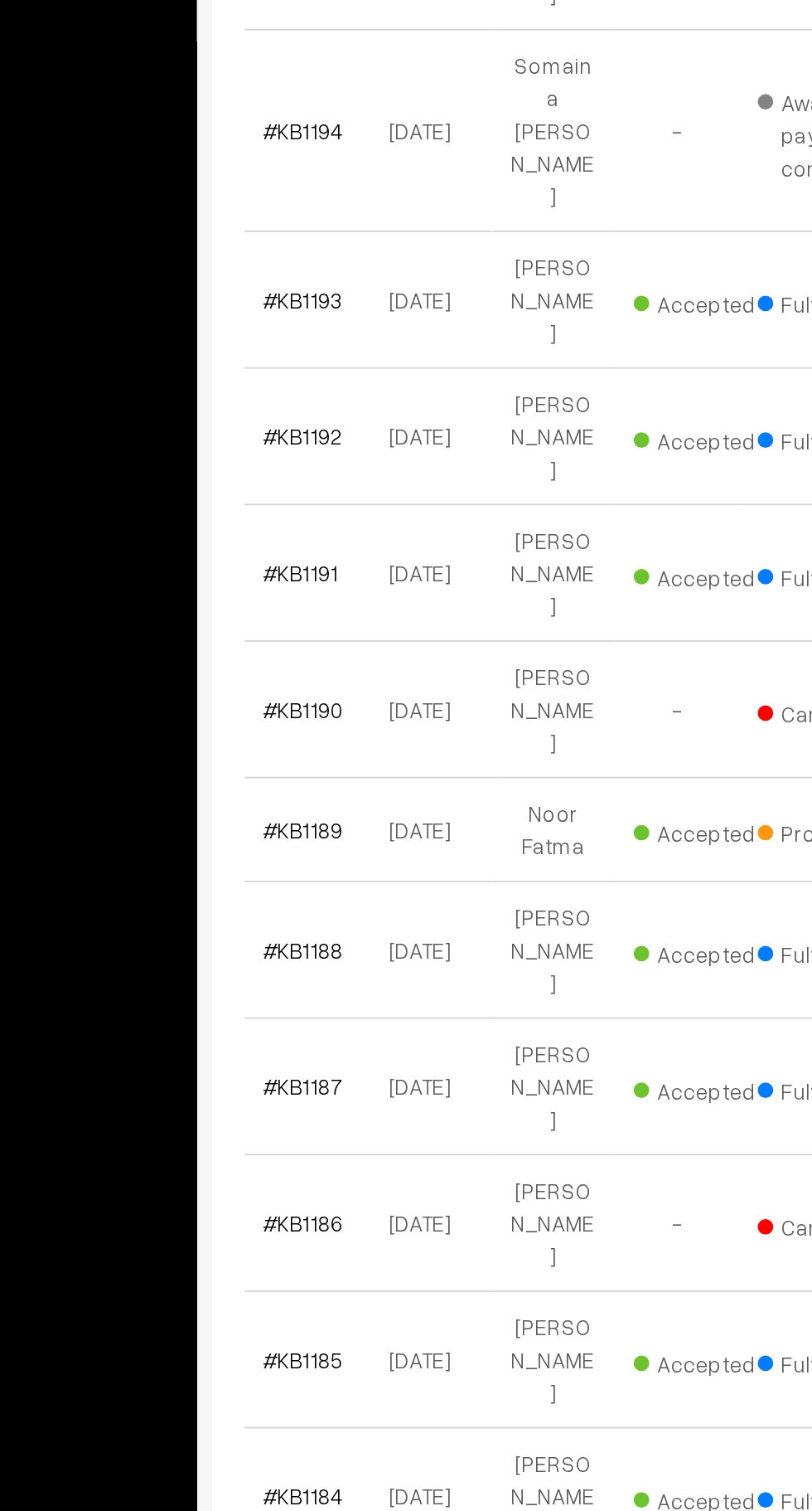
click at [280, 931] on link "#KB1189" at bounding box center [280, 938] width 43 height 14
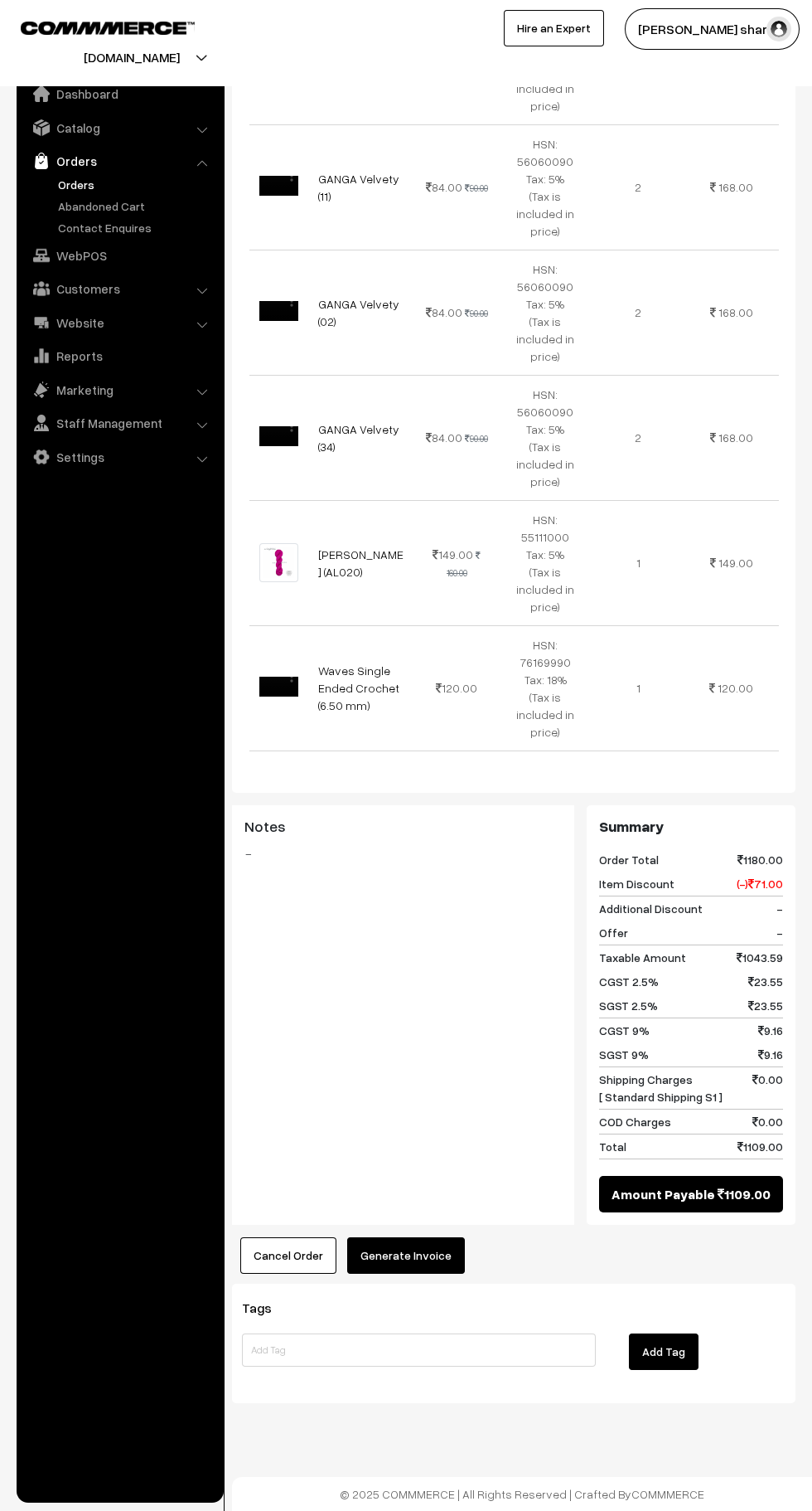
scroll to position [797, 0]
click at [422, 1256] on button "Generate Invoice" at bounding box center [406, 1255] width 118 height 37
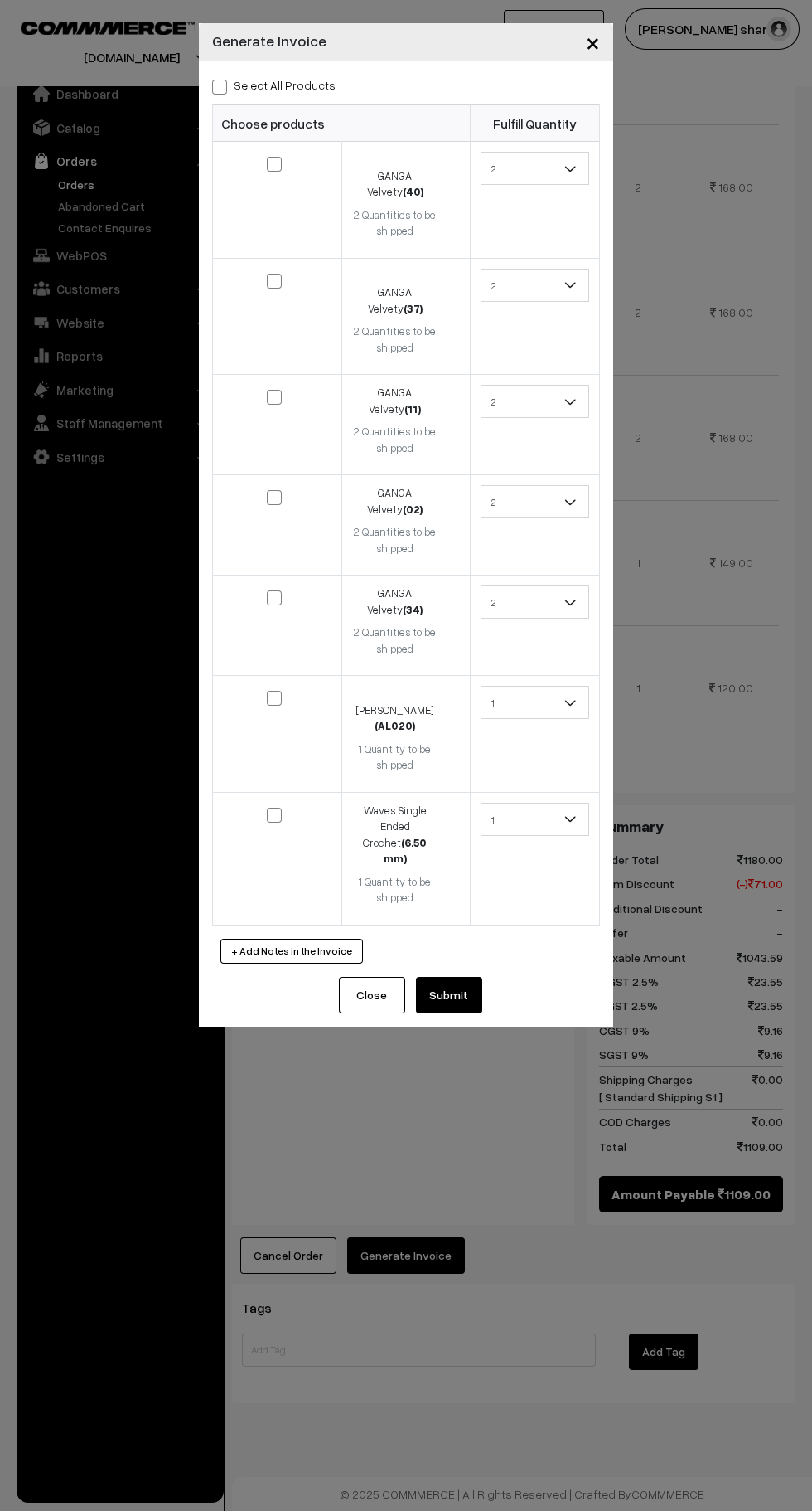
click at [265, 155] on input "checkbox" at bounding box center [264, 153] width 10 height 10
checkbox input "true"
click at [289, 252] on td at bounding box center [277, 201] width 129 height 117
click at [279, 397] on span at bounding box center [274, 397] width 15 height 15
click at [270, 392] on input "checkbox" at bounding box center [264, 386] width 10 height 10
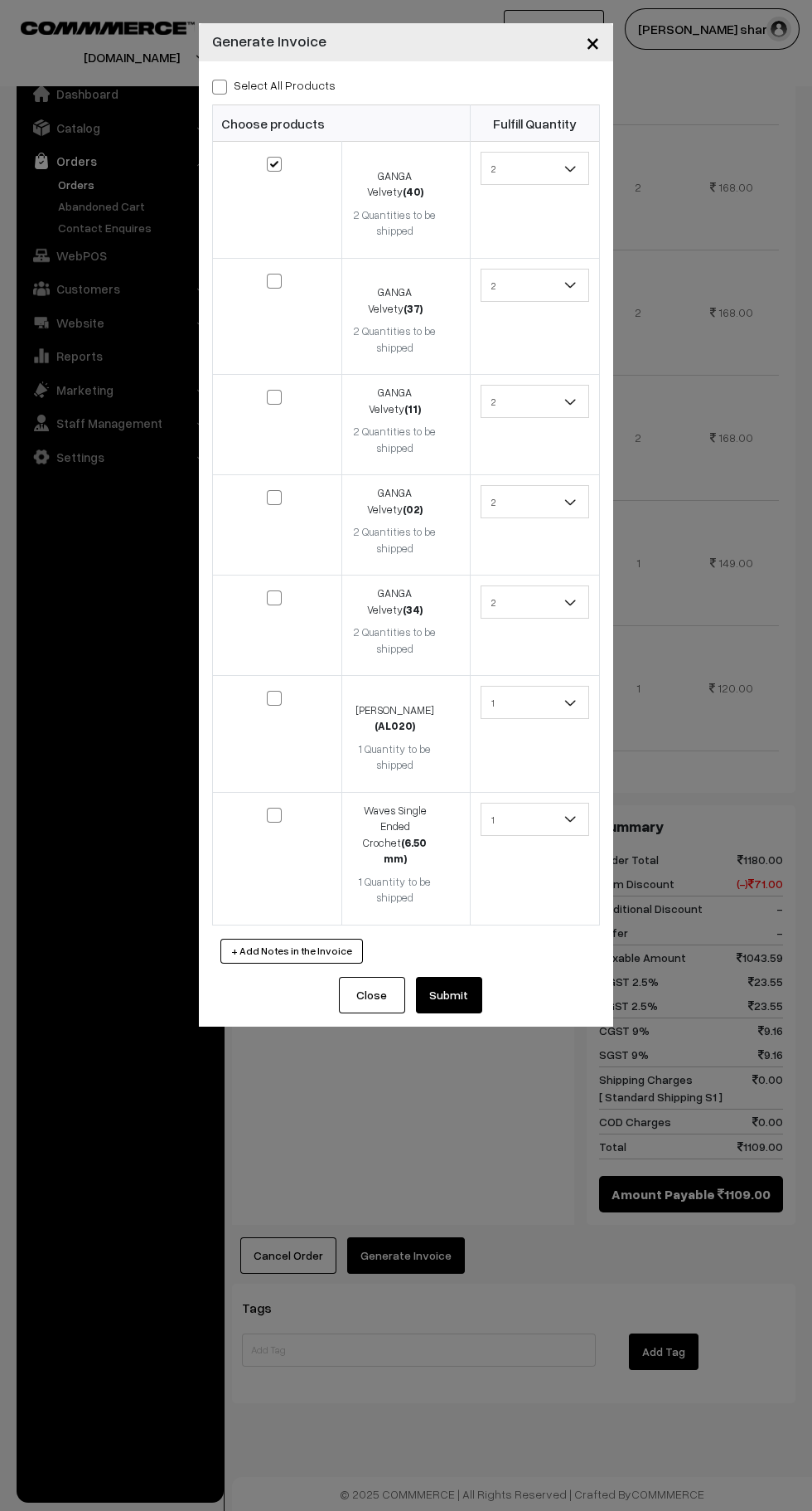
checkbox input "true"
click at [265, 272] on input "checkbox" at bounding box center [264, 270] width 10 height 10
checkbox input "true"
click at [265, 489] on input "checkbox" at bounding box center [264, 486] width 10 height 10
checkbox input "true"
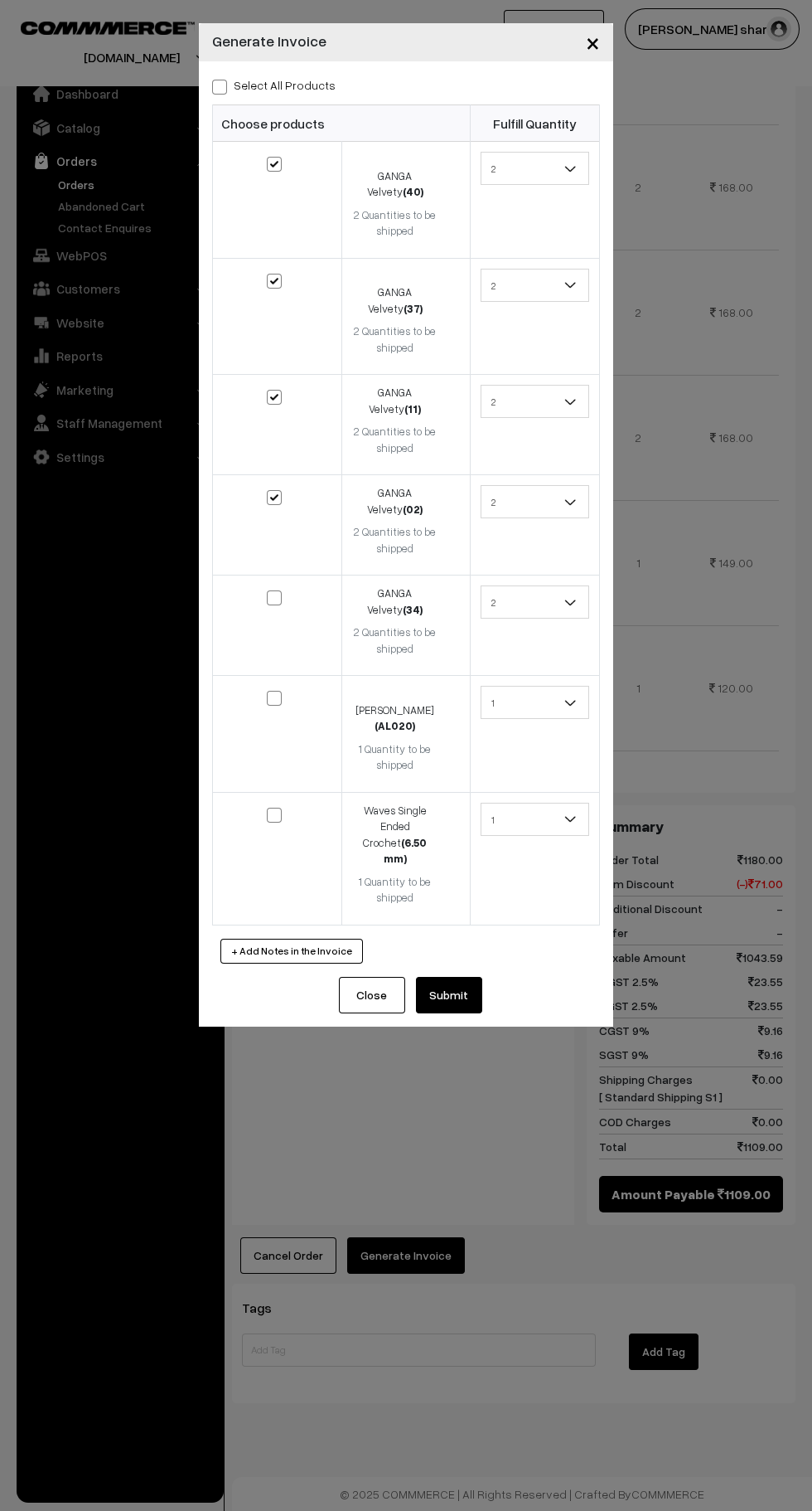
click at [265, 591] on input "checkbox" at bounding box center [264, 586] width 10 height 10
checkbox input "true"
click at [267, 689] on input "checkbox" at bounding box center [264, 687] width 10 height 10
checkbox input "true"
click at [266, 810] on input "checkbox" at bounding box center [264, 803] width 10 height 10
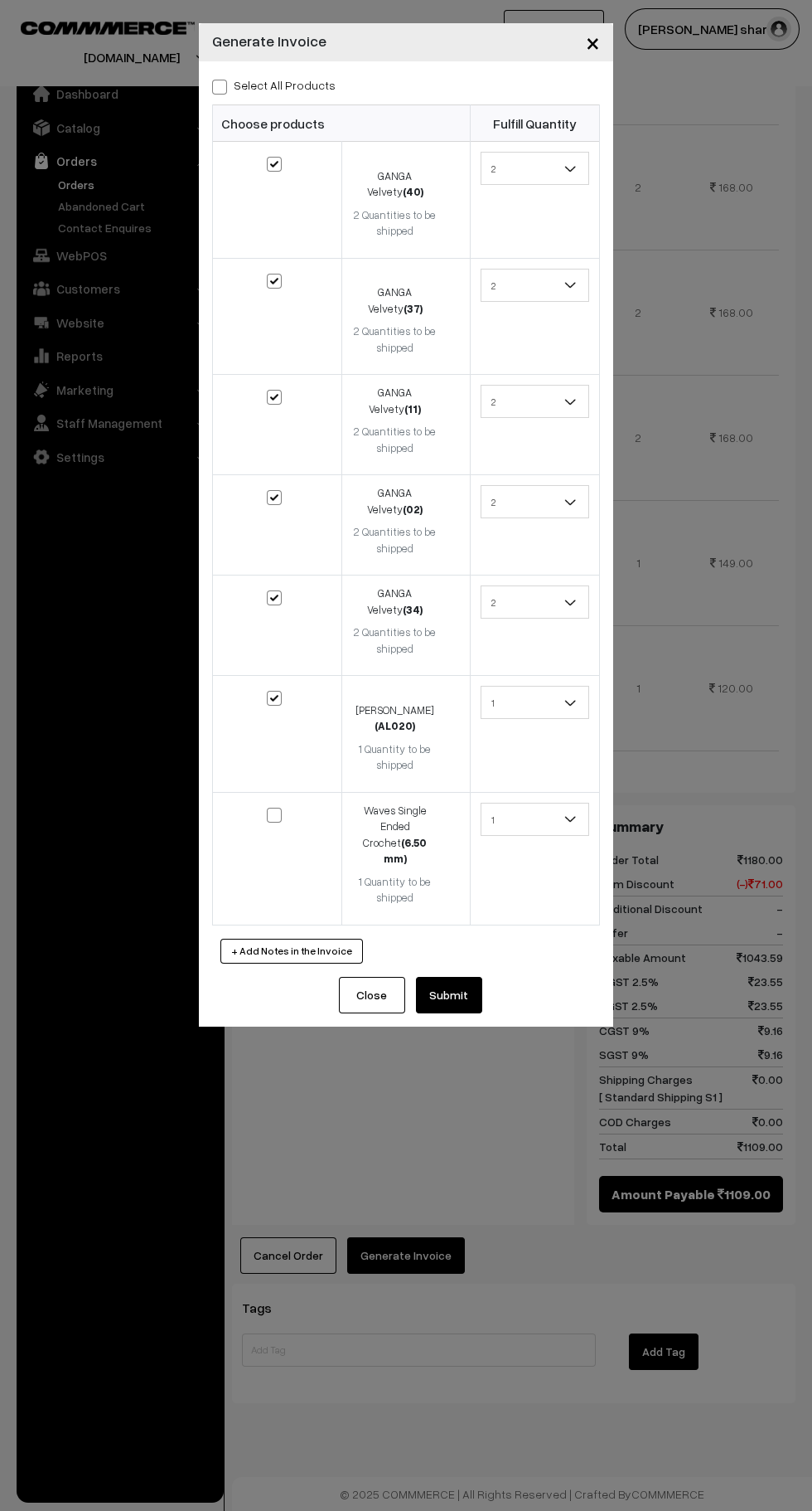
checkbox input "true"
click at [448, 977] on button "Submit" at bounding box center [449, 995] width 66 height 37
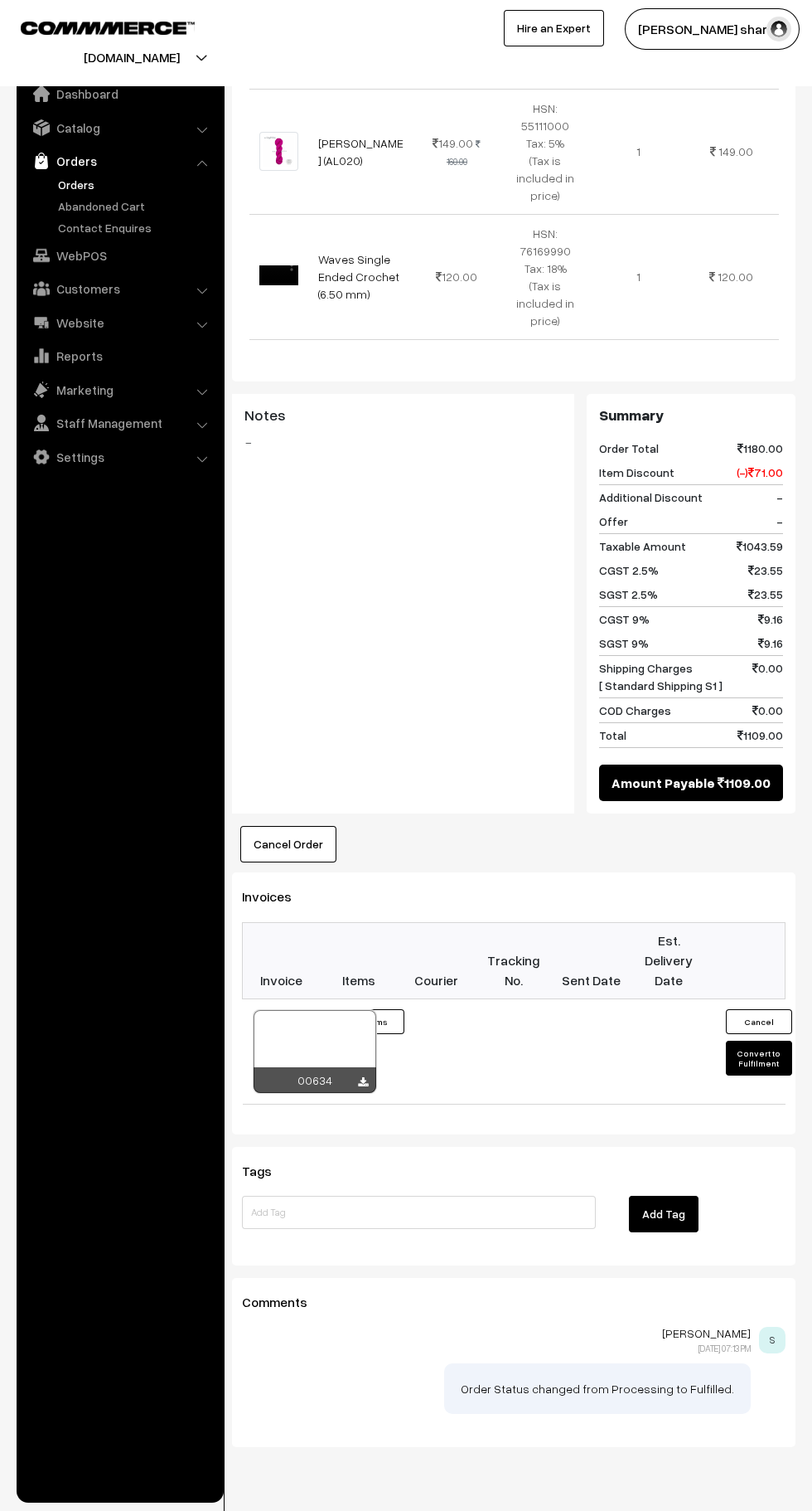
scroll to position [1252, 0]
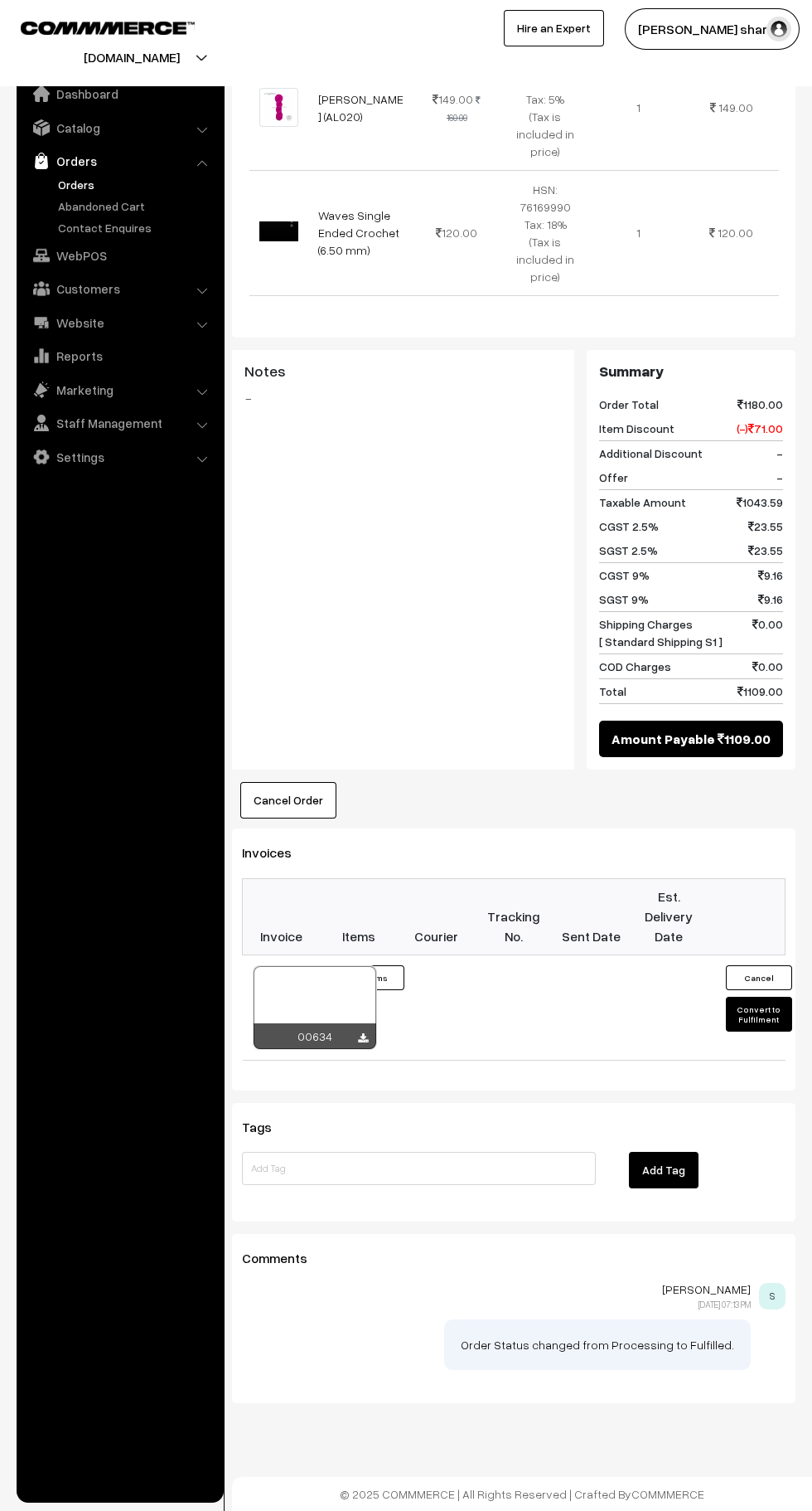
click at [761, 1020] on button "Convert to Fulfilment" at bounding box center [760, 1014] width 66 height 35
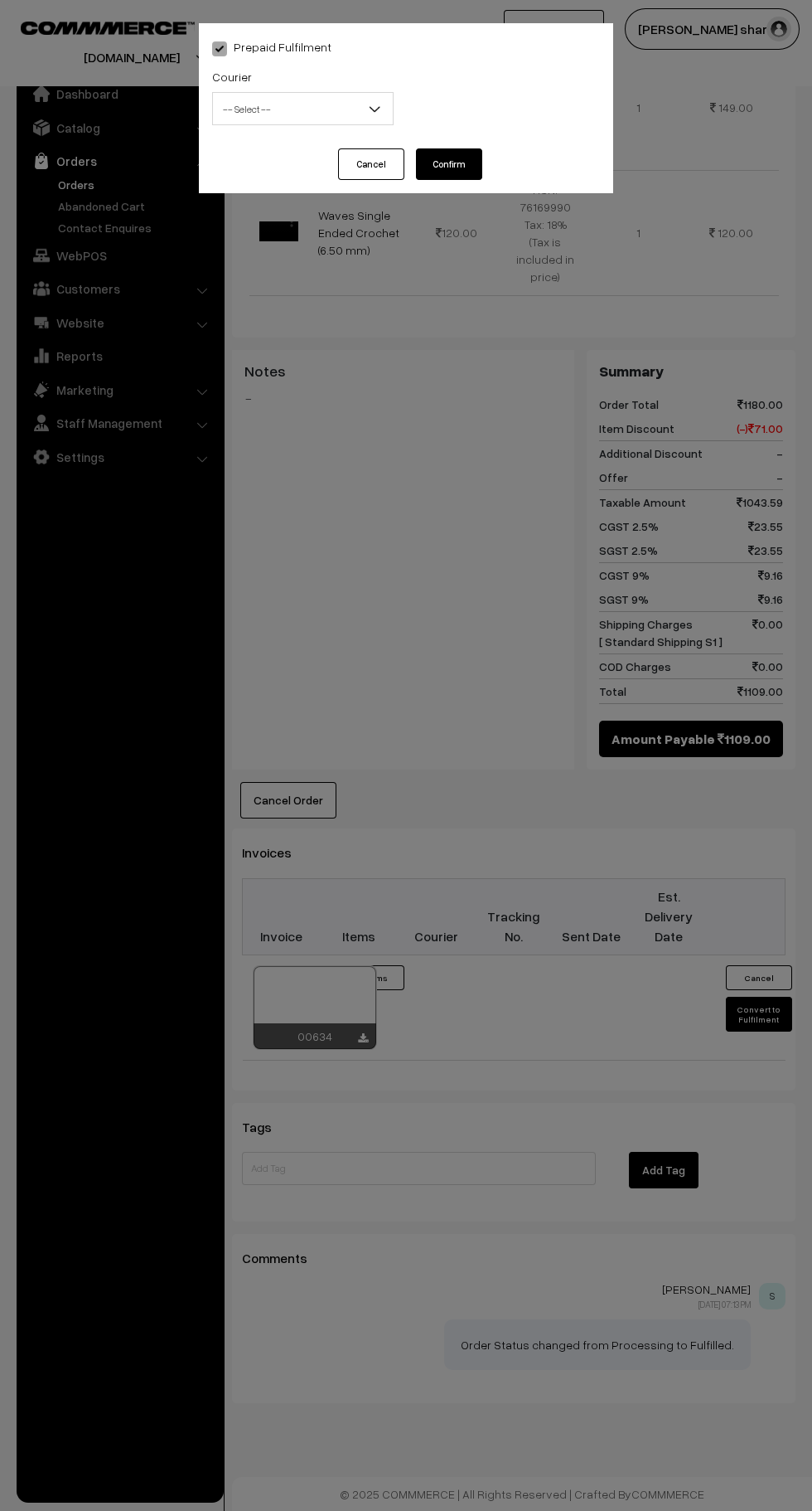
click at [325, 103] on span "-- Select --" at bounding box center [303, 108] width 180 height 29
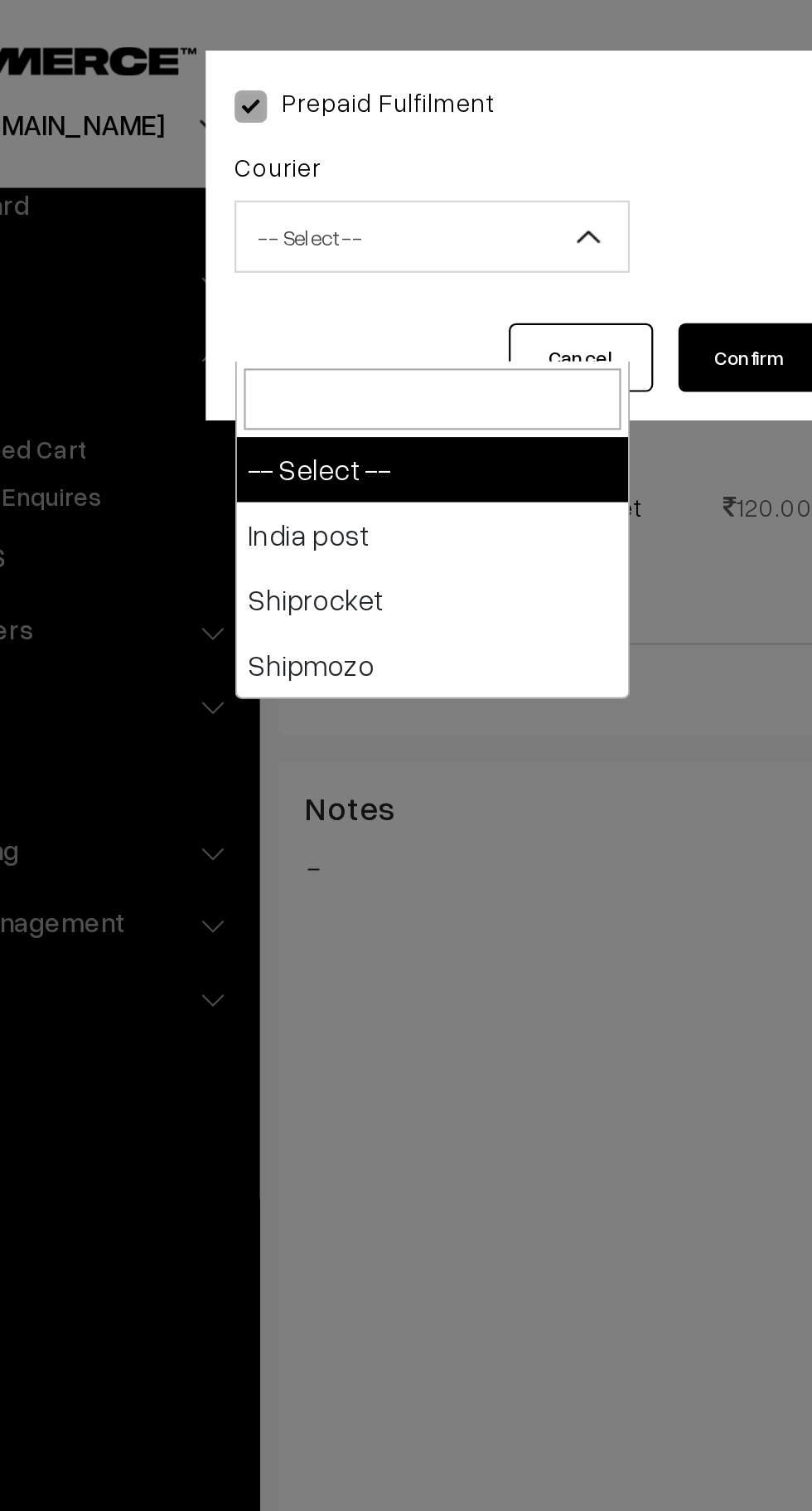
select select "1"
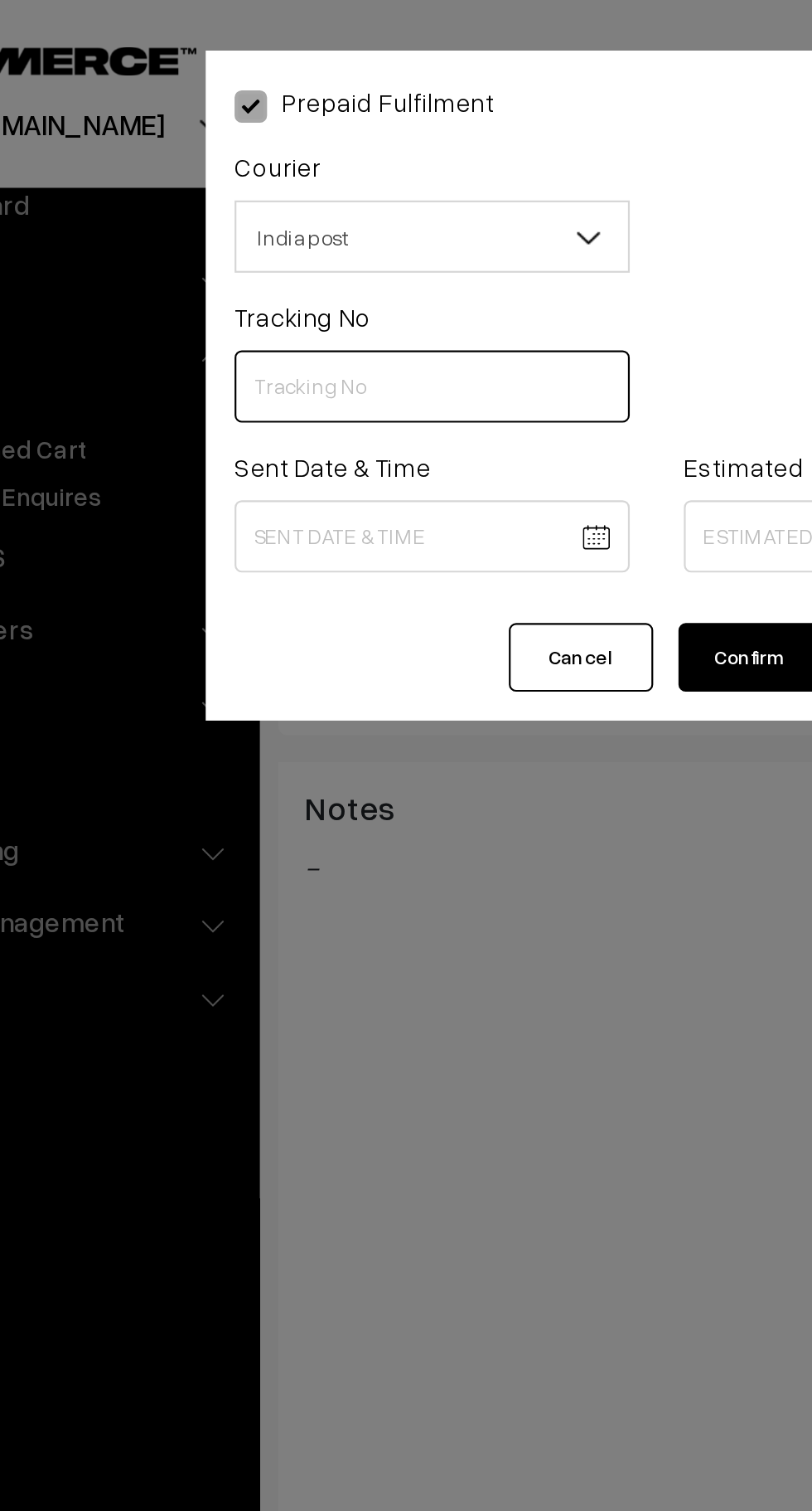
click at [240, 174] on input "text" at bounding box center [303, 177] width 181 height 33
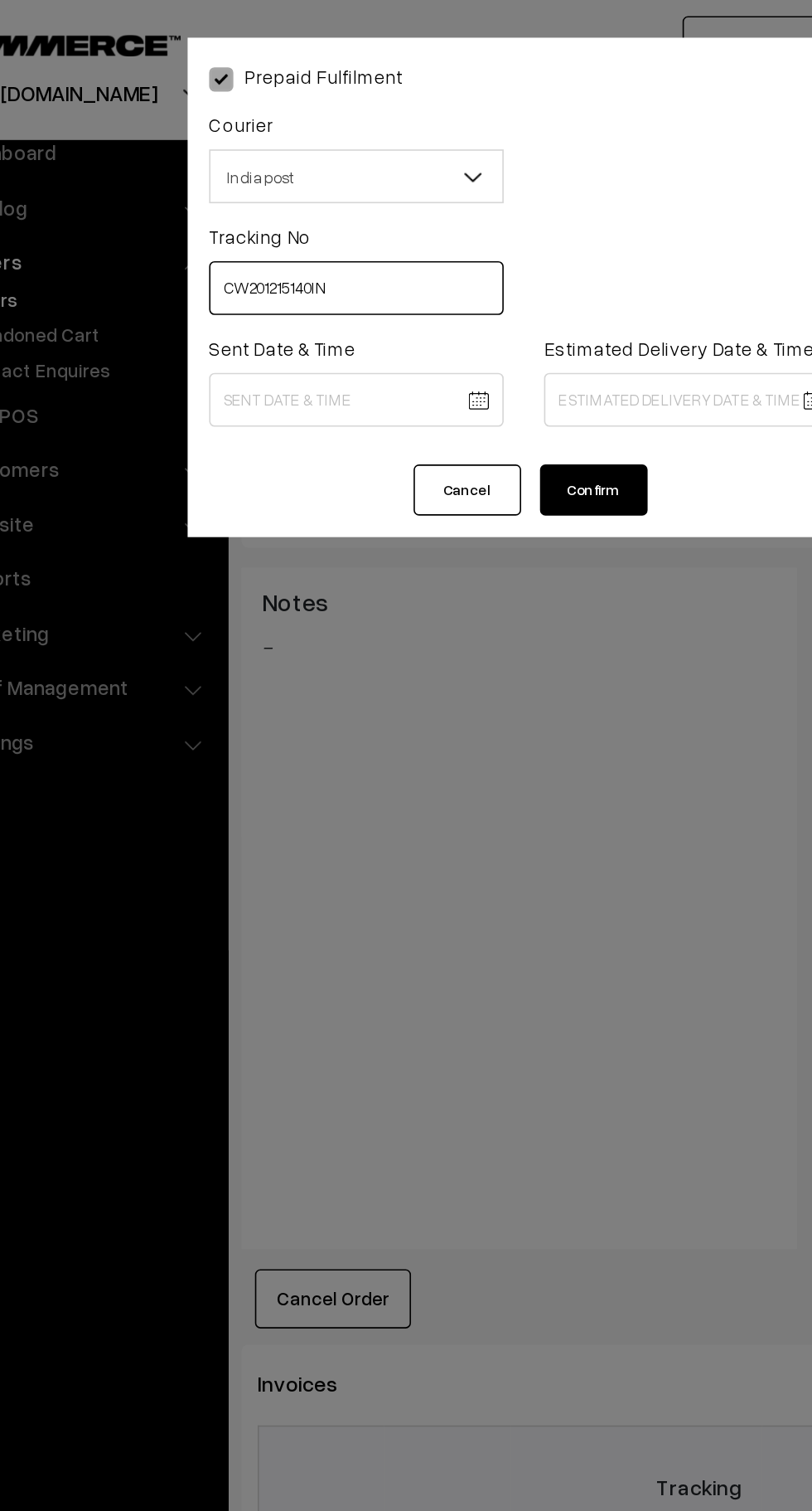
type input "CW201215140IN"
click at [311, 246] on body "Thank you for showing interest. Our team will call you shortly. Close [DOMAIN_N…" at bounding box center [406, 149] width 812 height 2724
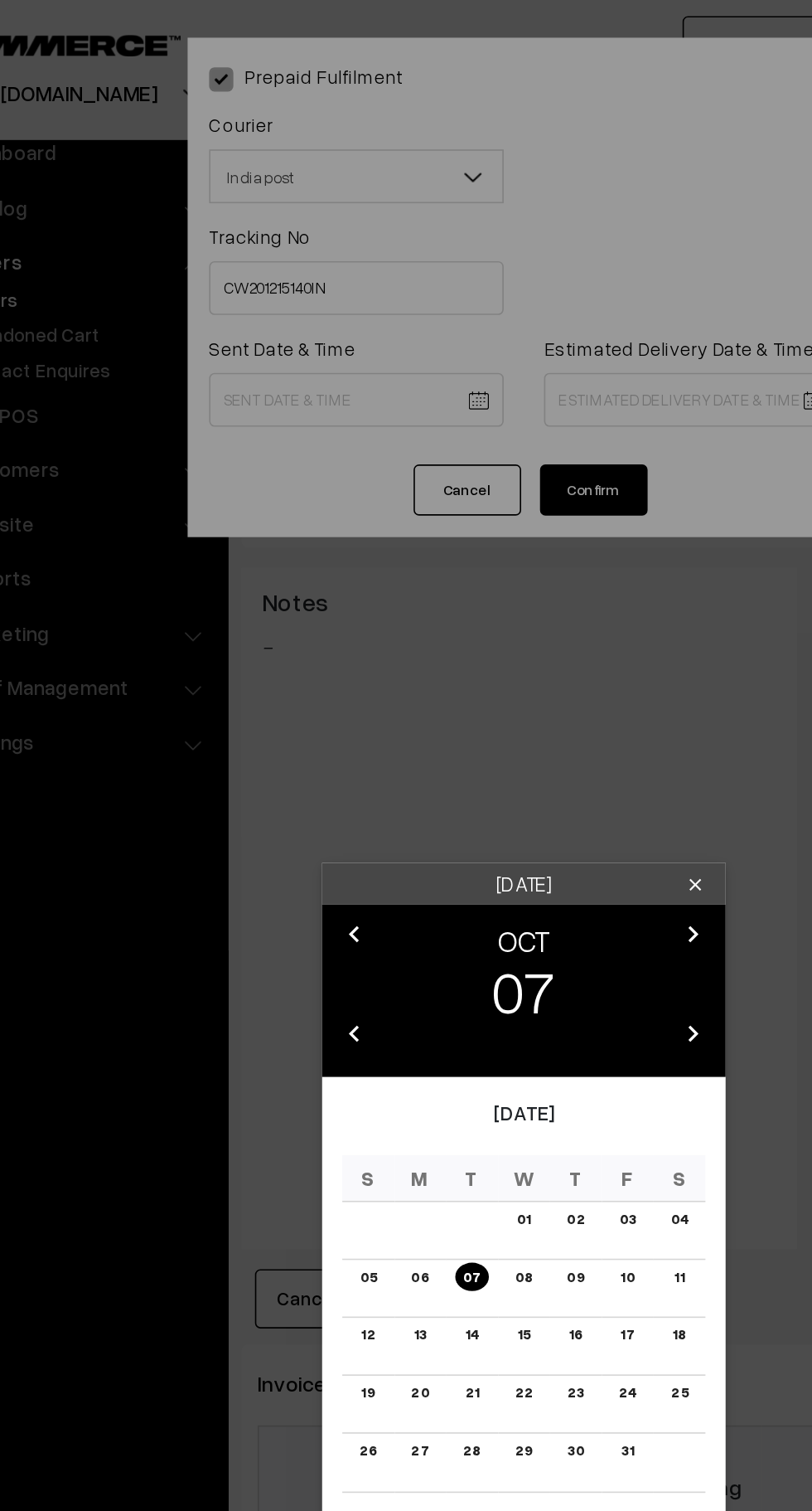
scroll to position [1125, 0]
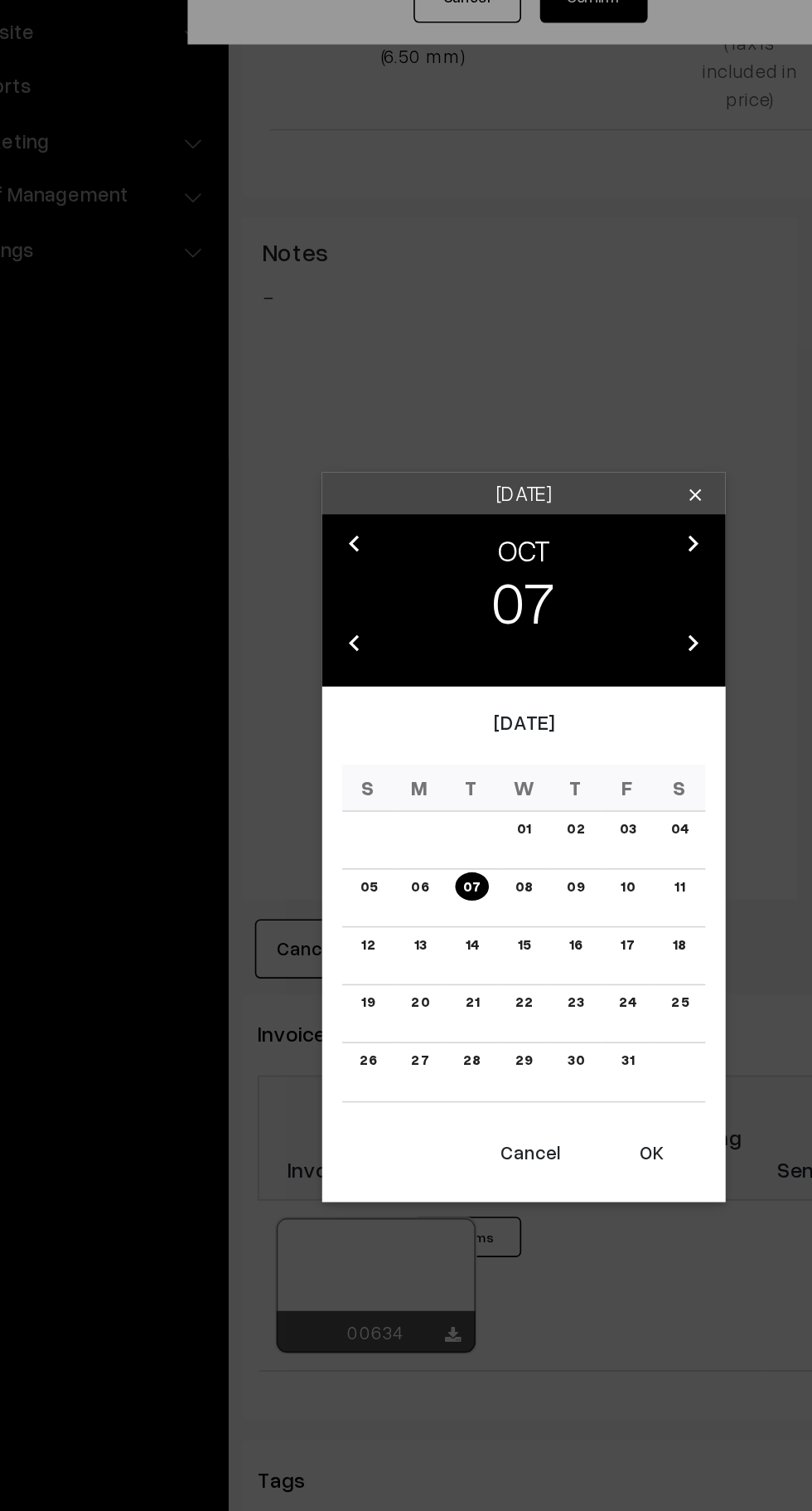
click at [494, 1018] on button "OK" at bounding box center [485, 1014] width 66 height 37
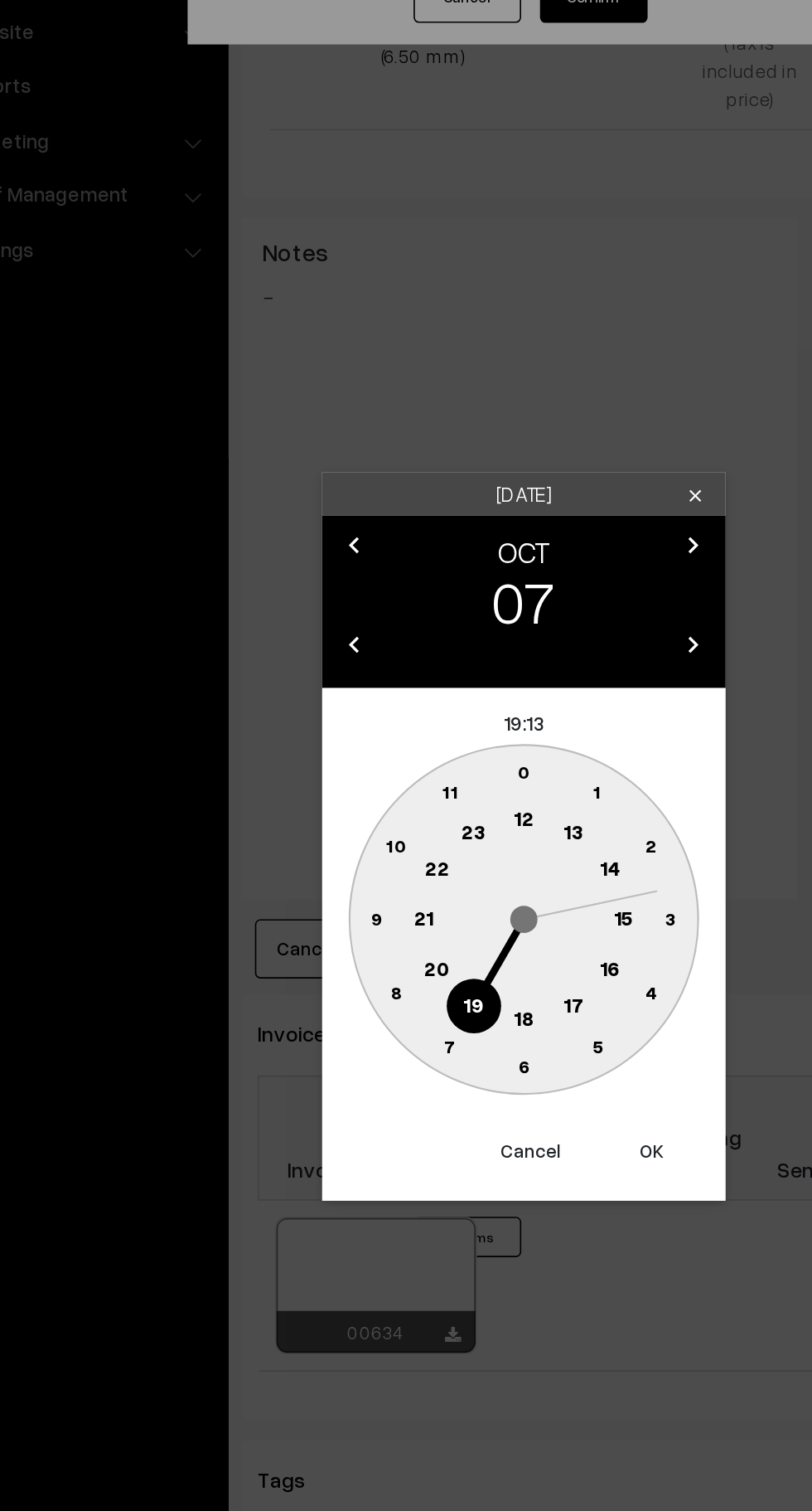
click at [323, 823] on text "10" at bounding box center [328, 824] width 12 height 14
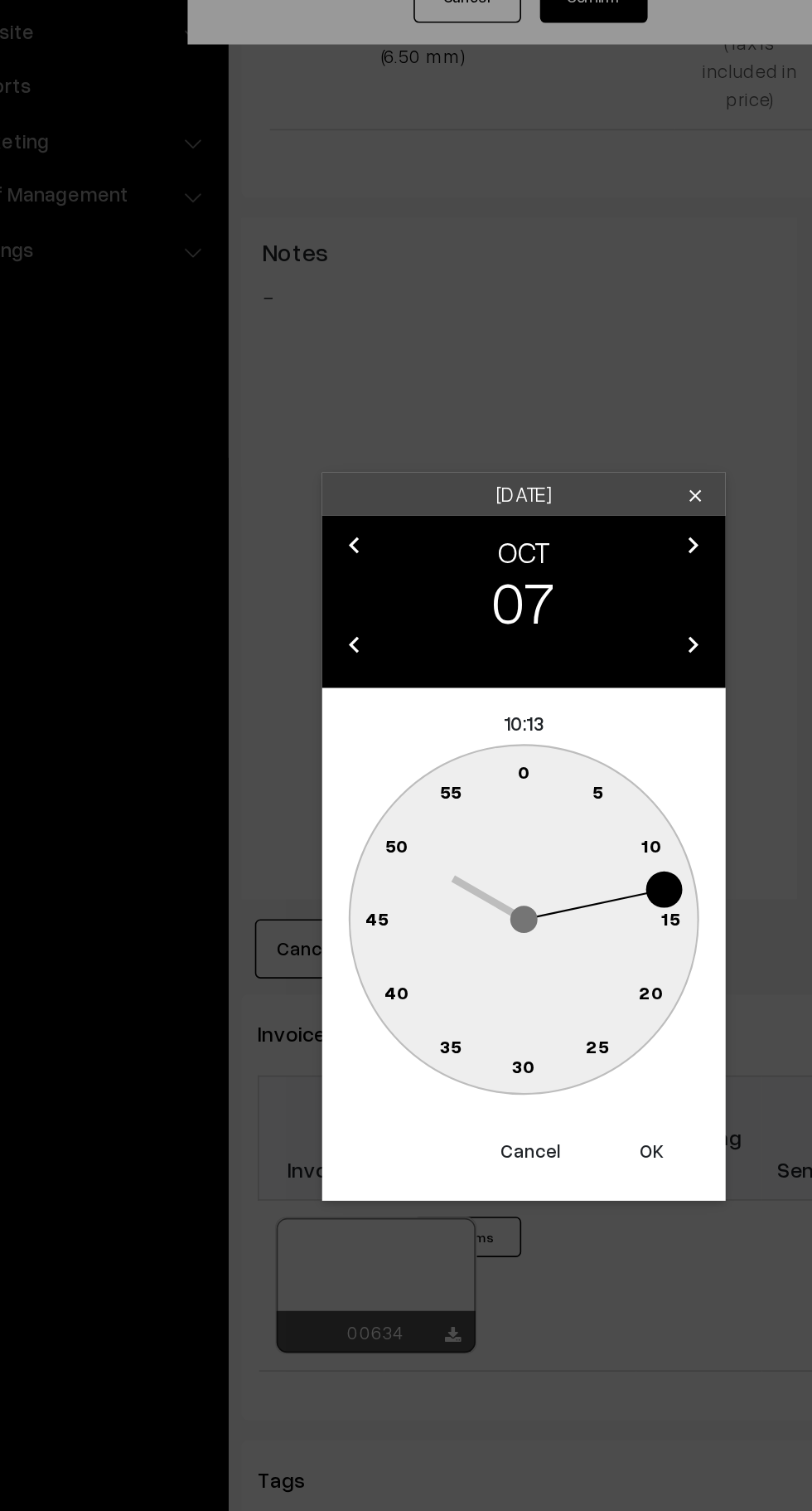
click at [406, 779] on text "0" at bounding box center [406, 778] width 8 height 14
type input "[DATE] 10:00"
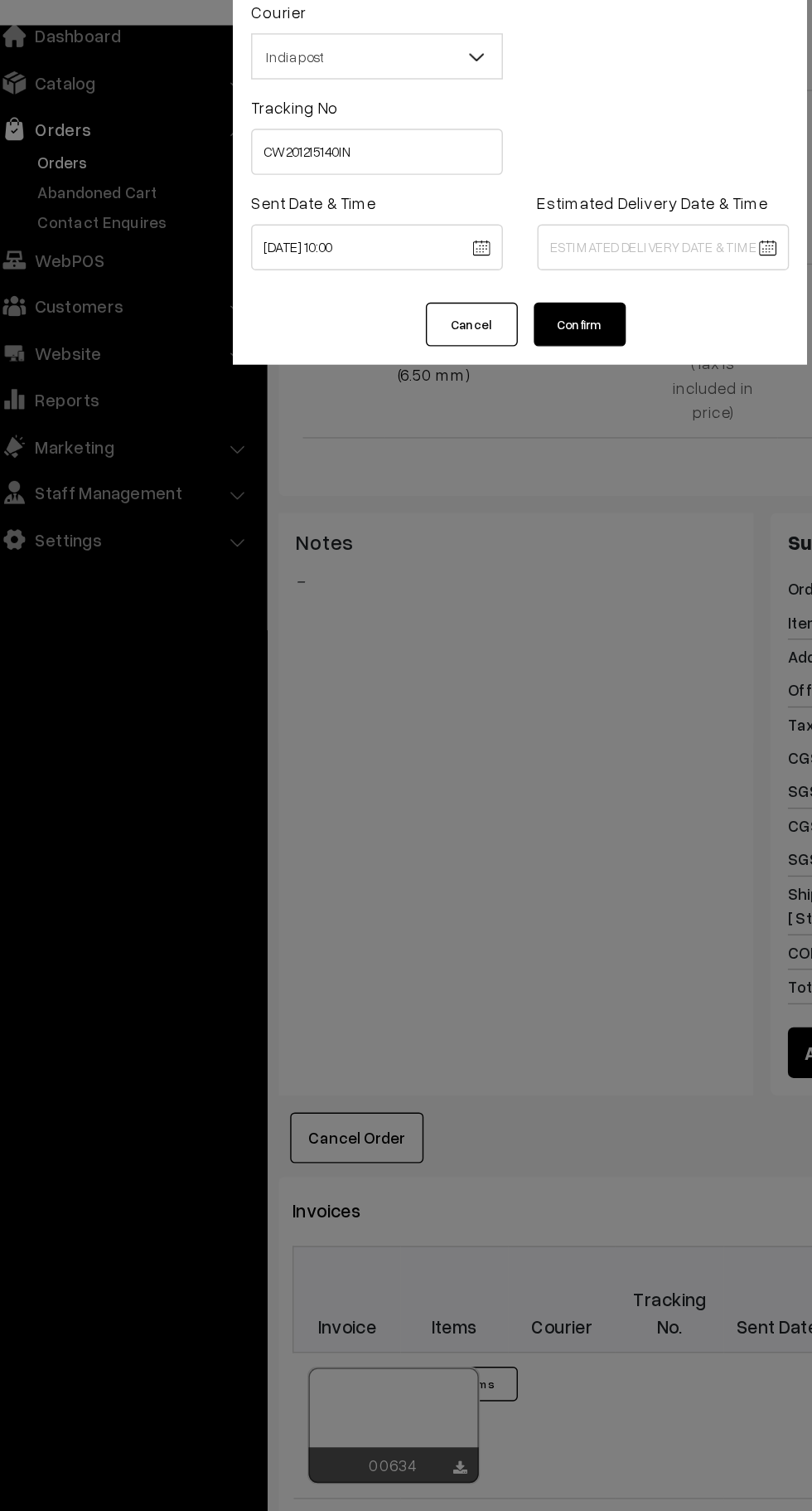
click at [471, 253] on body "Thank you for showing interest. Our team will call you shortly. Close [DOMAIN_N…" at bounding box center [406, 236] width 812 height 2724
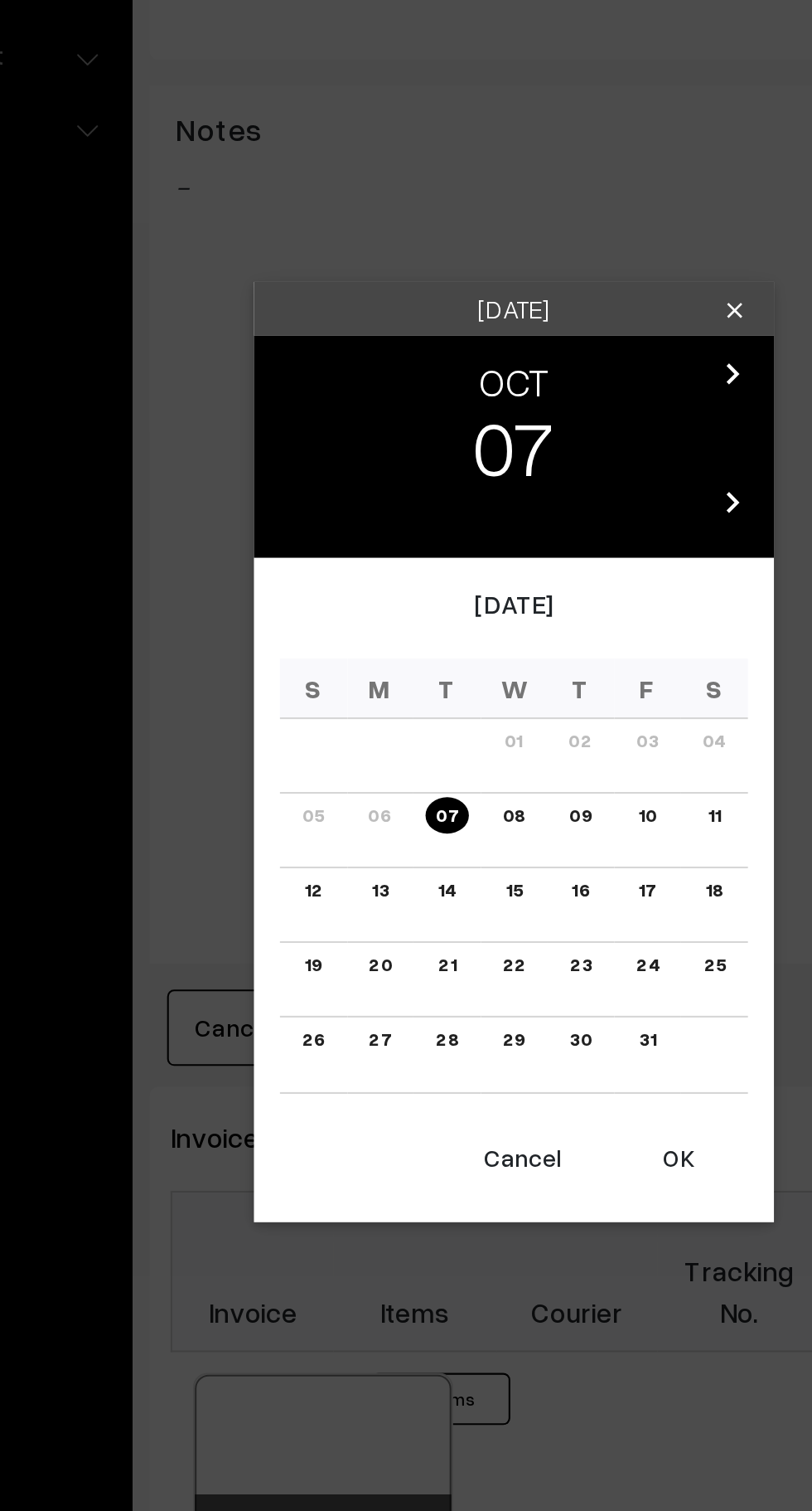
click at [472, 791] on link "10" at bounding box center [469, 787] width 18 height 17
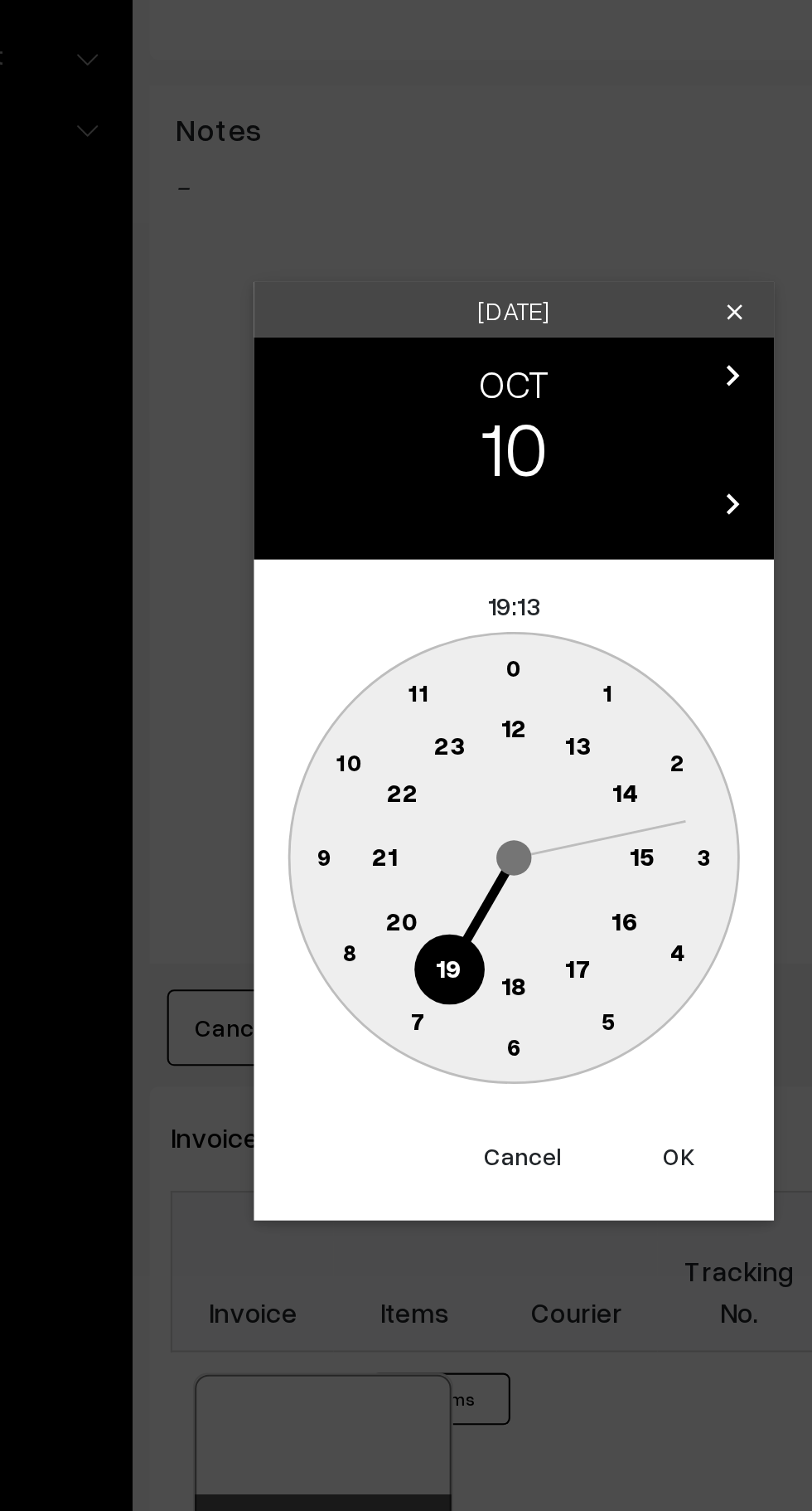
click at [463, 840] on text "16" at bounding box center [459, 836] width 13 height 15
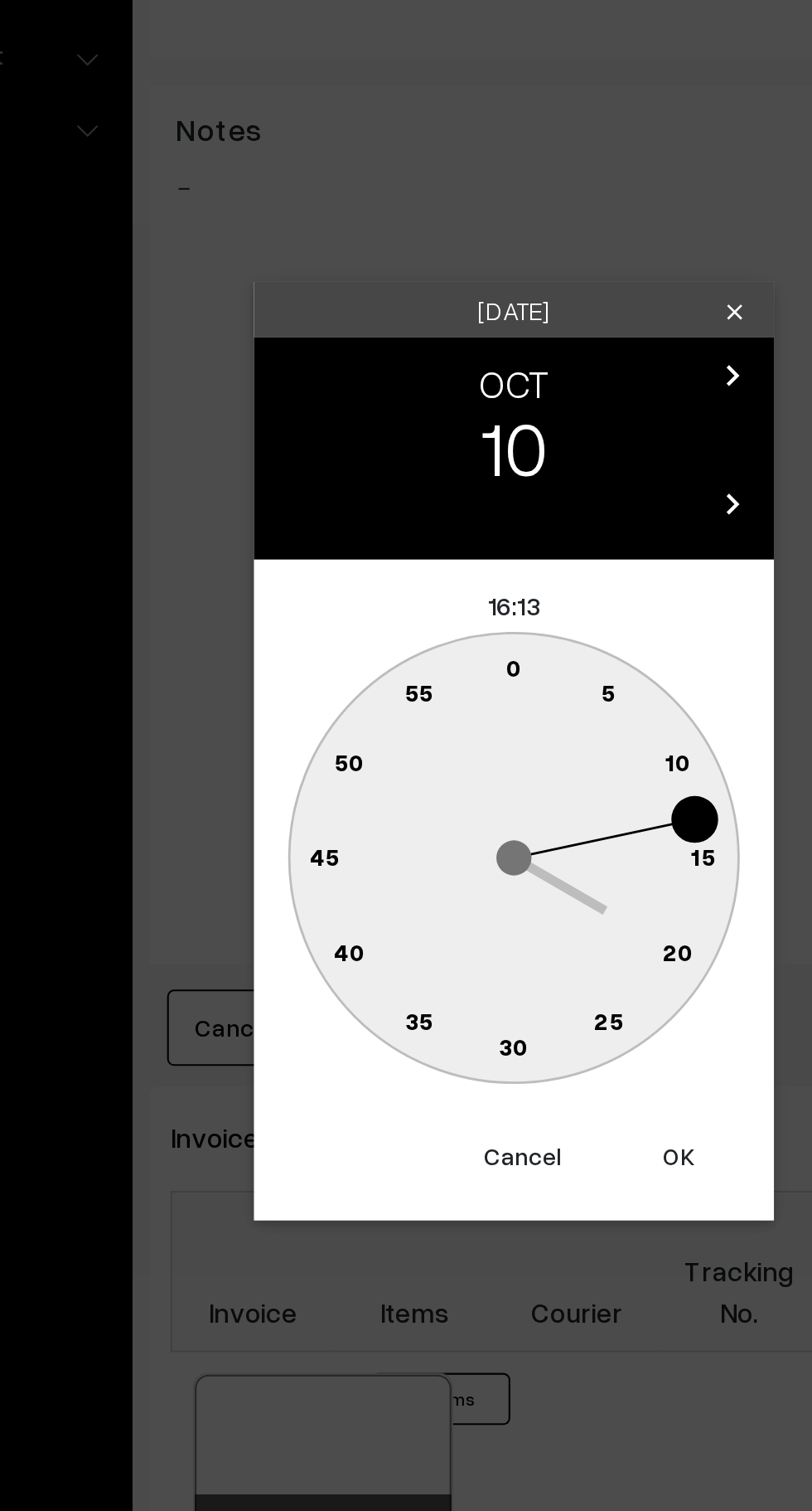
click at [406, 716] on text "0" at bounding box center [406, 715] width 8 height 14
type input "[DATE] 16:00"
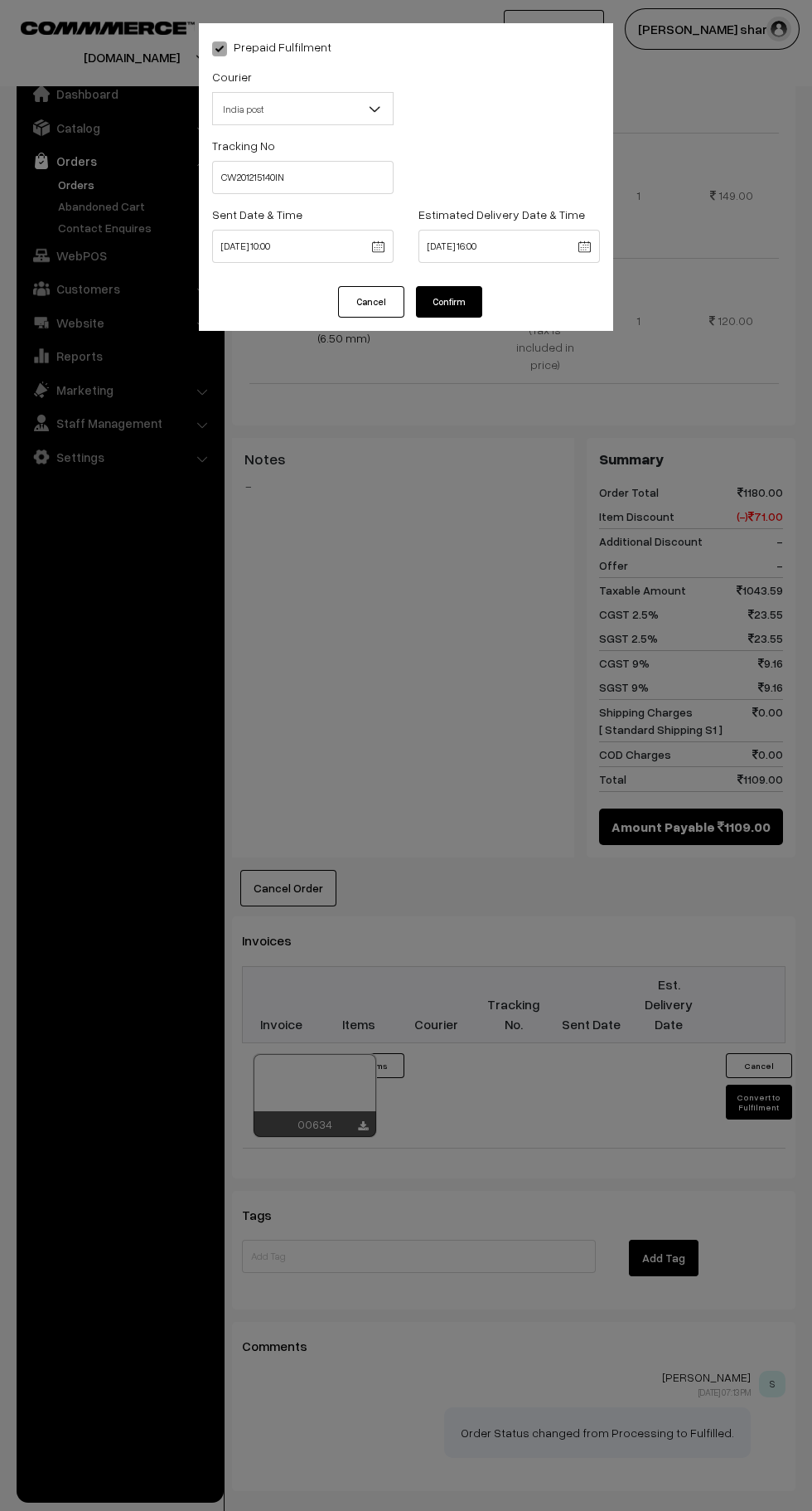
click at [474, 298] on button "Confirm" at bounding box center [449, 302] width 66 height 31
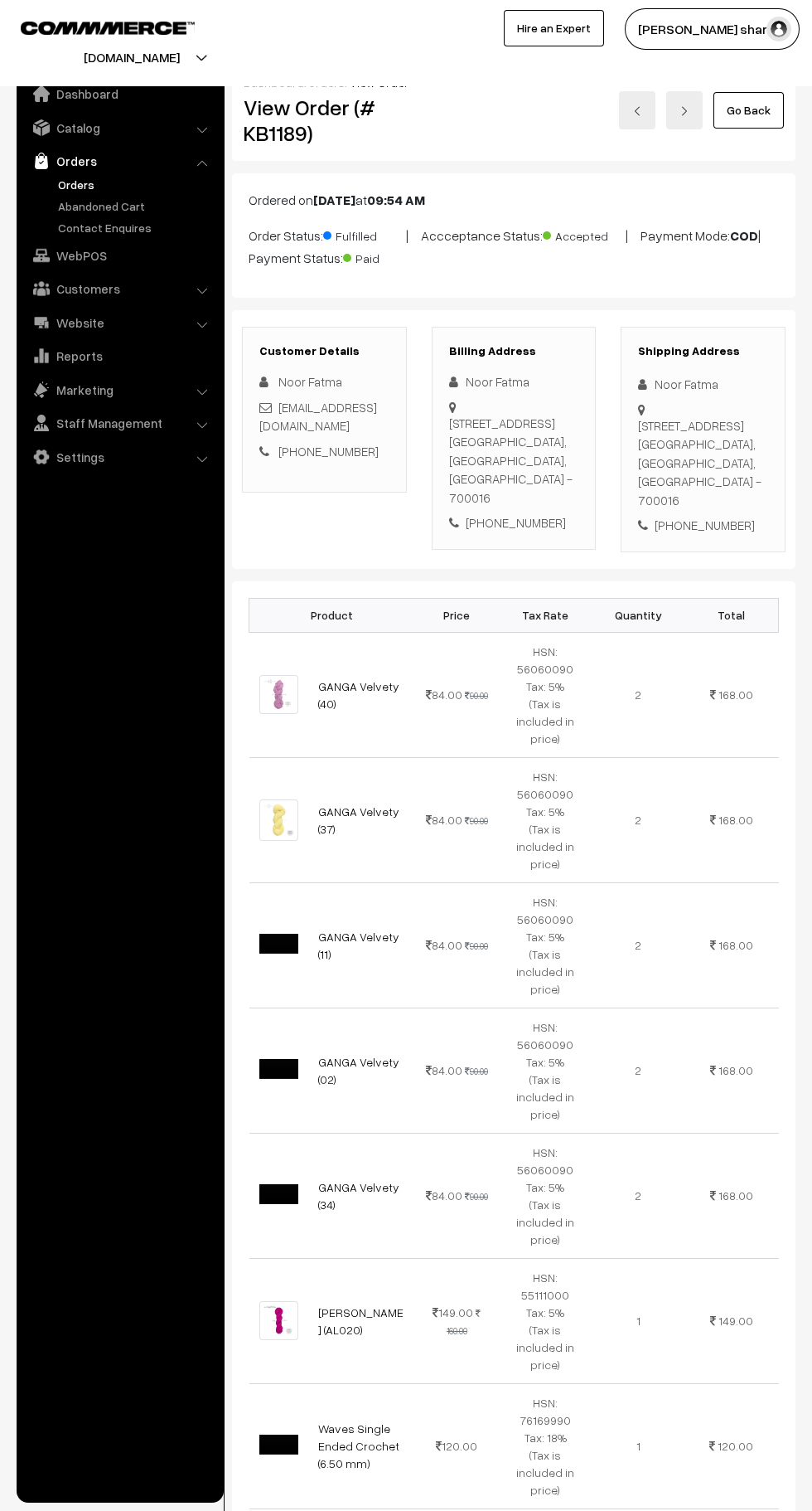
click at [761, 120] on link "Go Back" at bounding box center [748, 110] width 71 height 37
